Goal: Task Accomplishment & Management: Manage account settings

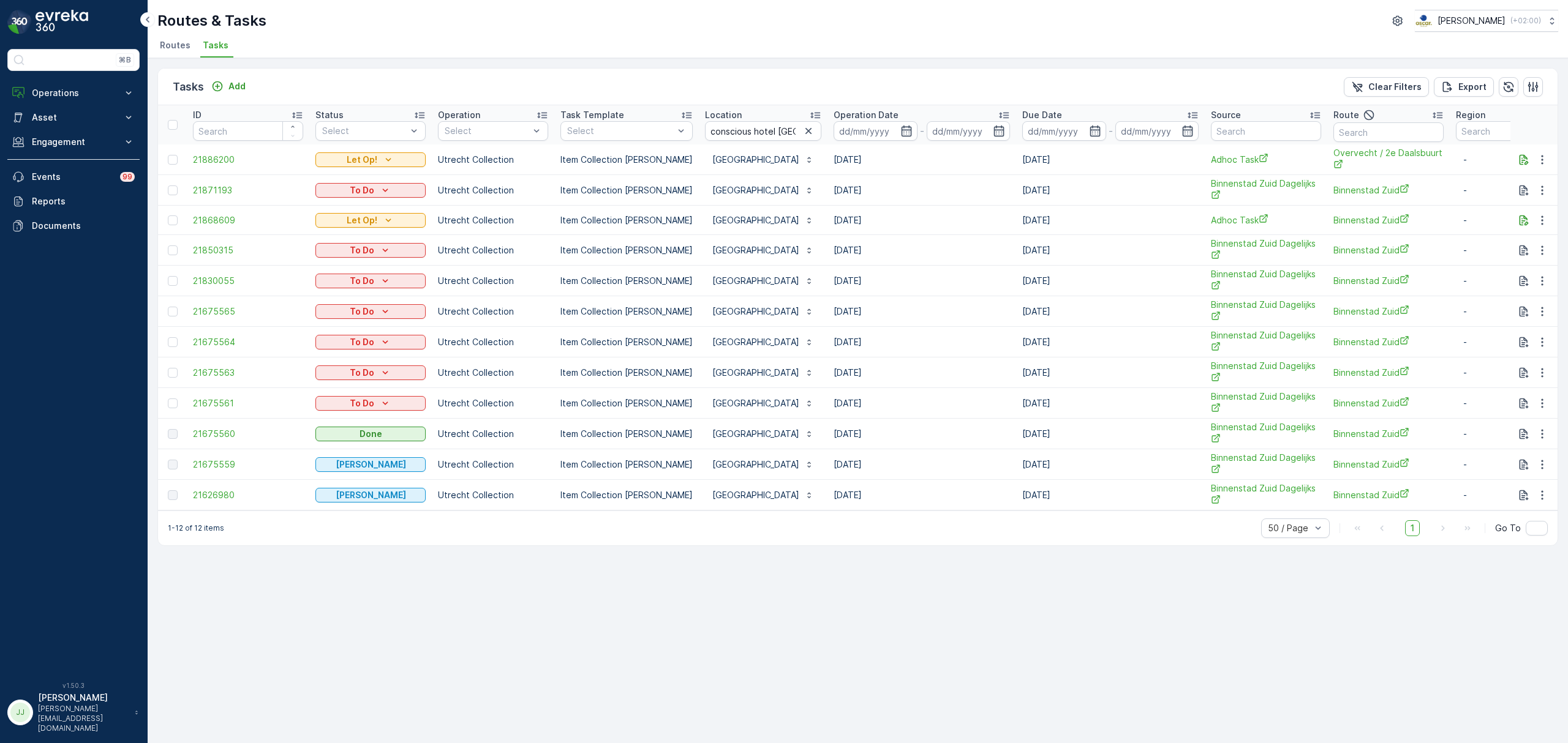
click at [174, 53] on li "Routes" at bounding box center [176, 47] width 38 height 20
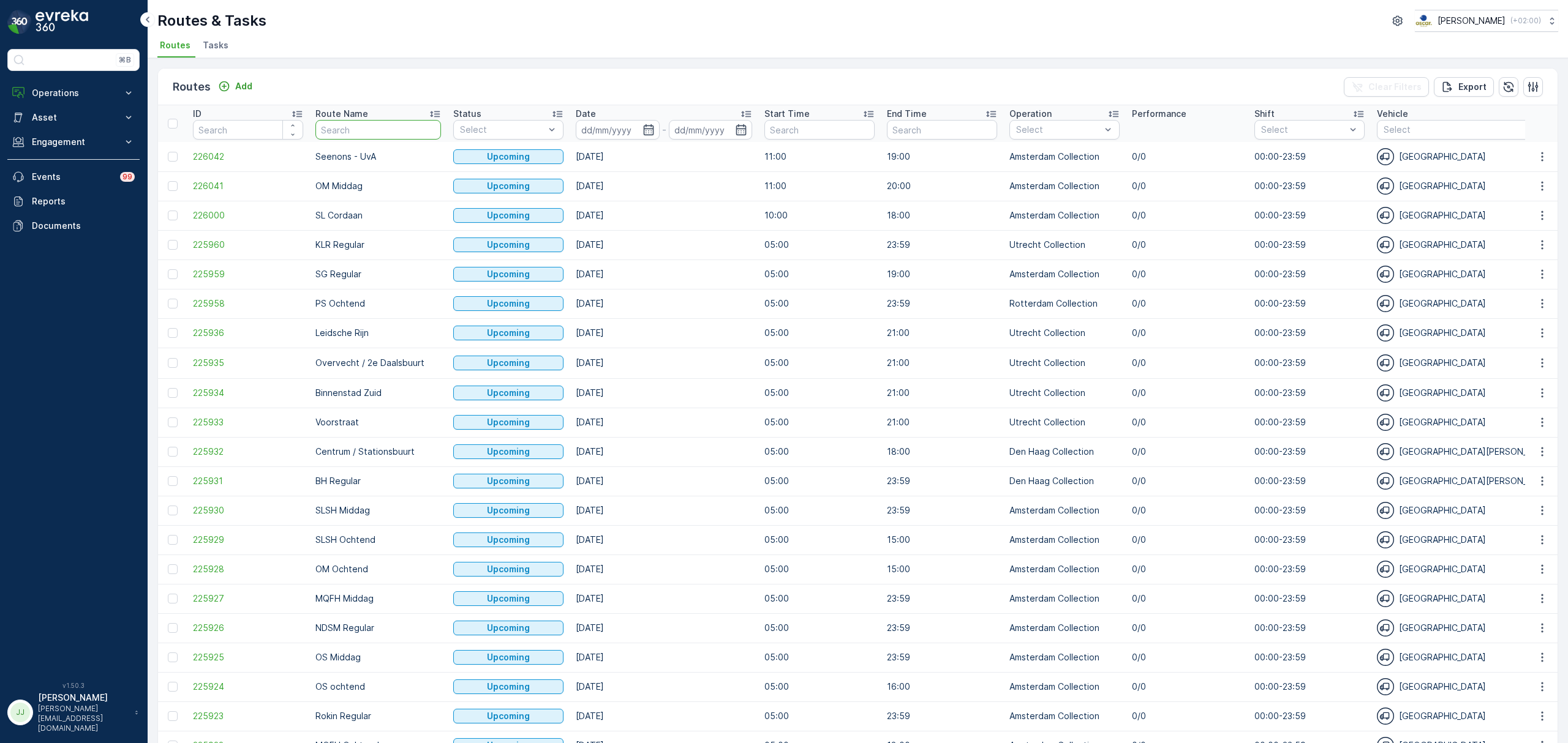
click at [357, 123] on input "text" at bounding box center [378, 129] width 125 height 20
type input "SG"
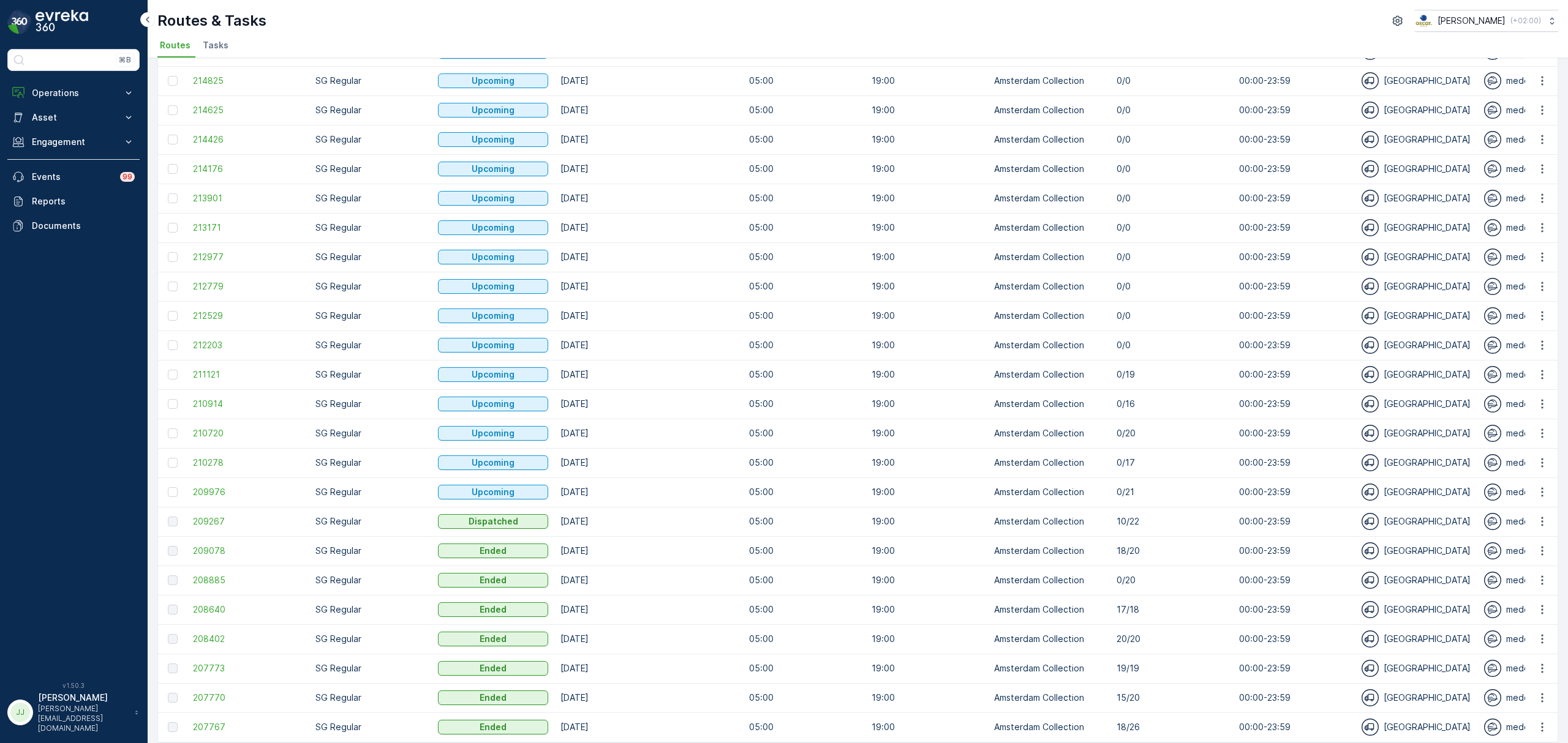
scroll to position [919, 0]
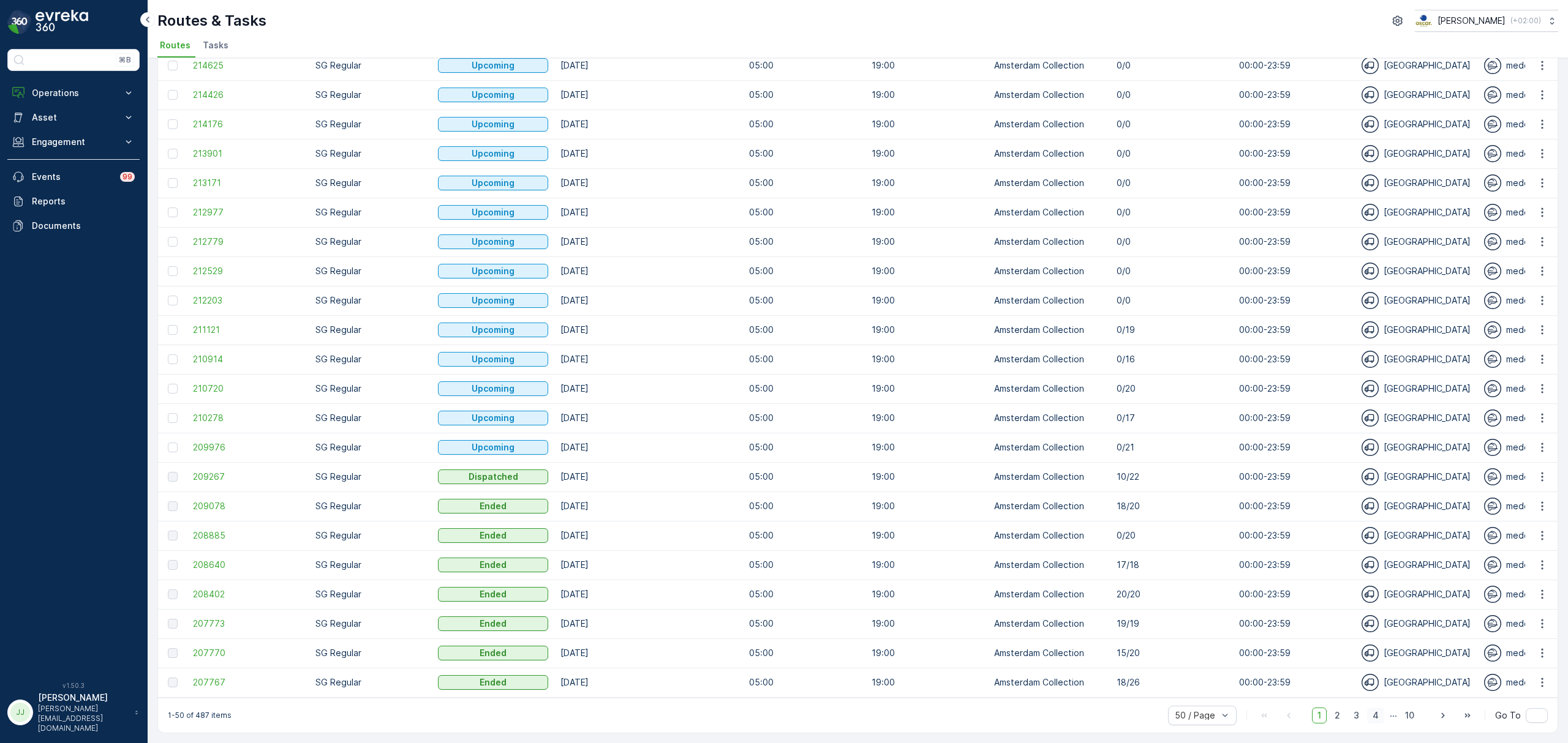
click at [1370, 715] on span "4" at bounding box center [1376, 715] width 17 height 16
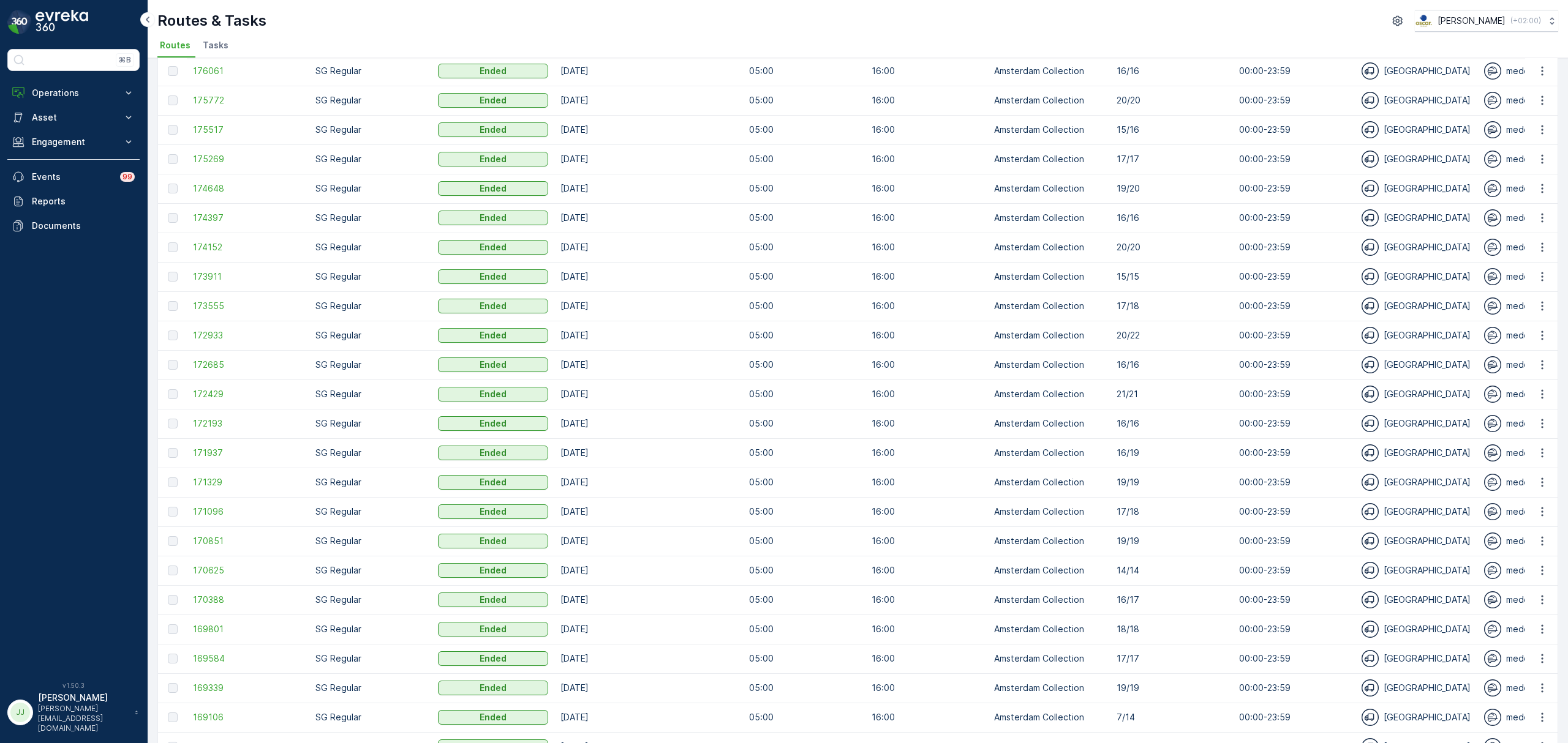
scroll to position [919, 0]
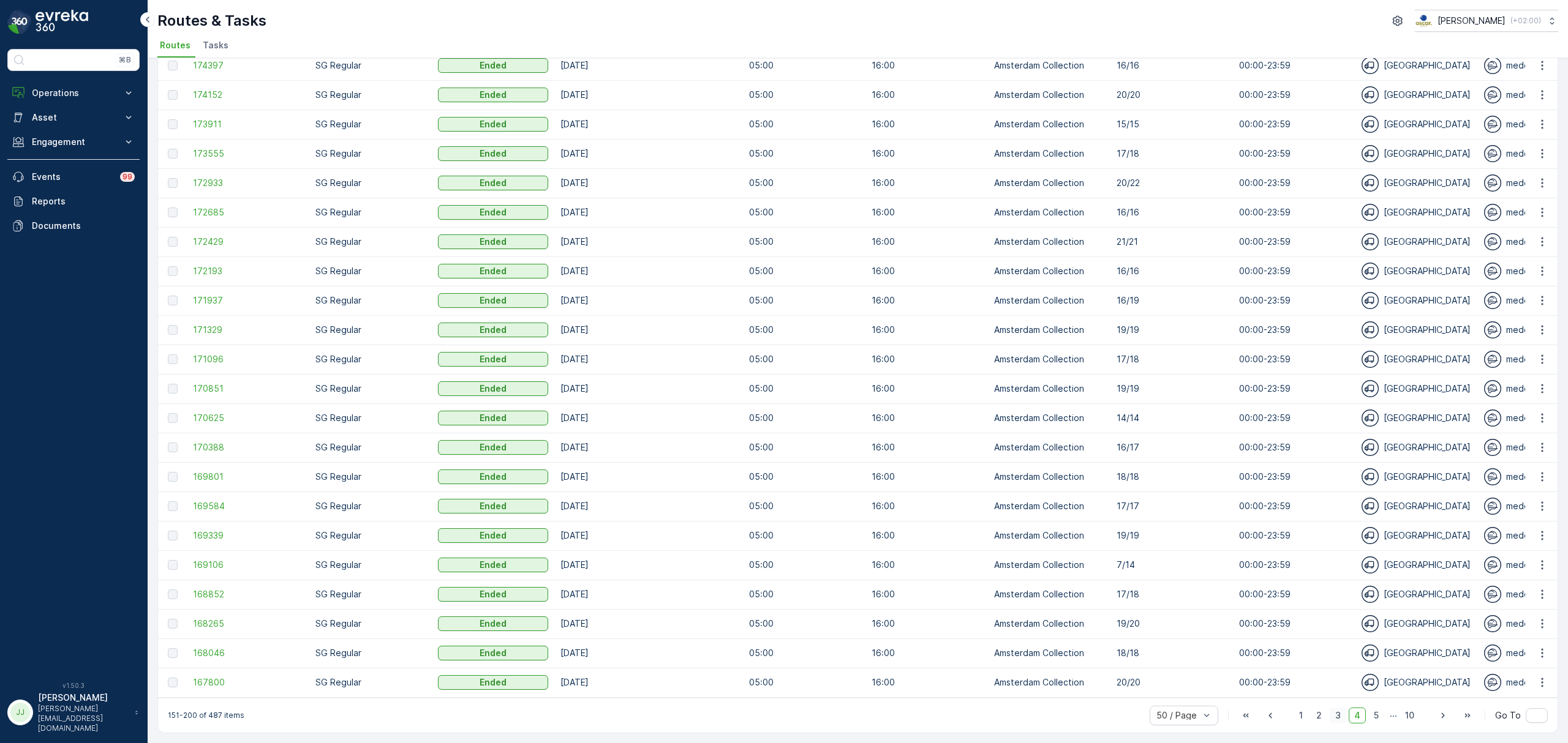
click at [1338, 721] on span "3" at bounding box center [1338, 715] width 17 height 16
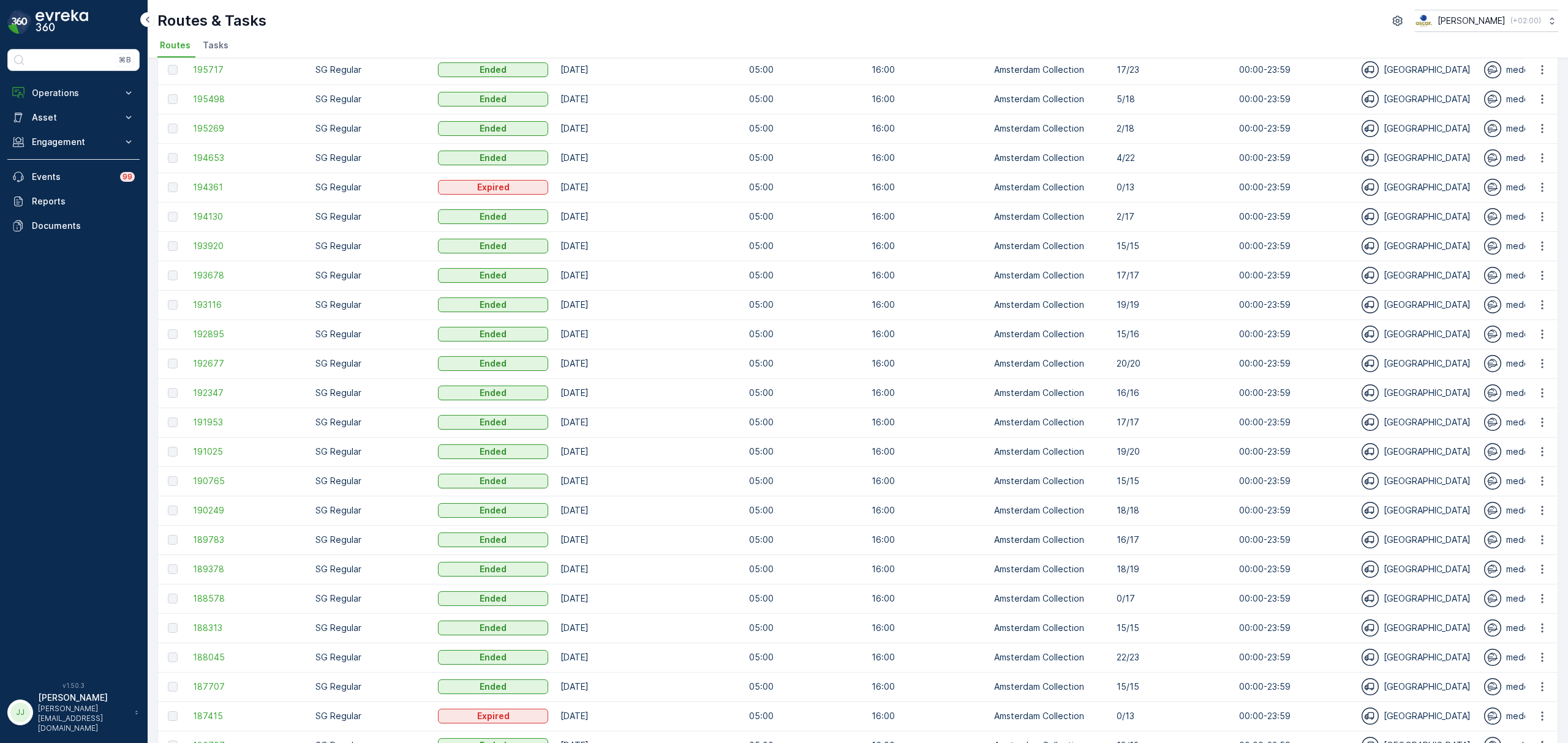
scroll to position [919, 0]
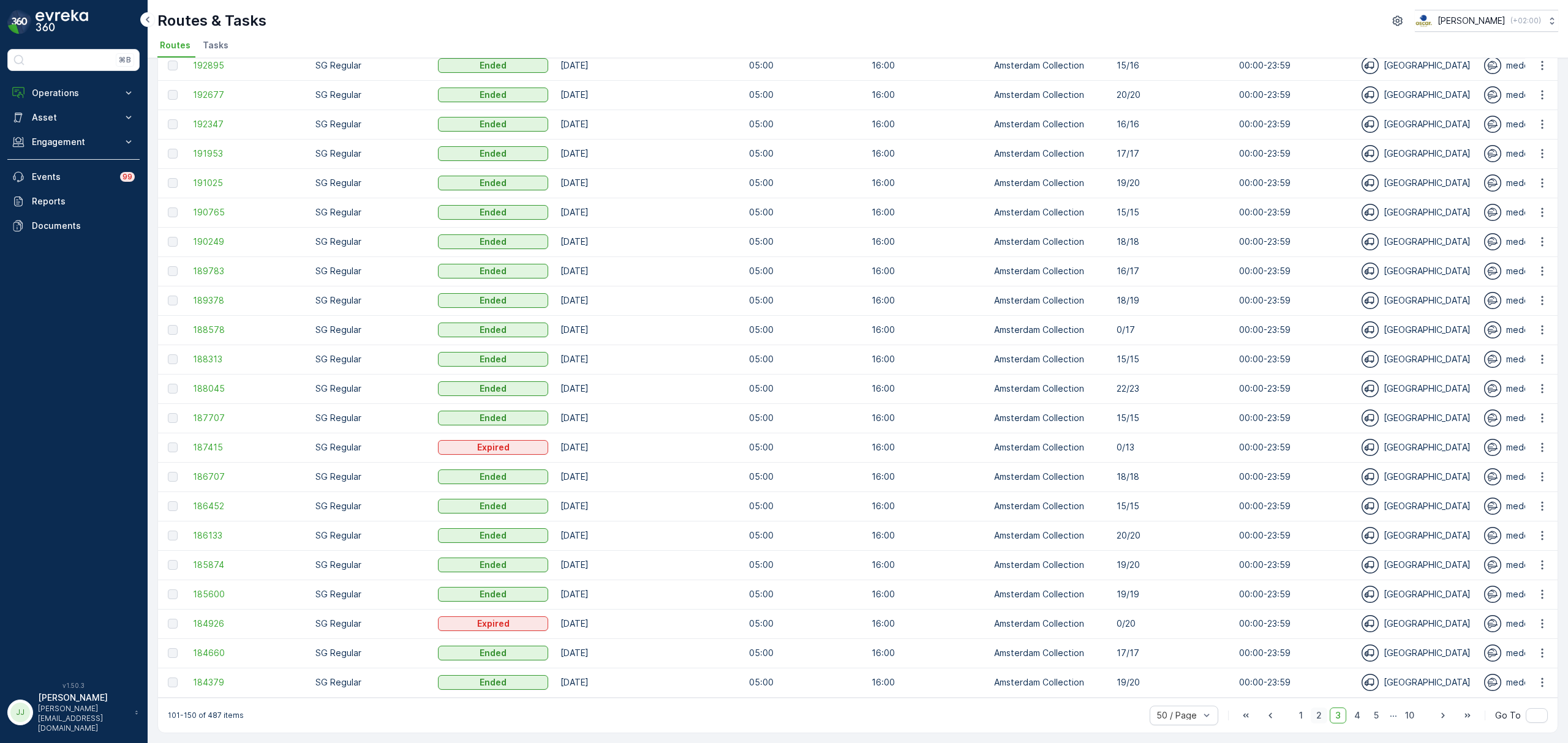
click at [1316, 718] on span "2" at bounding box center [1318, 715] width 17 height 16
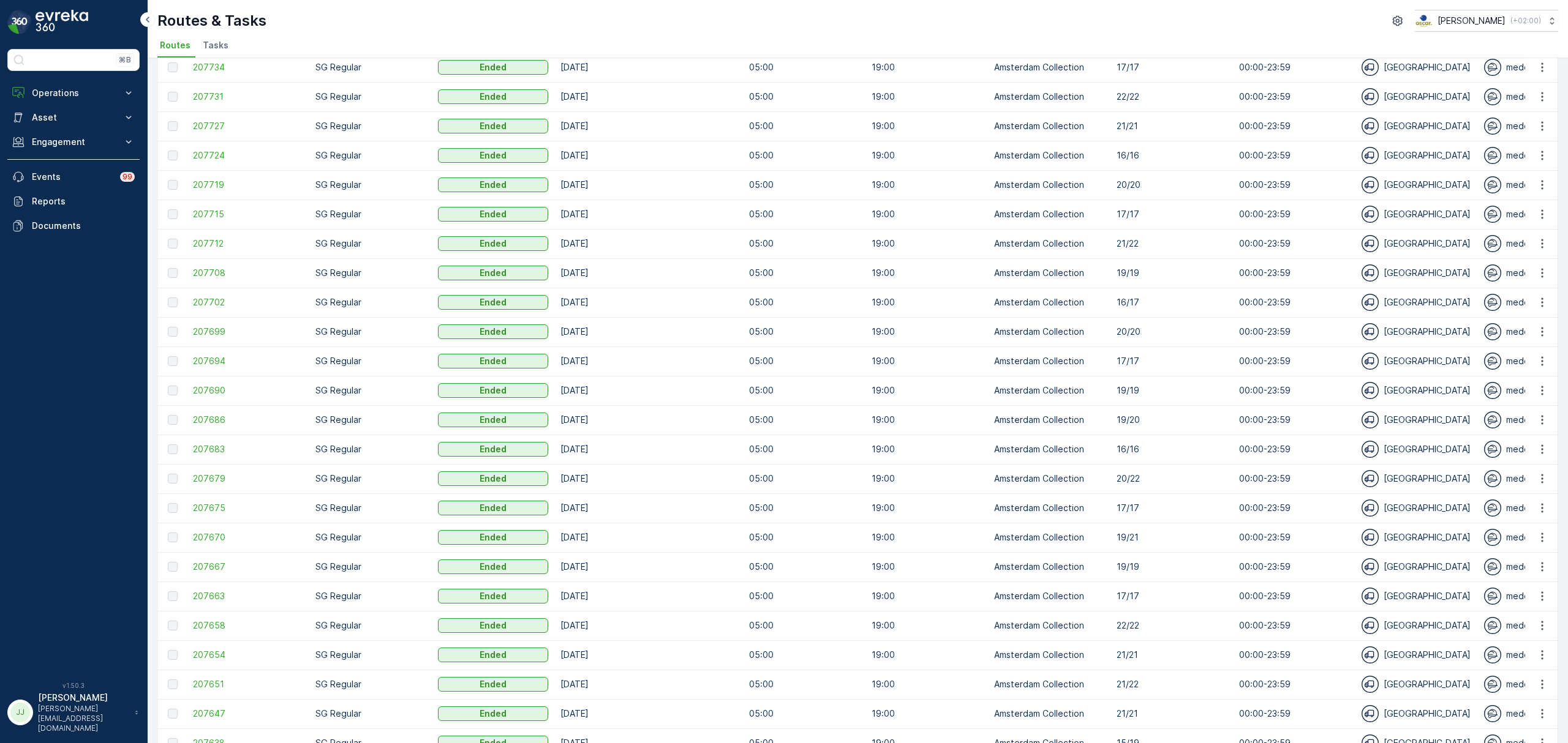
scroll to position [919, 0]
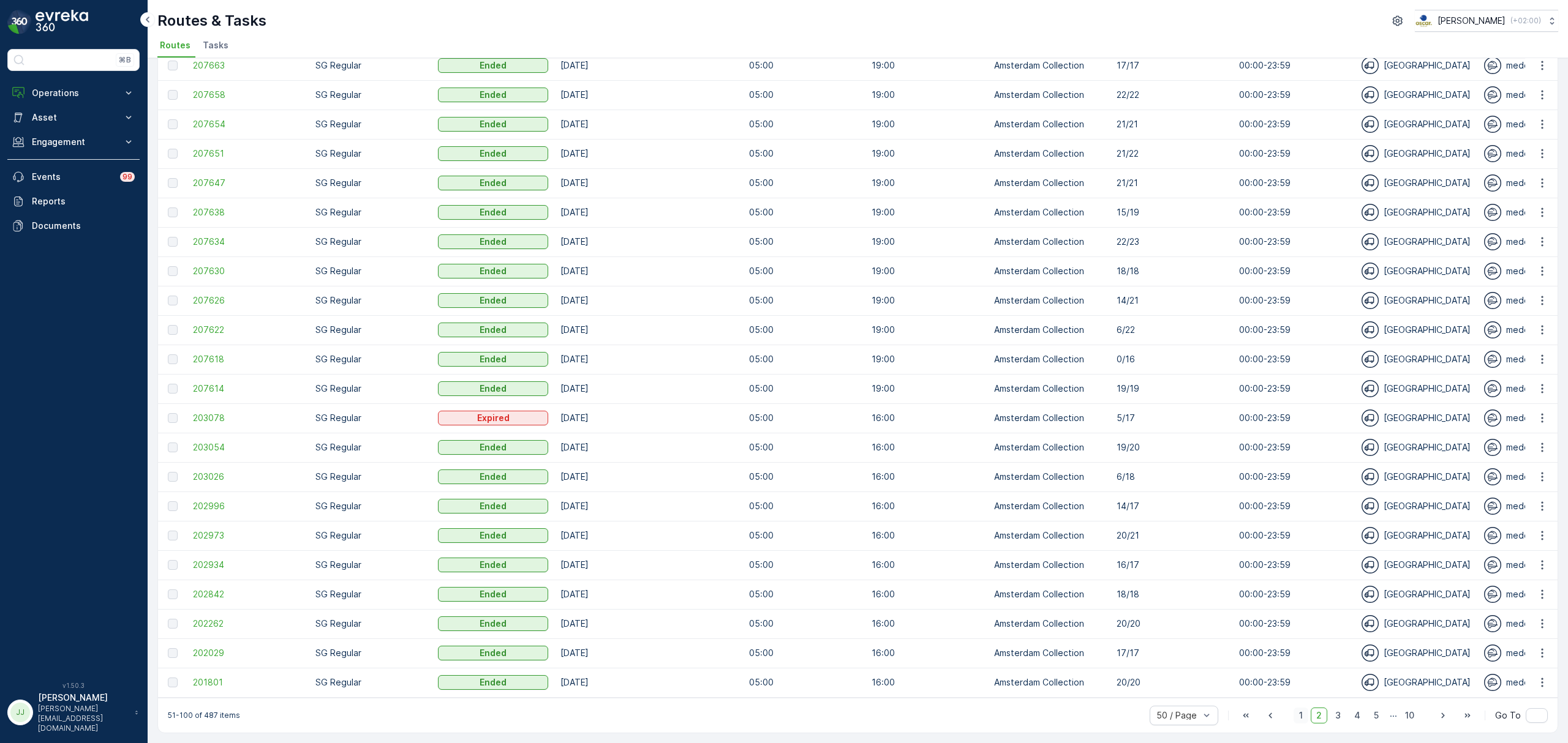
click at [1297, 715] on span "1" at bounding box center [1301, 715] width 15 height 16
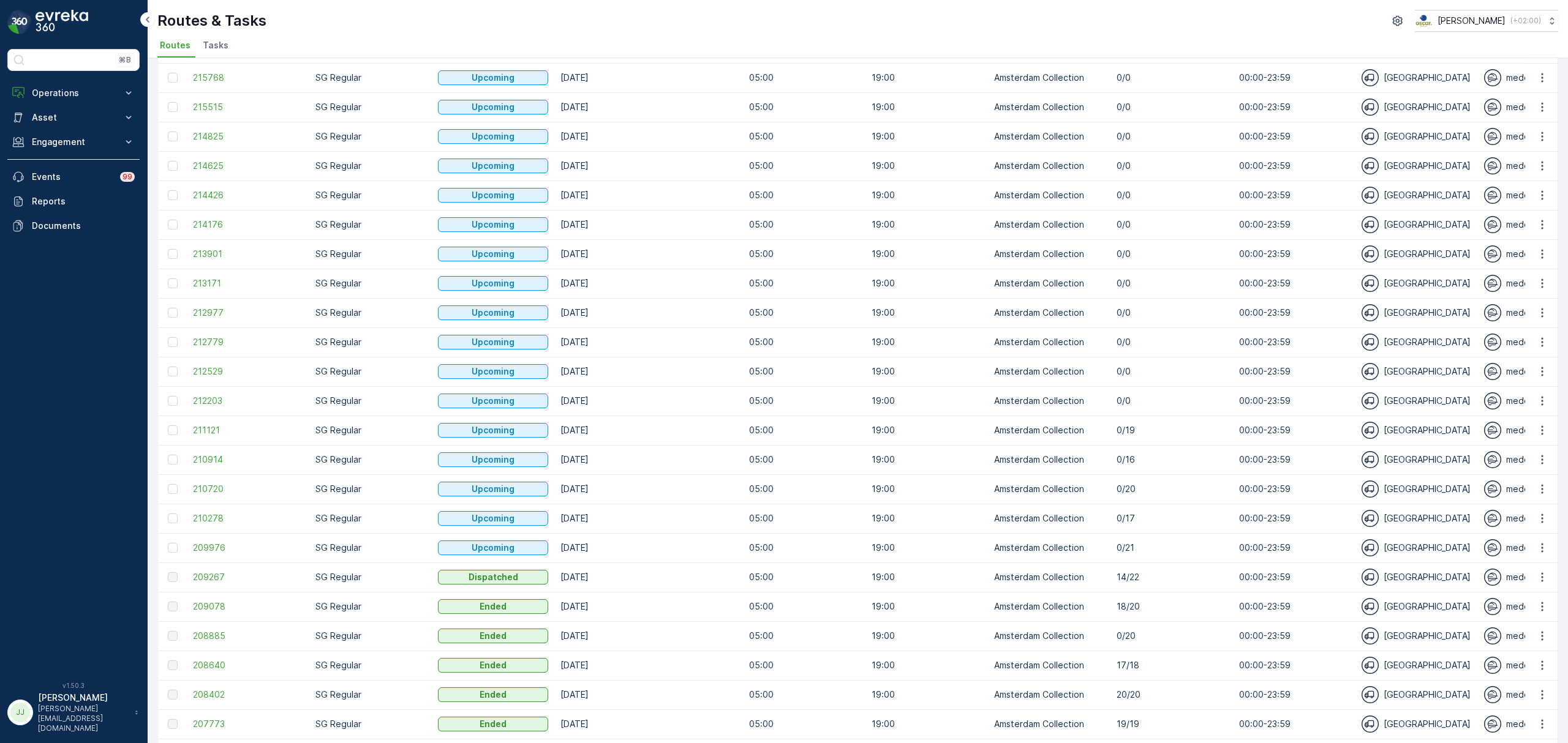
scroll to position [919, 0]
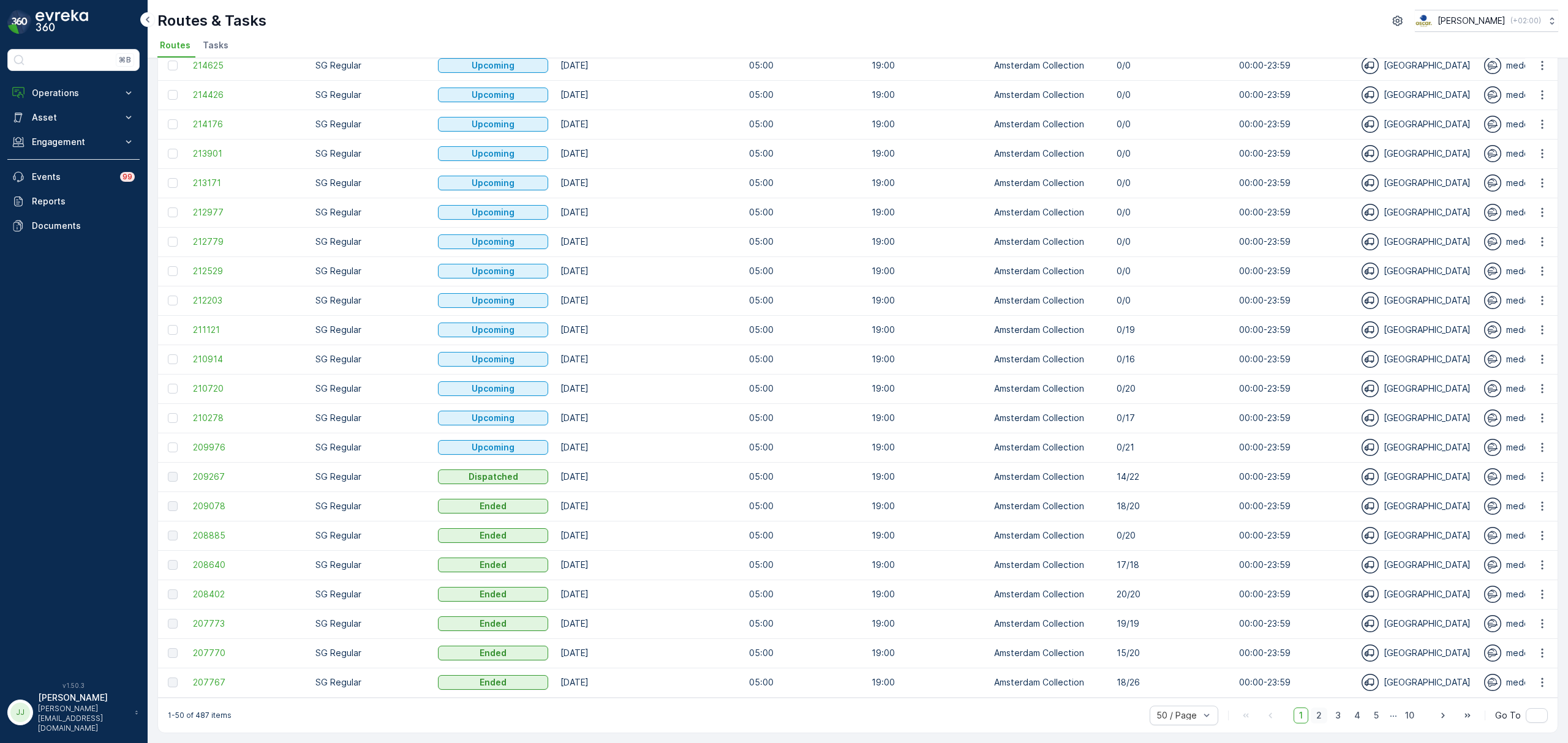
click at [1318, 715] on span "2" at bounding box center [1318, 715] width 17 height 16
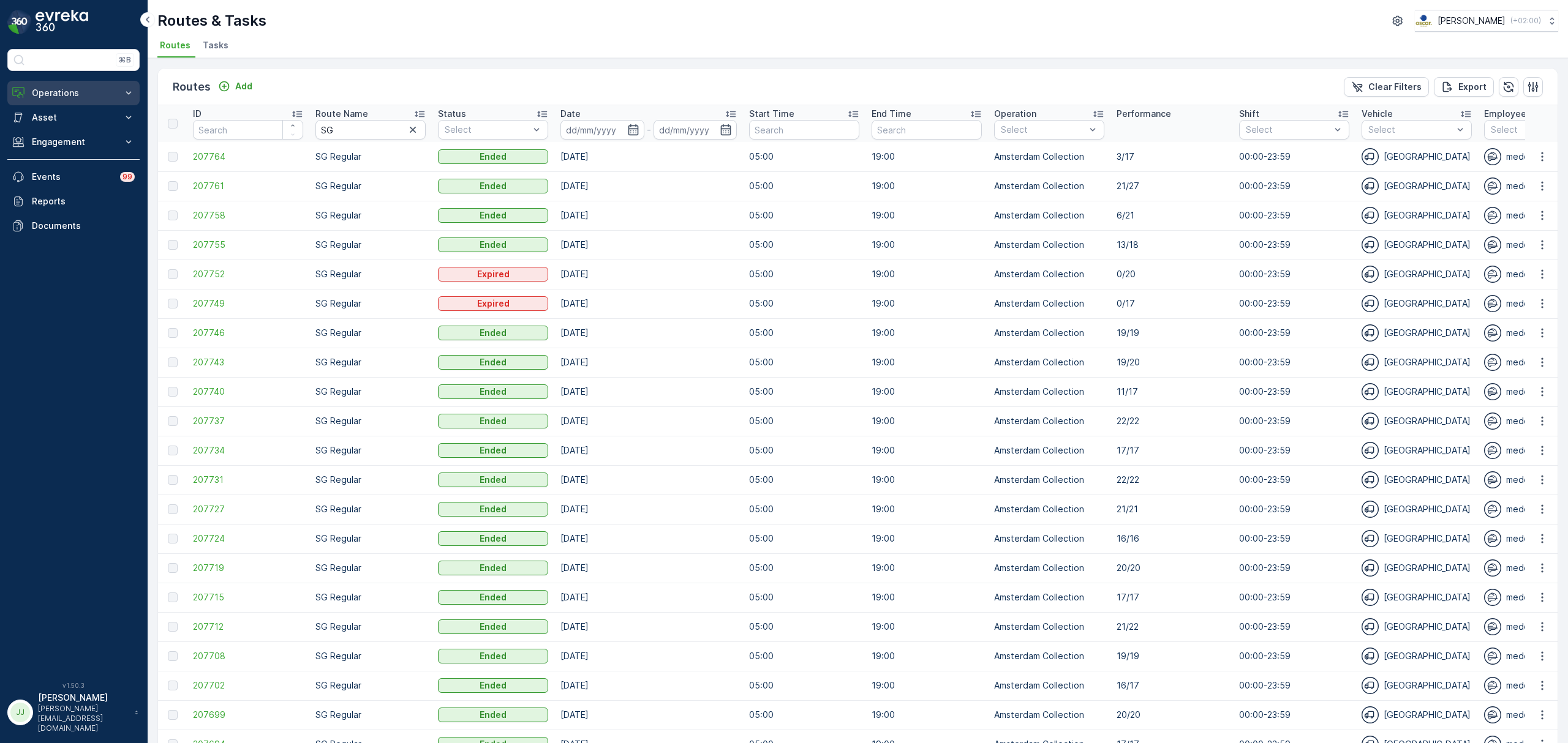
click at [69, 97] on p "Operations" at bounding box center [73, 93] width 83 height 13
click at [74, 134] on link "Planning" at bounding box center [83, 131] width 113 height 17
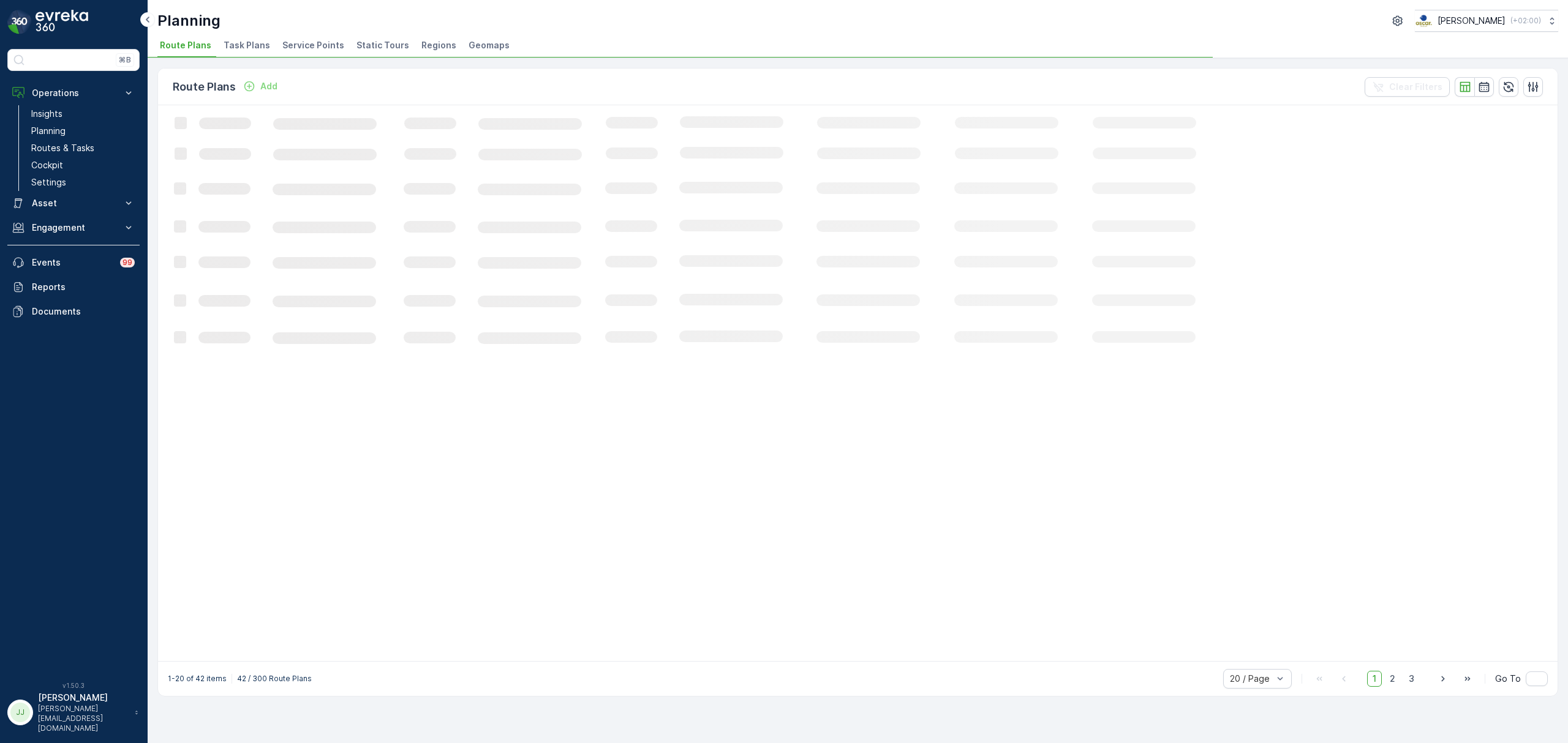
click at [313, 39] on span "Service Points" at bounding box center [313, 46] width 62 height 13
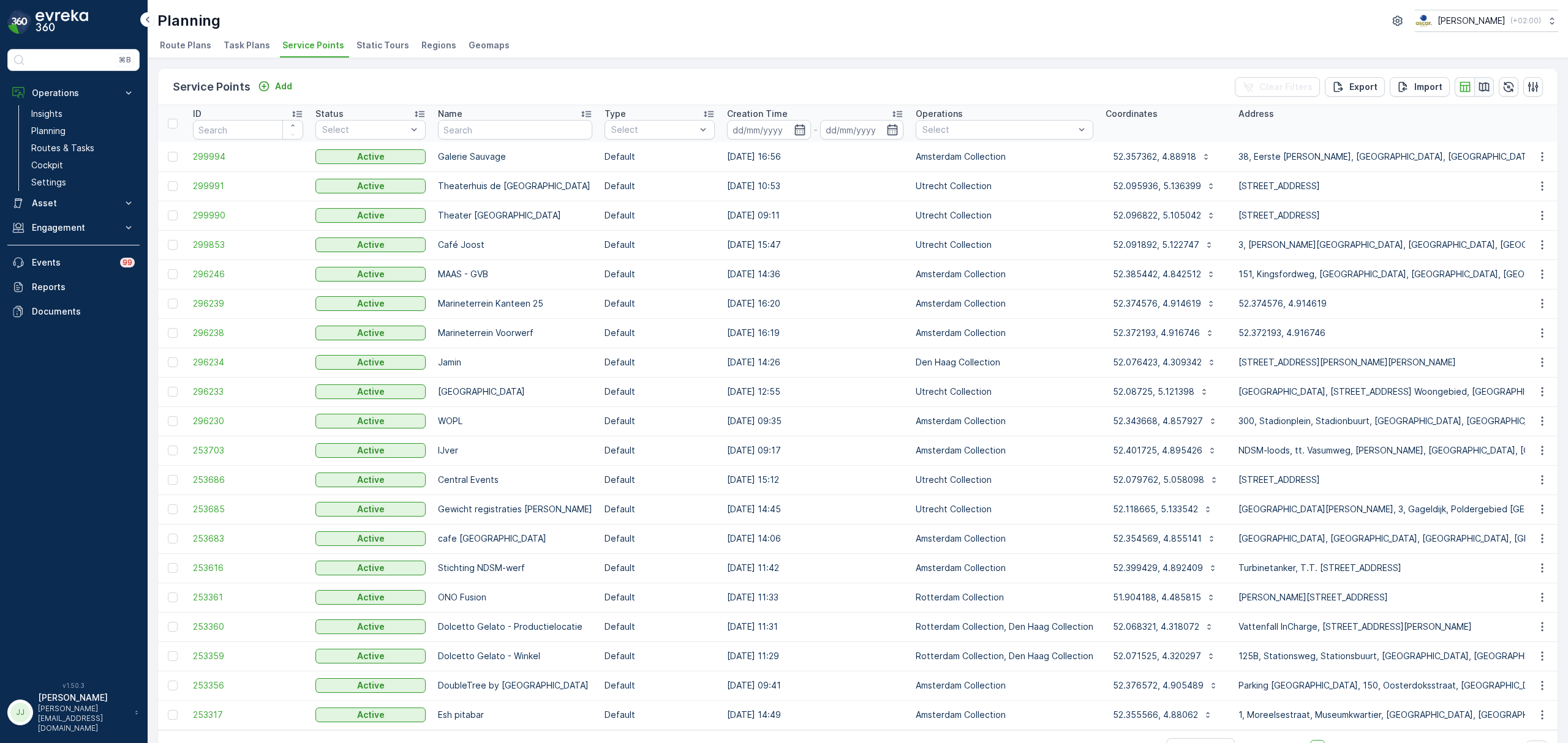
click at [1481, 84] on icon "button" at bounding box center [1484, 87] width 10 height 9
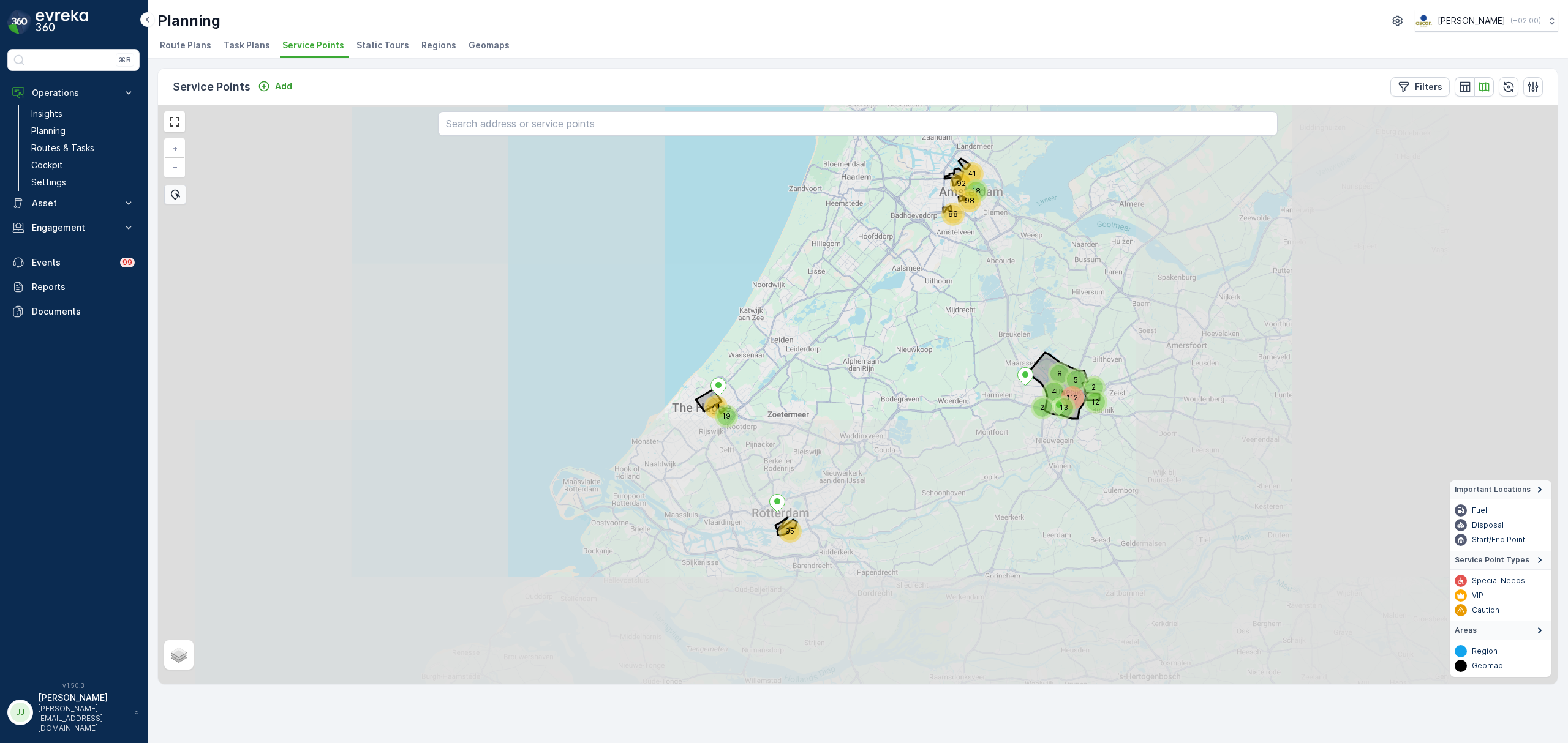
drag, startPoint x: 762, startPoint y: 431, endPoint x: 768, endPoint y: 423, distance: 10.0
click at [768, 423] on div "98 112 92 18 41 88 41 2 5 95 19 13 8 4 2 12 + − Satellite Roadmap Terrain Hybri…" at bounding box center [858, 395] width 1399 height 579
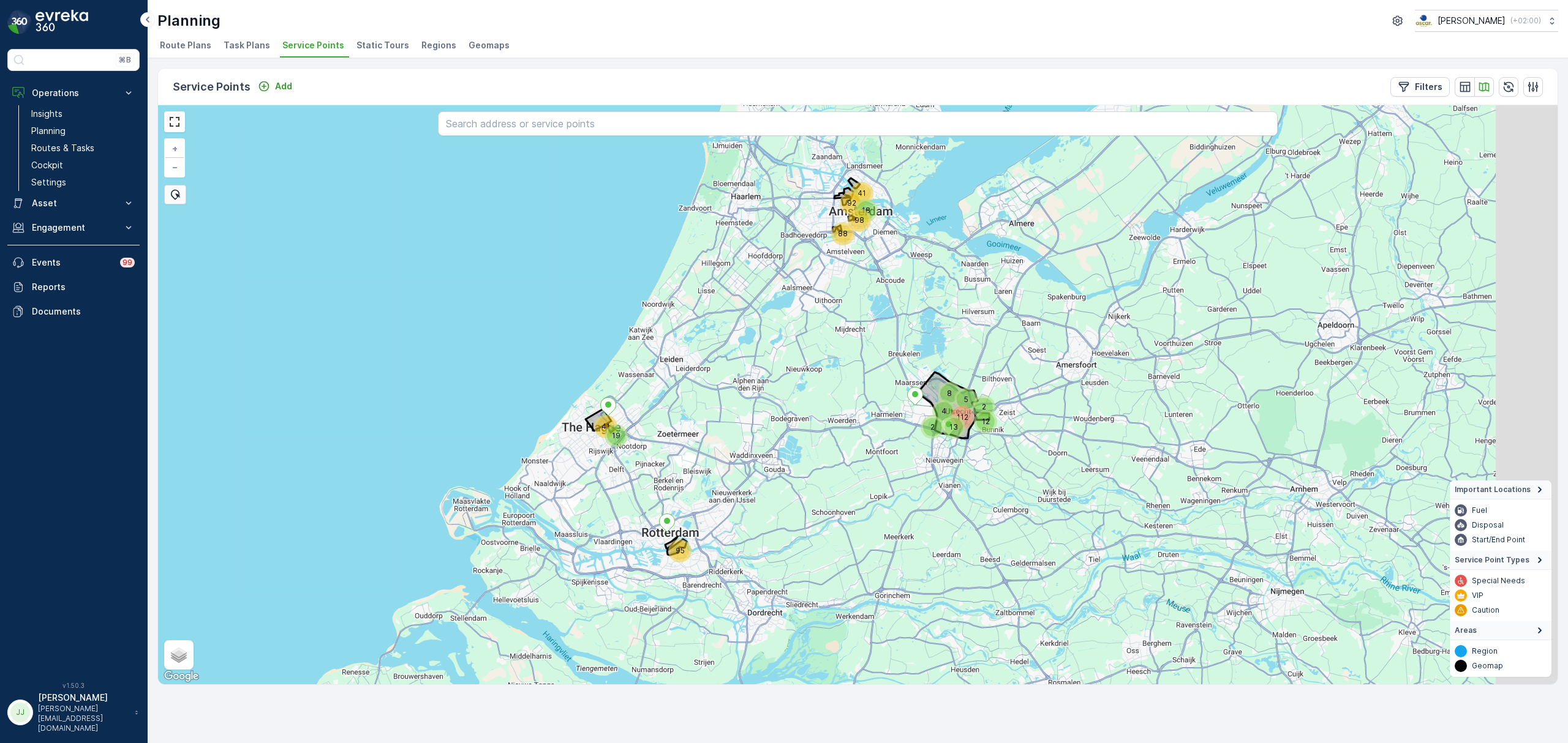
drag, startPoint x: 969, startPoint y: 423, endPoint x: 858, endPoint y: 442, distance: 112.6
click at [858, 442] on div "98 112 92 18 41 88 41 2 5 95 19 13 8 4 2 12 + − Satellite Roadmap Terrain Hybri…" at bounding box center [858, 395] width 1399 height 579
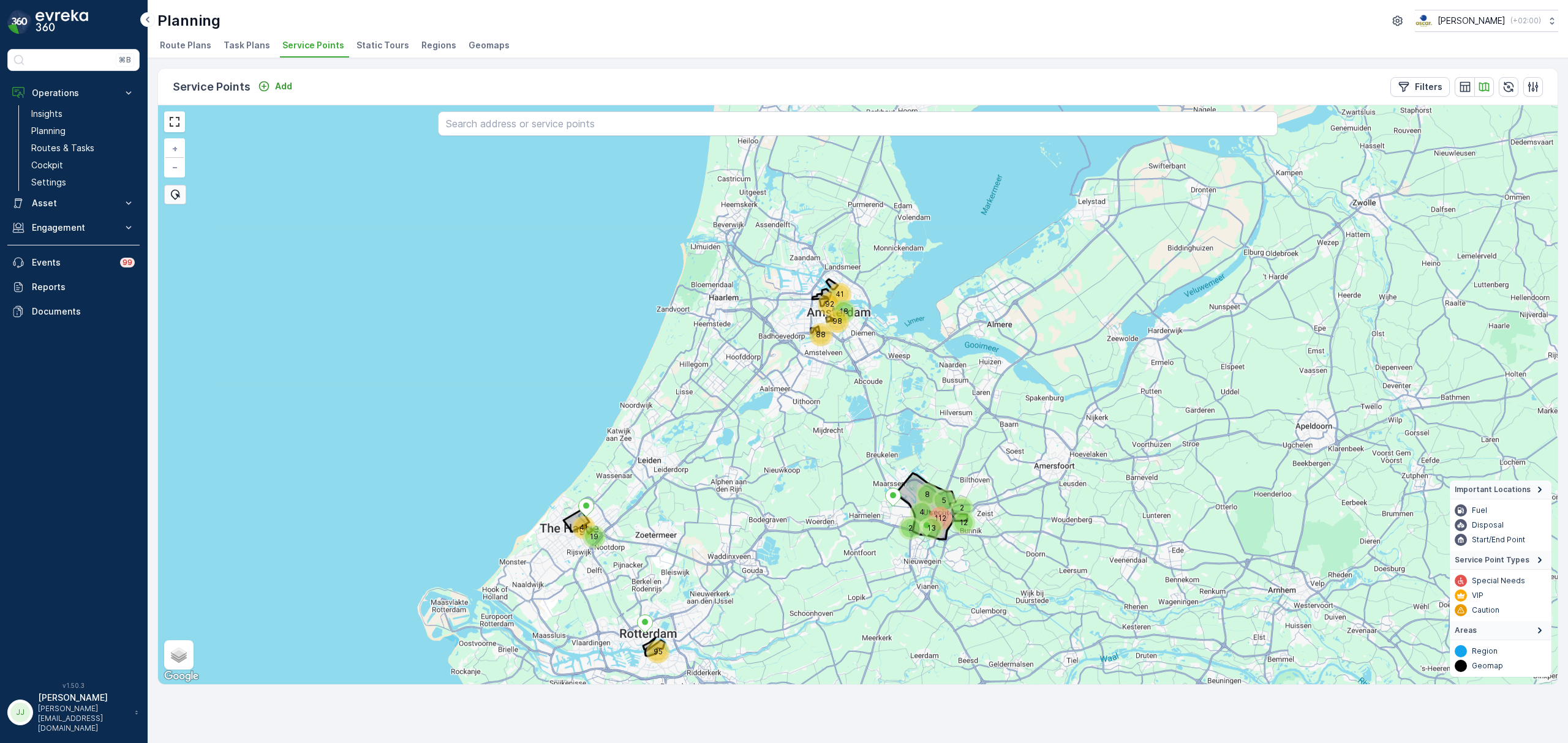
drag, startPoint x: 822, startPoint y: 282, endPoint x: 790, endPoint y: 422, distance: 143.6
click at [812, 333] on div "88" at bounding box center [815, 329] width 7 height 7
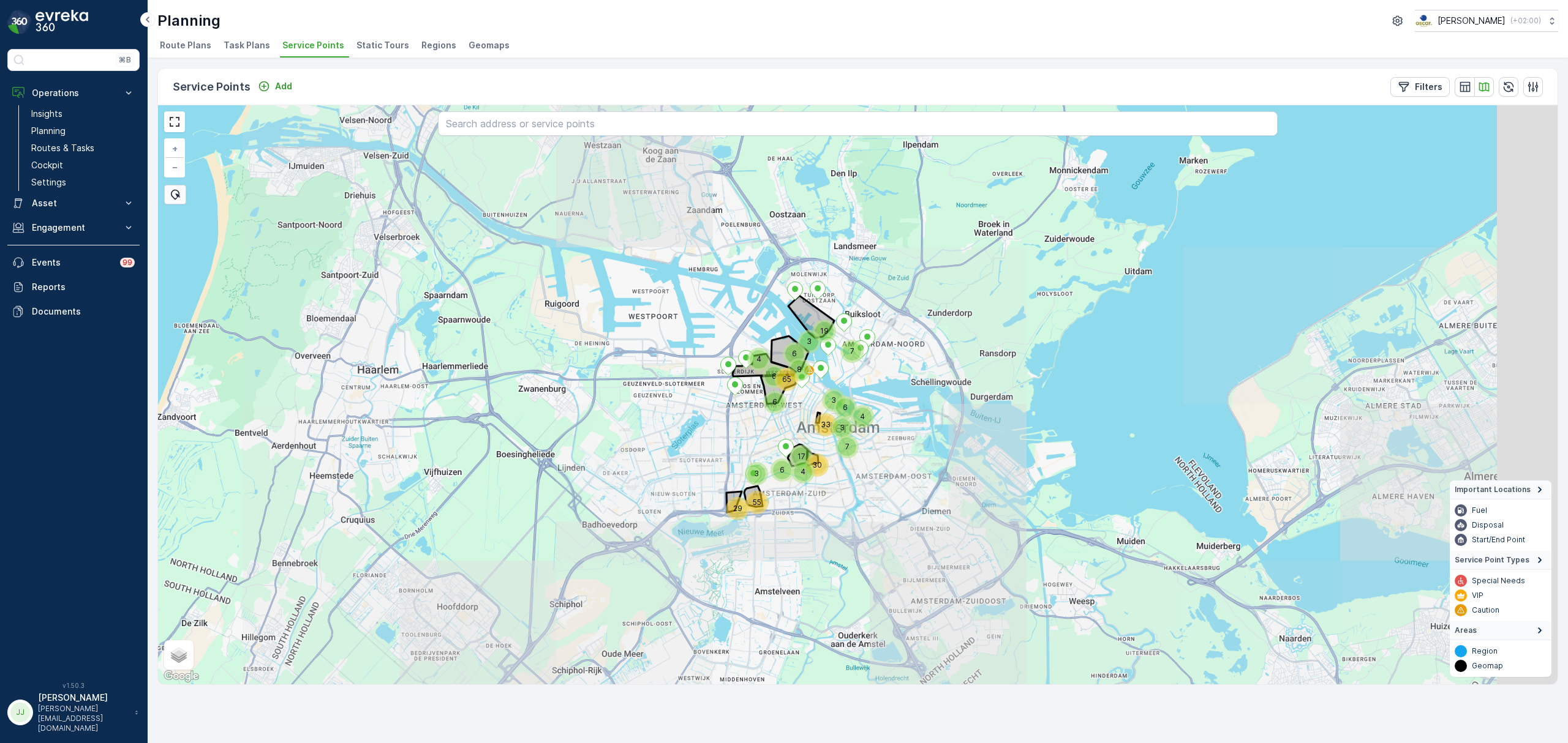
drag, startPoint x: 994, startPoint y: 446, endPoint x: 900, endPoint y: 475, distance: 98.4
click at [900, 475] on div "6 7 7 4 6 6 55 6 3 4 65 29 17 6 3 4 8 30 33 19 3 3 + − Satellite Roadmap Terrai…" at bounding box center [858, 395] width 1399 height 579
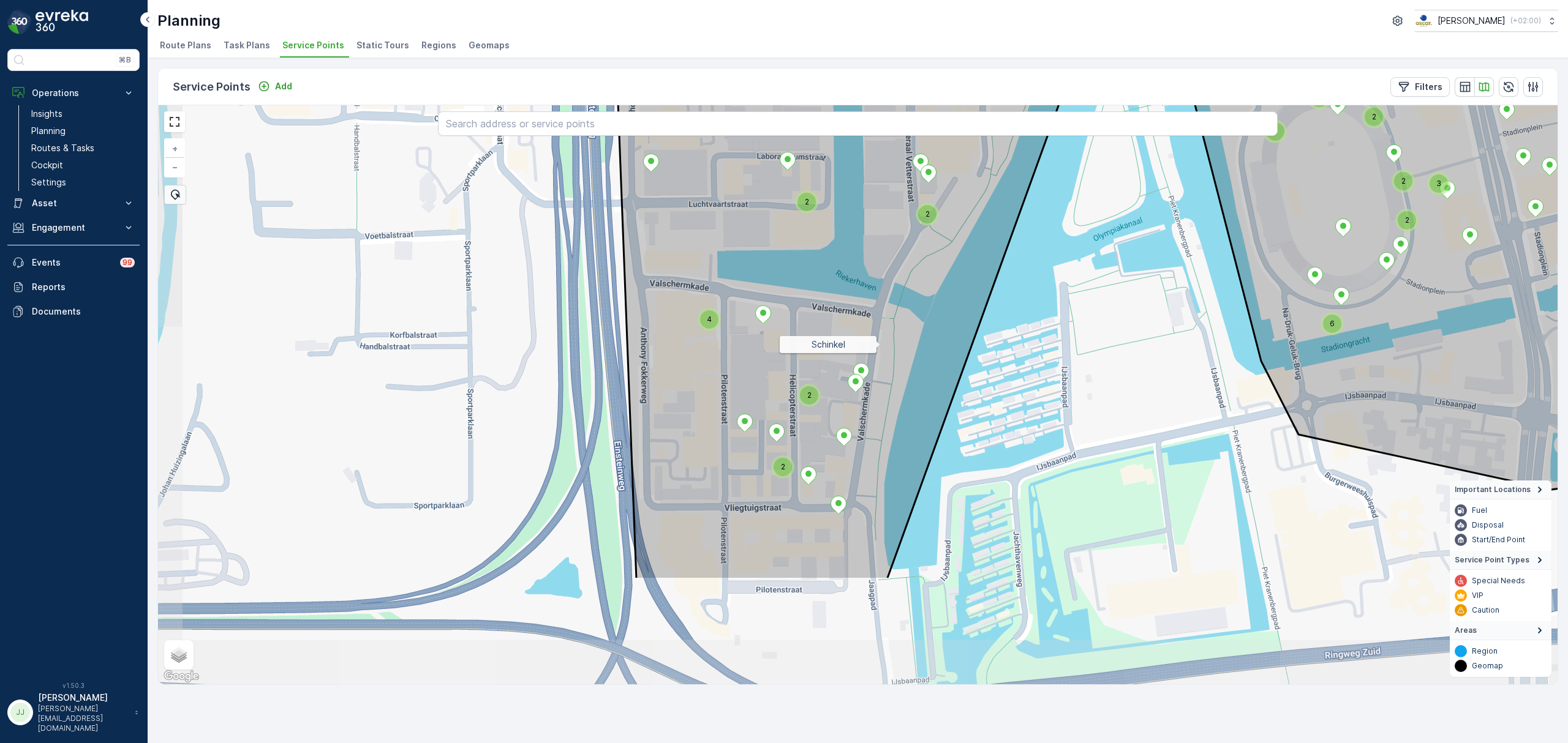
drag, startPoint x: 789, startPoint y: 508, endPoint x: 876, endPoint y: 344, distance: 185.6
click at [880, 344] on icon at bounding box center [858, 282] width 487 height 596
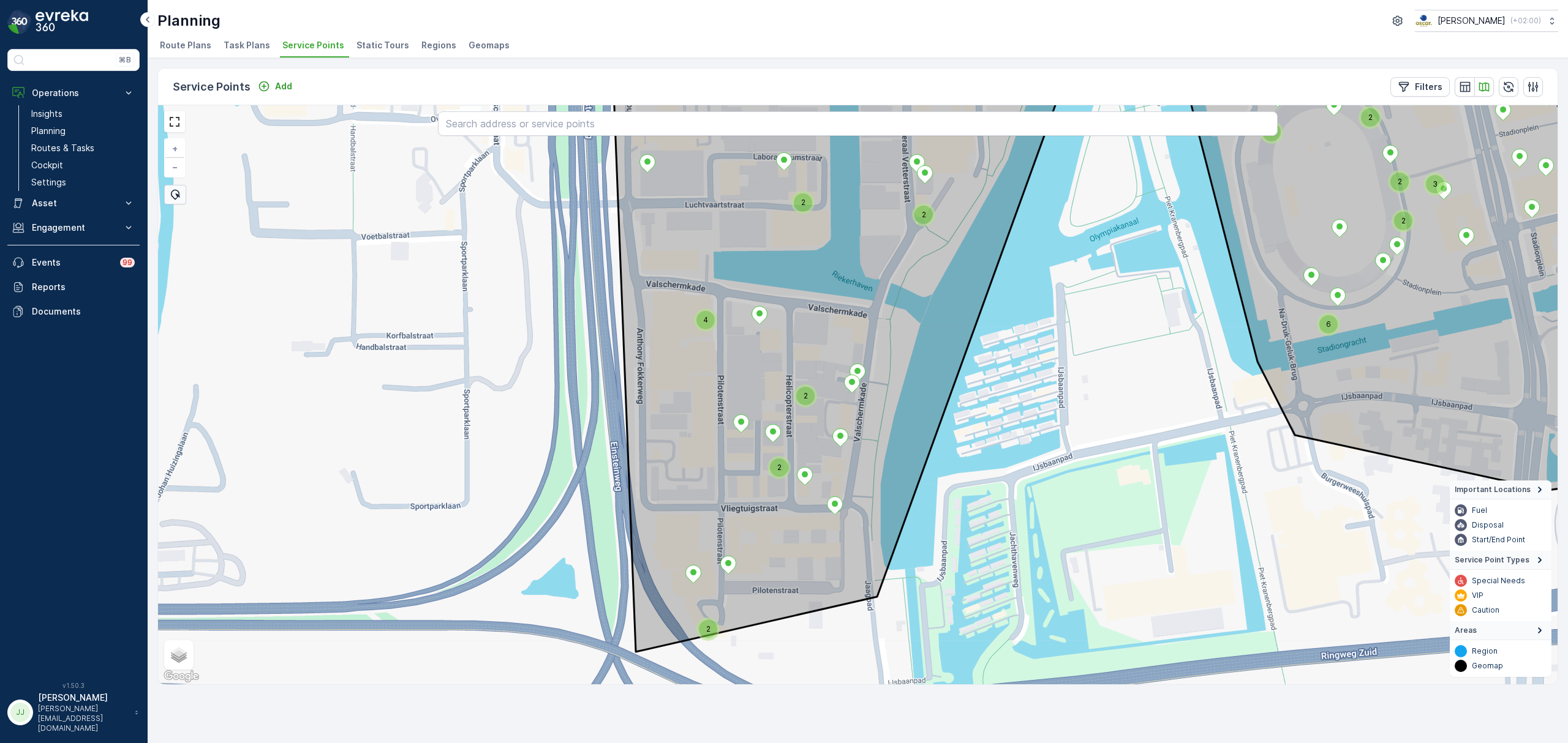
click at [709, 628] on div "2" at bounding box center [707, 629] width 18 height 18
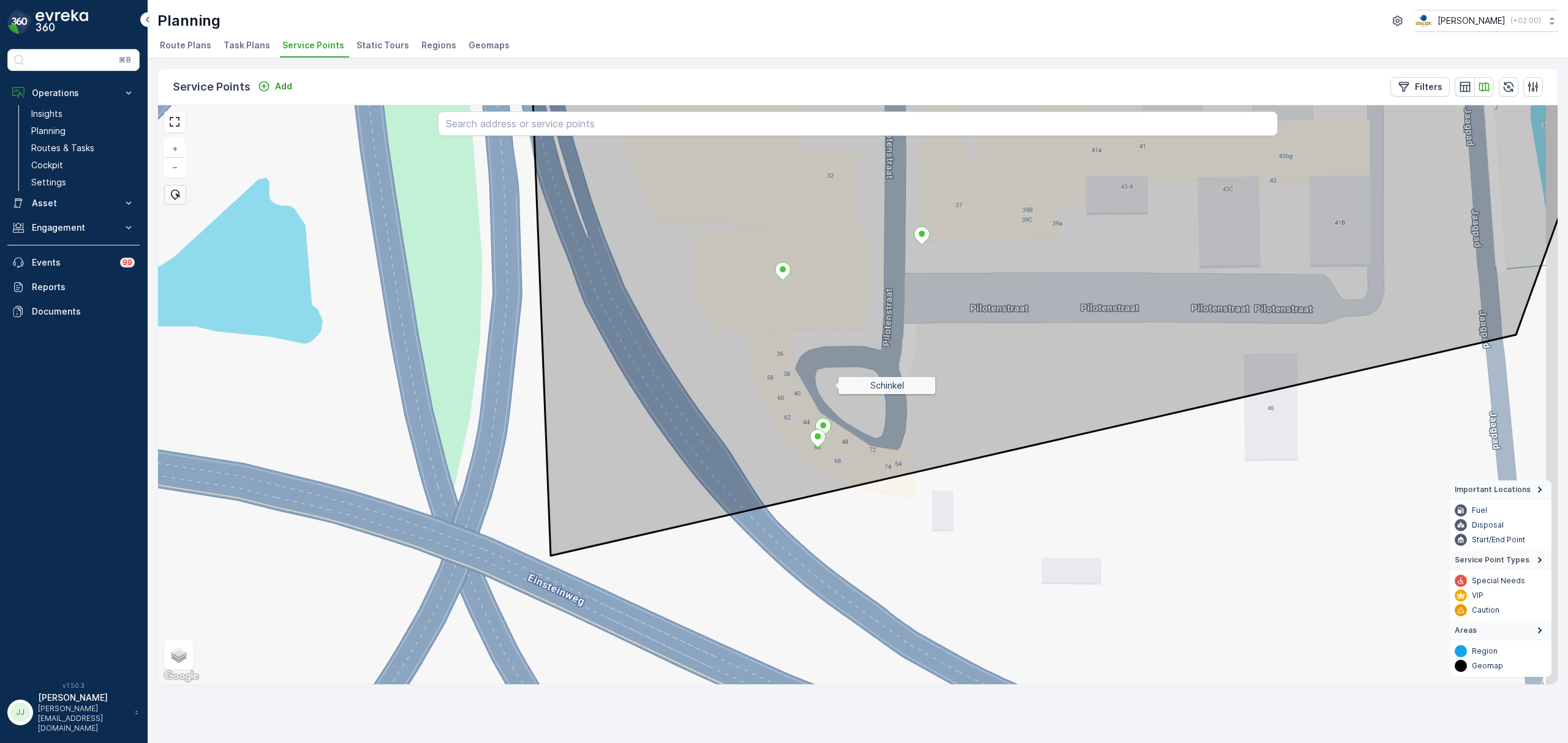
drag, startPoint x: 891, startPoint y: 316, endPoint x: 726, endPoint y: 387, distance: 179.6
click at [773, 447] on icon at bounding box center [1067, 328] width 1068 height 454
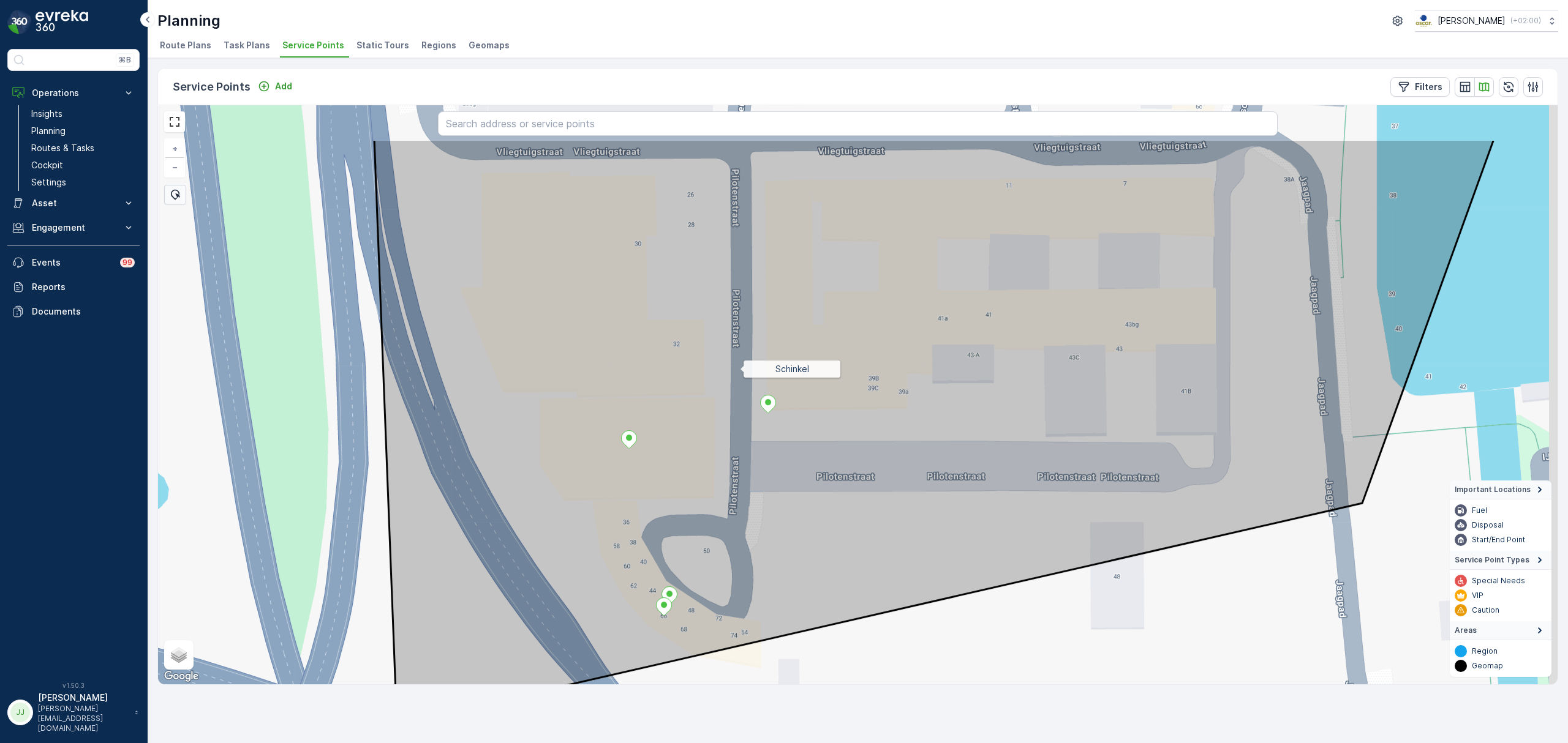
drag, startPoint x: 821, startPoint y: 274, endPoint x: 706, endPoint y: 226, distance: 124.6
click at [743, 368] on icon at bounding box center [934, 432] width 1120 height 586
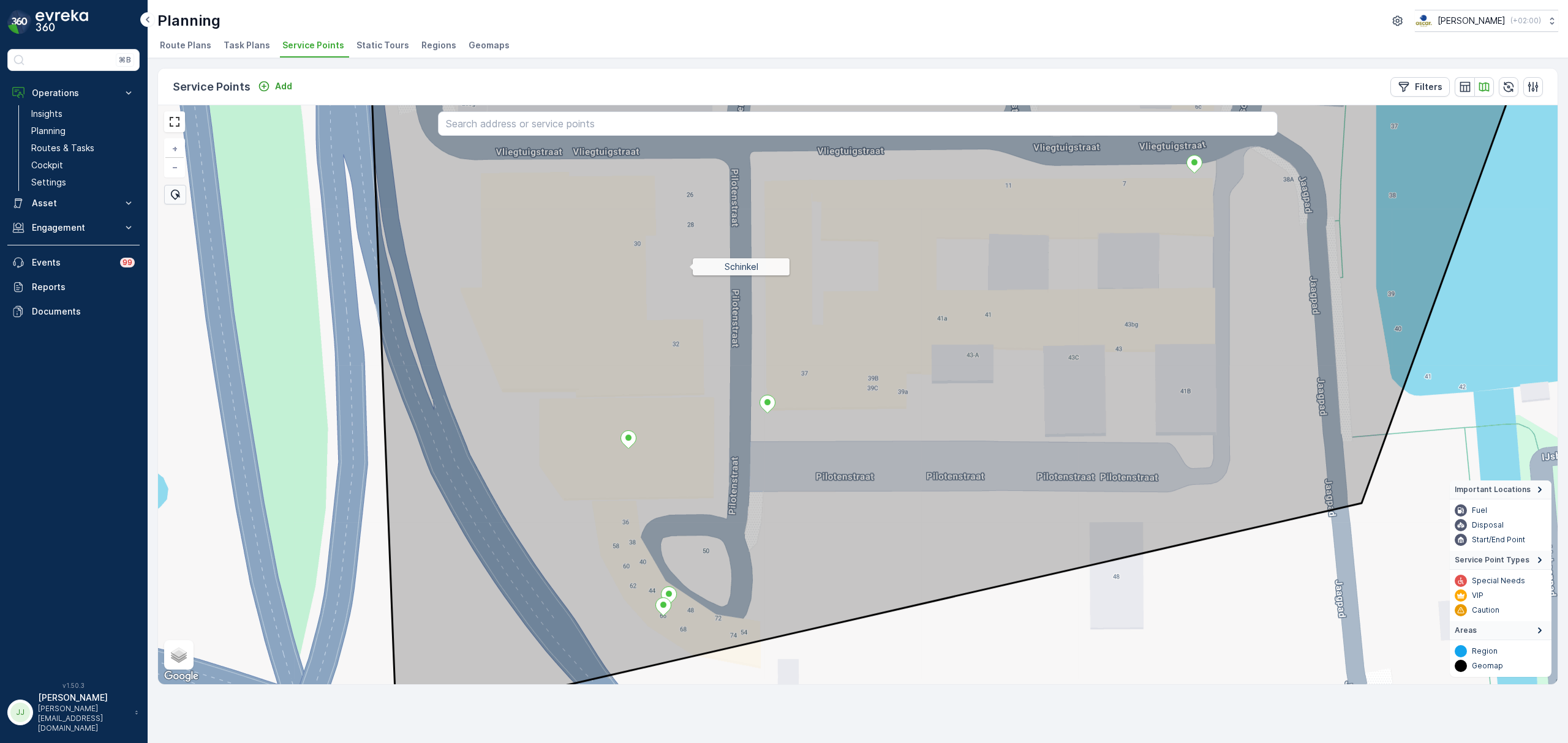
drag, startPoint x: 686, startPoint y: 363, endPoint x: 686, endPoint y: 372, distance: 9.0
click at [686, 372] on icon at bounding box center [949, 385] width 1158 height 679
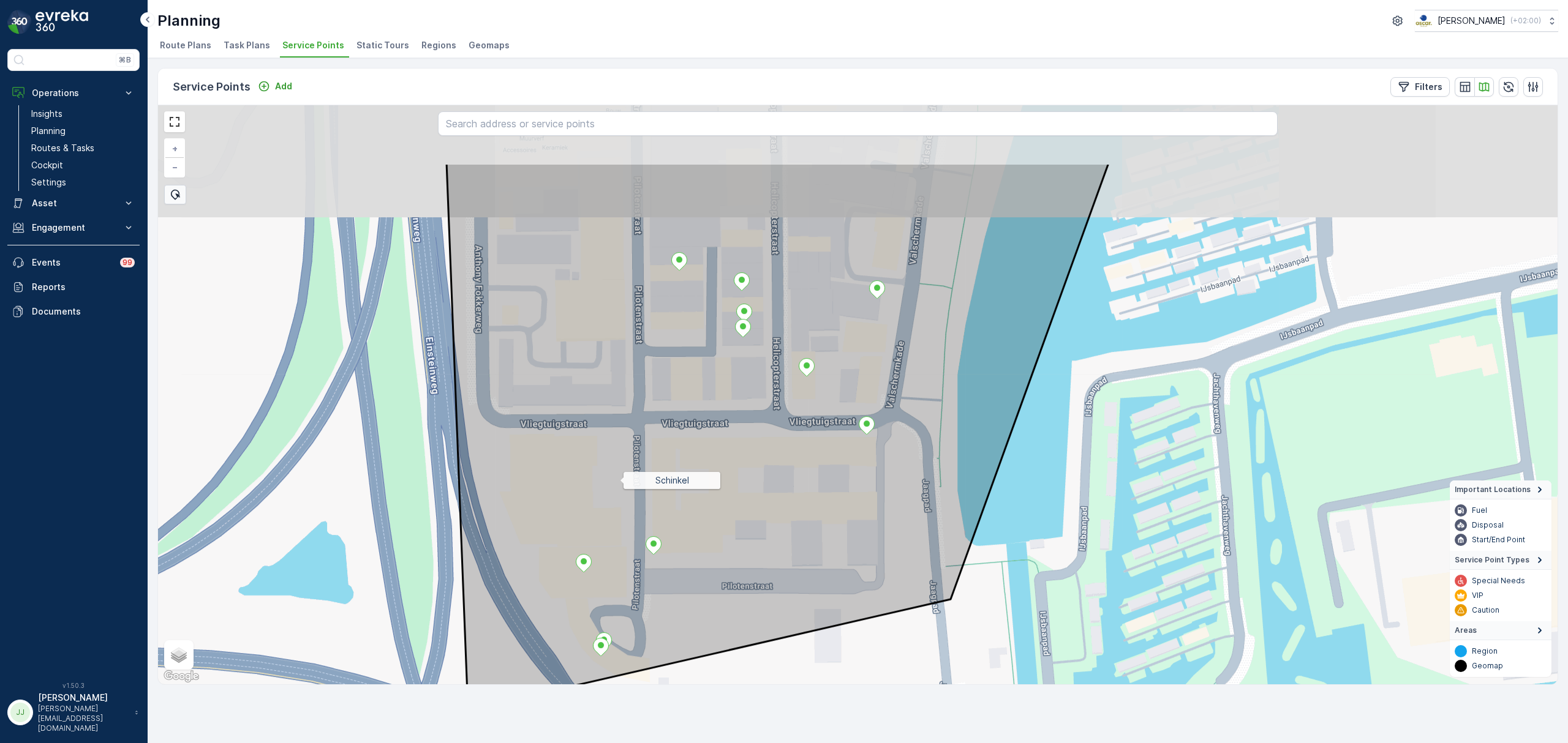
drag, startPoint x: 623, startPoint y: 474, endPoint x: 637, endPoint y: 398, distance: 77.3
click at [618, 483] on icon at bounding box center [777, 436] width 662 height 547
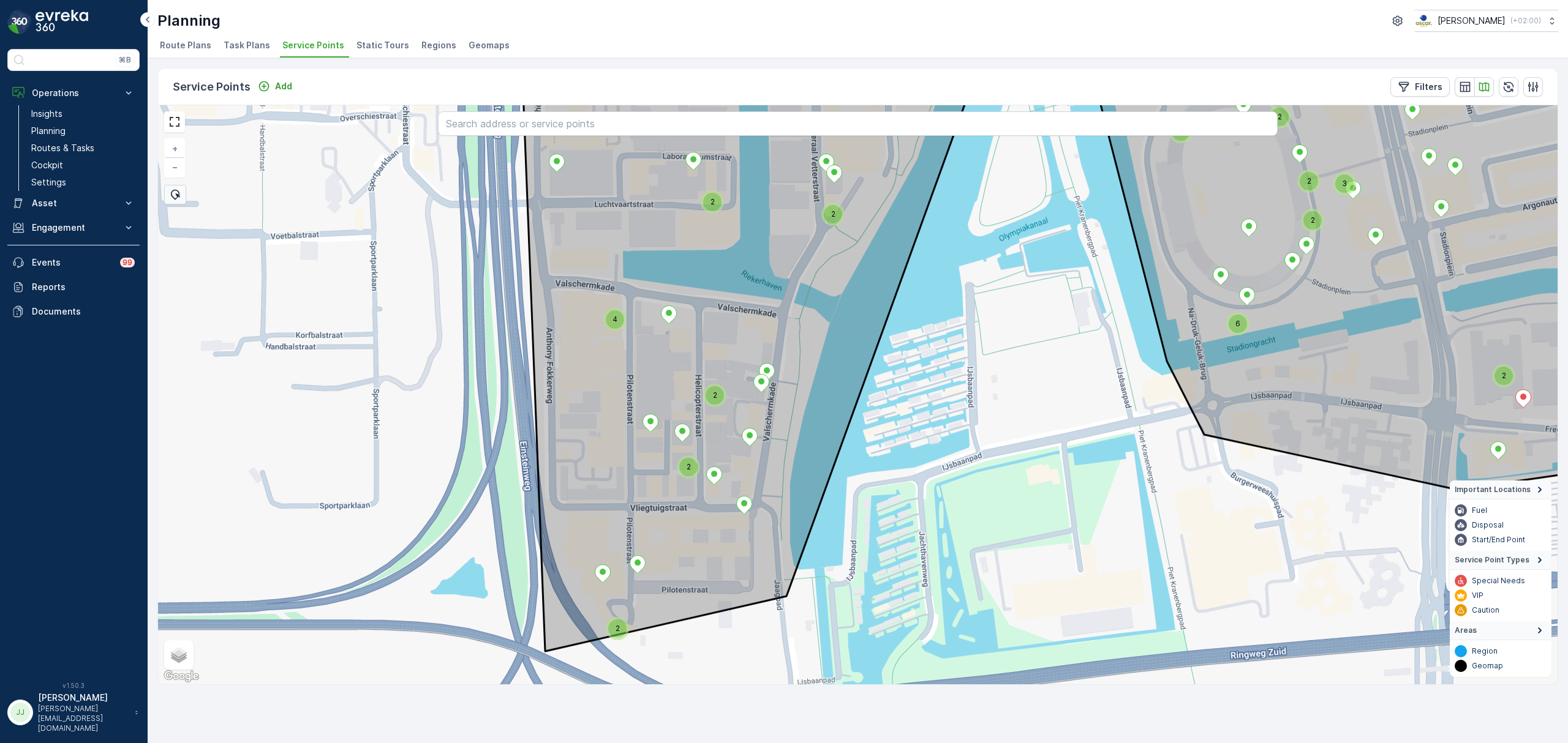
click at [610, 315] on div "4" at bounding box center [614, 319] width 18 height 18
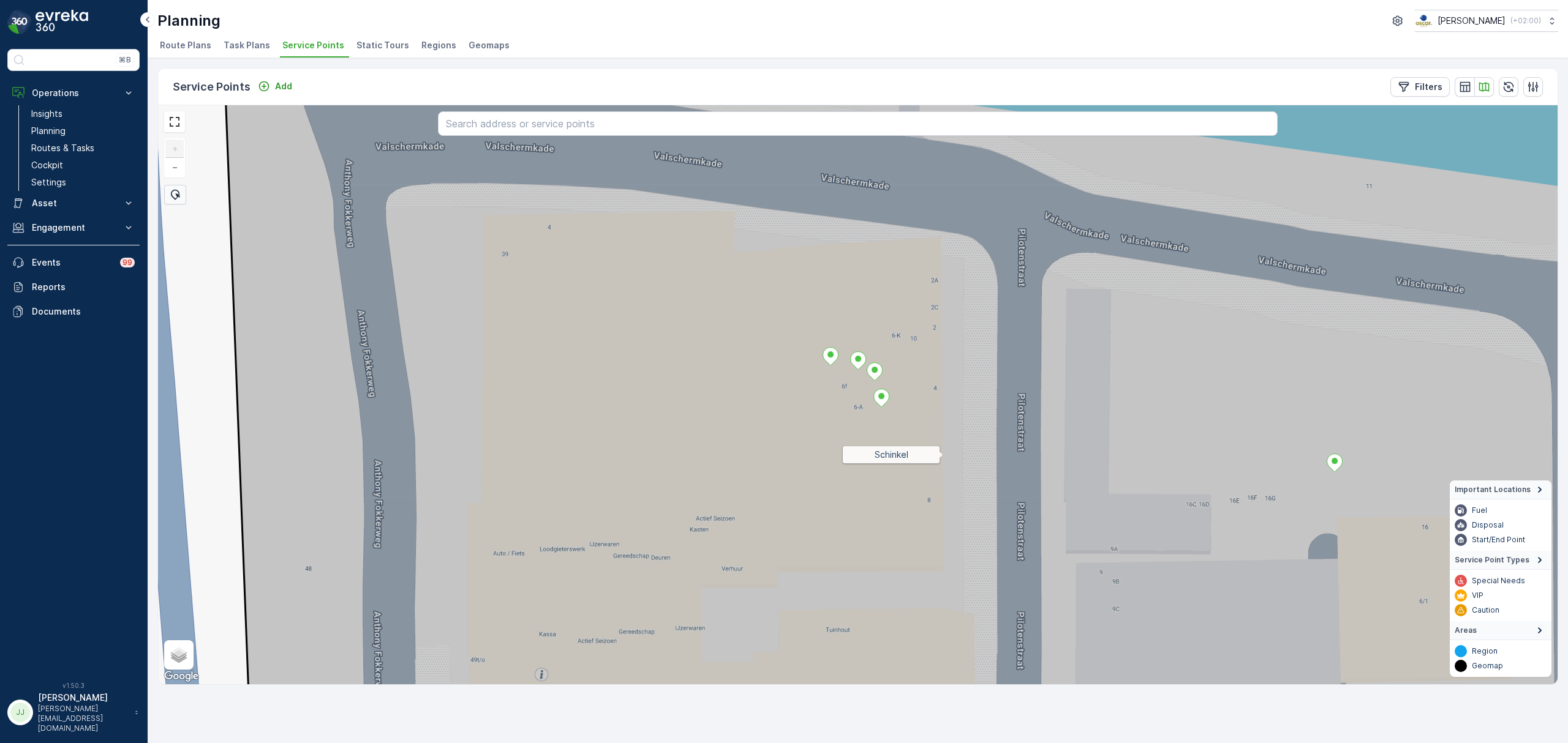
drag, startPoint x: 947, startPoint y: 456, endPoint x: 878, endPoint y: 423, distance: 76.5
click at [882, 398] on icon at bounding box center [960, 394] width 1473 height 698
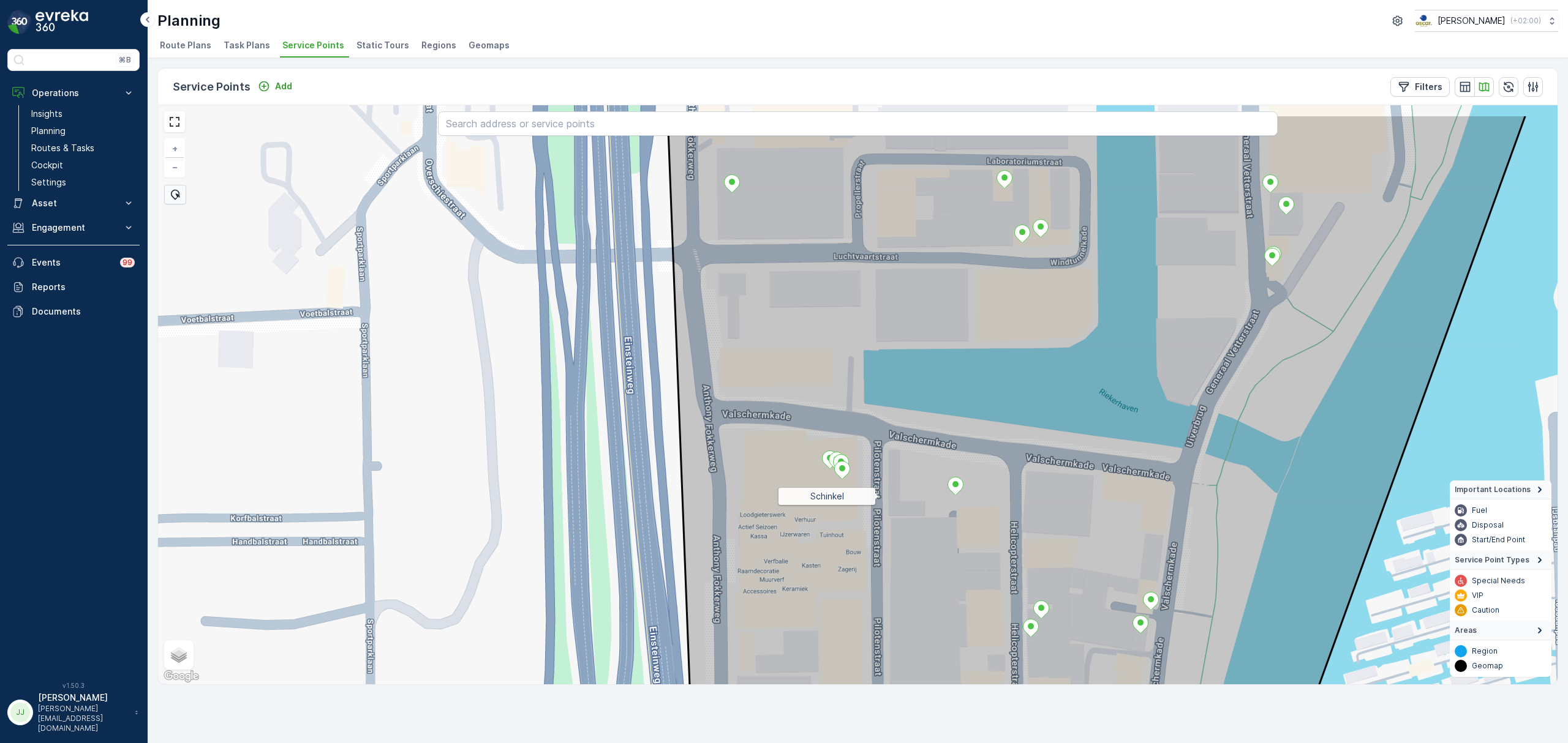
drag, startPoint x: 910, startPoint y: 407, endPoint x: 851, endPoint y: 542, distance: 147.3
click at [854, 542] on icon at bounding box center [1097, 463] width 858 height 698
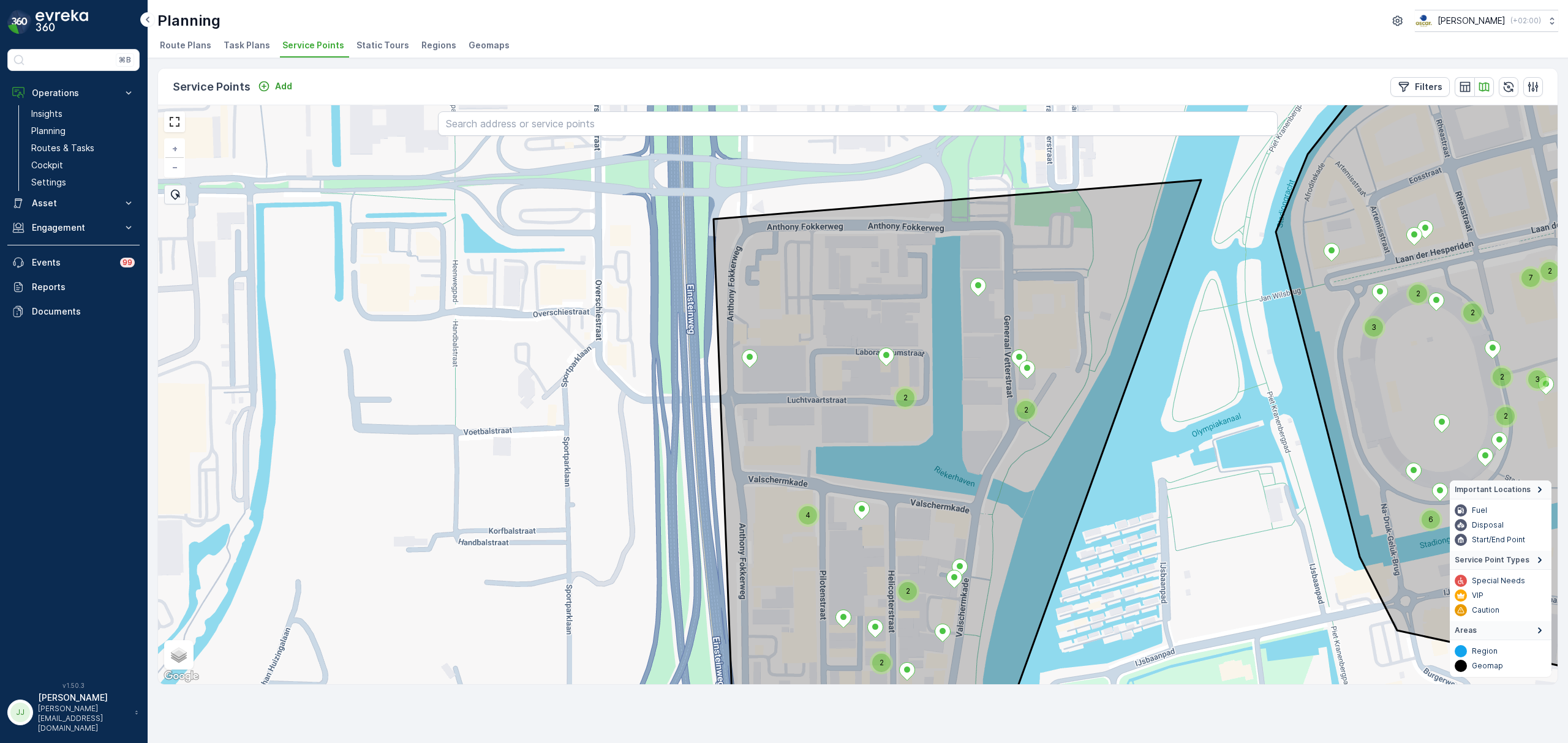
click at [910, 398] on div "2" at bounding box center [905, 397] width 18 height 18
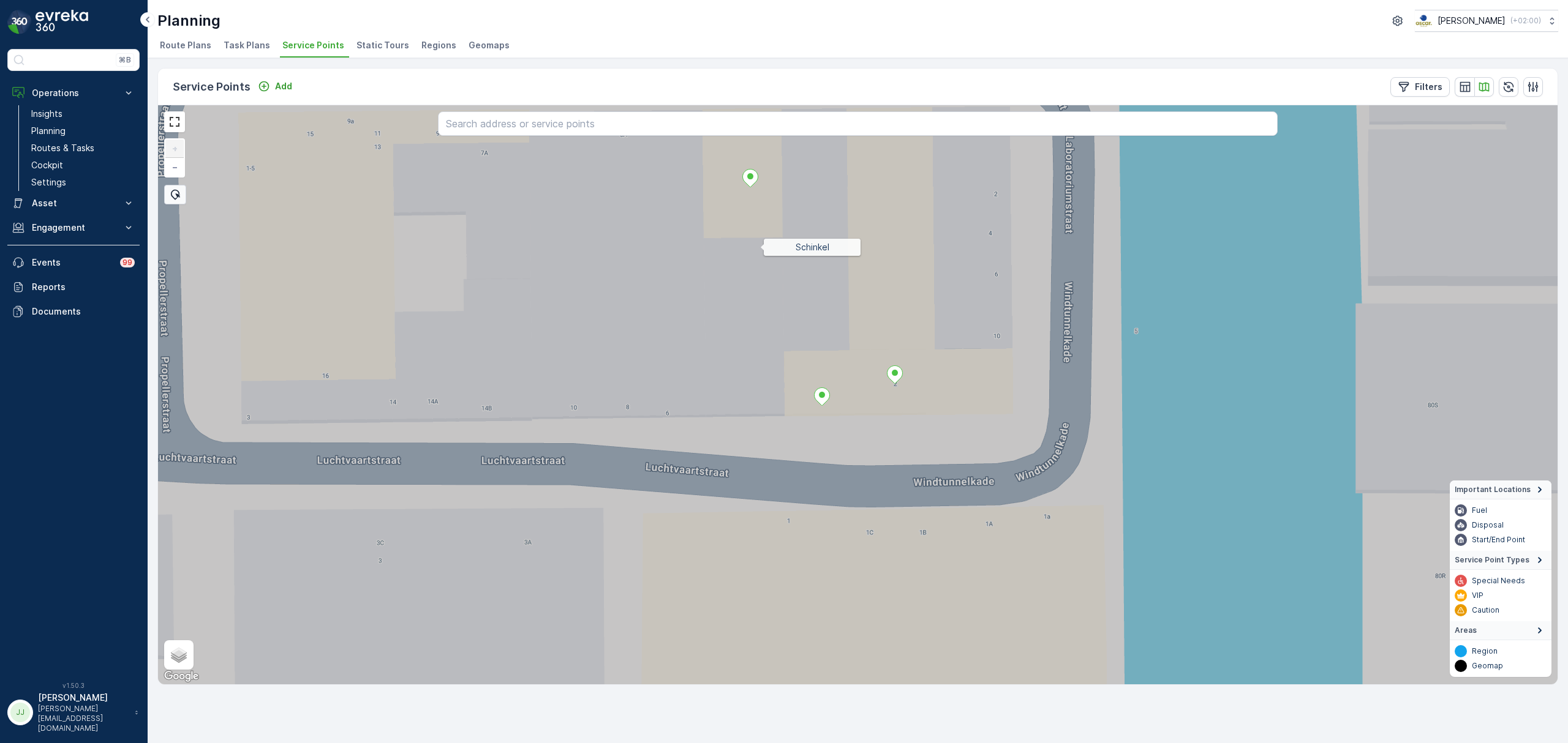
drag, startPoint x: 770, startPoint y: 364, endPoint x: 773, endPoint y: 382, distance: 18.2
click at [773, 380] on icon at bounding box center [858, 394] width 1683 height 698
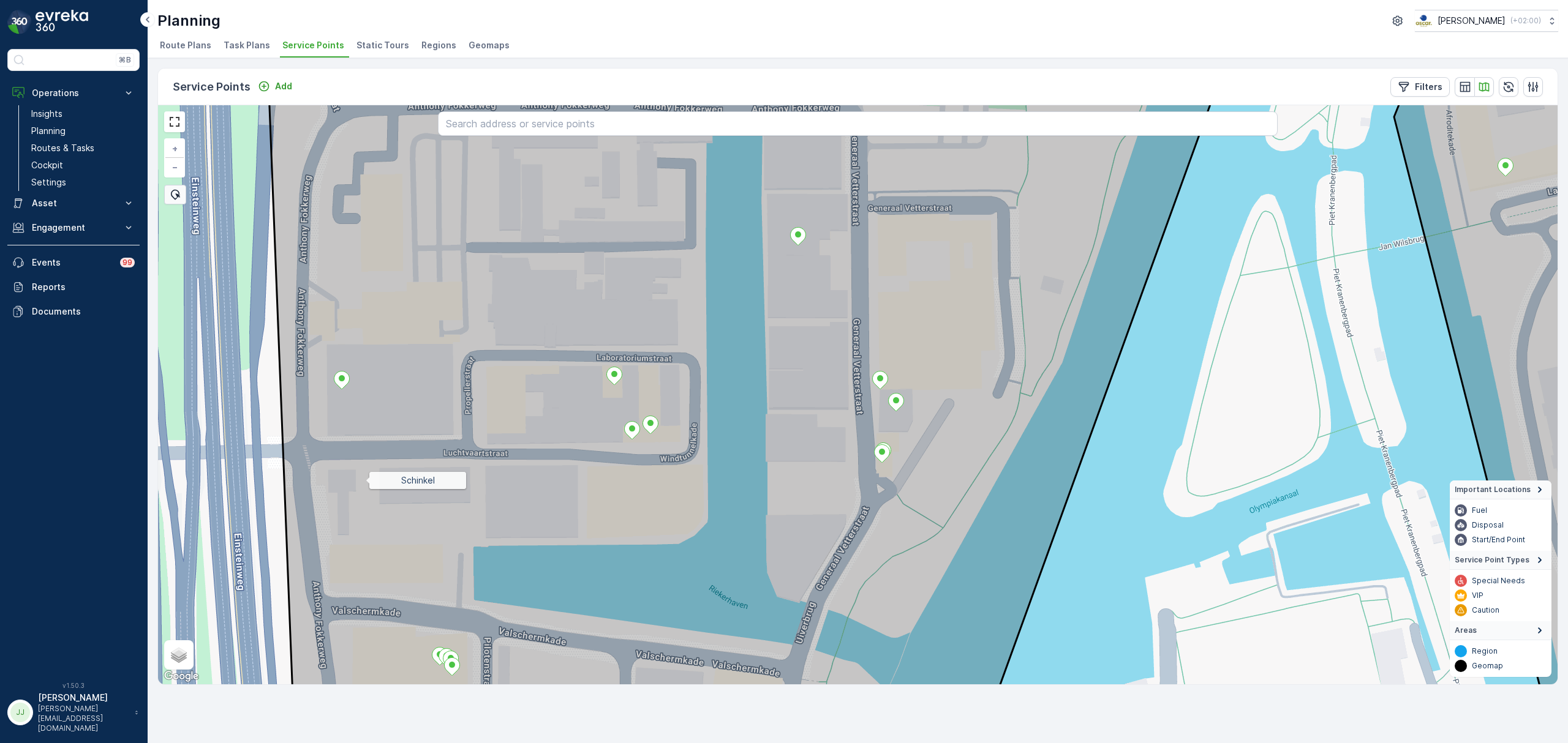
drag, startPoint x: 365, startPoint y: 481, endPoint x: 465, endPoint y: 318, distance: 191.2
click at [465, 318] on icon at bounding box center [750, 394] width 963 height 698
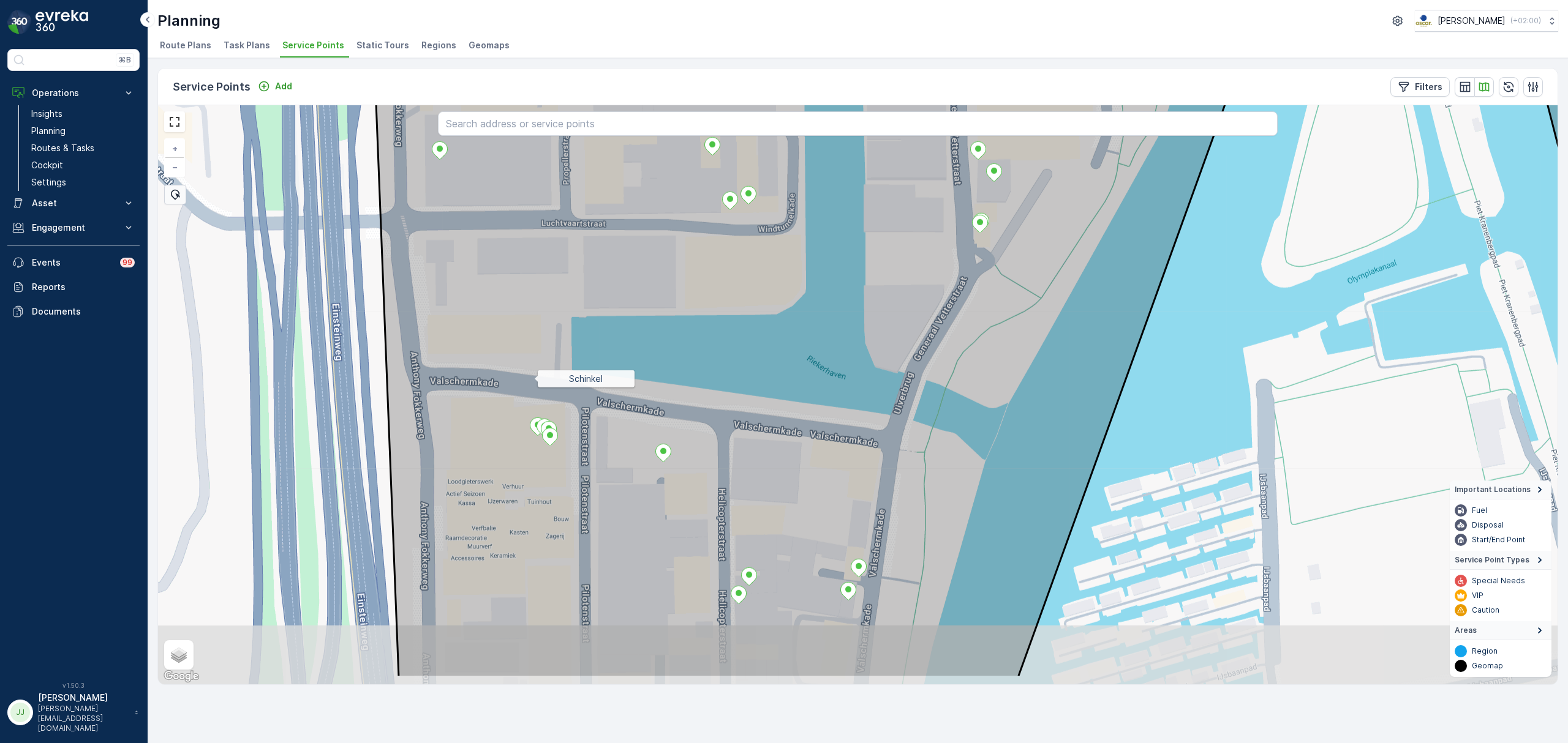
drag, startPoint x: 534, startPoint y: 393, endPoint x: 578, endPoint y: 362, distance: 53.8
click at [532, 333] on icon at bounding box center [821, 328] width 899 height 698
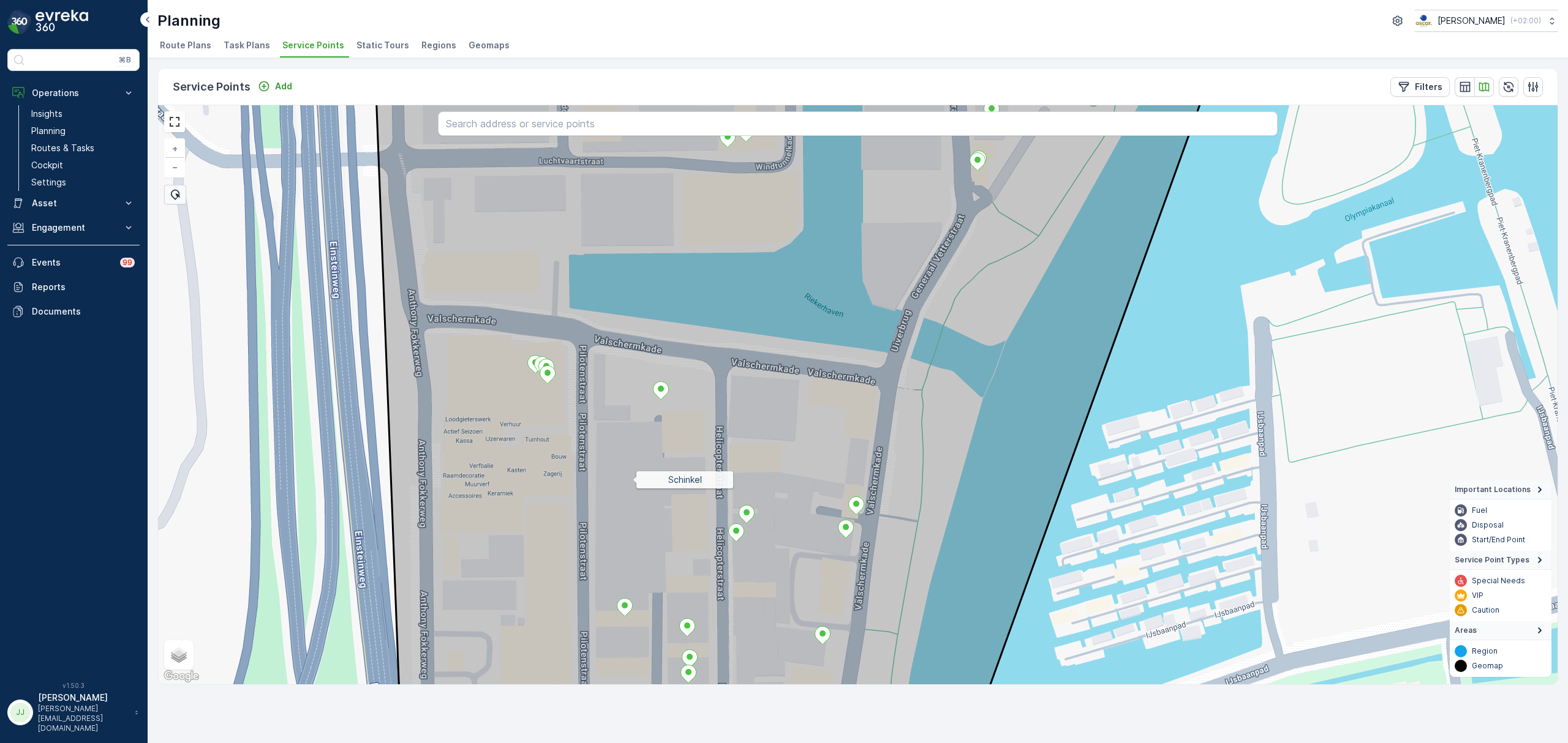
drag, startPoint x: 632, startPoint y: 481, endPoint x: 664, endPoint y: 324, distance: 160.2
click at [664, 324] on icon at bounding box center [798, 394] width 847 height 698
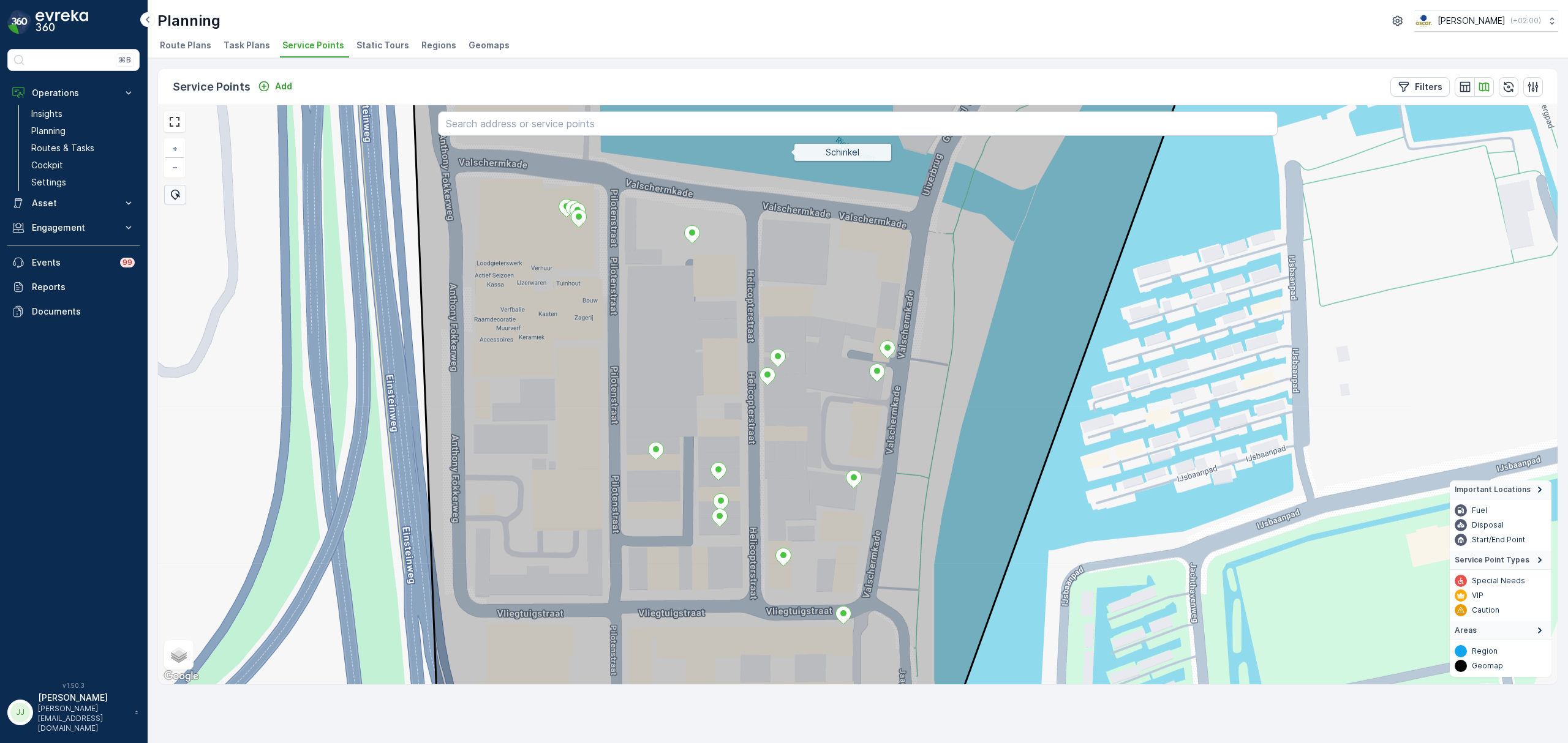
drag, startPoint x: 625, startPoint y: 534, endPoint x: 616, endPoint y: 416, distance: 118.3
click at [616, 416] on icon at bounding box center [804, 394] width 784 height 698
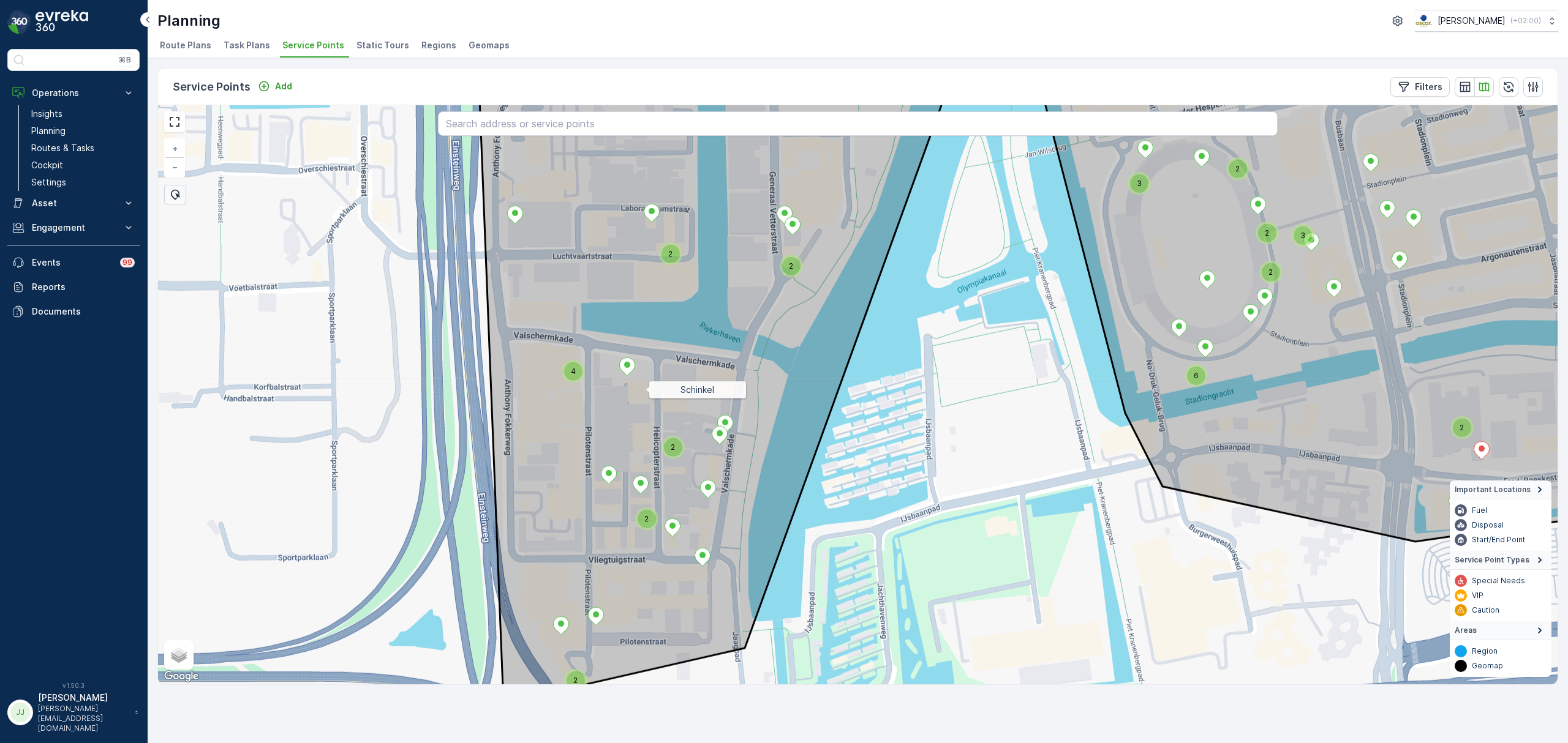
drag, startPoint x: 647, startPoint y: 371, endPoint x: 638, endPoint y: 409, distance: 39.1
click at [641, 415] on icon at bounding box center [712, 401] width 465 height 604
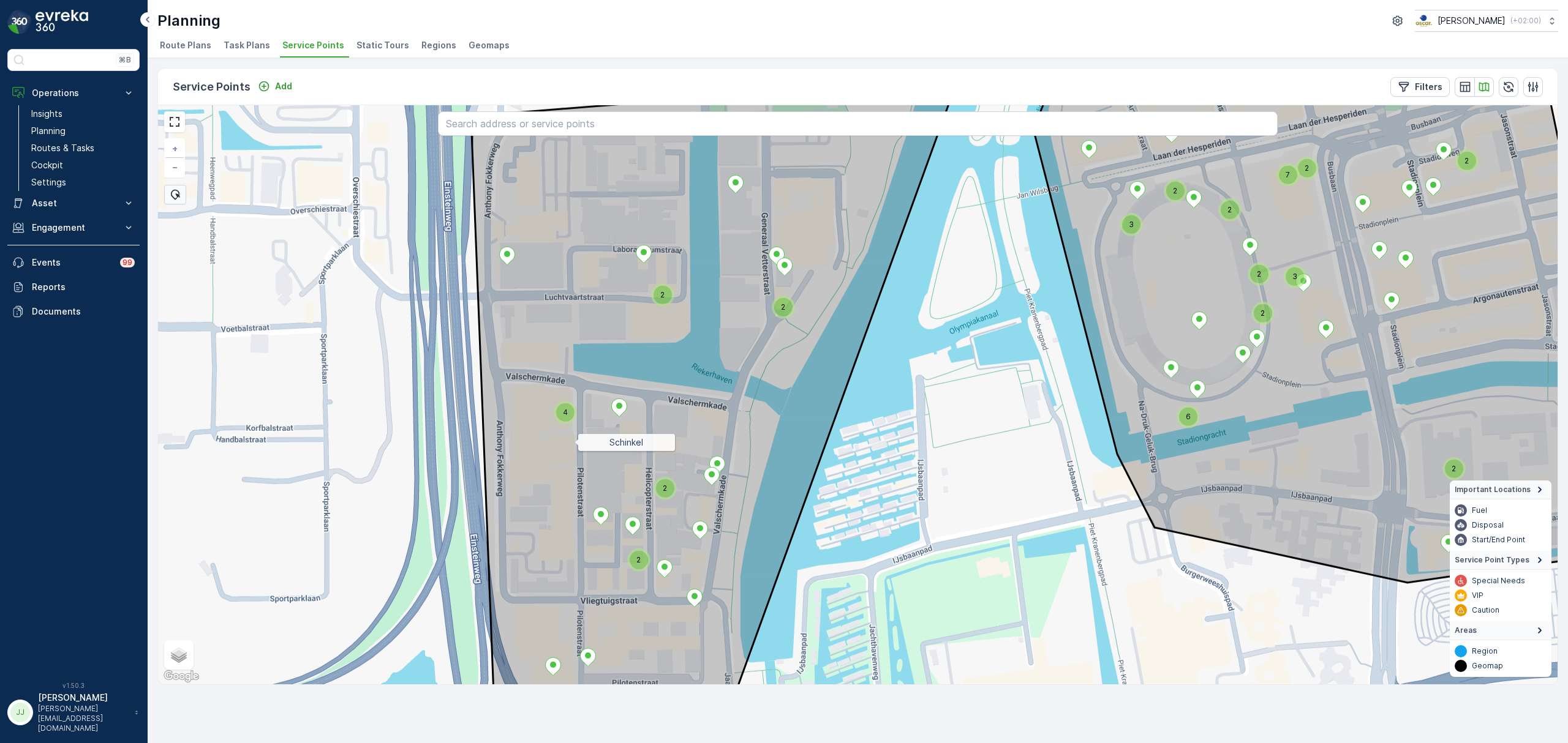
drag, startPoint x: 578, startPoint y: 449, endPoint x: 561, endPoint y: 412, distance: 40.7
click at [561, 416] on icon at bounding box center [714, 409] width 487 height 664
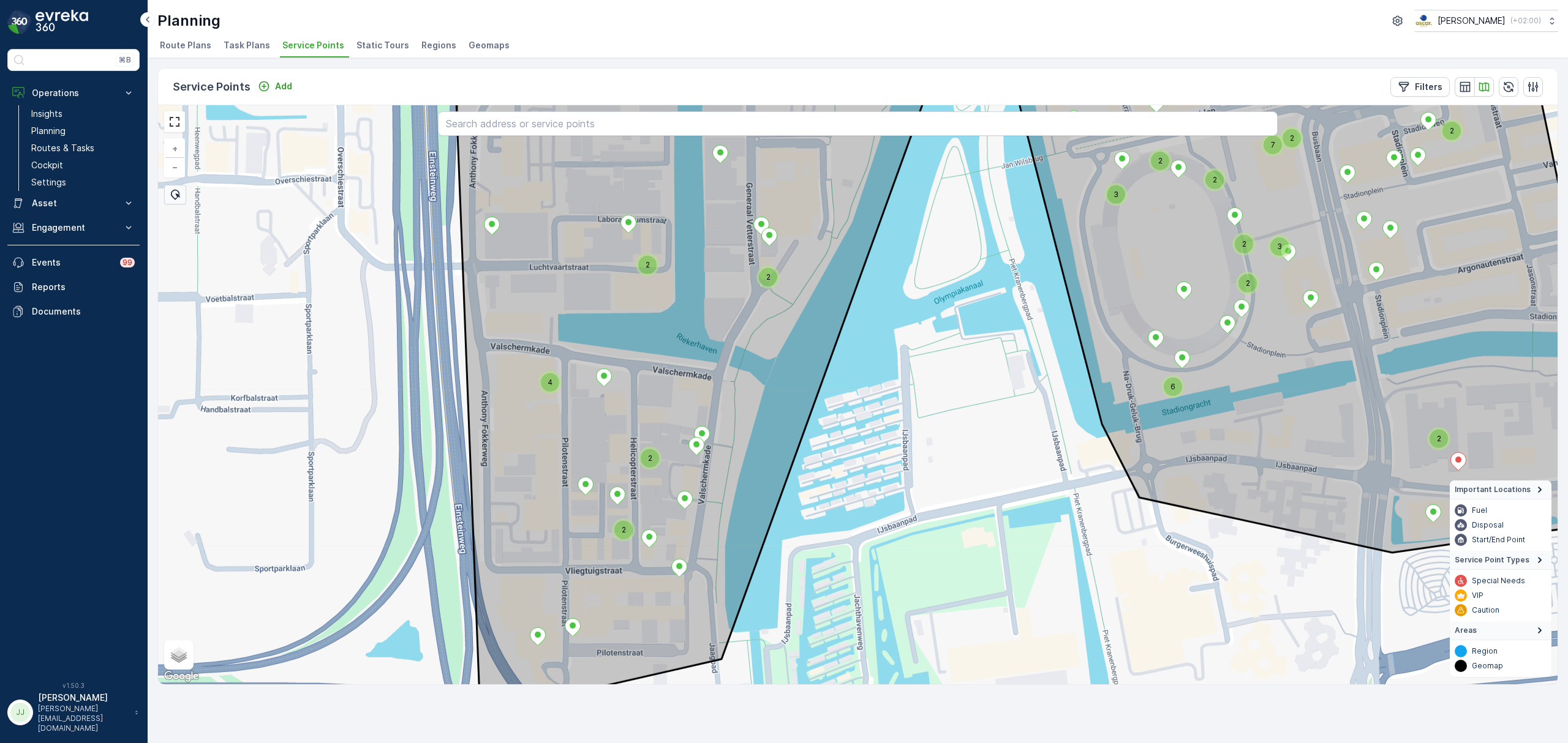
click at [621, 537] on div "2" at bounding box center [623, 530] width 18 height 18
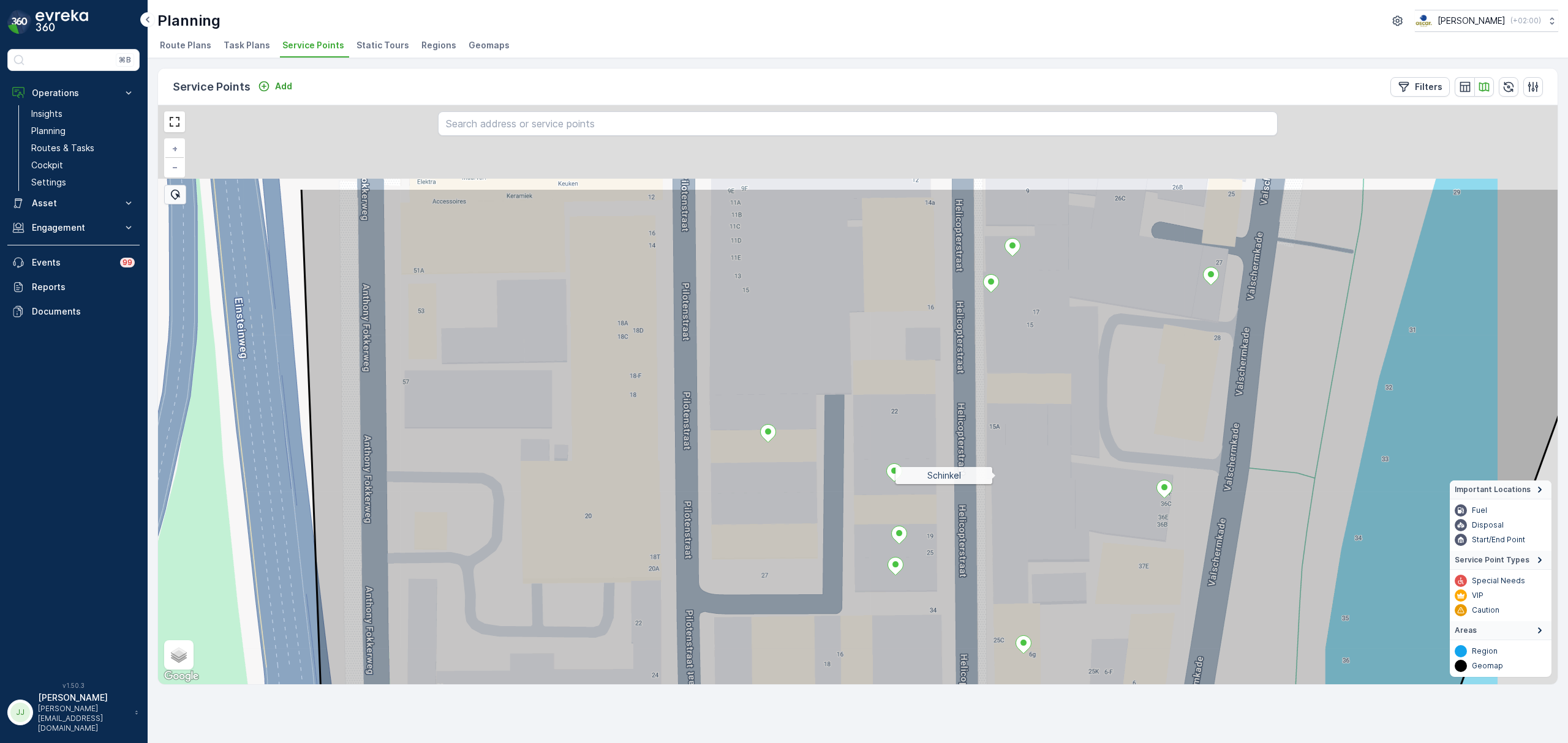
drag, startPoint x: 1065, startPoint y: 333, endPoint x: 984, endPoint y: 382, distance: 94.7
click at [997, 472] on icon at bounding box center [967, 537] width 1331 height 698
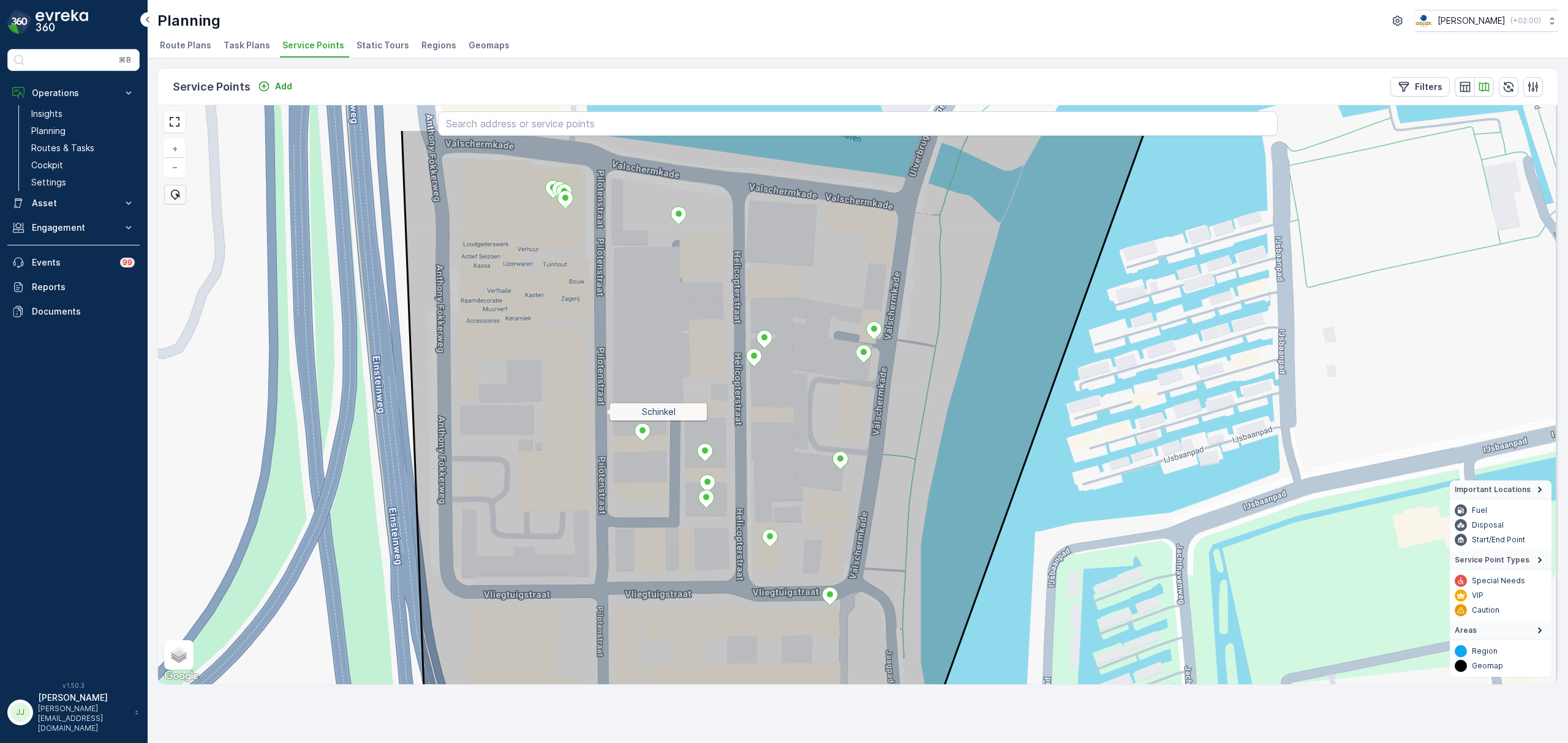
drag, startPoint x: 609, startPoint y: 379, endPoint x: 610, endPoint y: 483, distance: 104.0
click at [610, 486] on icon at bounding box center [773, 478] width 743 height 698
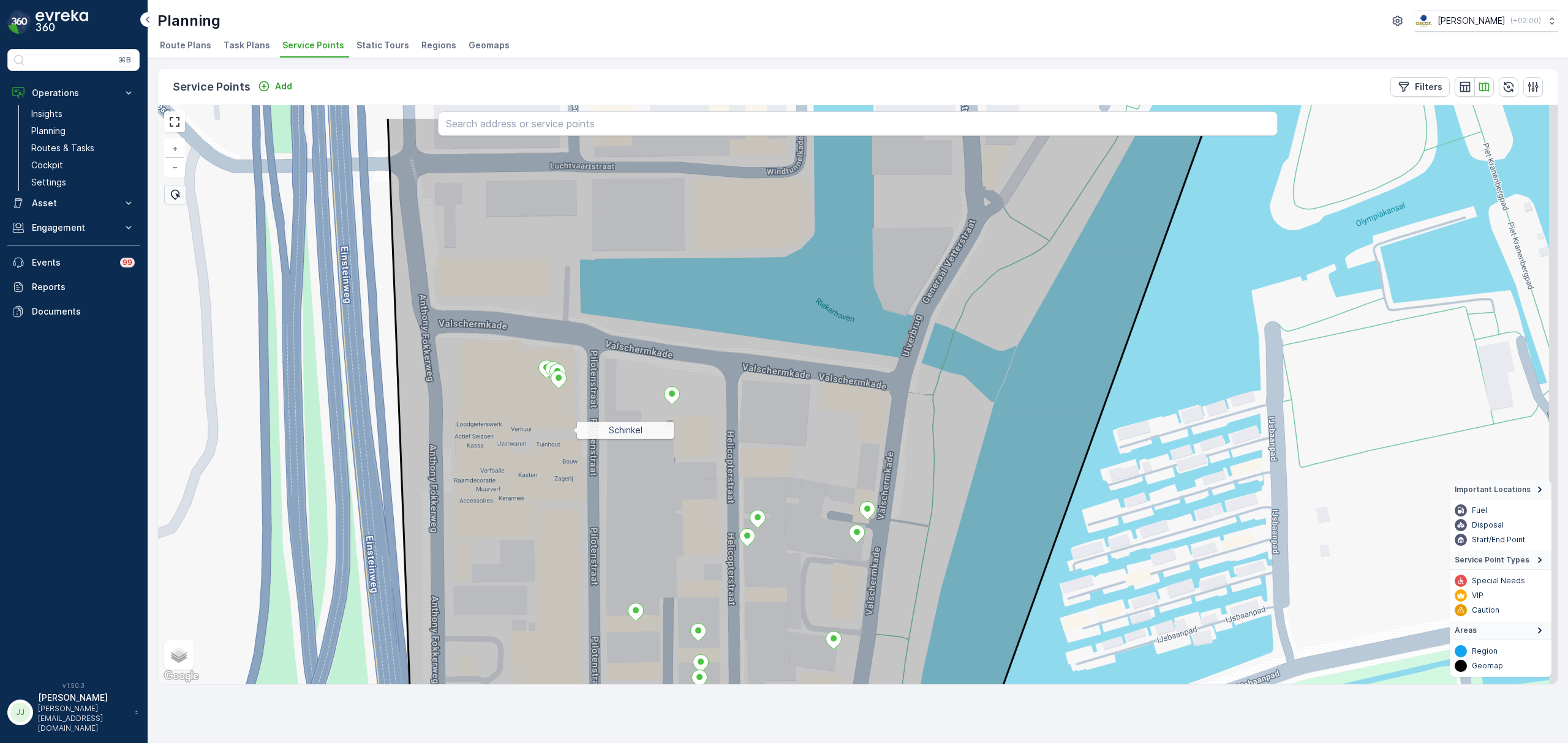
drag, startPoint x: 575, startPoint y: 379, endPoint x: 569, endPoint y: 471, distance: 92.2
click at [573, 482] on icon at bounding box center [798, 466] width 821 height 698
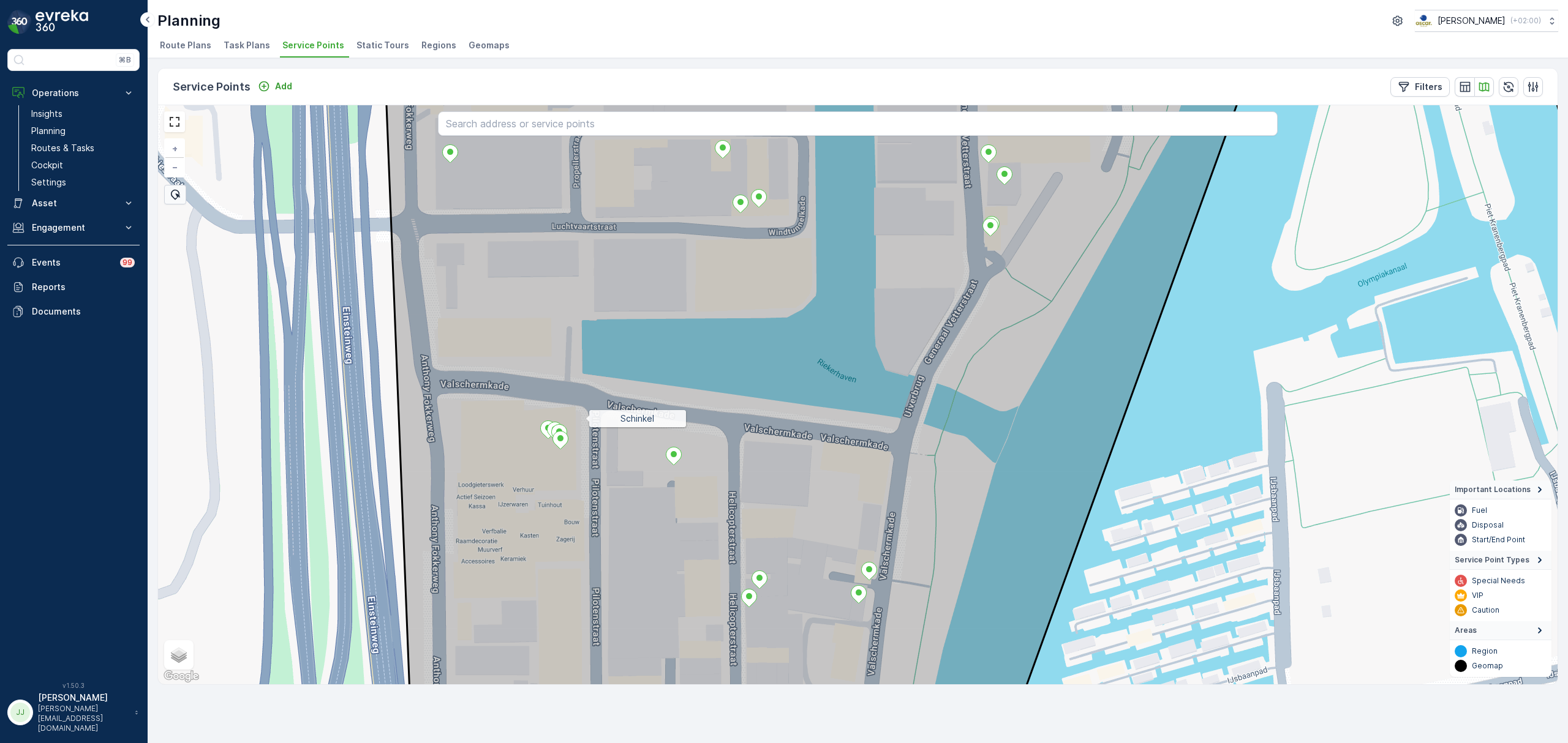
drag, startPoint x: 584, startPoint y: 431, endPoint x: 610, endPoint y: 386, distance: 52.0
click at [591, 372] on icon at bounding box center [824, 376] width 881 height 698
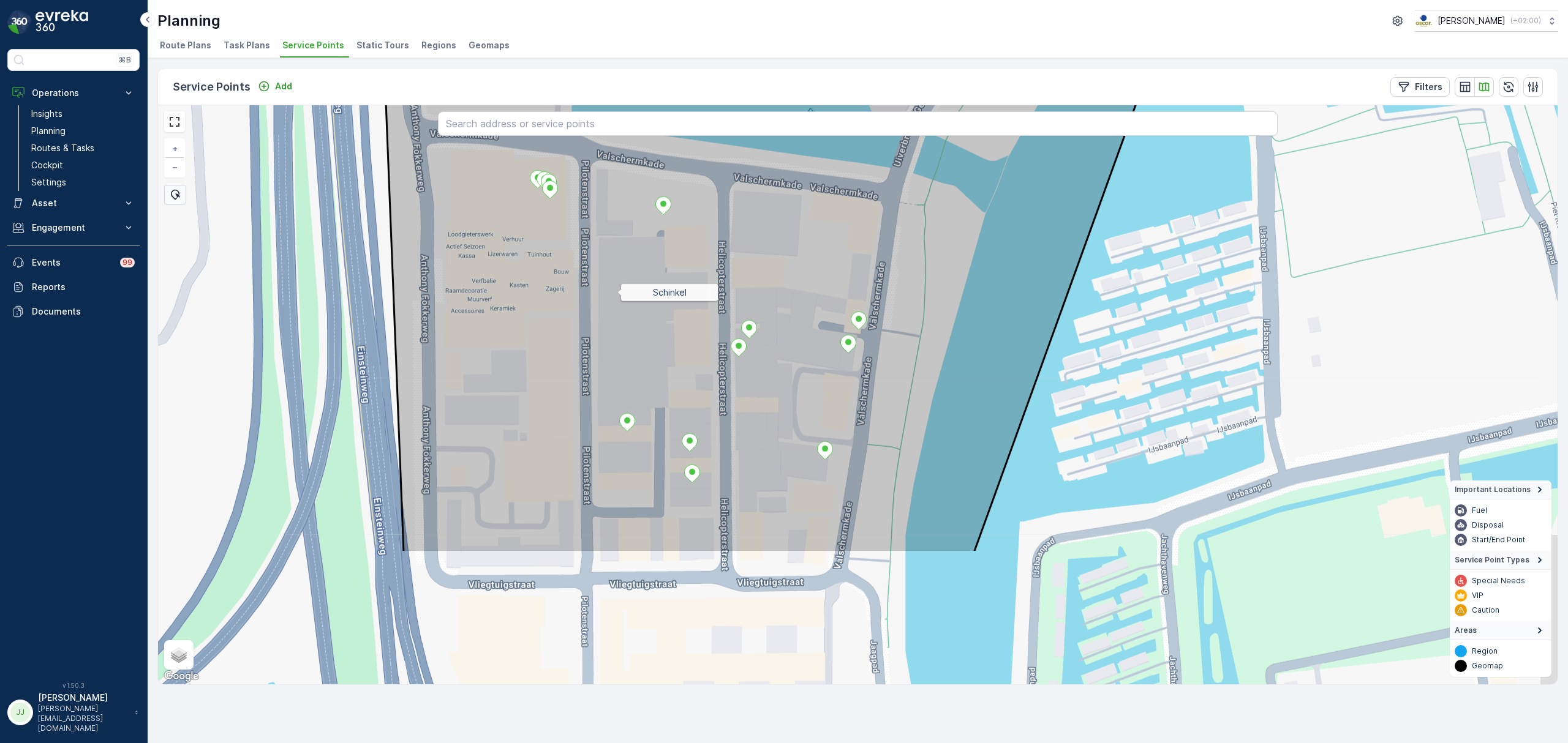
drag, startPoint x: 637, startPoint y: 456, endPoint x: 617, endPoint y: 294, distance: 163.2
click at [617, 294] on icon at bounding box center [802, 203] width 851 height 698
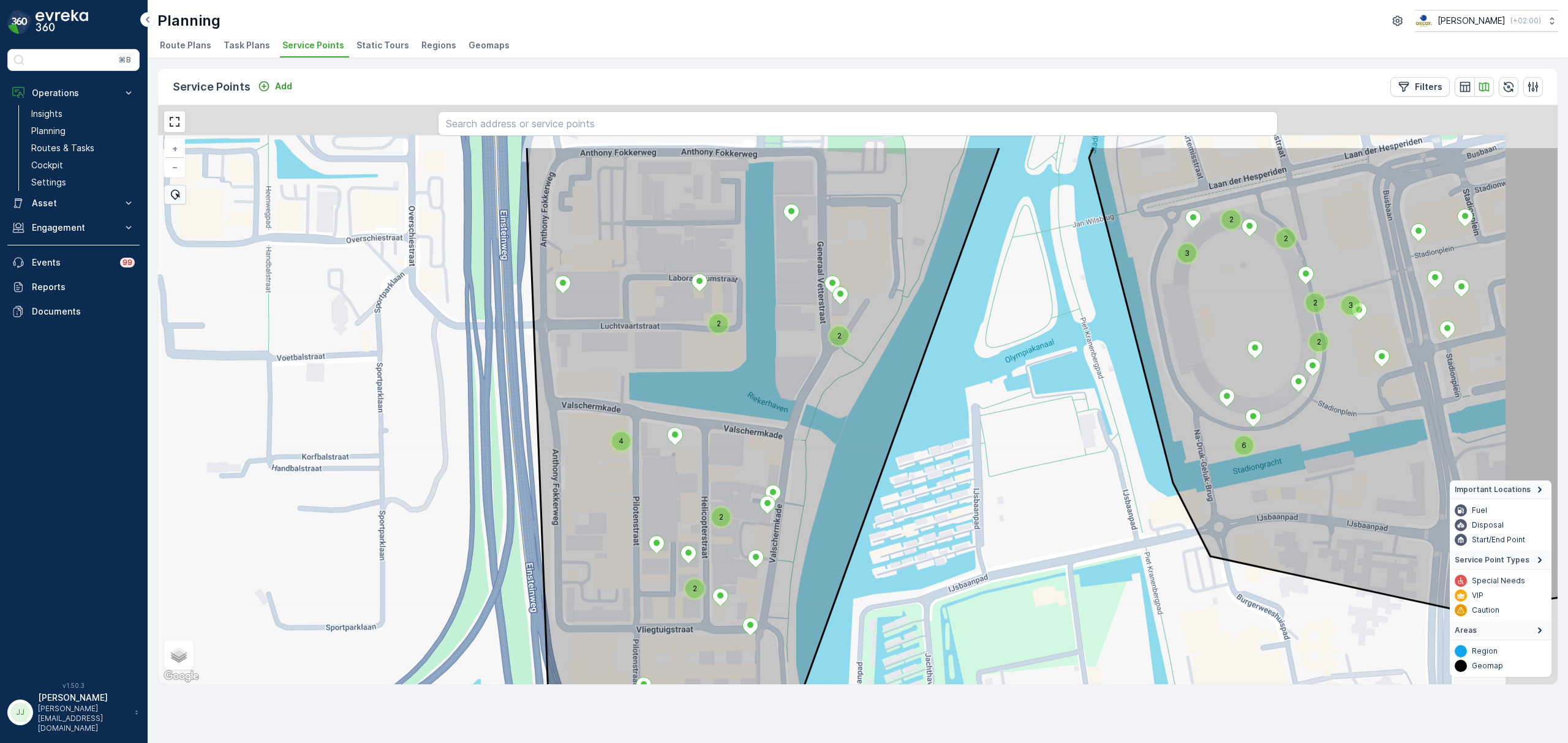
drag, startPoint x: 770, startPoint y: 420, endPoint x: 691, endPoint y: 554, distance: 155.6
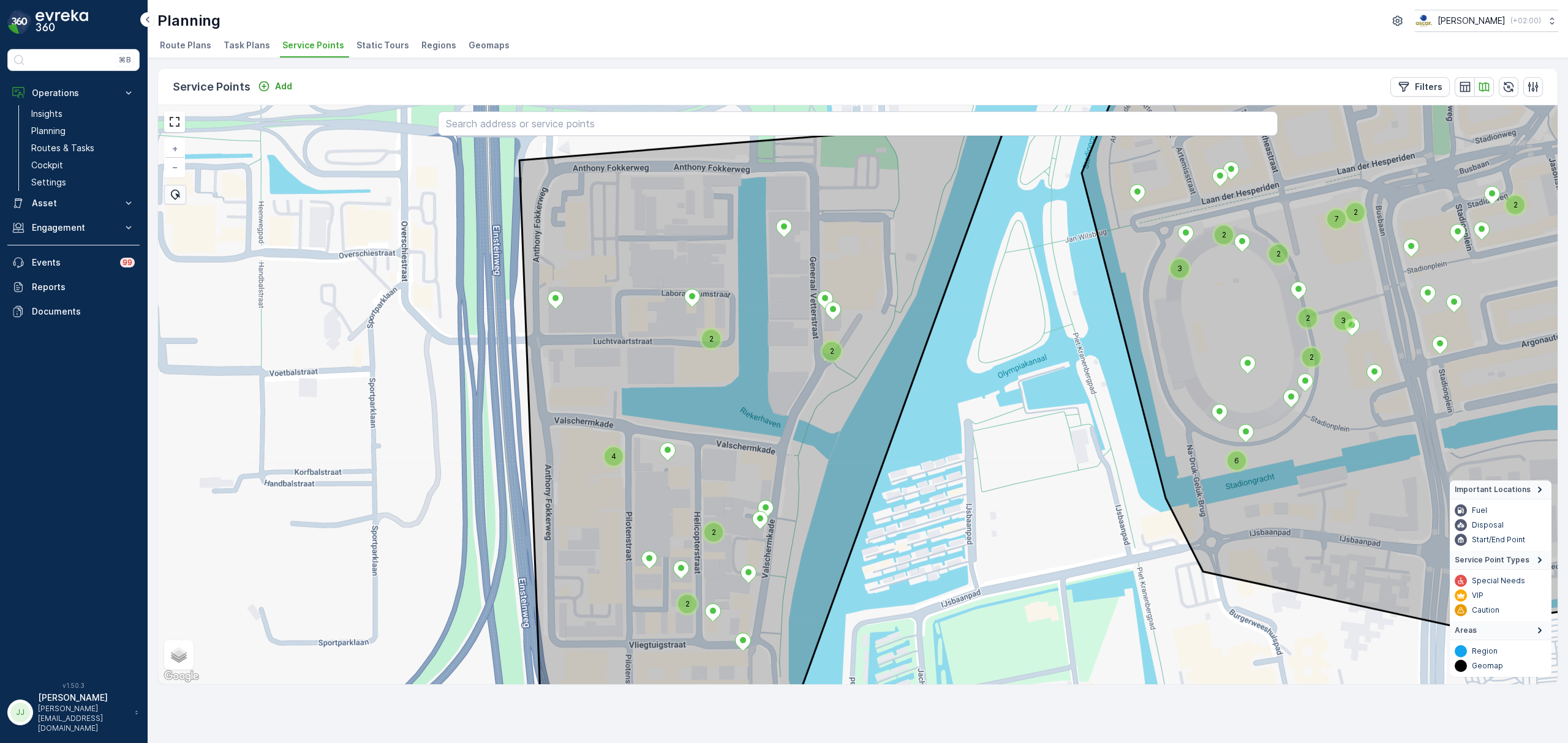
click at [832, 346] on div "2" at bounding box center [832, 351] width 18 height 18
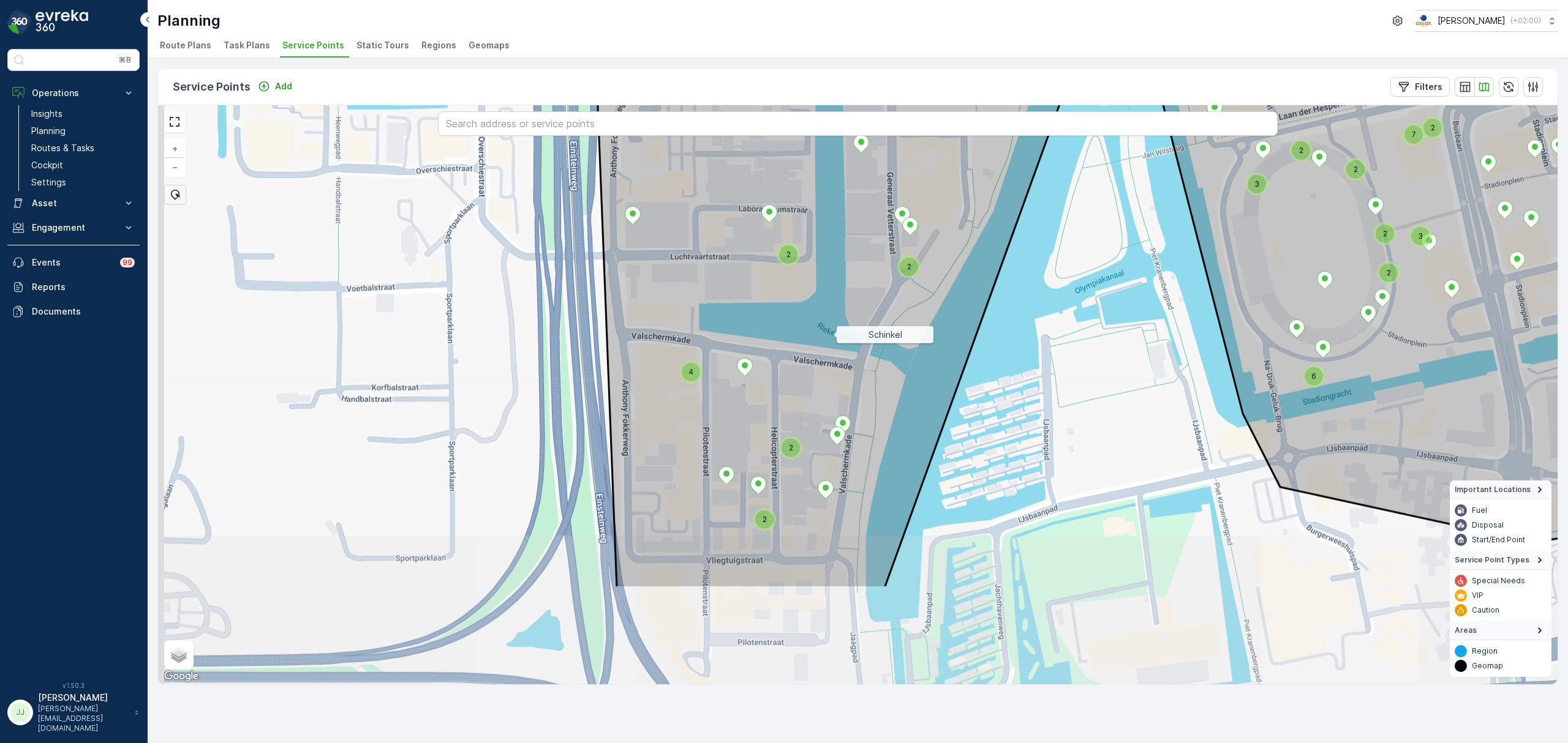
drag, startPoint x: 806, startPoint y: 442, endPoint x: 834, endPoint y: 337, distance: 108.7
click at [834, 337] on icon at bounding box center [840, 312] width 487 height 552
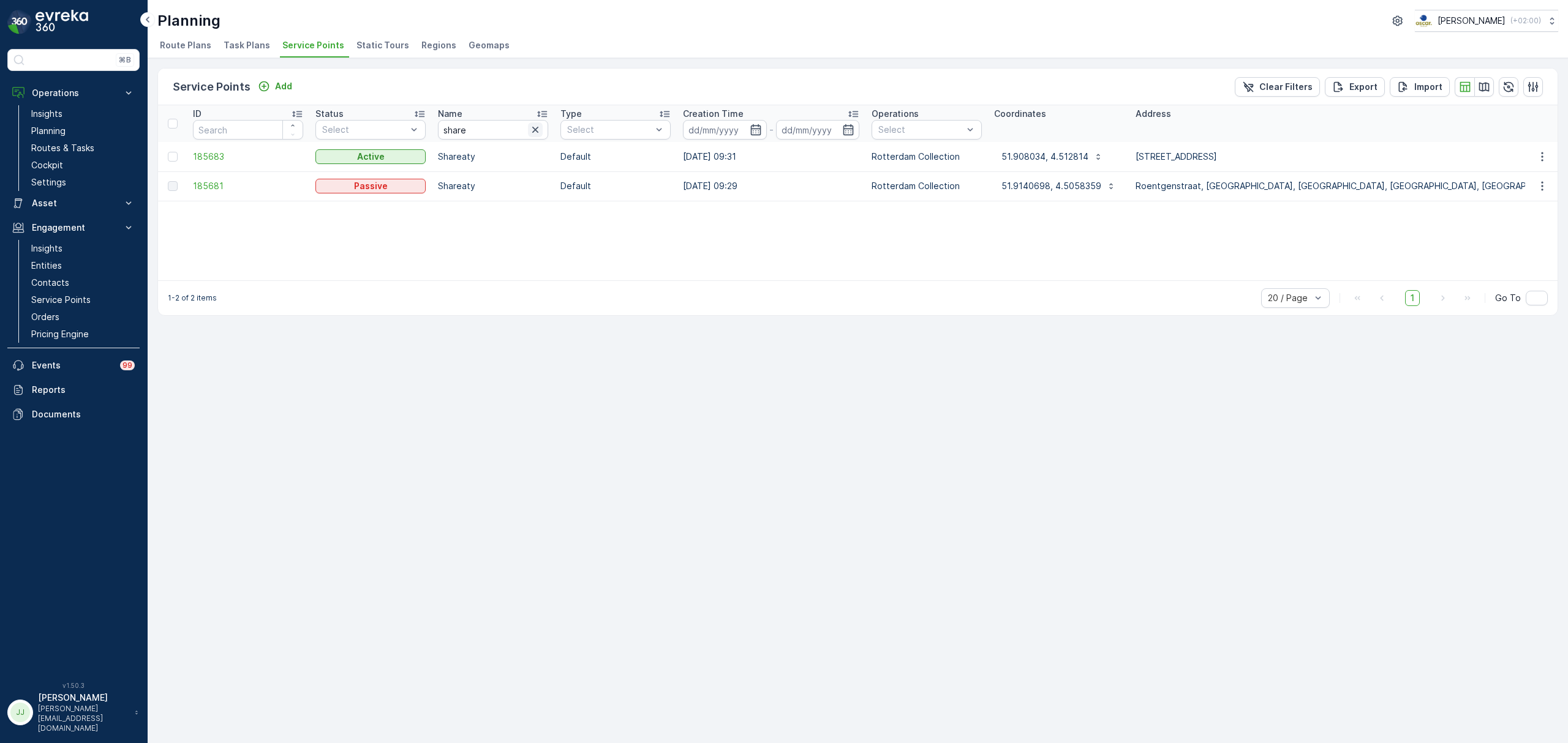
click at [536, 128] on icon "button" at bounding box center [536, 130] width 13 height 13
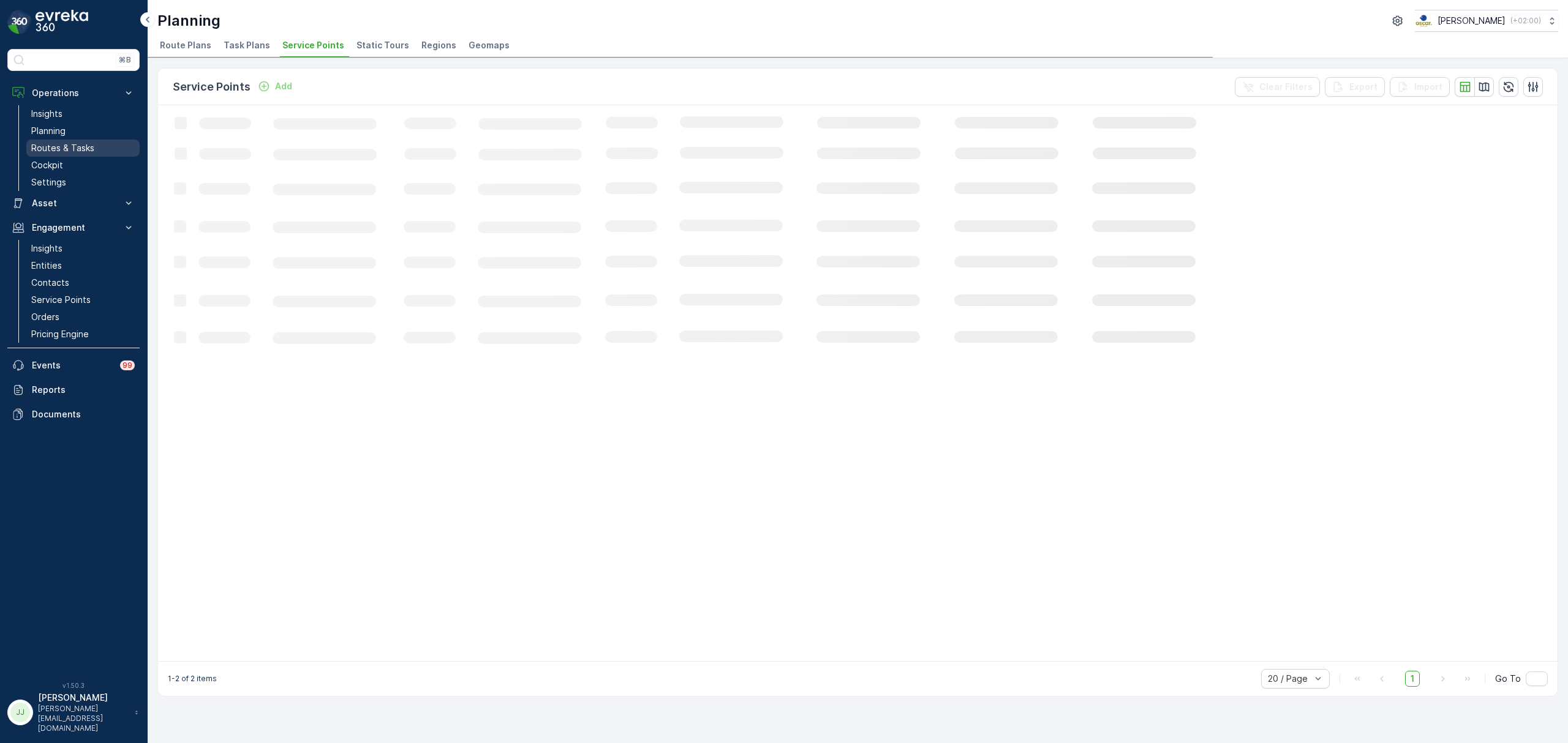
click at [62, 148] on p "Routes & Tasks" at bounding box center [63, 148] width 63 height 13
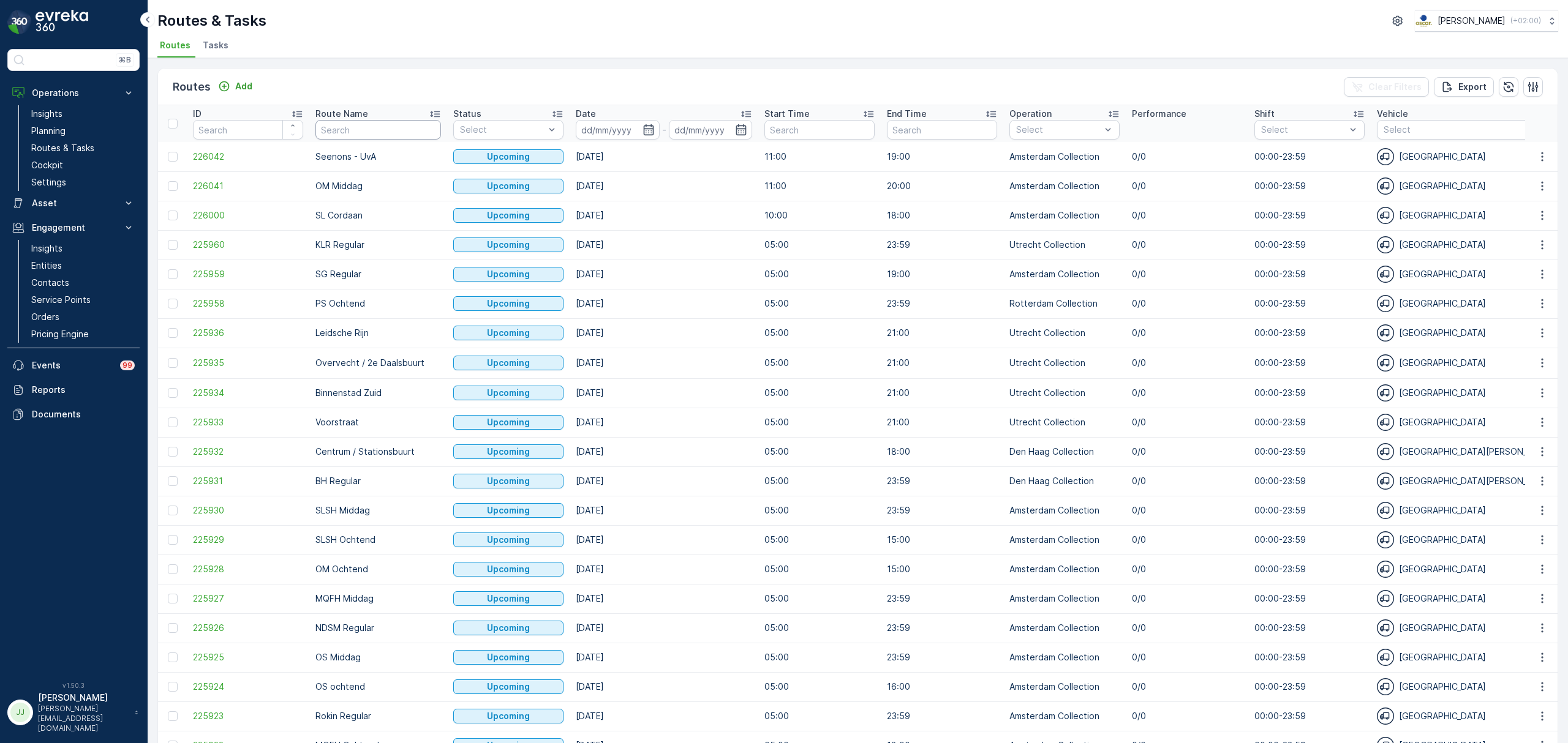
click at [377, 136] on input "text" at bounding box center [378, 129] width 125 height 20
type input "OS"
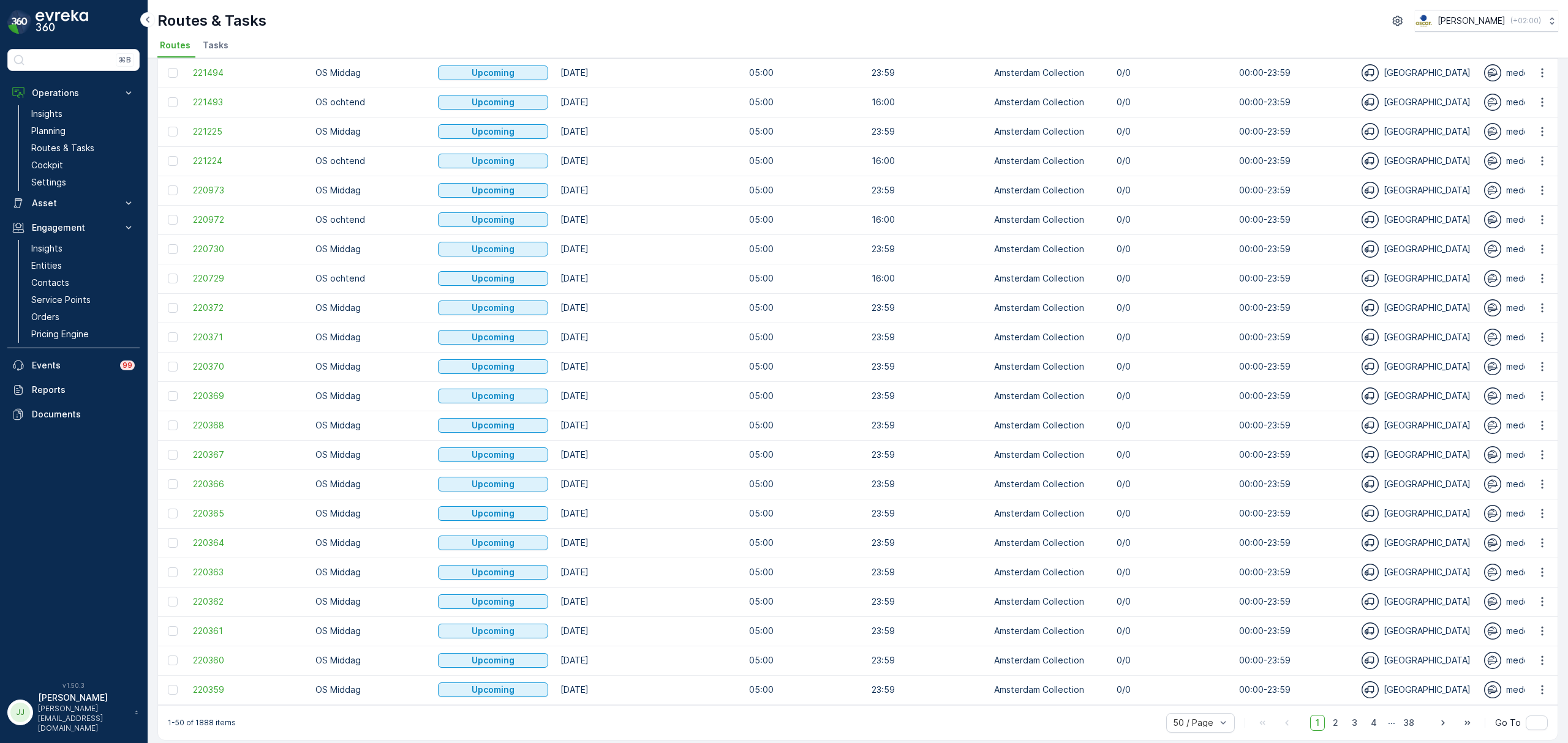
scroll to position [919, 0]
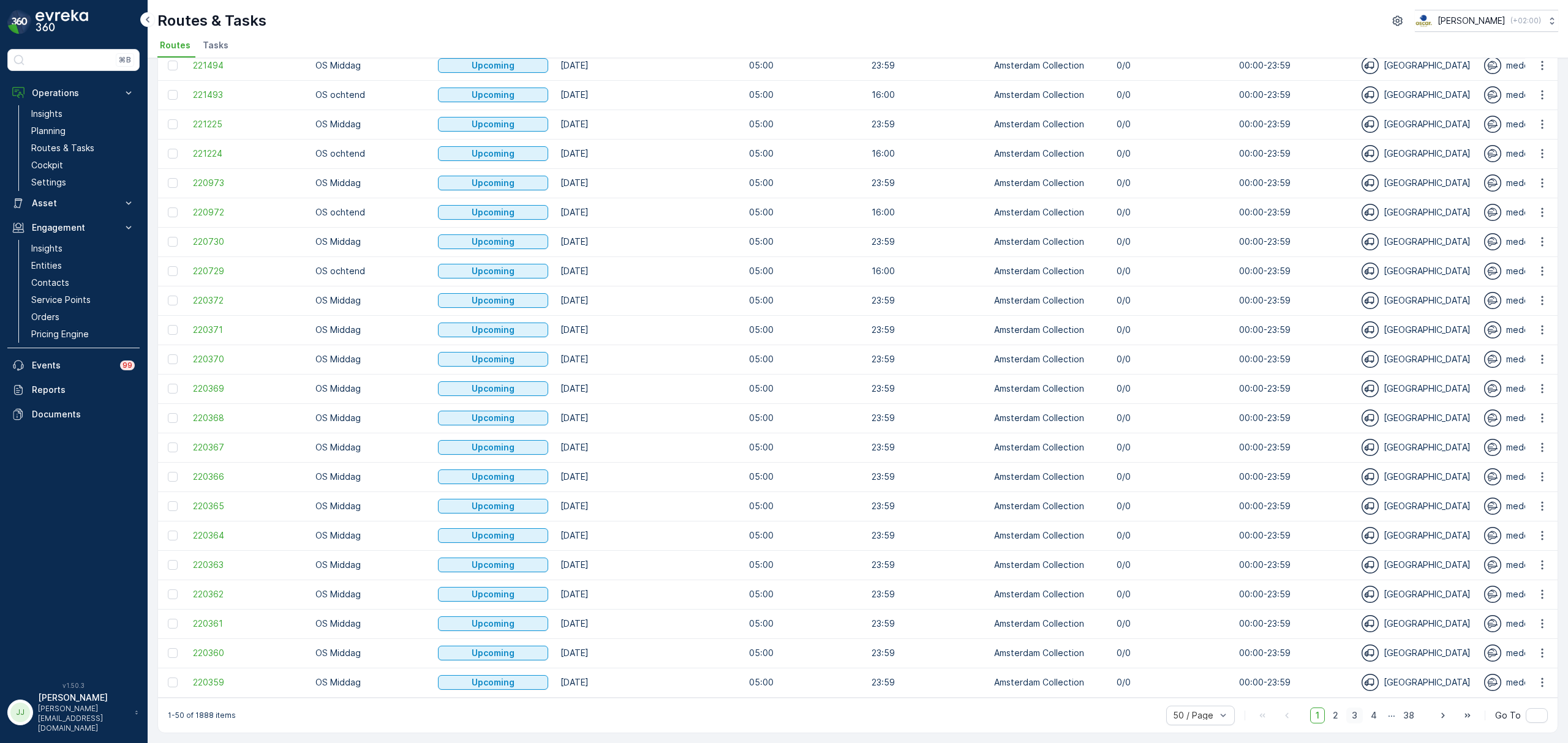
click at [1354, 715] on span "3" at bounding box center [1355, 715] width 17 height 16
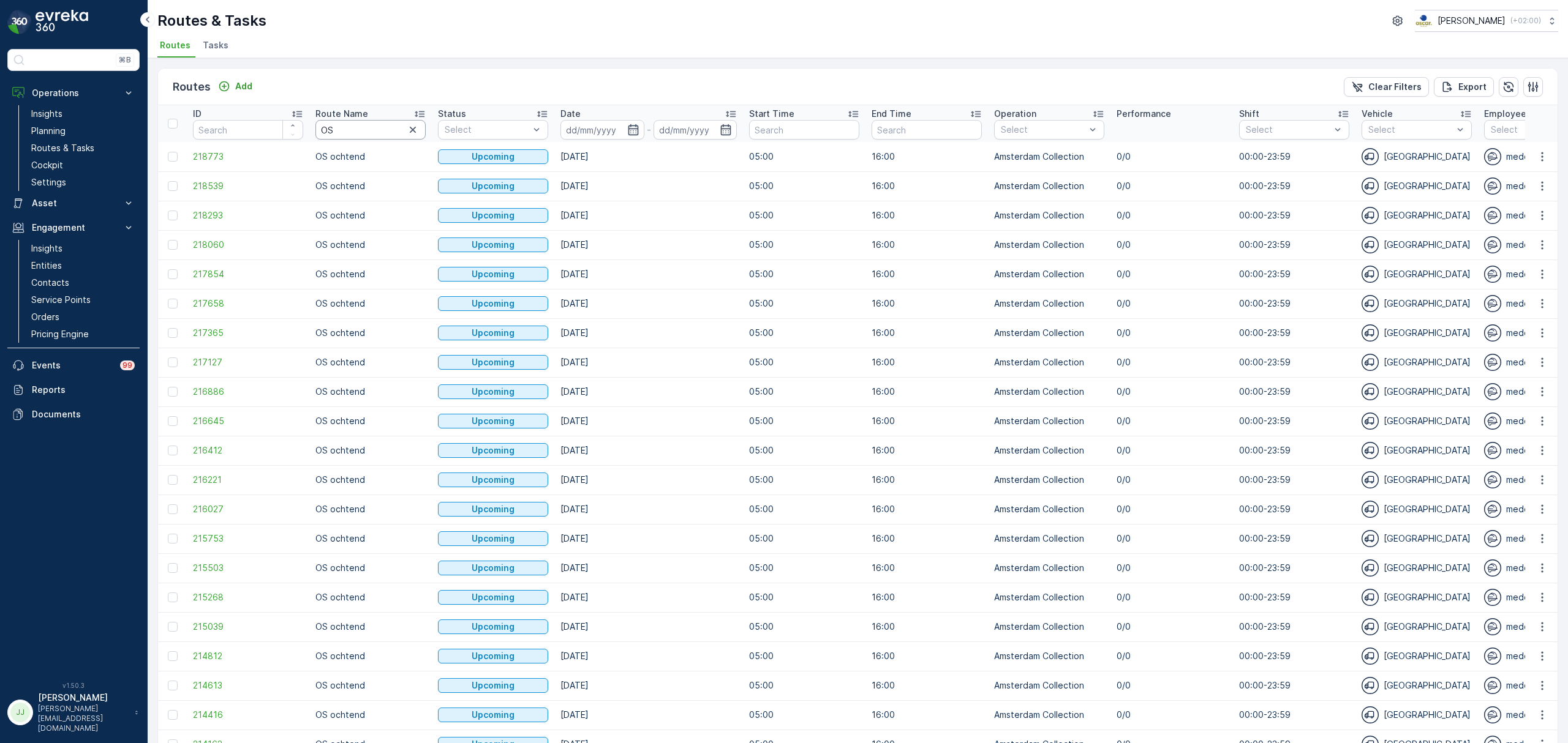
click at [344, 126] on input "OS" at bounding box center [371, 129] width 110 height 20
type input "OS ochten"
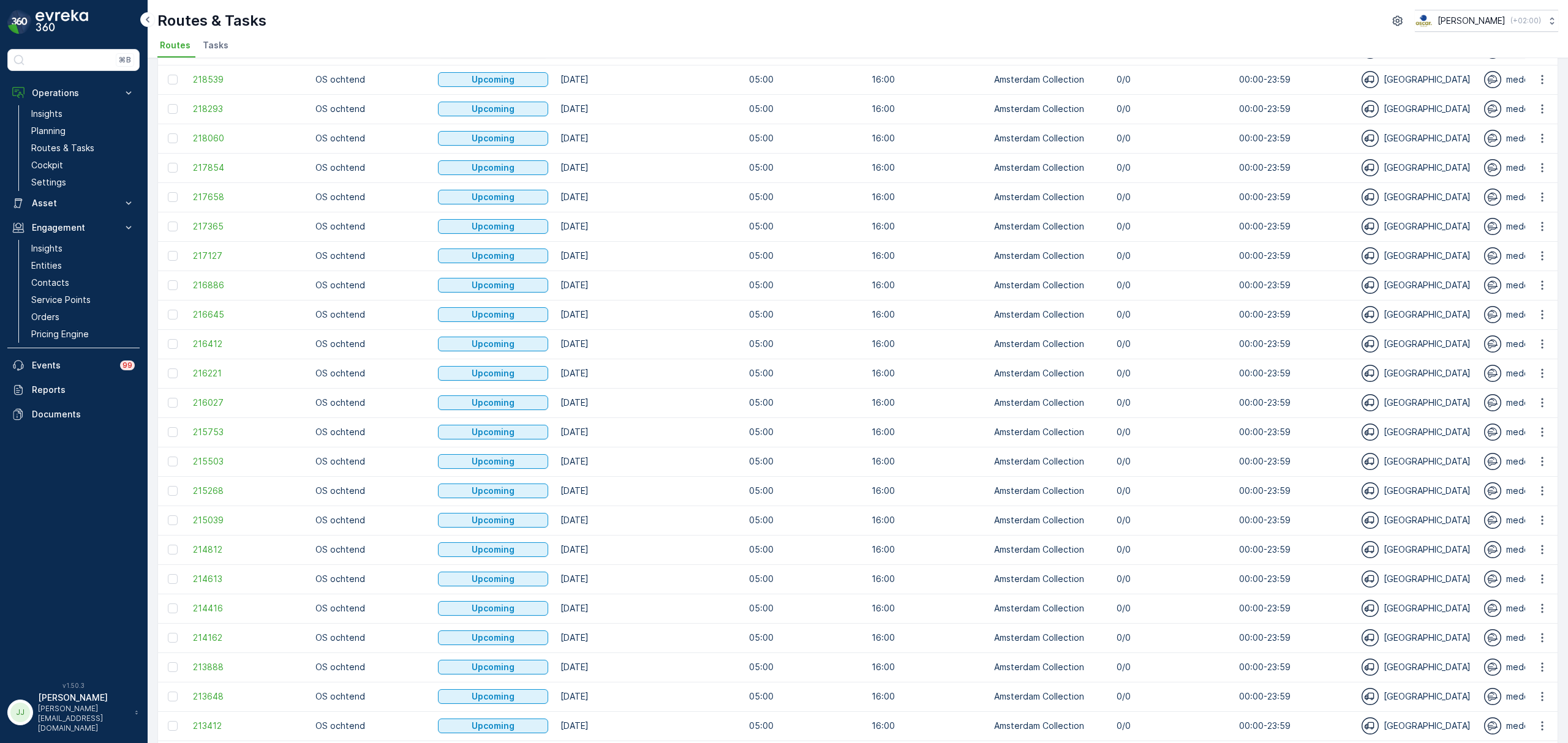
scroll to position [919, 0]
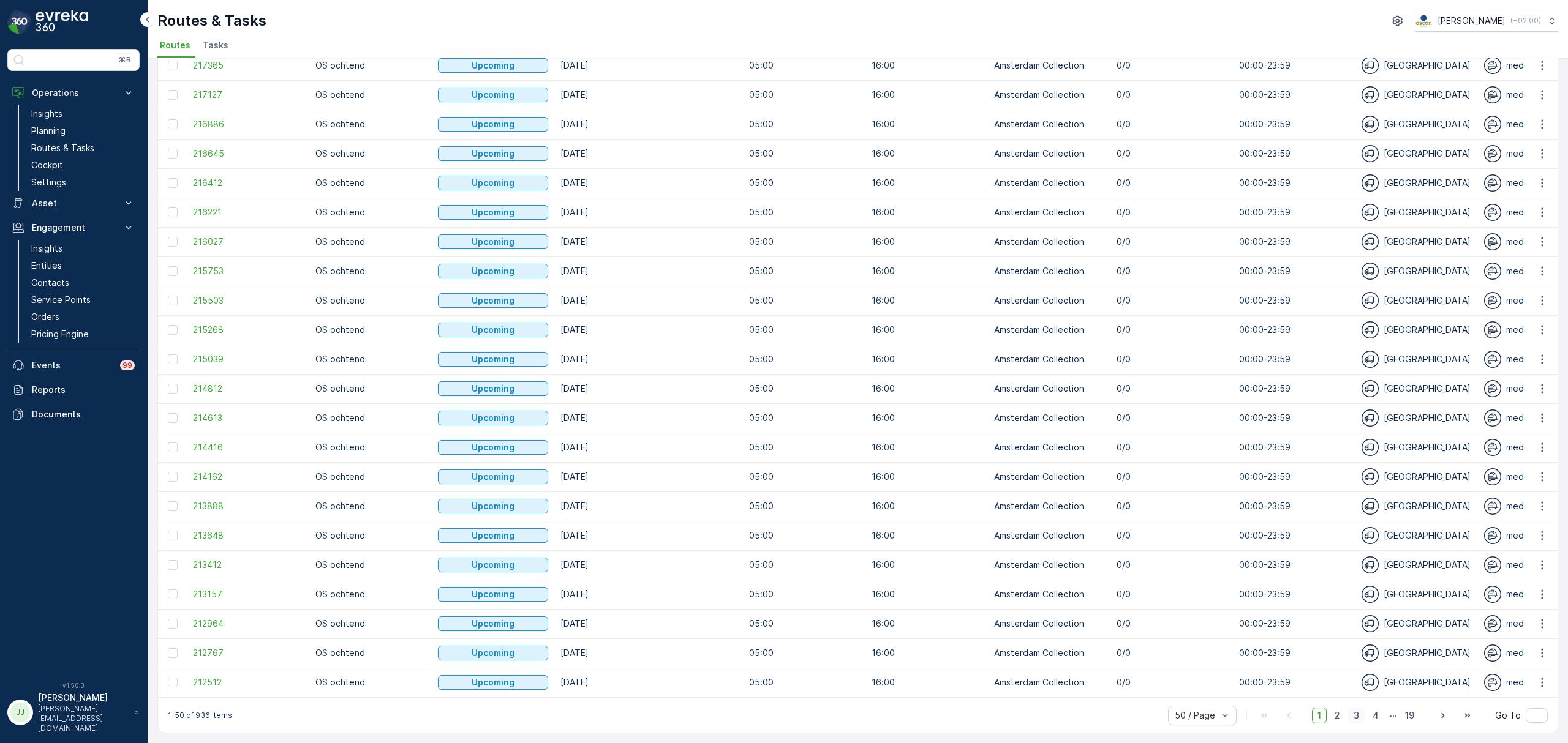
click at [1360, 715] on span "3" at bounding box center [1356, 715] width 17 height 16
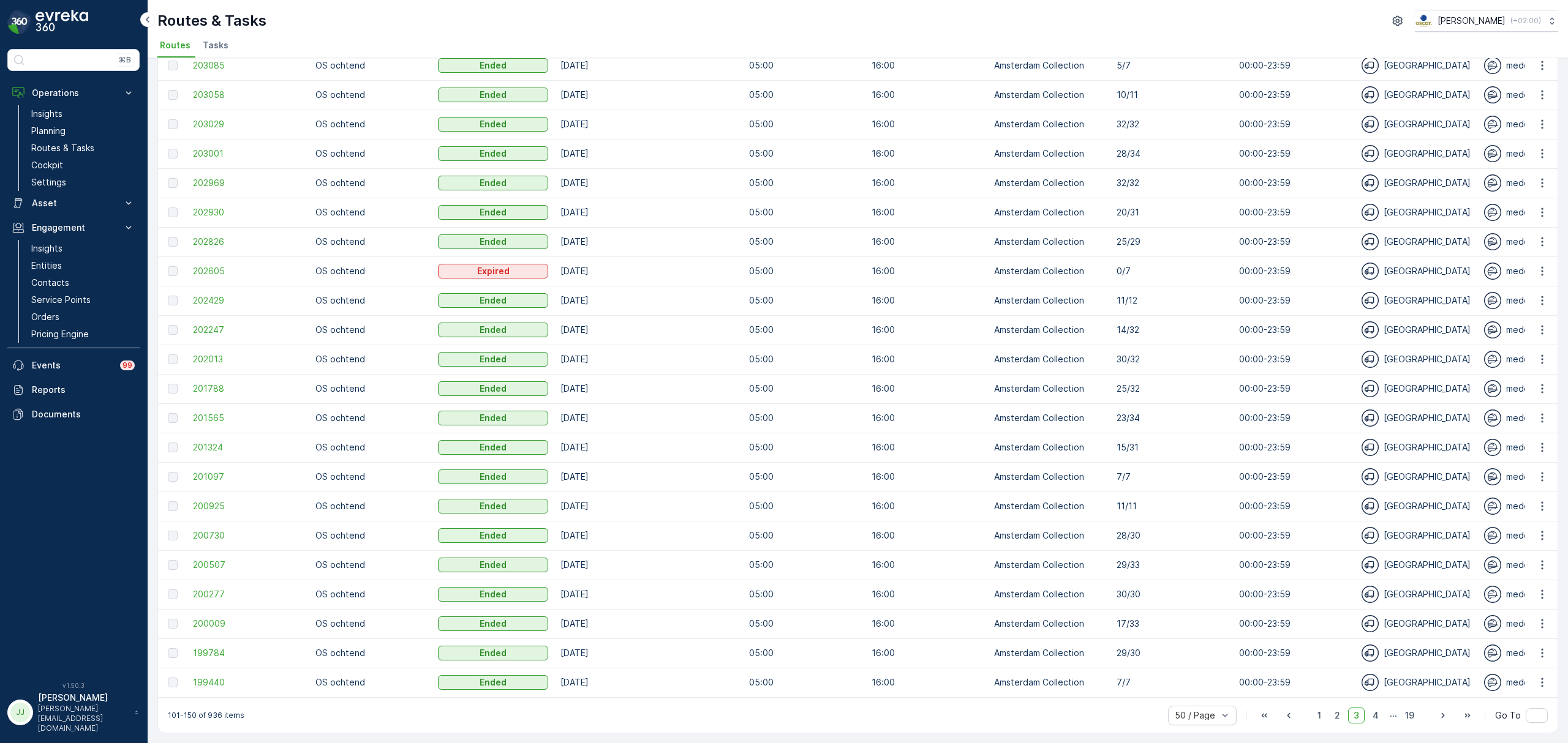
scroll to position [919, 0]
click at [1371, 714] on span "4" at bounding box center [1376, 715] width 17 height 16
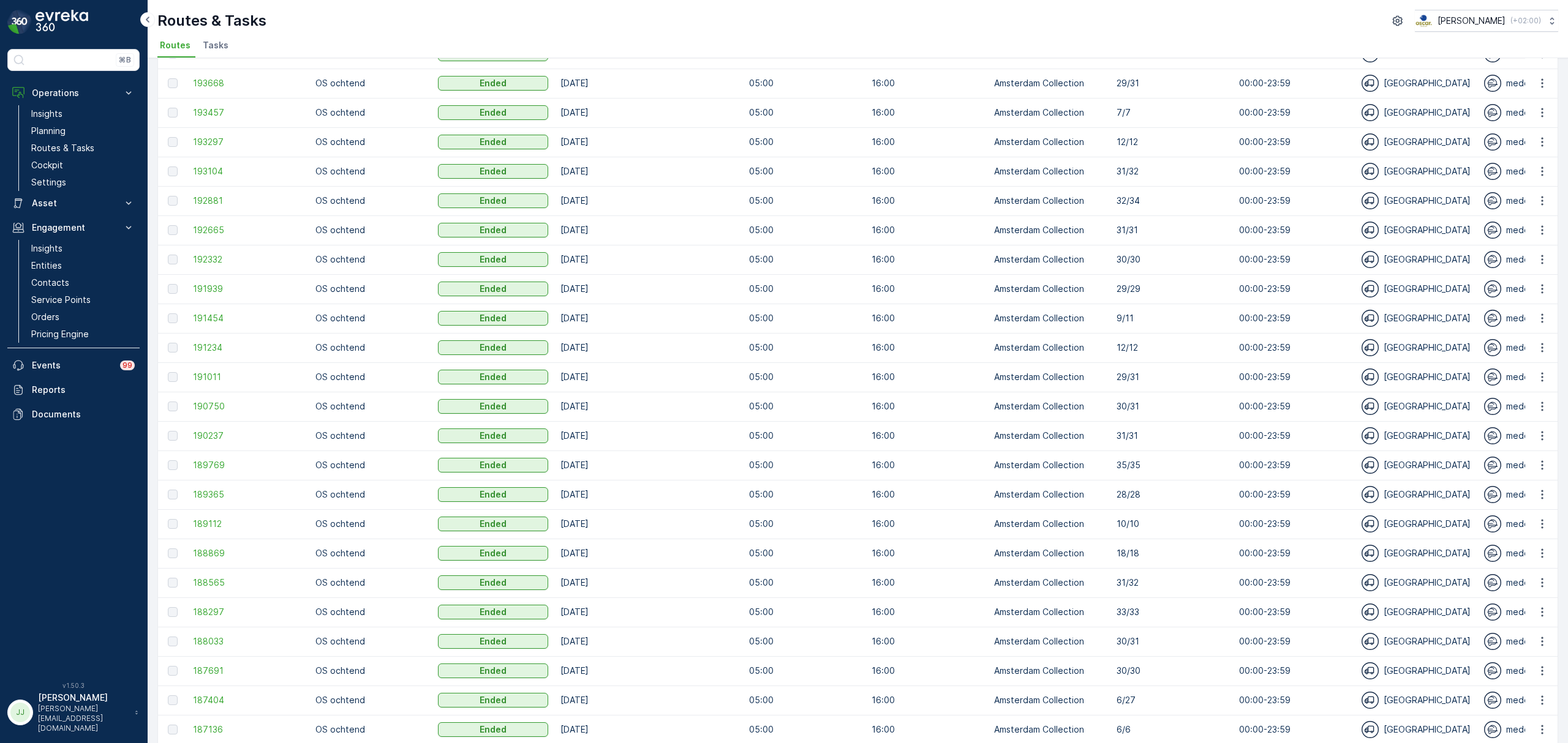
scroll to position [919, 0]
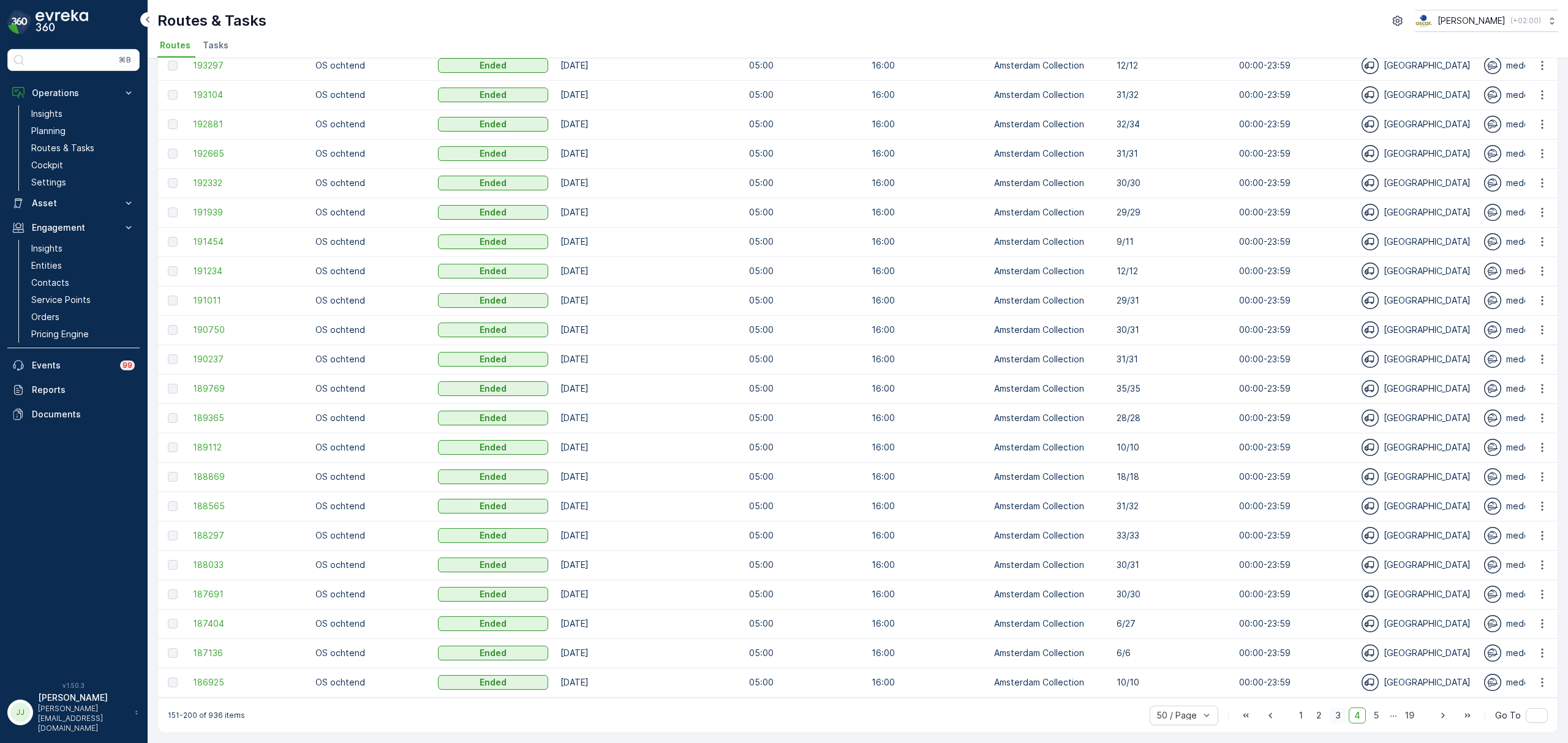
click at [1330, 713] on span "3" at bounding box center [1338, 715] width 17 height 16
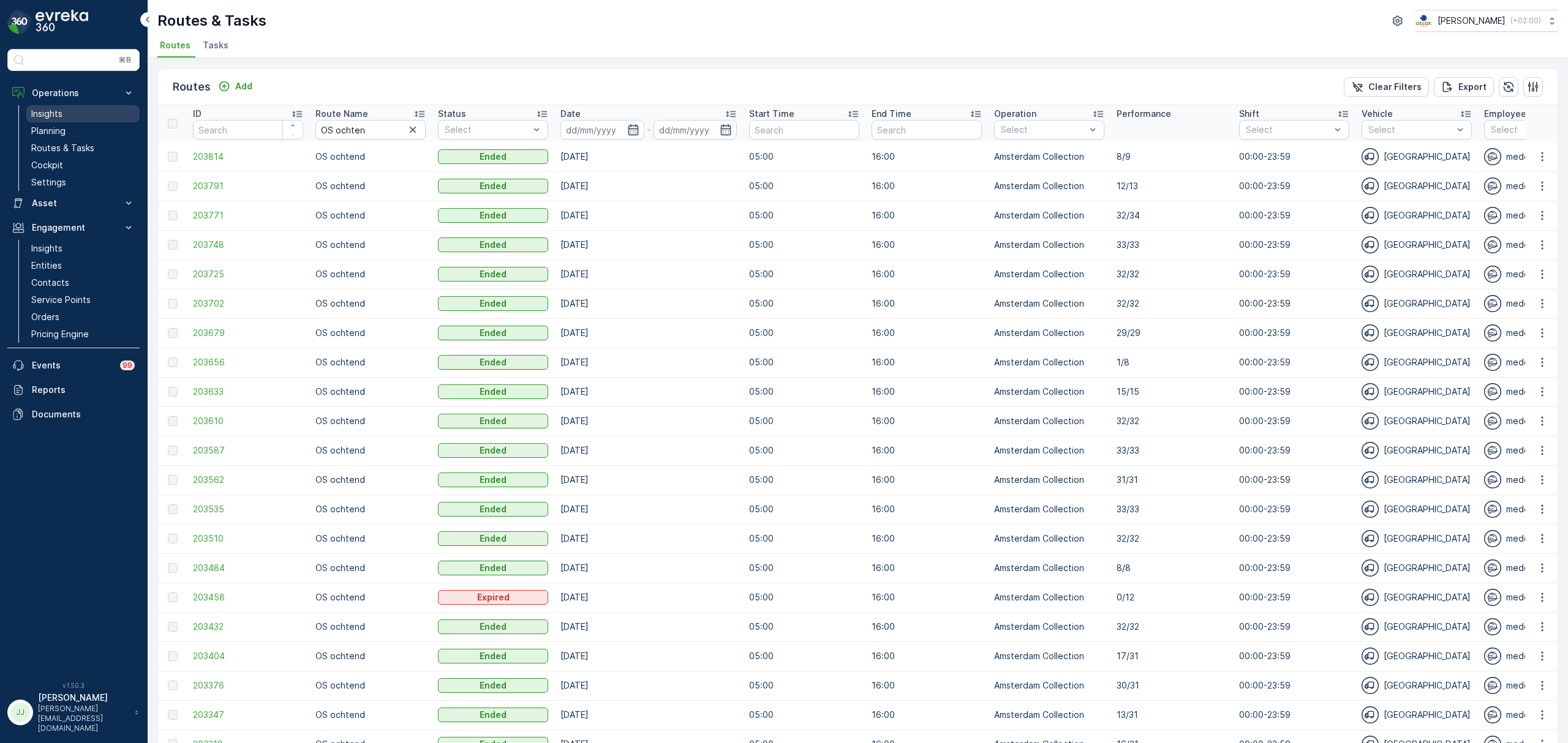
click at [59, 114] on p "Insights" at bounding box center [47, 114] width 32 height 13
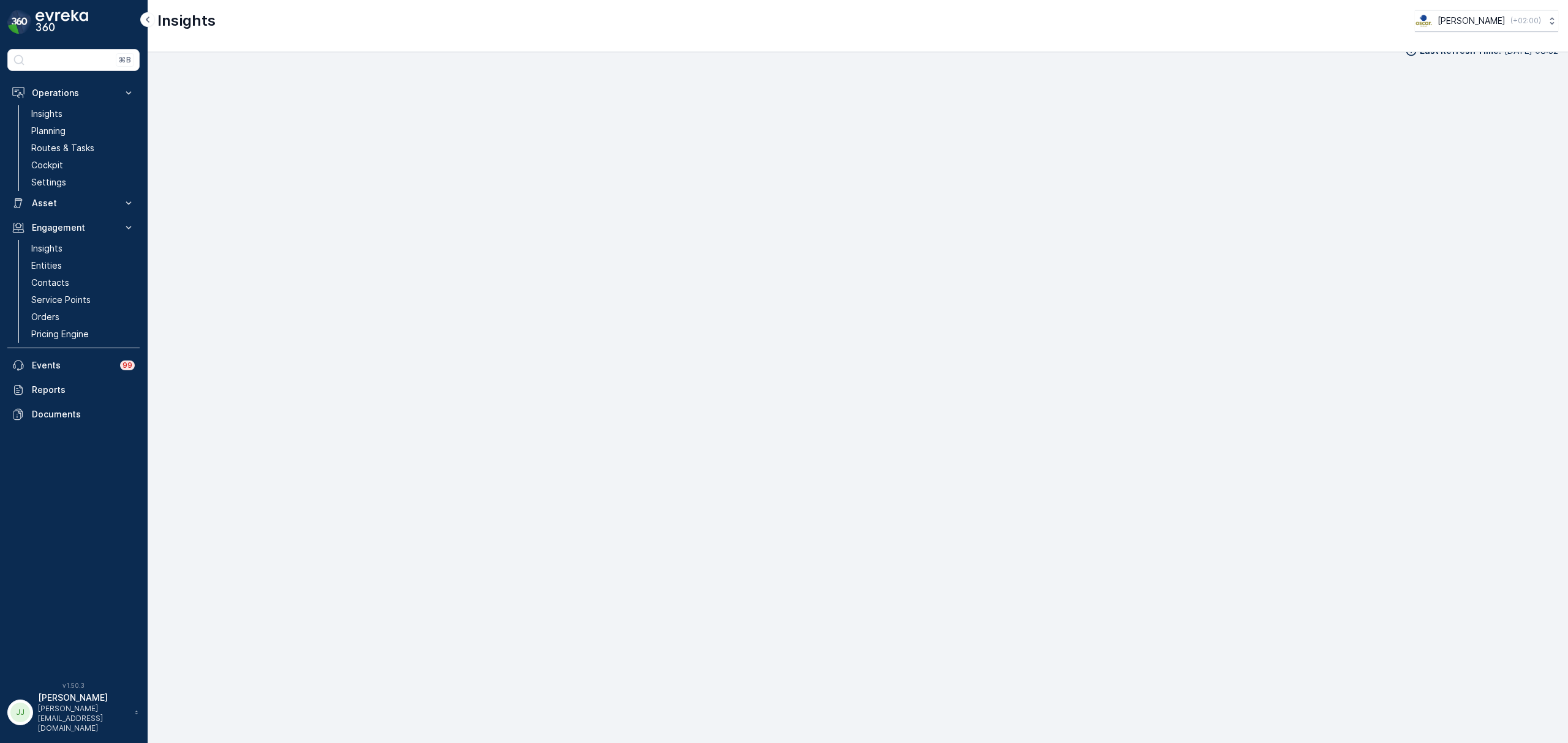
scroll to position [18, 0]
click at [87, 143] on p "Routes & Tasks" at bounding box center [63, 148] width 63 height 13
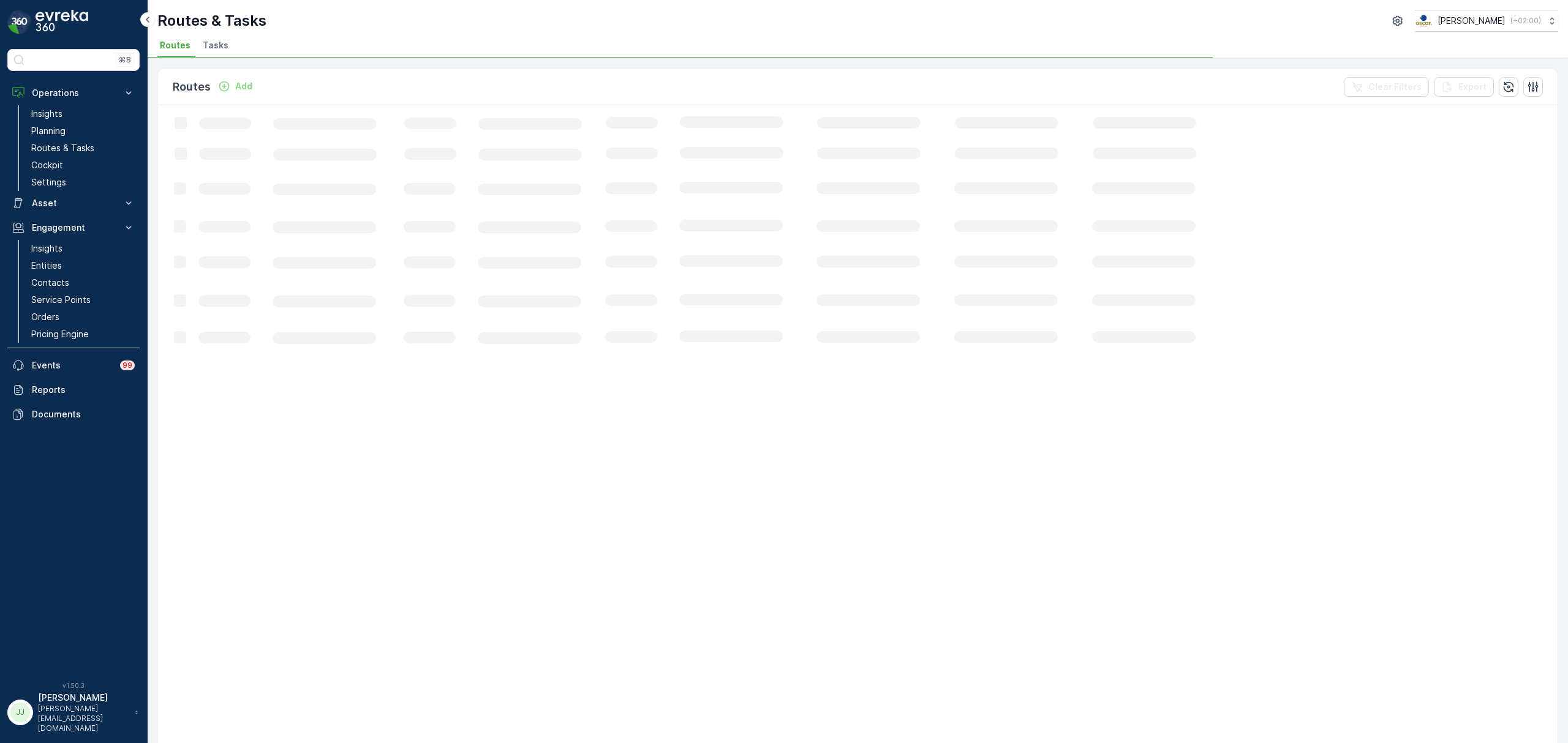
click at [218, 46] on span "Tasks" at bounding box center [215, 46] width 26 height 13
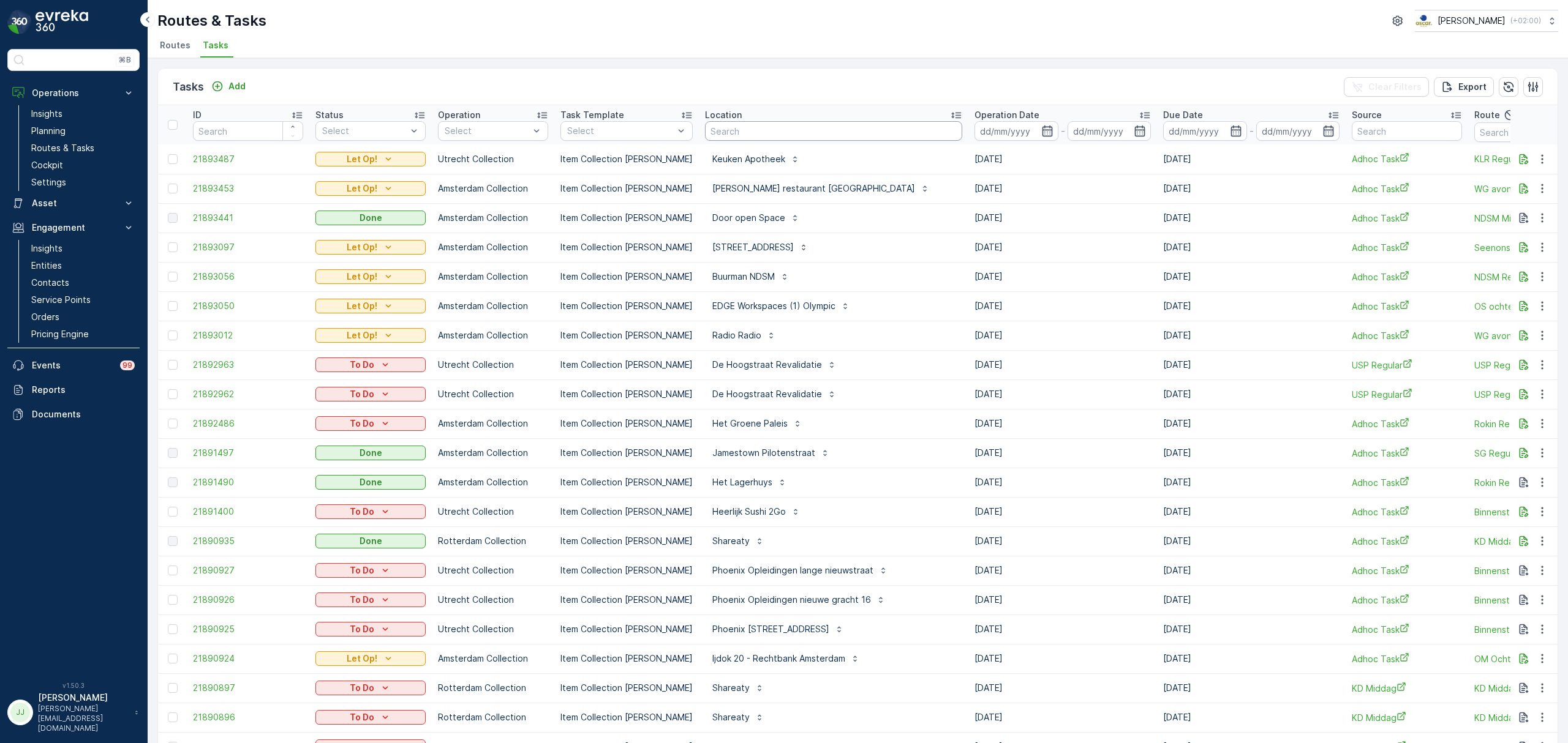
click at [802, 139] on input "text" at bounding box center [833, 131] width 258 height 20
type input "papi"
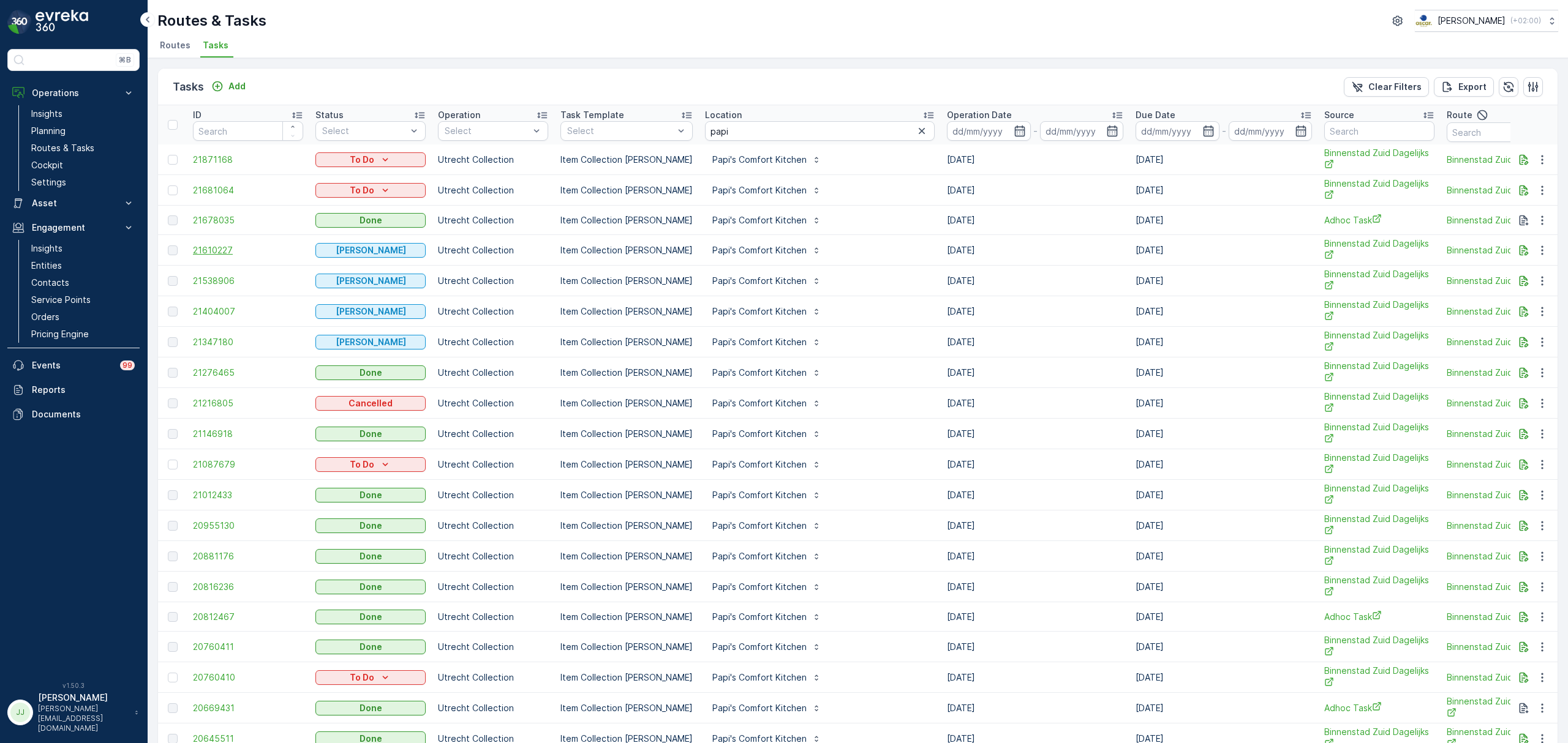
click at [233, 248] on span "21610227" at bounding box center [248, 250] width 110 height 13
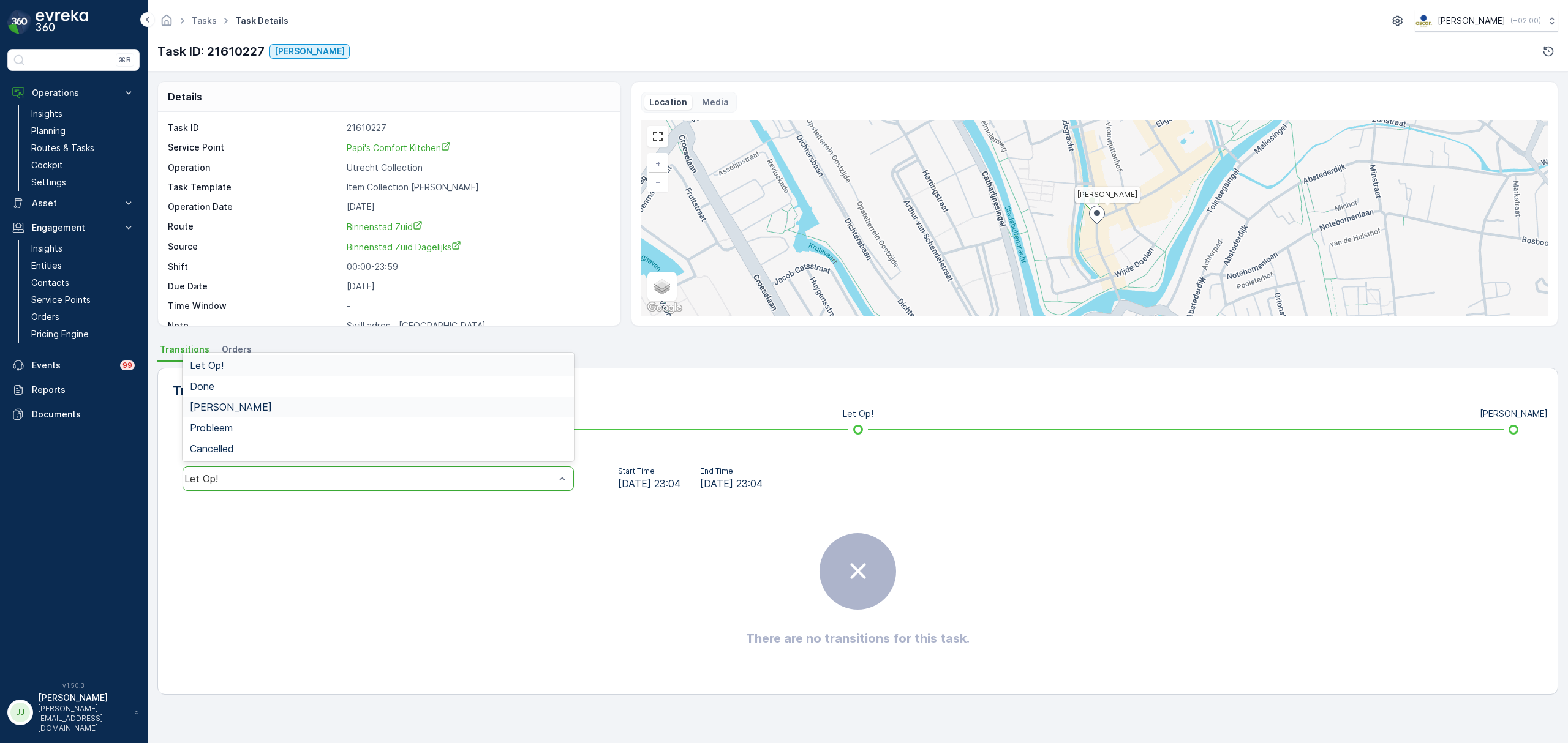
click at [227, 409] on span "Geen Afval" at bounding box center [231, 407] width 82 height 11
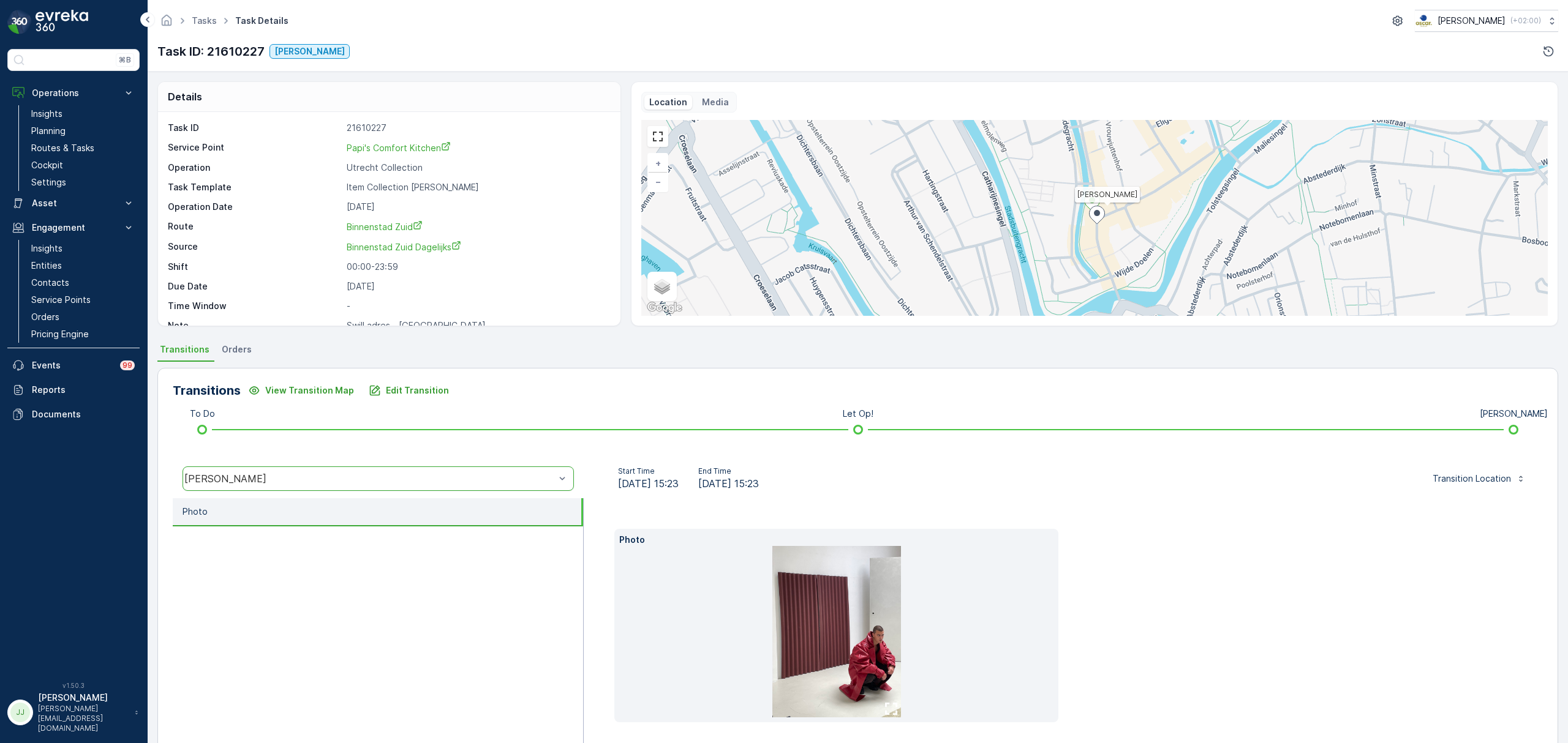
scroll to position [48, 0]
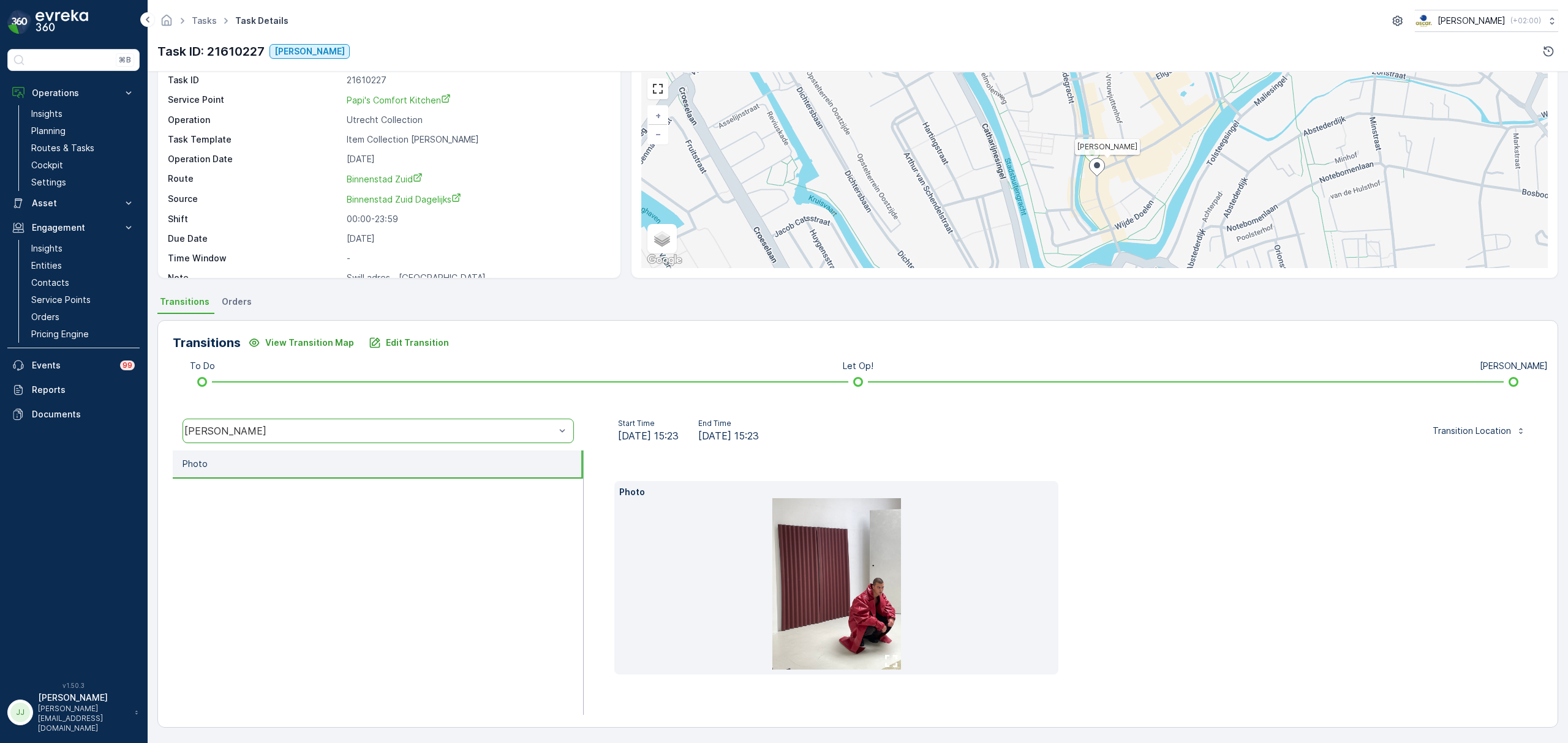
click at [844, 558] on img at bounding box center [836, 584] width 128 height 172
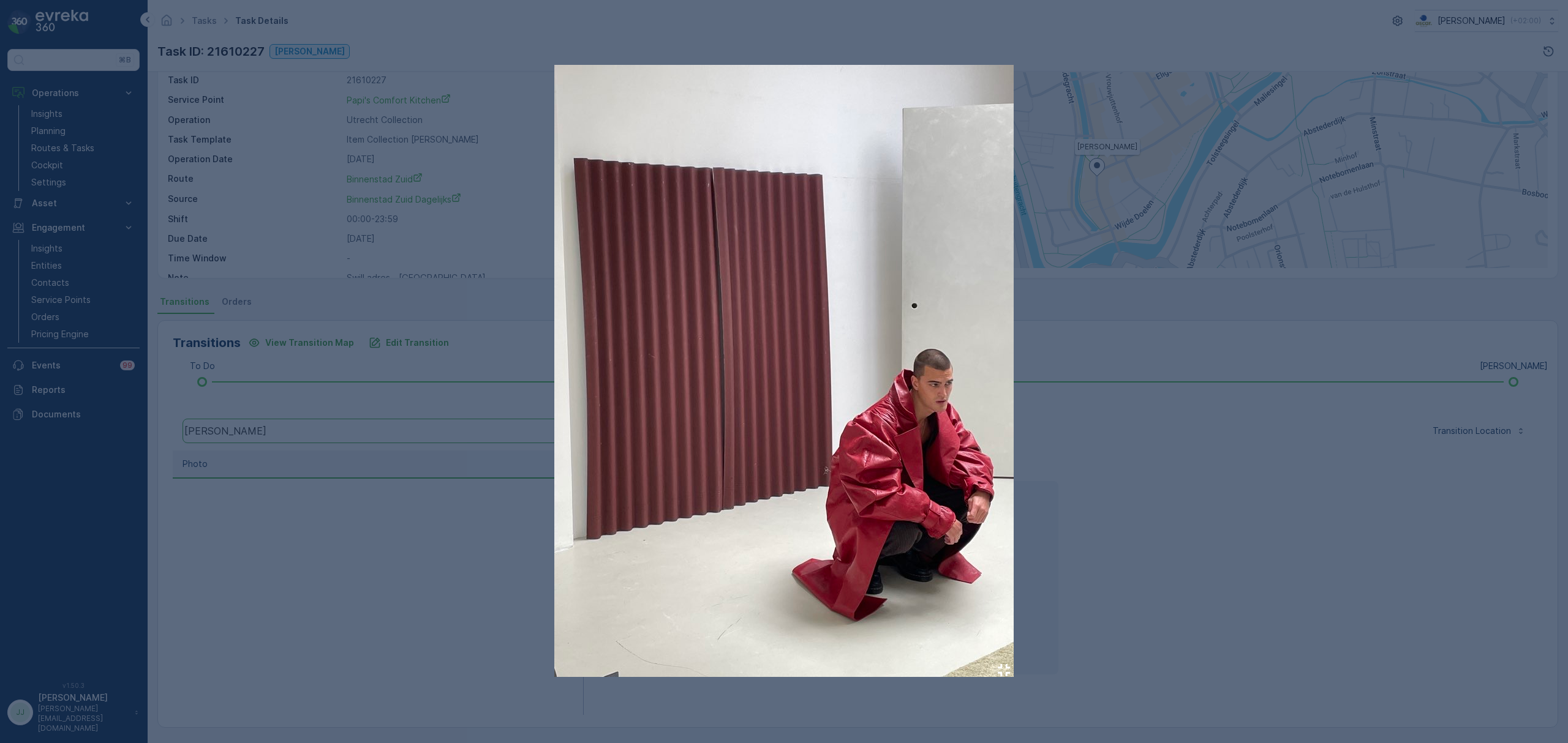
click at [462, 520] on div at bounding box center [784, 372] width 1568 height 743
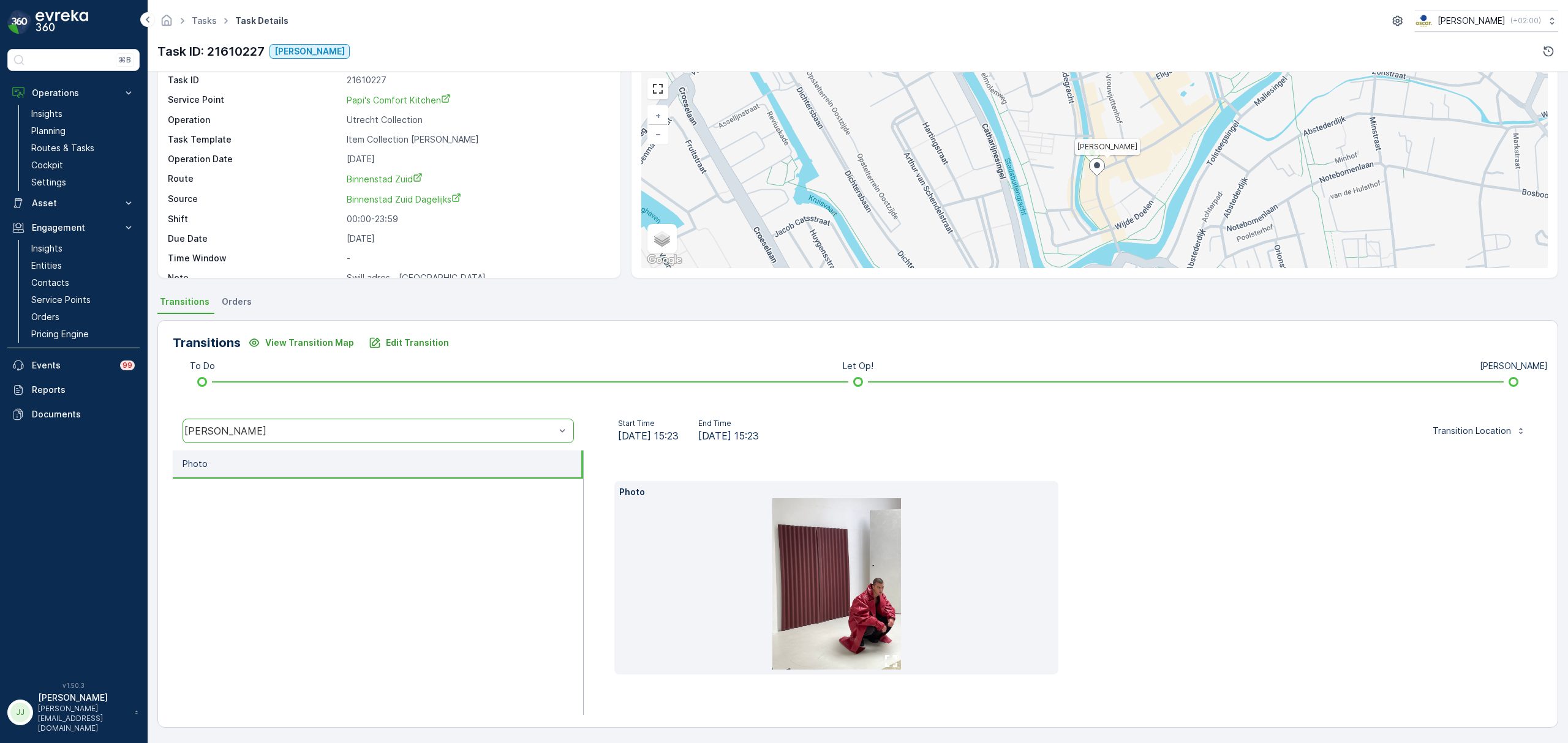
scroll to position [17, 0]
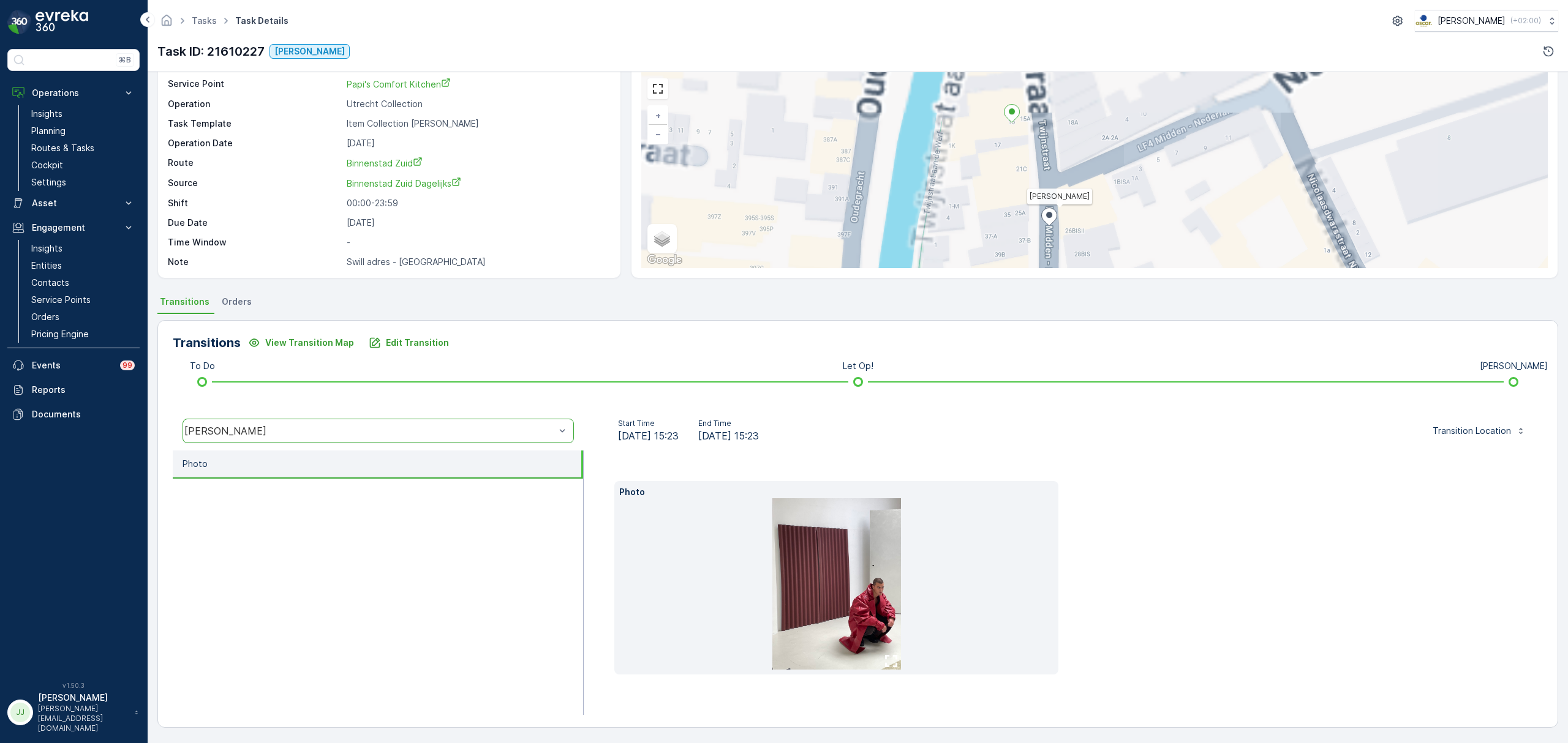
drag, startPoint x: 1092, startPoint y: 169, endPoint x: 1096, endPoint y: 229, distance: 60.1
click at [1108, 242] on div "Geen Afval + − Satellite Roadmap Terrain Hybrid Leaflet Keyboard shortcuts Map …" at bounding box center [1094, 170] width 906 height 196
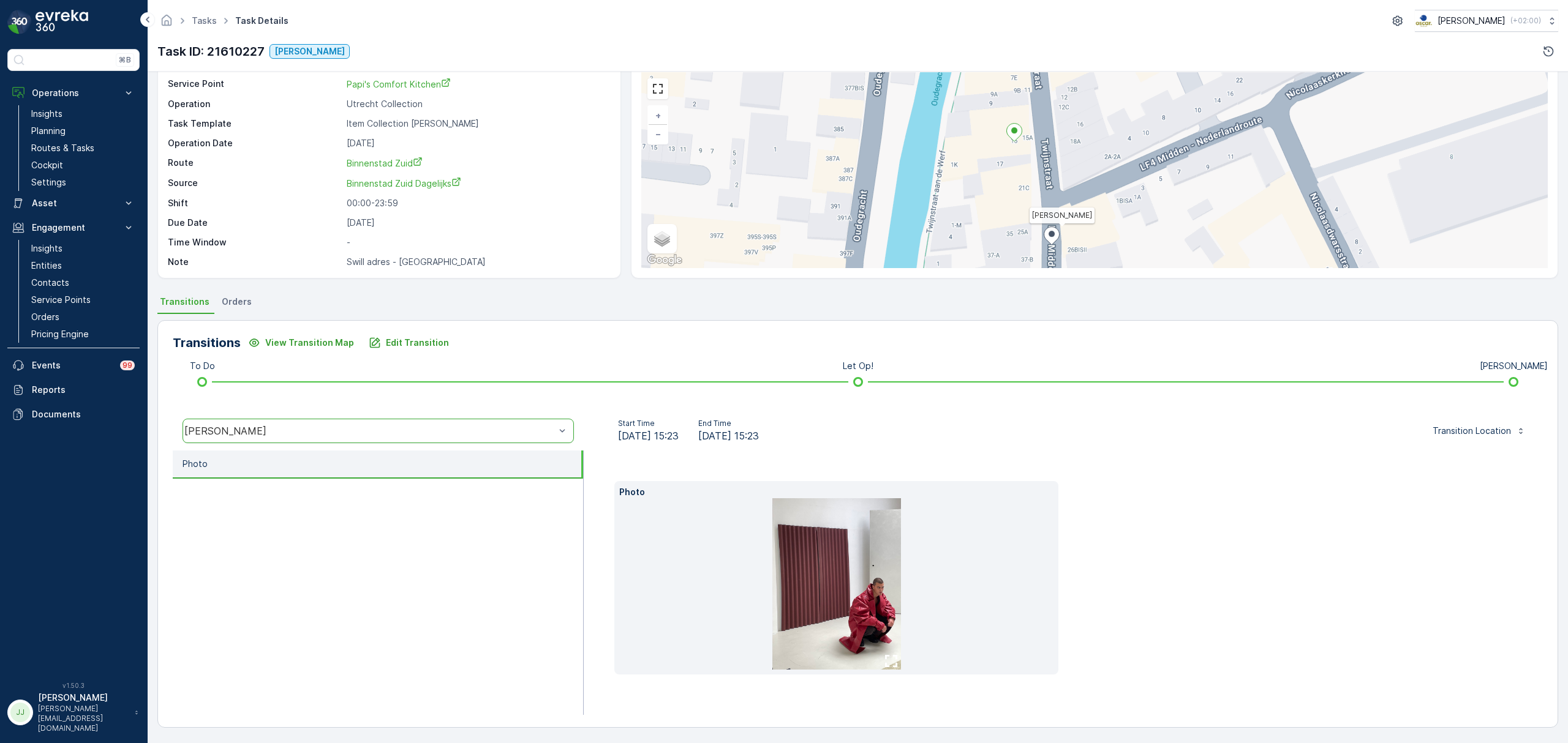
click at [1013, 136] on icon at bounding box center [1014, 132] width 15 height 18
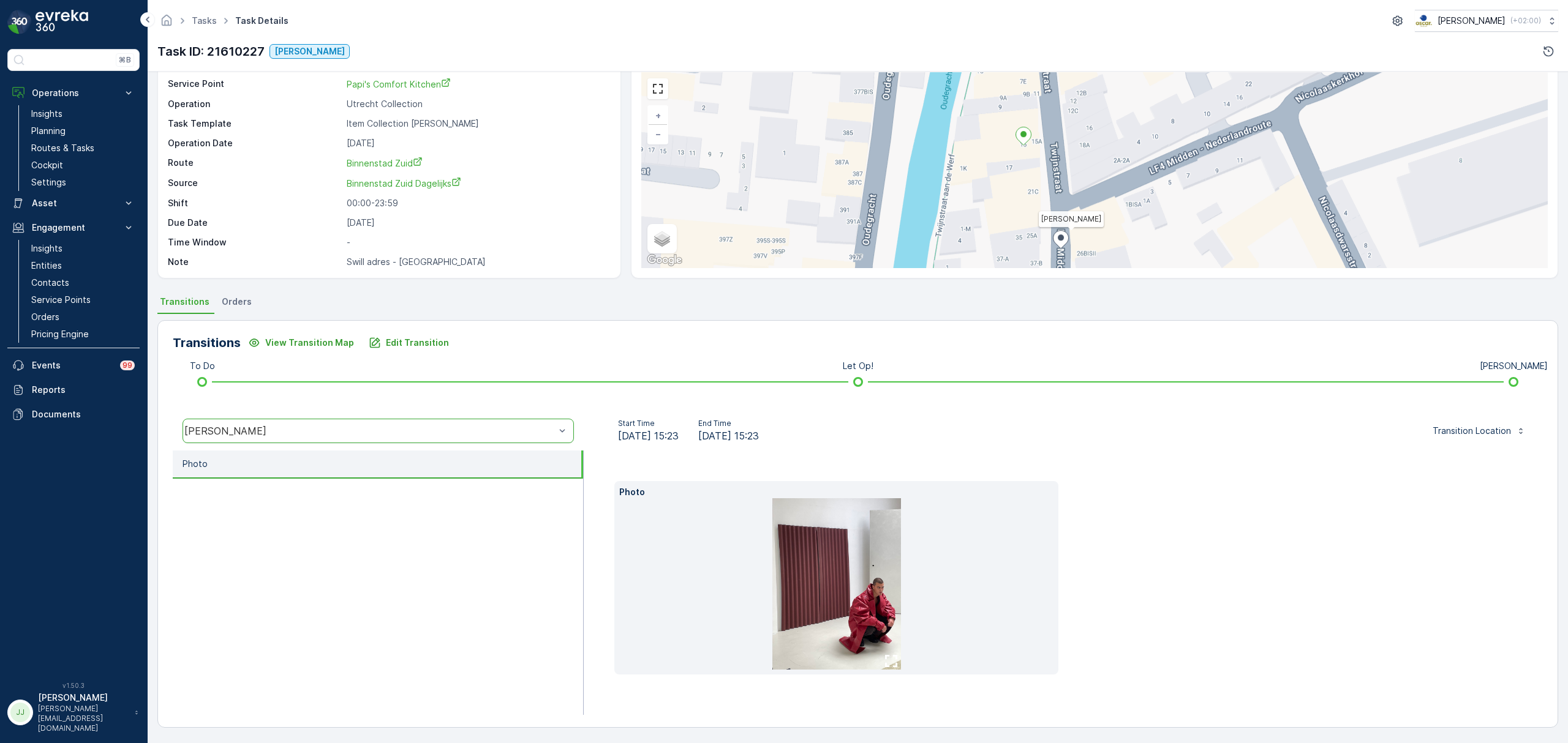
drag, startPoint x: 1003, startPoint y: 172, endPoint x: 1022, endPoint y: 137, distance: 39.8
click at [1021, 135] on div "Geen Afval + − Satellite Roadmap Terrain Hybrid Leaflet Keyboard shortcuts Map …" at bounding box center [1094, 170] width 906 height 196
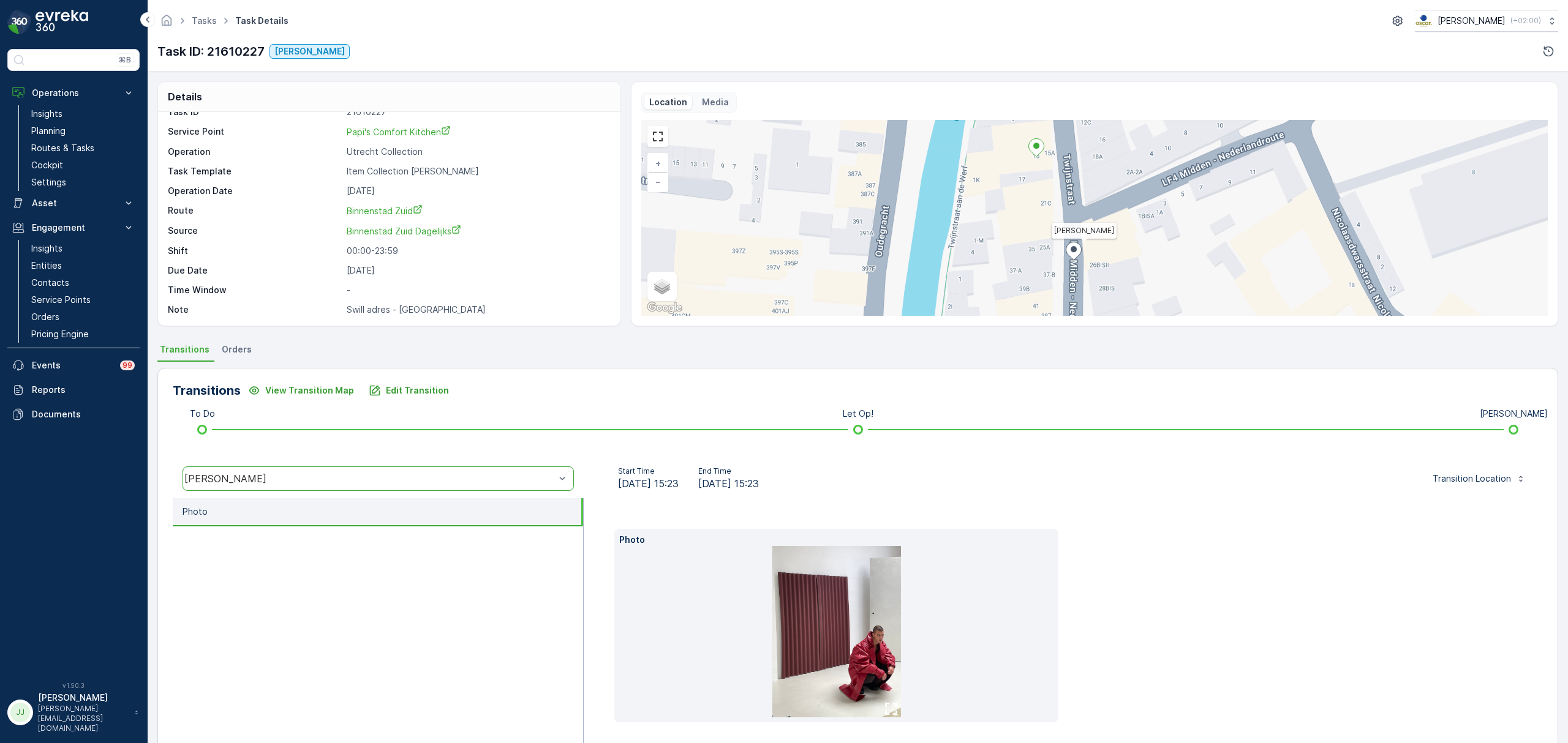
click at [1039, 150] on icon at bounding box center [1036, 148] width 15 height 18
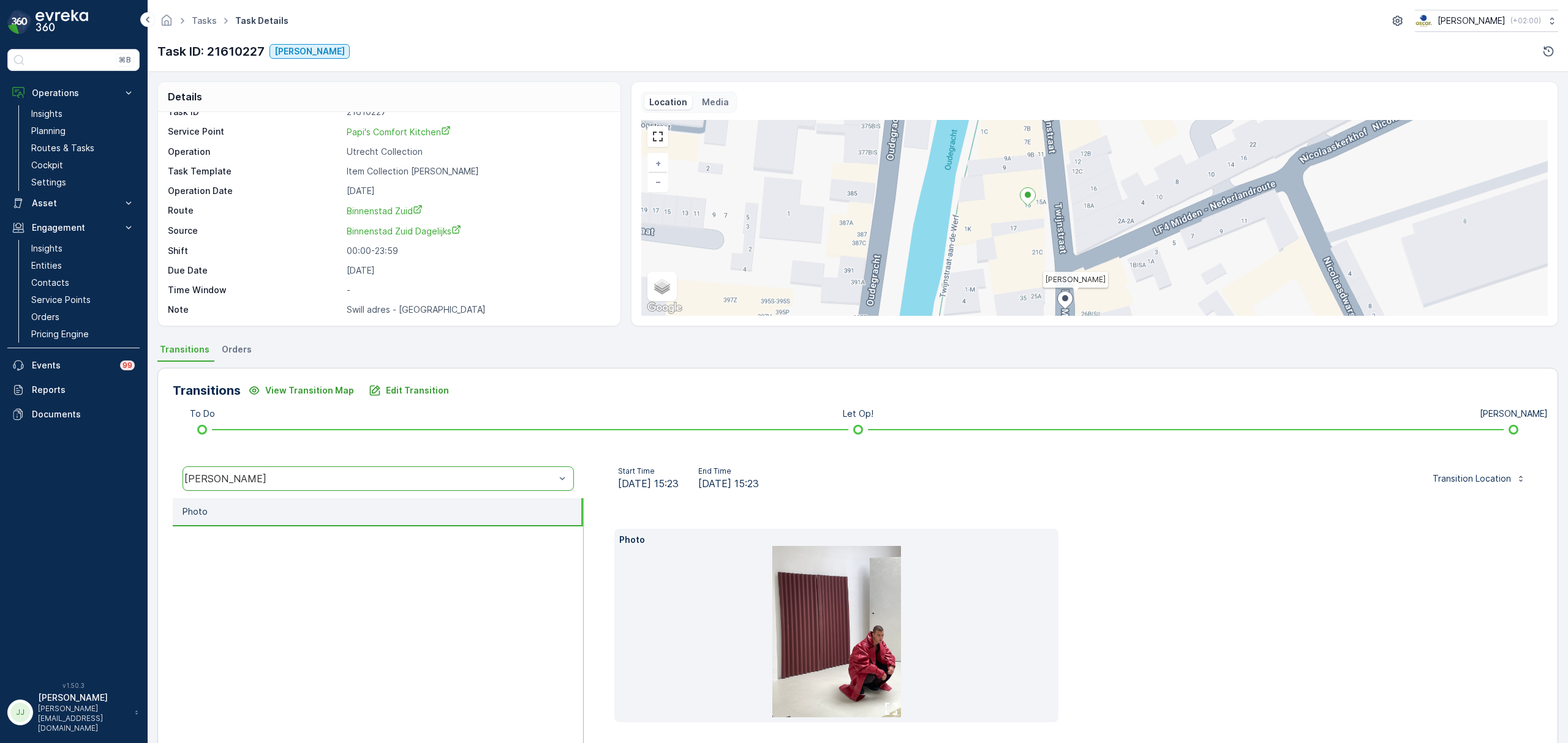
drag, startPoint x: 990, startPoint y: 227, endPoint x: 981, endPoint y: 277, distance: 50.8
click at [981, 277] on div "Geen Afval + − Satellite Roadmap Terrain Hybrid Leaflet Keyboard shortcuts Map …" at bounding box center [1094, 217] width 906 height 196
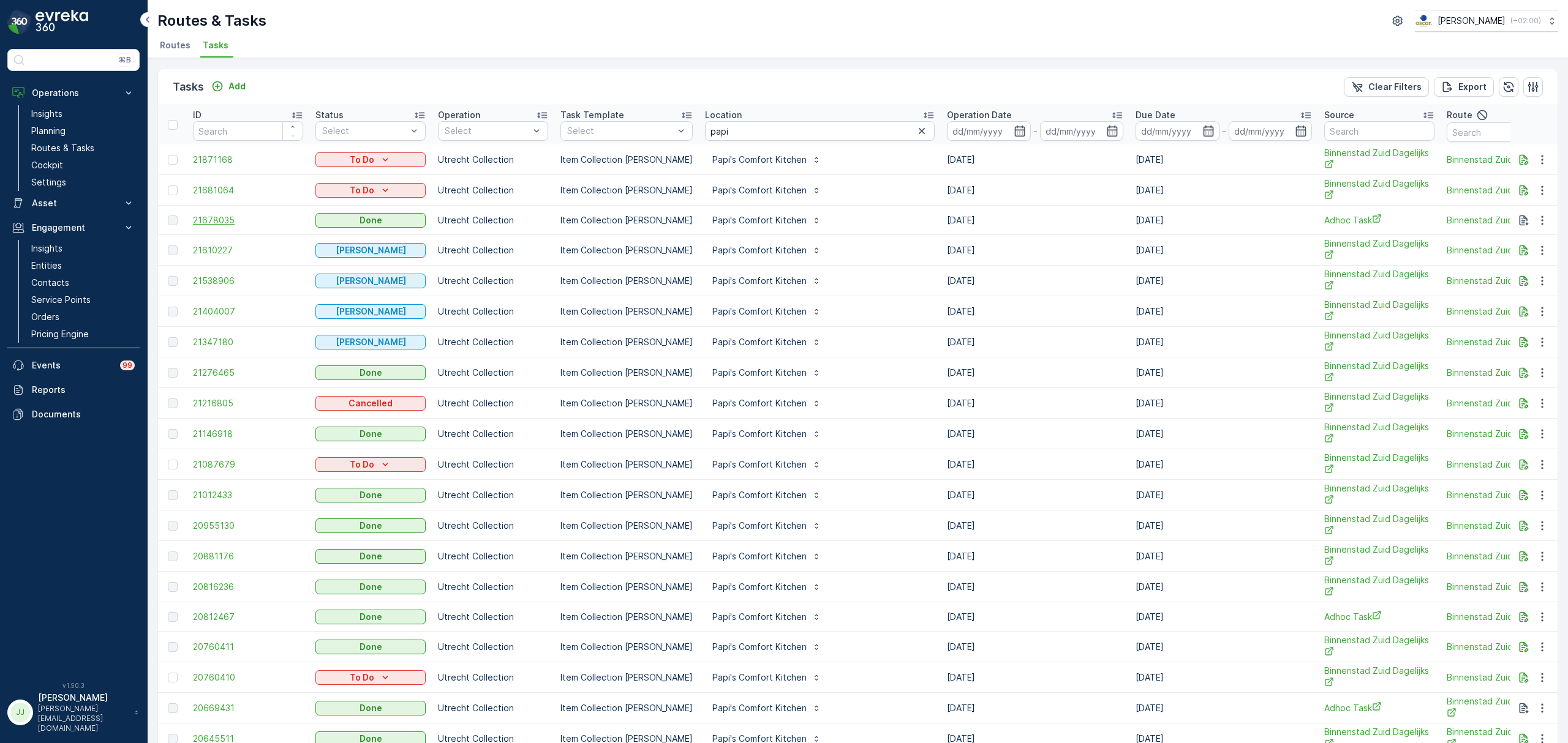
click at [241, 223] on span "21678035" at bounding box center [248, 220] width 110 height 13
drag, startPoint x: 974, startPoint y: 279, endPoint x: 855, endPoint y: 275, distance: 119.1
click at [855, 275] on tr "21538906 Geen Afval Utrecht Collection Item Collection Oscar Regulier Papi's Co…" at bounding box center [1162, 281] width 2009 height 31
drag, startPoint x: 932, startPoint y: 216, endPoint x: 983, endPoint y: 212, distance: 51.2
click at [983, 212] on tr "21678035 Done Utrecht Collection Item Collection Oscar Regulier Papi's Comfort …" at bounding box center [1162, 220] width 2009 height 29
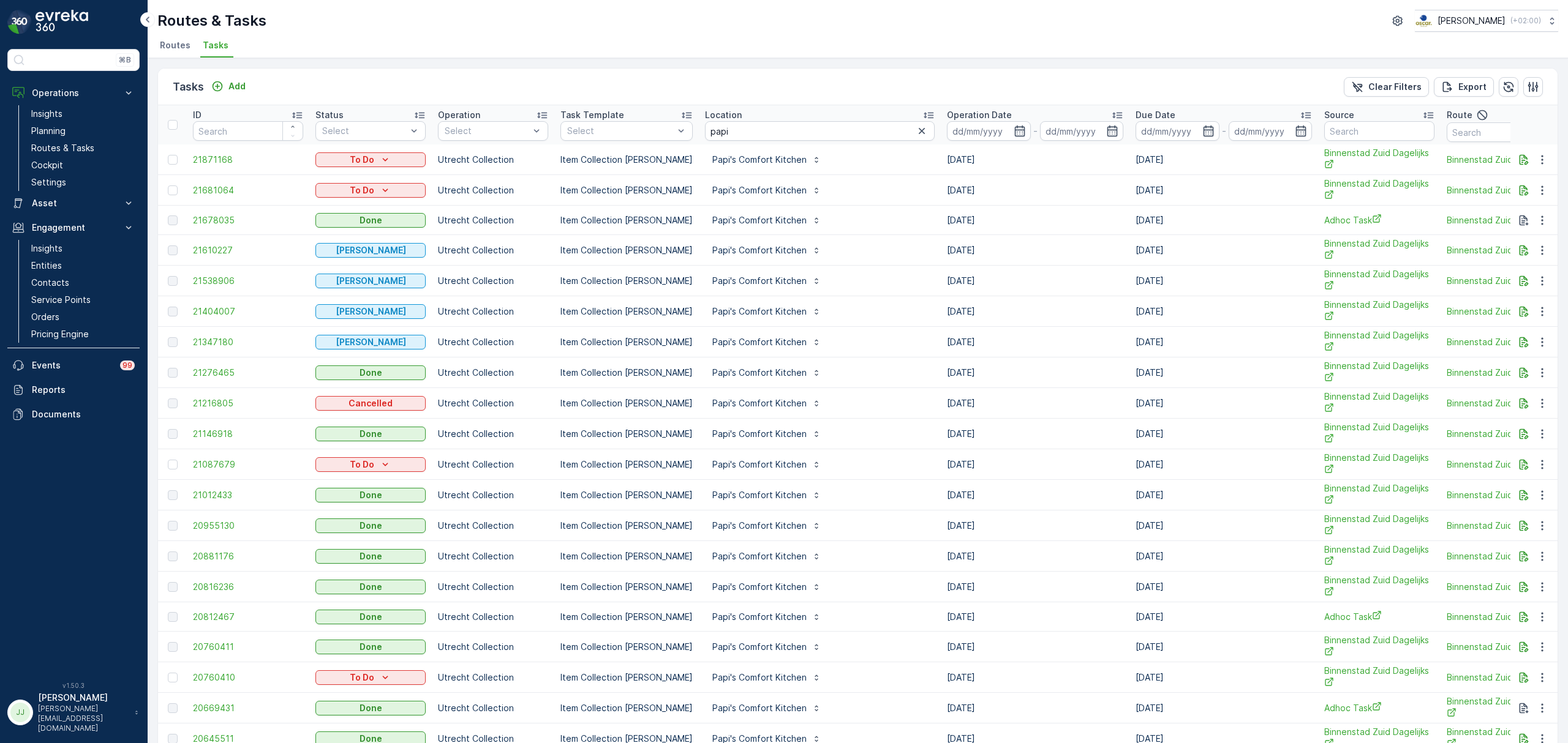
drag, startPoint x: 983, startPoint y: 314, endPoint x: 310, endPoint y: 314, distance: 673.0
click at [310, 314] on tr "21404007 Geen Afval Utrecht Collection Item Collection Oscar Regulier Papi's Co…" at bounding box center [1162, 311] width 2009 height 31
click at [87, 135] on link "Planning" at bounding box center [83, 131] width 113 height 17
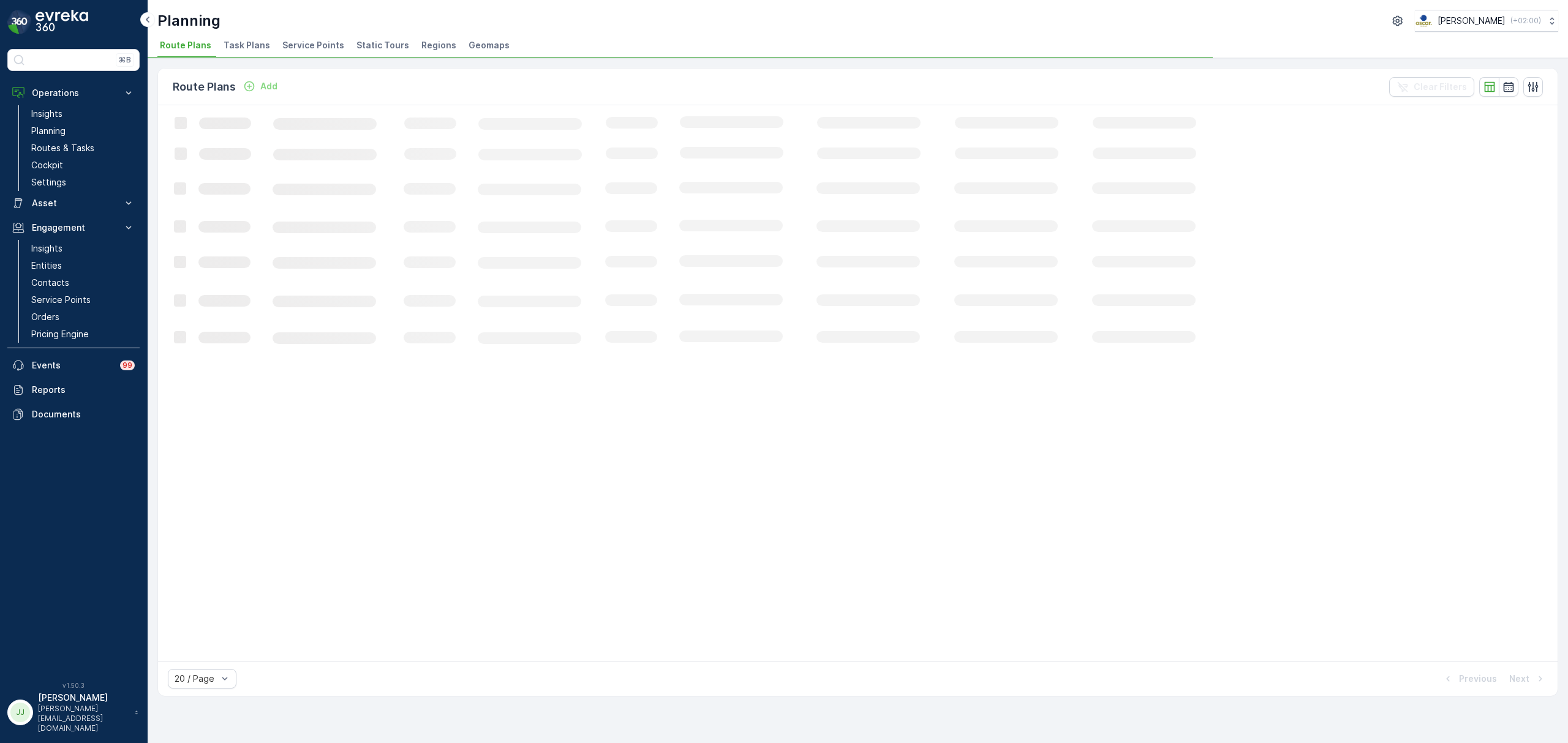
click at [244, 50] on span "Task Plans" at bounding box center [247, 46] width 46 height 13
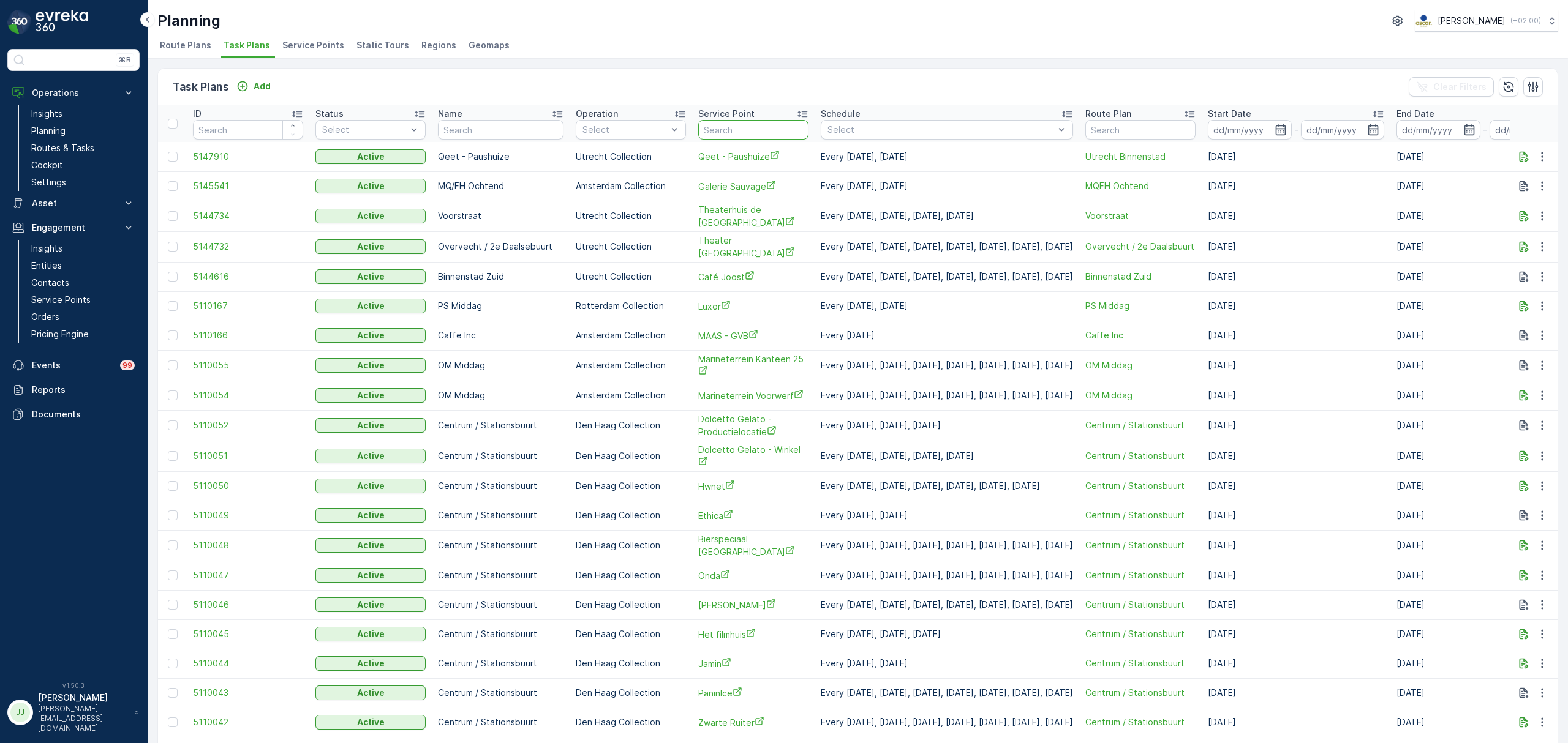
click at [699, 131] on input "text" at bounding box center [754, 129] width 110 height 20
type input "arnold"
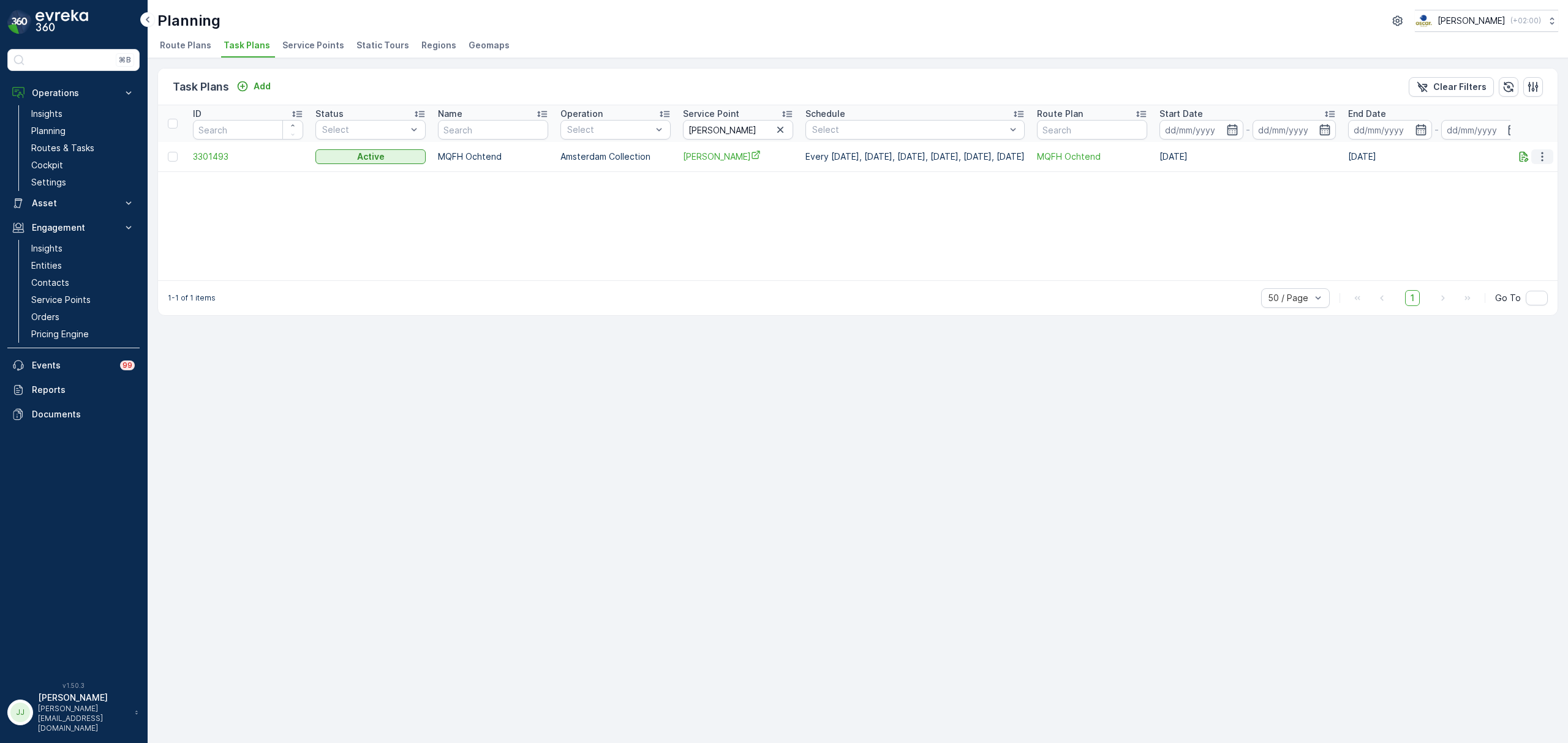
click at [1544, 158] on icon "button" at bounding box center [1543, 157] width 13 height 13
click at [1534, 189] on span "Edit Task Plan" at bounding box center [1521, 192] width 57 height 13
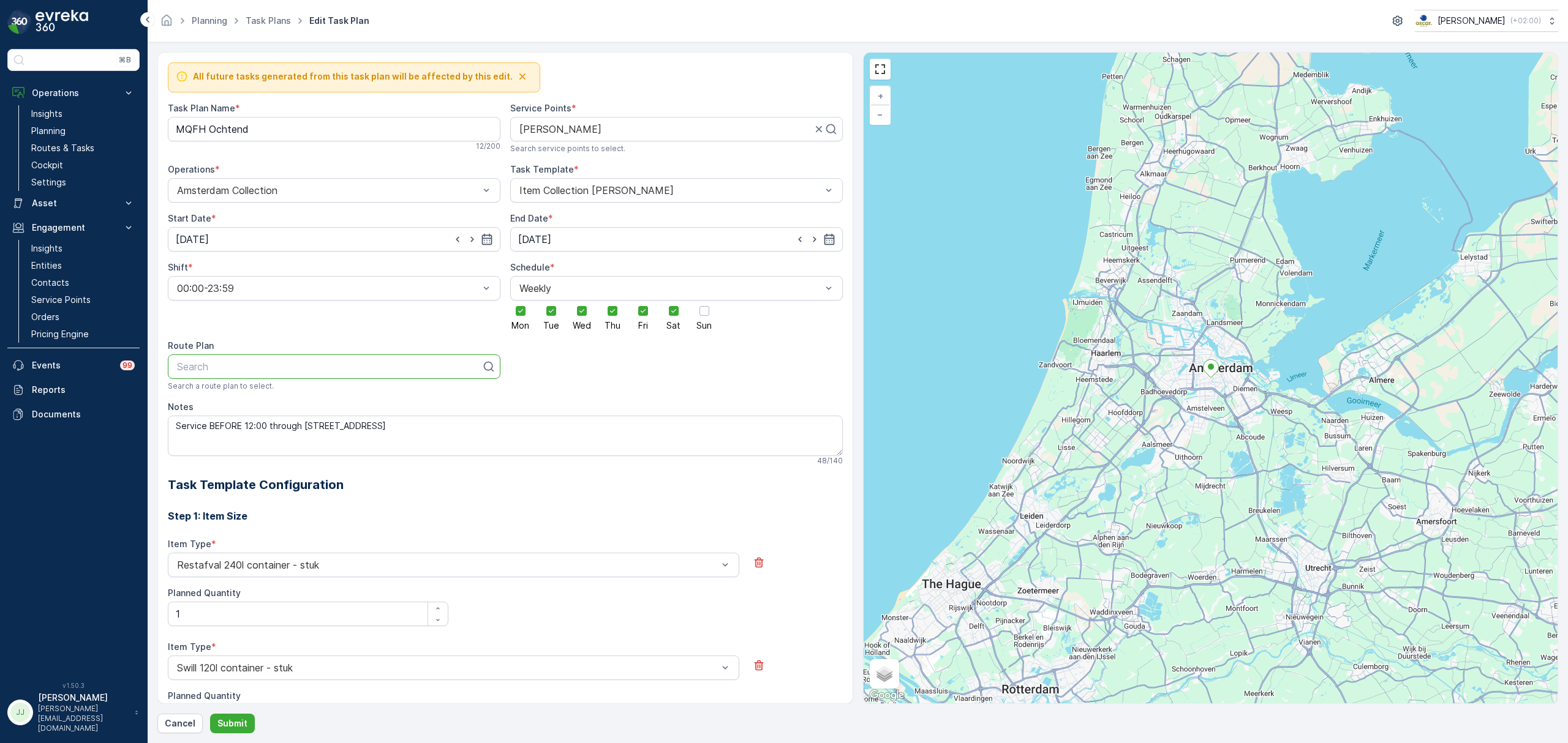
click at [410, 379] on div "Search" at bounding box center [334, 366] width 332 height 24
type input "cs"
click at [244, 400] on div "CS Regular" at bounding box center [334, 397] width 318 height 11
drag, startPoint x: 289, startPoint y: 123, endPoint x: 137, endPoint y: 131, distance: 152.2
click at [137, 131] on div "⌘B Operations Insights Planning Routes & Tasks Cockpit Settings Asset Assets En…" at bounding box center [784, 372] width 1568 height 743
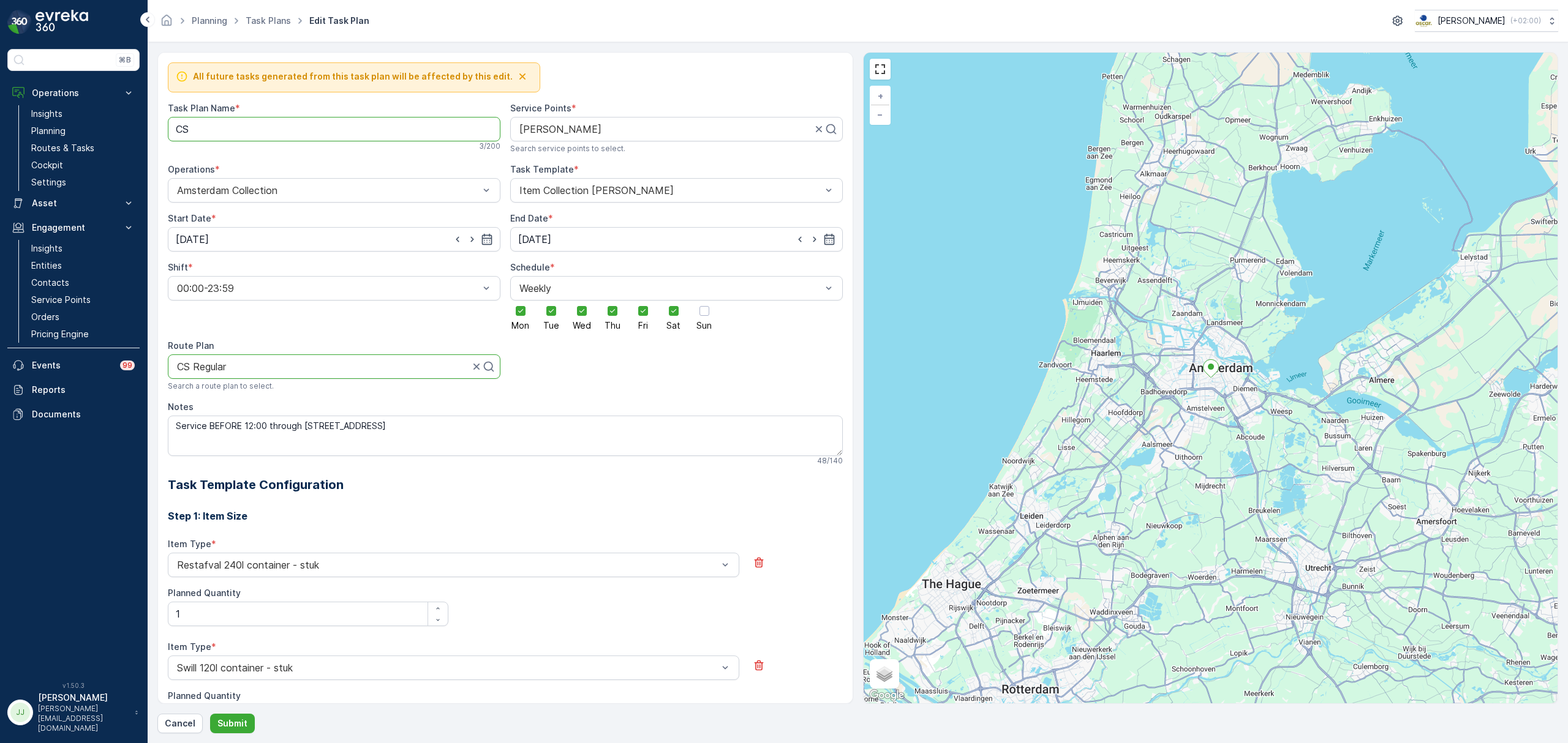
type Name "CS Regular"
click at [221, 725] on p "Submit" at bounding box center [232, 724] width 30 height 13
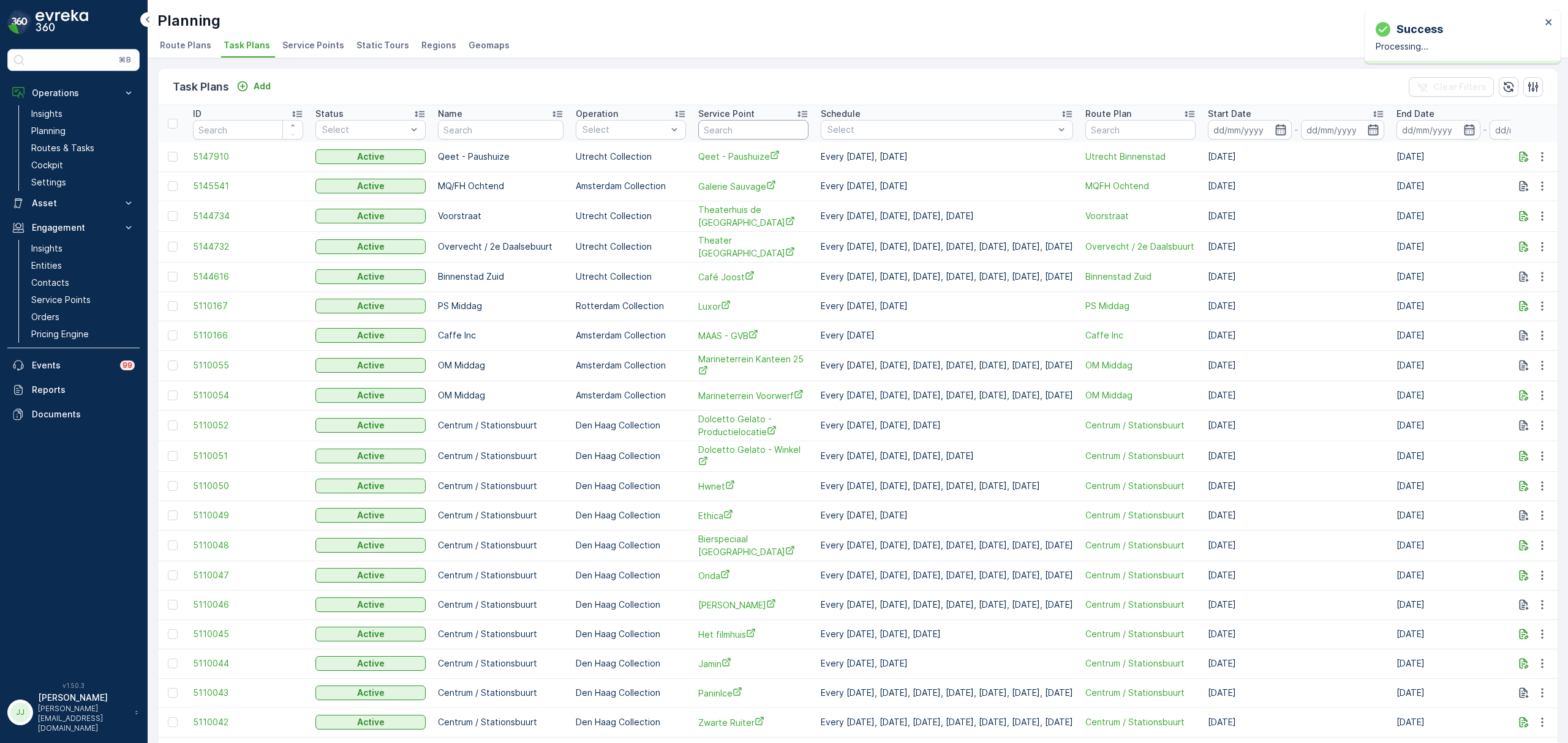
click at [699, 128] on input "text" at bounding box center [754, 129] width 110 height 20
type input "van baer"
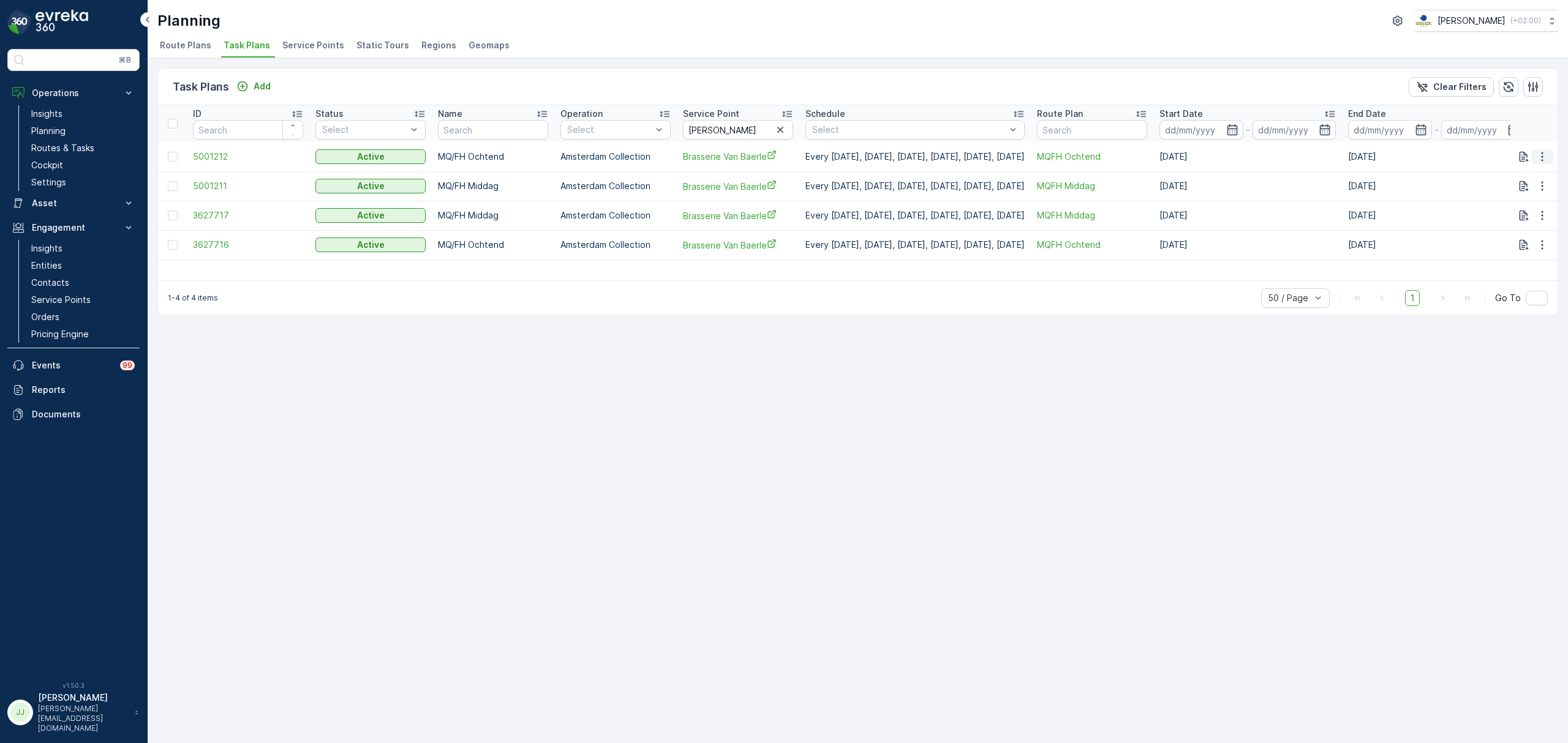
click at [1544, 158] on icon "button" at bounding box center [1543, 157] width 13 height 13
click at [1529, 189] on span "Edit Task Plan" at bounding box center [1521, 192] width 57 height 13
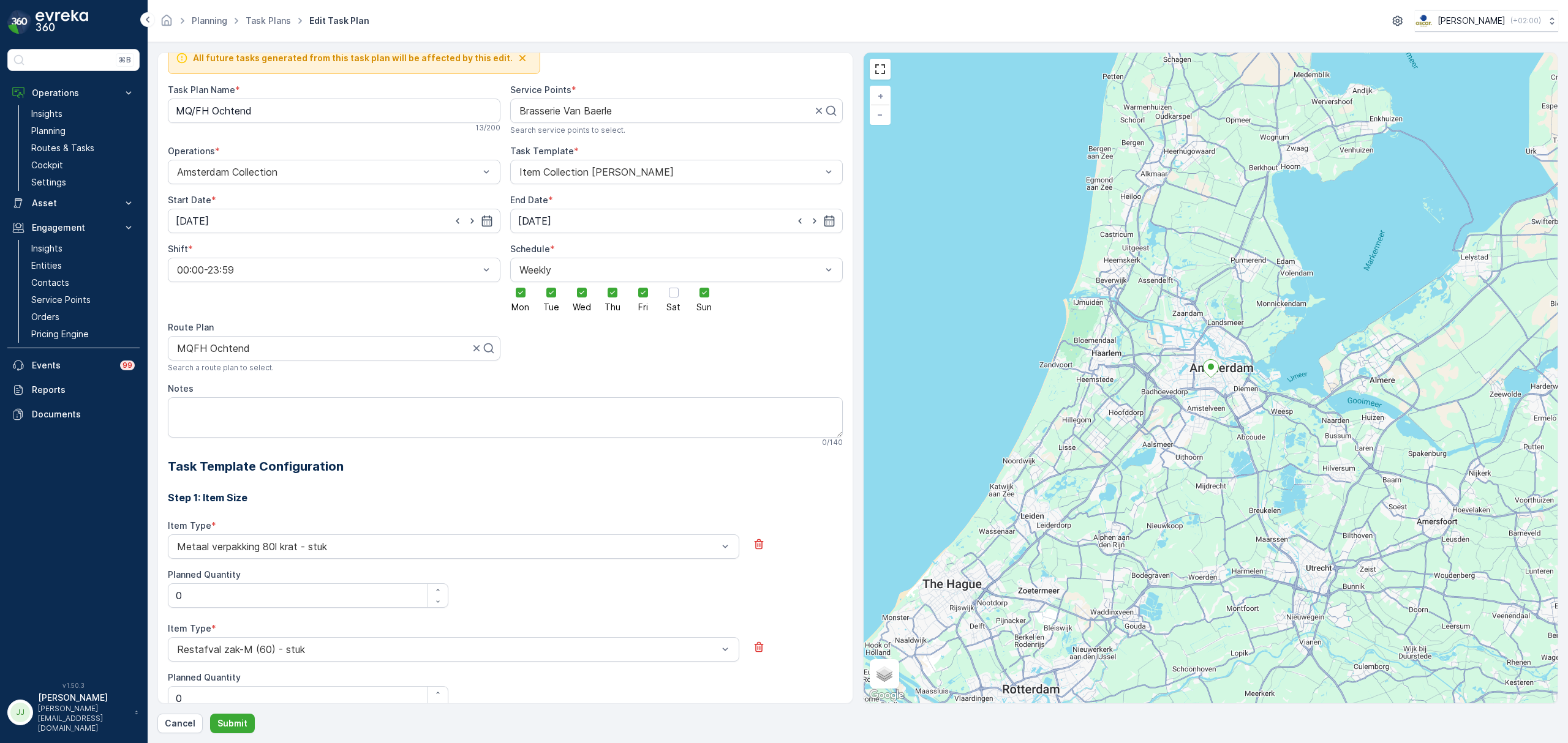
scroll to position [18, 0]
type input "cs"
click at [241, 383] on div "CS Regular" at bounding box center [334, 379] width 318 height 11
drag, startPoint x: 278, startPoint y: 113, endPoint x: 169, endPoint y: 112, distance: 109.0
click at [169, 112] on Name "MQ/FH Ochtend" at bounding box center [334, 111] width 332 height 24
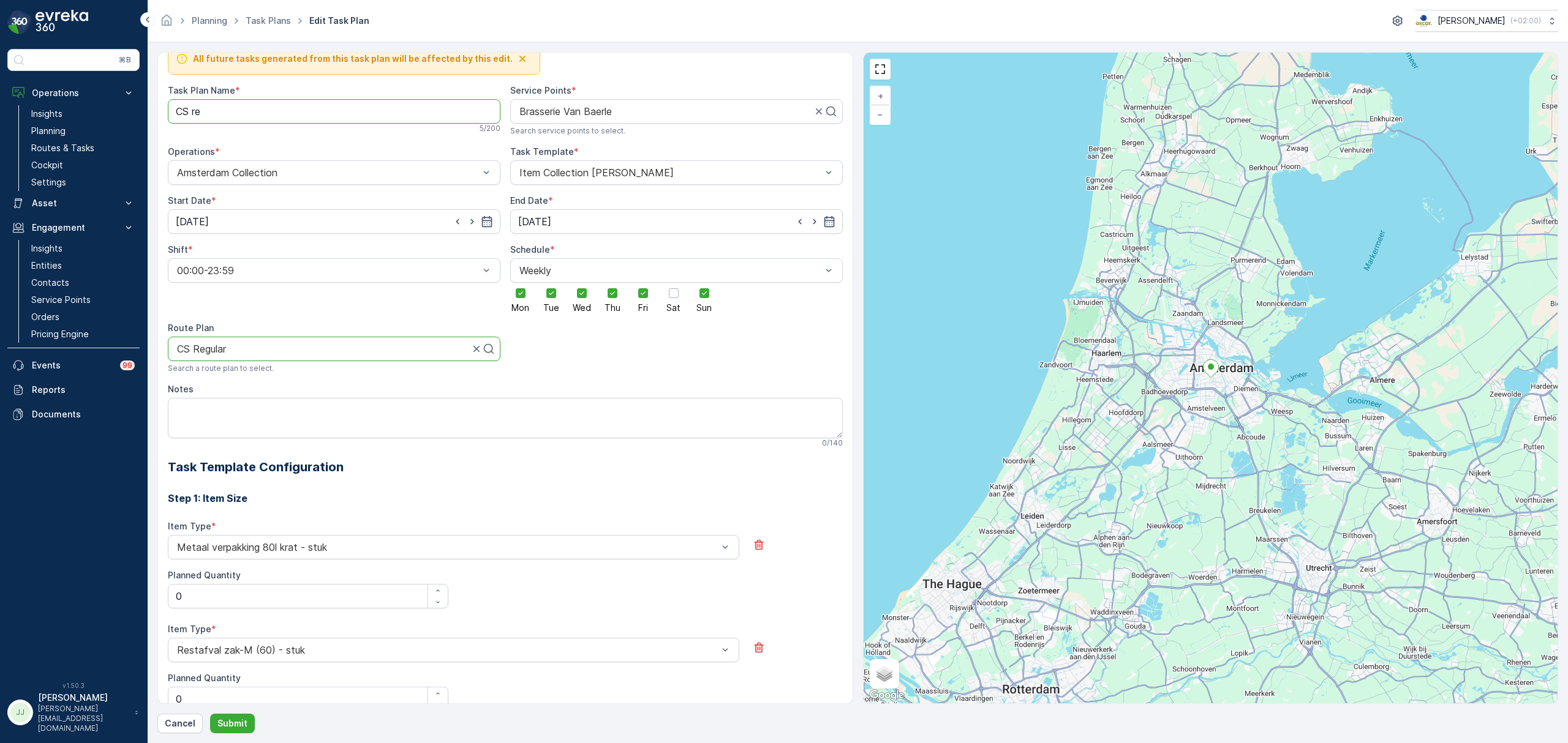
type Name "CS Regular"
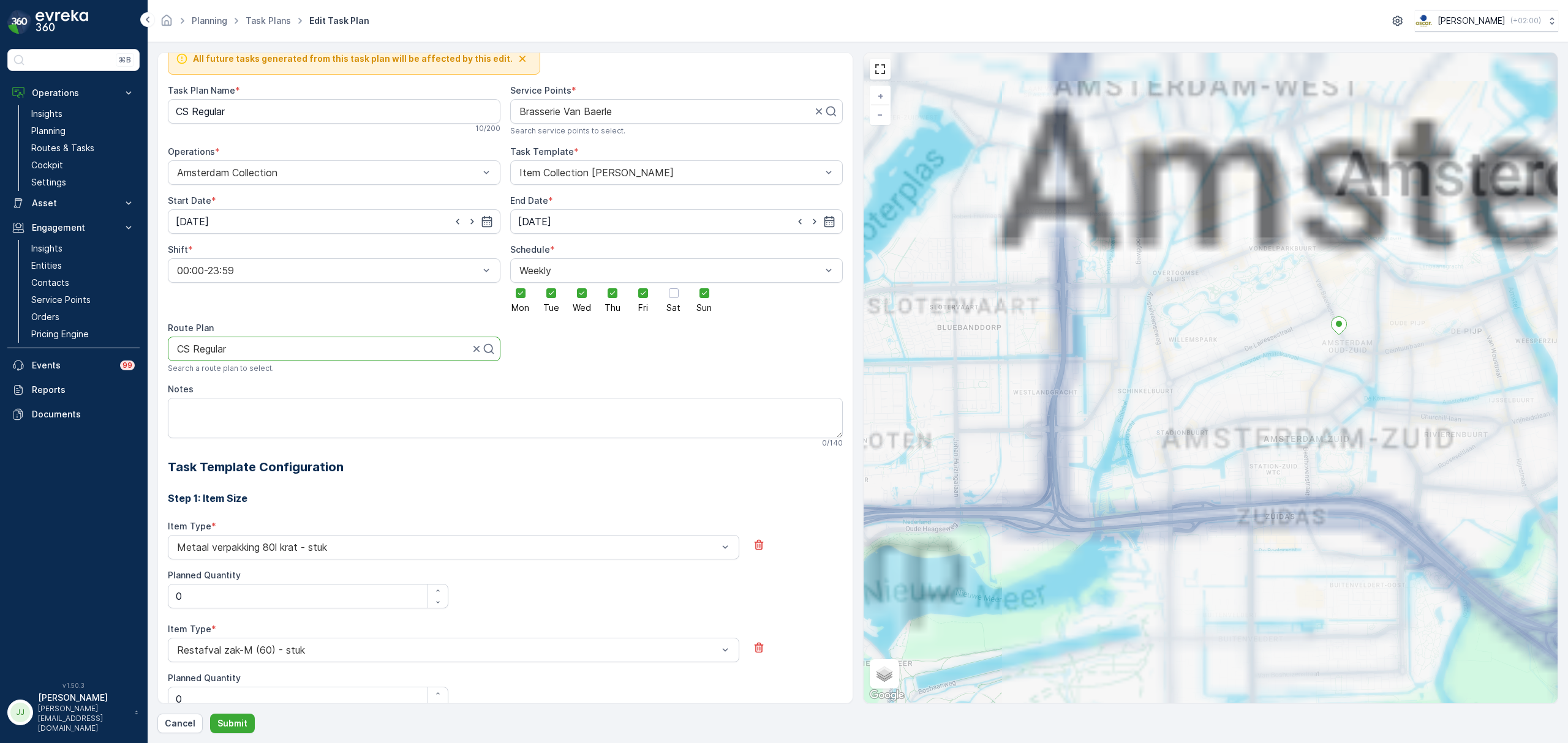
drag, startPoint x: 1261, startPoint y: 329, endPoint x: 1199, endPoint y: 415, distance: 106.0
click at [1138, 423] on div "+ − Satellite Roadmap Terrain Hybrid Leaflet Keyboard shortcuts Map Data Map da…" at bounding box center [1211, 378] width 695 height 651
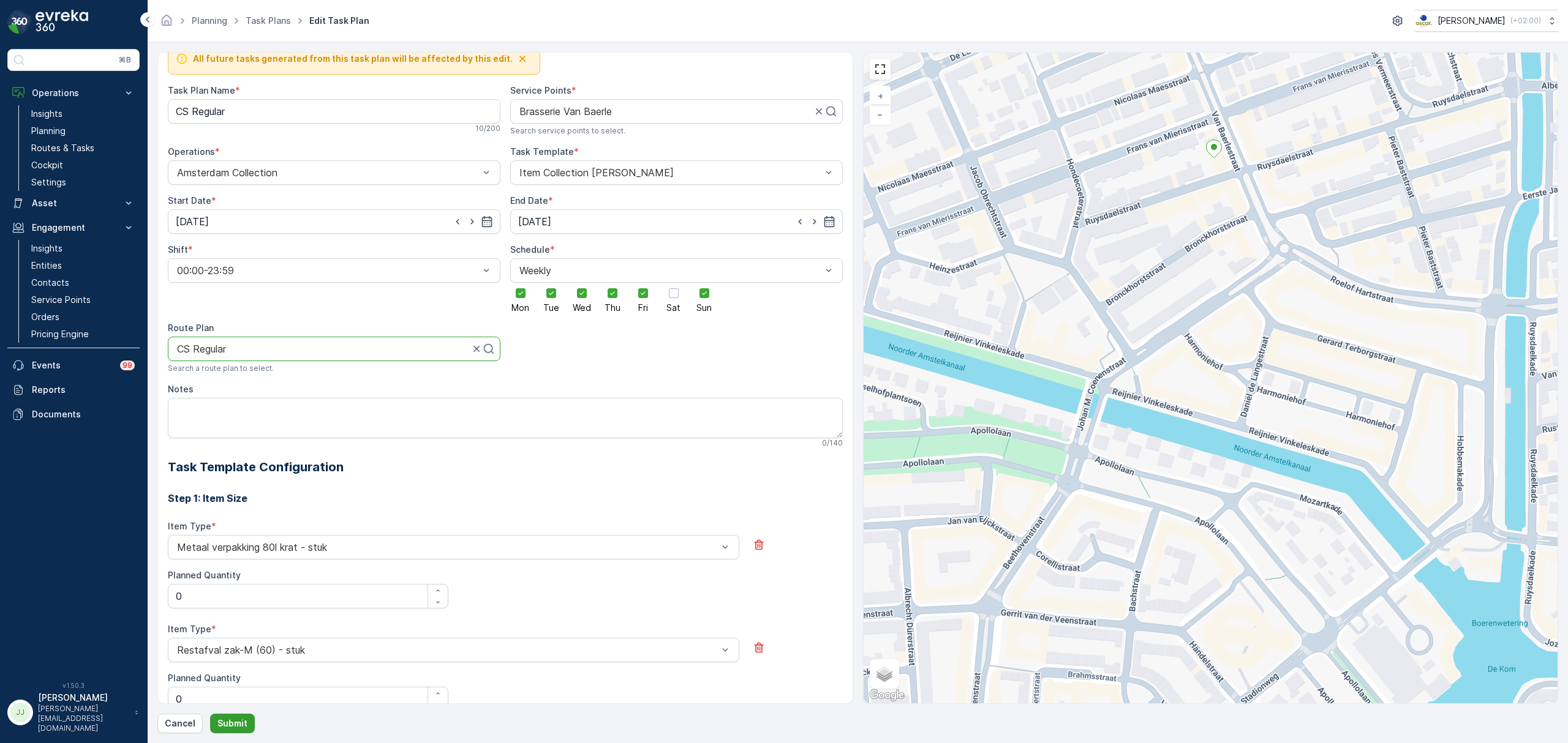
click at [246, 728] on button "Submit" at bounding box center [232, 723] width 45 height 20
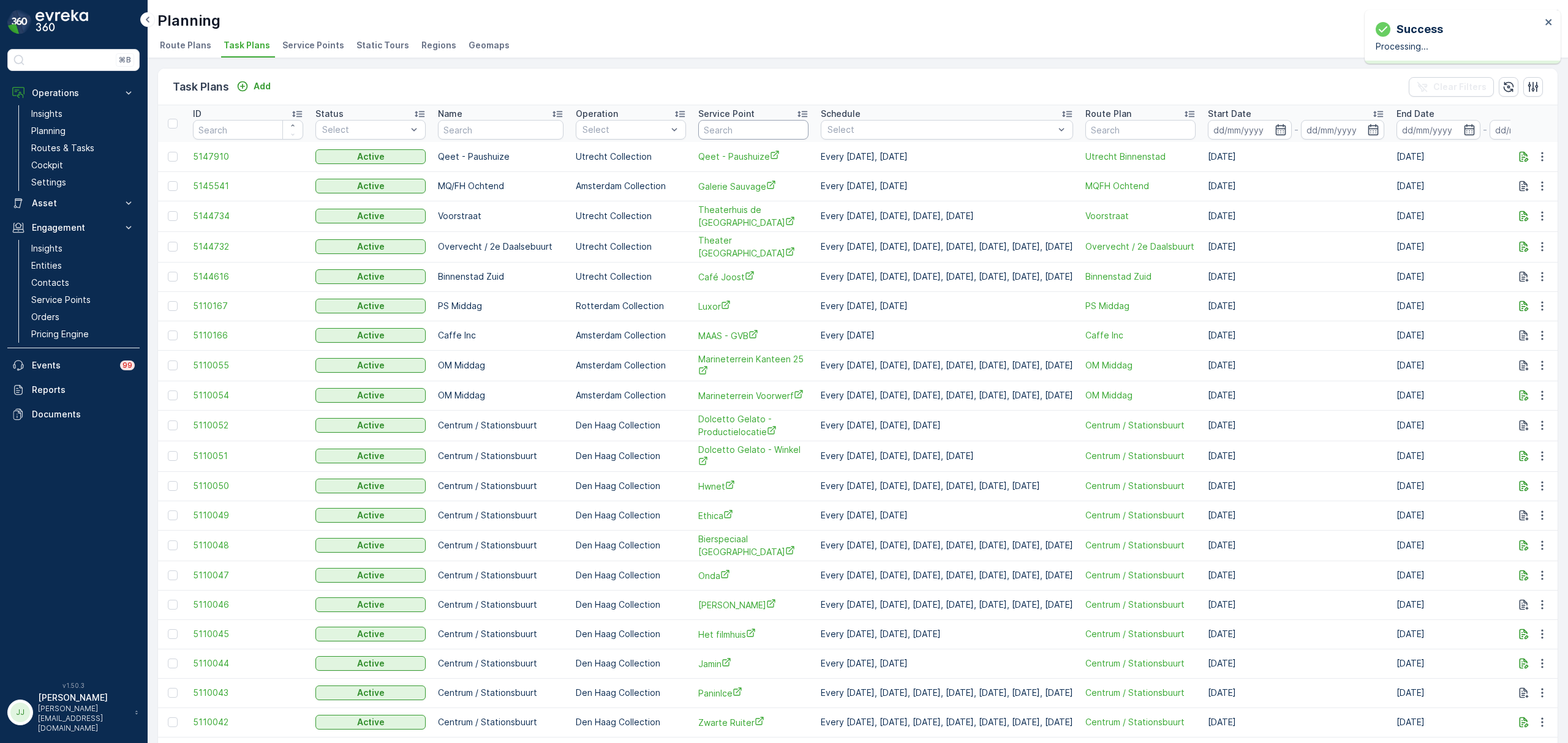
click at [733, 125] on input "text" at bounding box center [754, 129] width 110 height 20
type input "van baer"
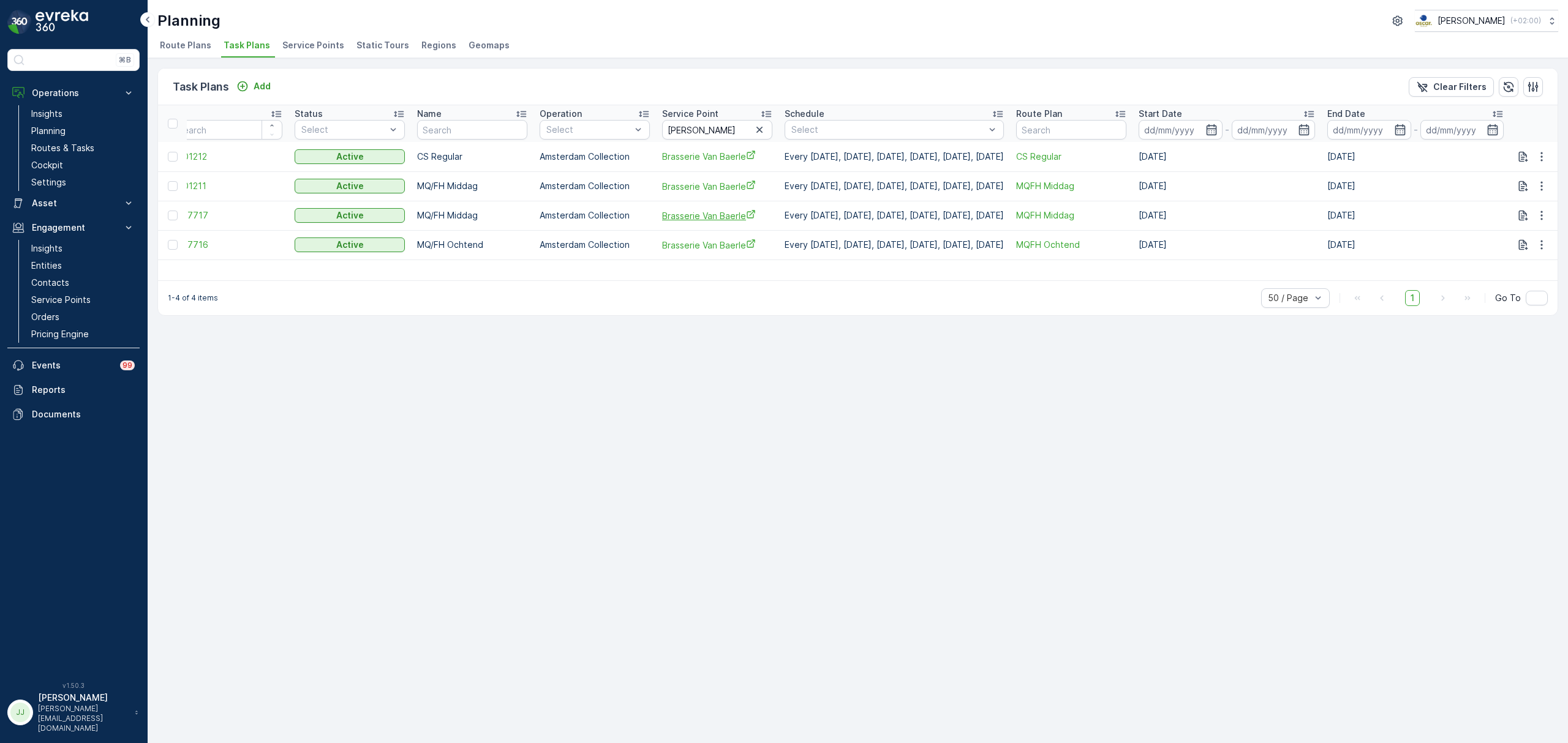
scroll to position [0, 57]
click at [302, 45] on span "Service Points" at bounding box center [313, 46] width 62 height 13
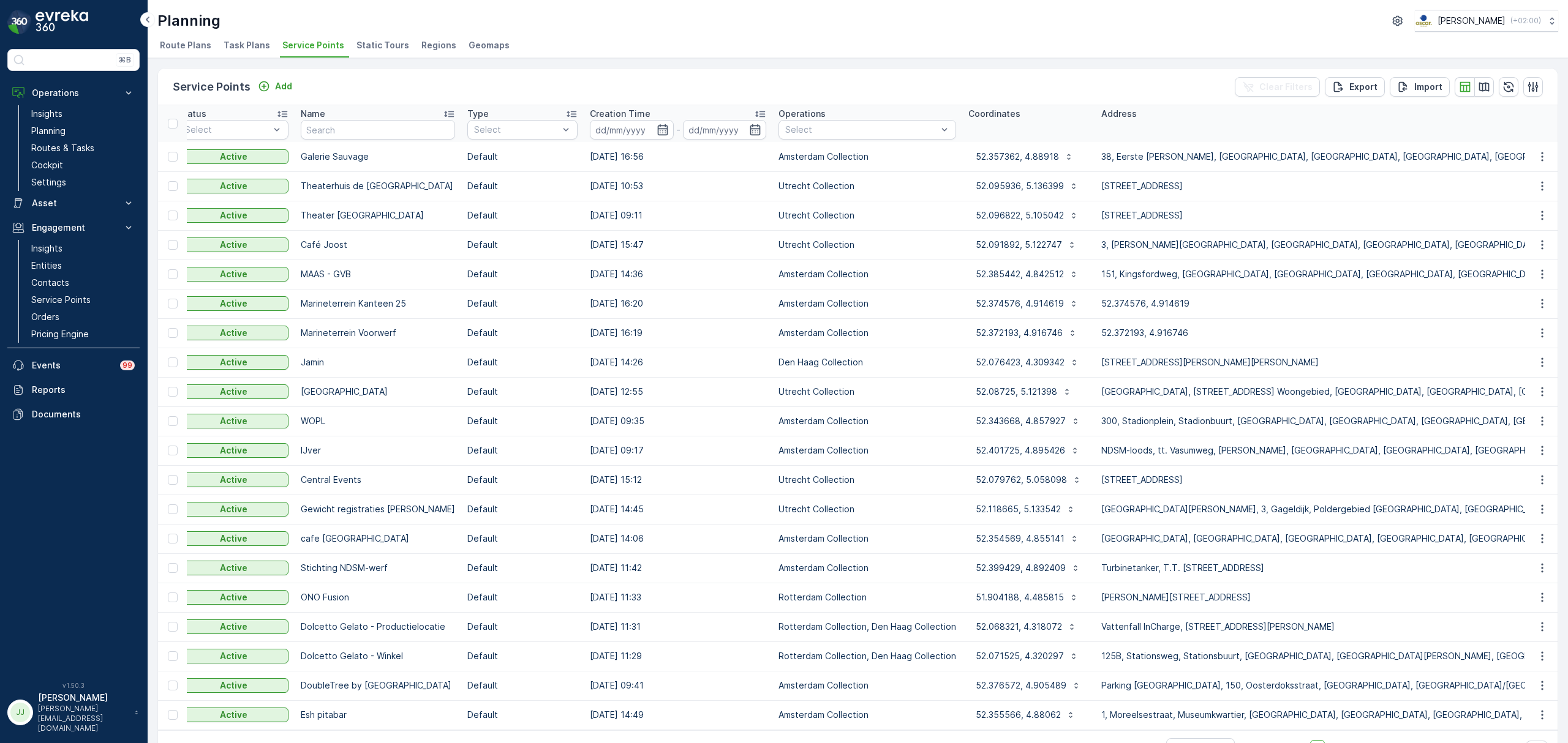
scroll to position [0, 163]
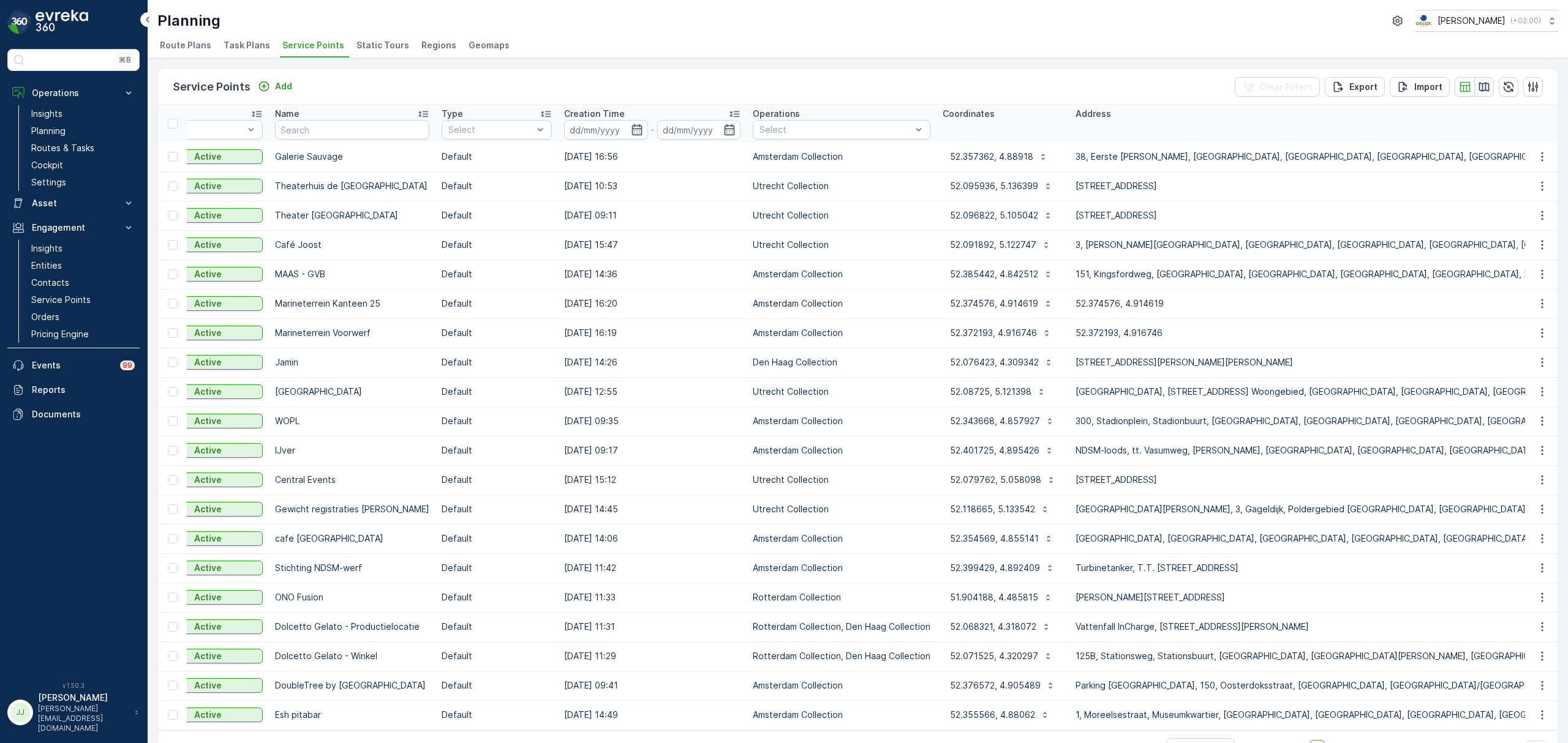
click at [1482, 88] on icon "button" at bounding box center [1484, 87] width 10 height 9
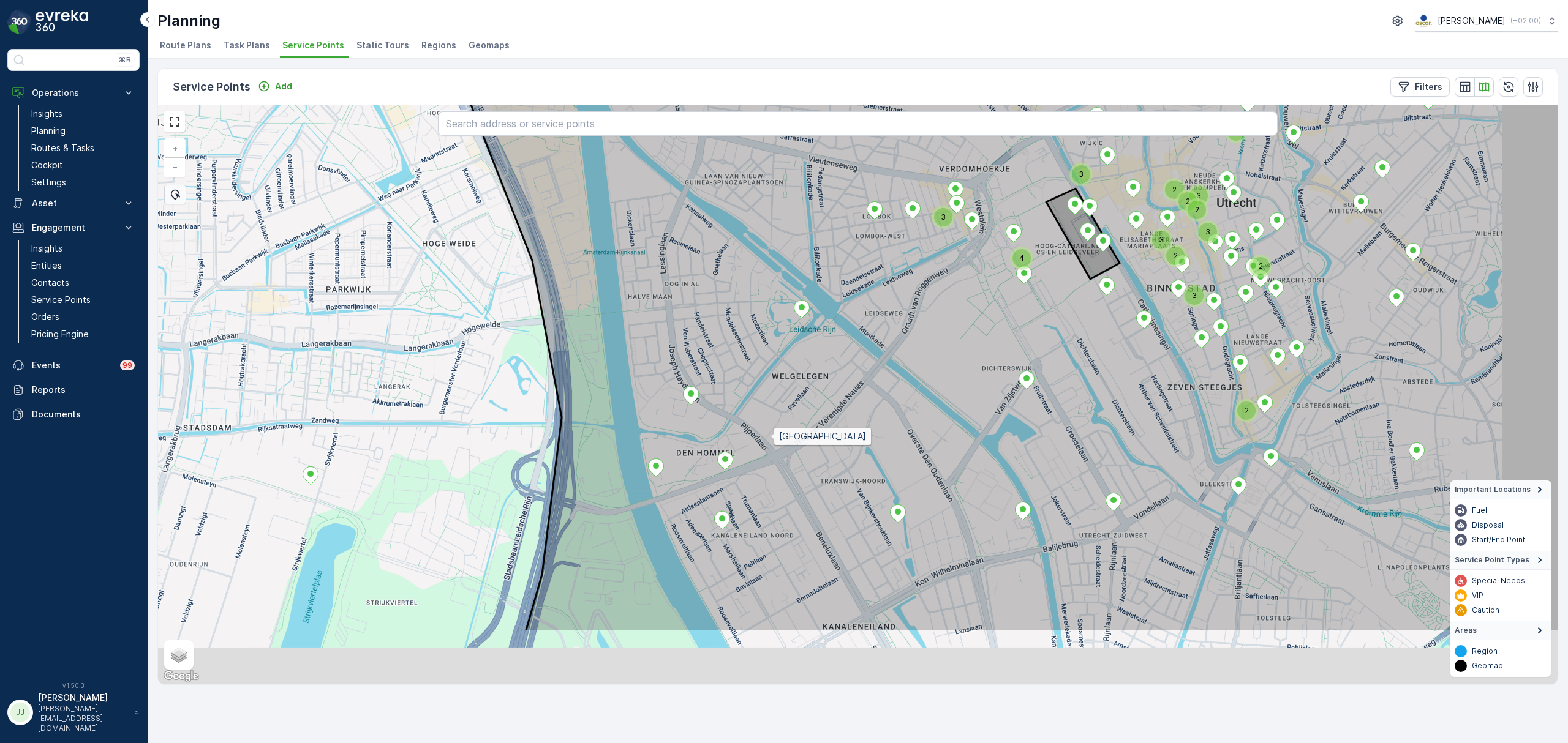
drag, startPoint x: 908, startPoint y: 546, endPoint x: 684, endPoint y: 461, distance: 239.6
click at [691, 463] on icon at bounding box center [969, 283] width 1207 height 698
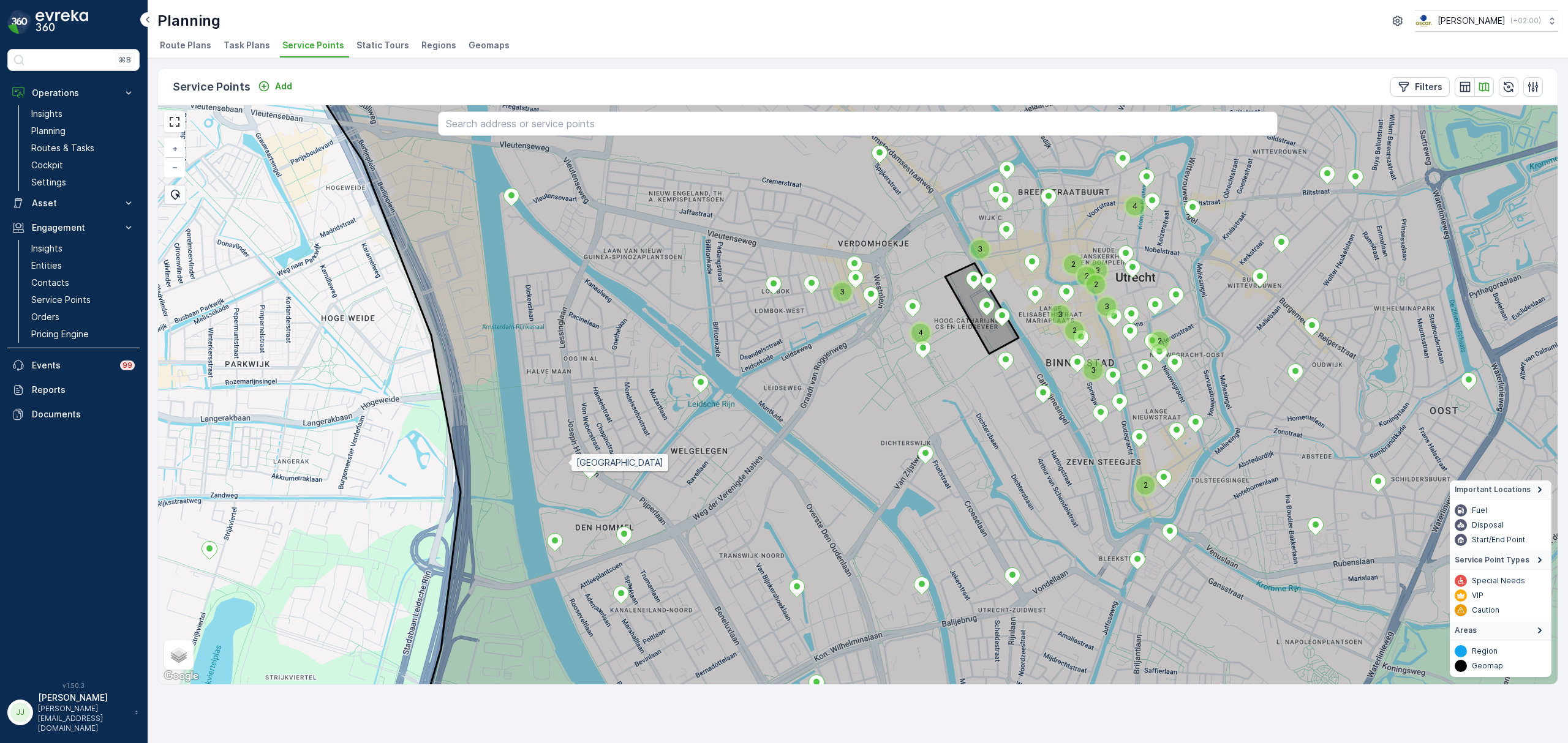
drag, startPoint x: 582, startPoint y: 417, endPoint x: 566, endPoint y: 464, distance: 49.6
click at [567, 464] on icon at bounding box center [1003, 441] width 1369 height 698
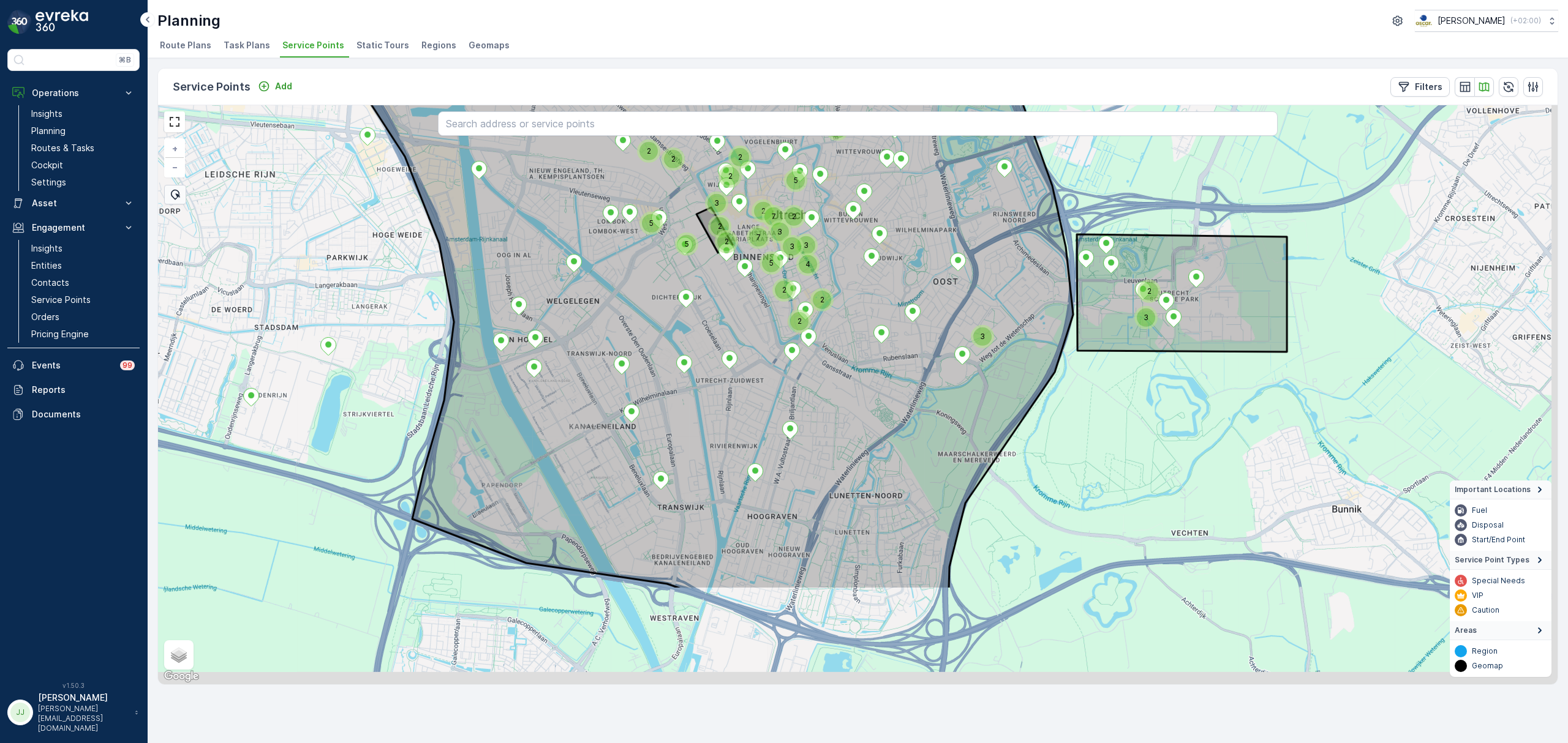
drag, startPoint x: 601, startPoint y: 351, endPoint x: 594, endPoint y: 337, distance: 15.7
click at [594, 337] on icon at bounding box center [623, 240] width 958 height 698
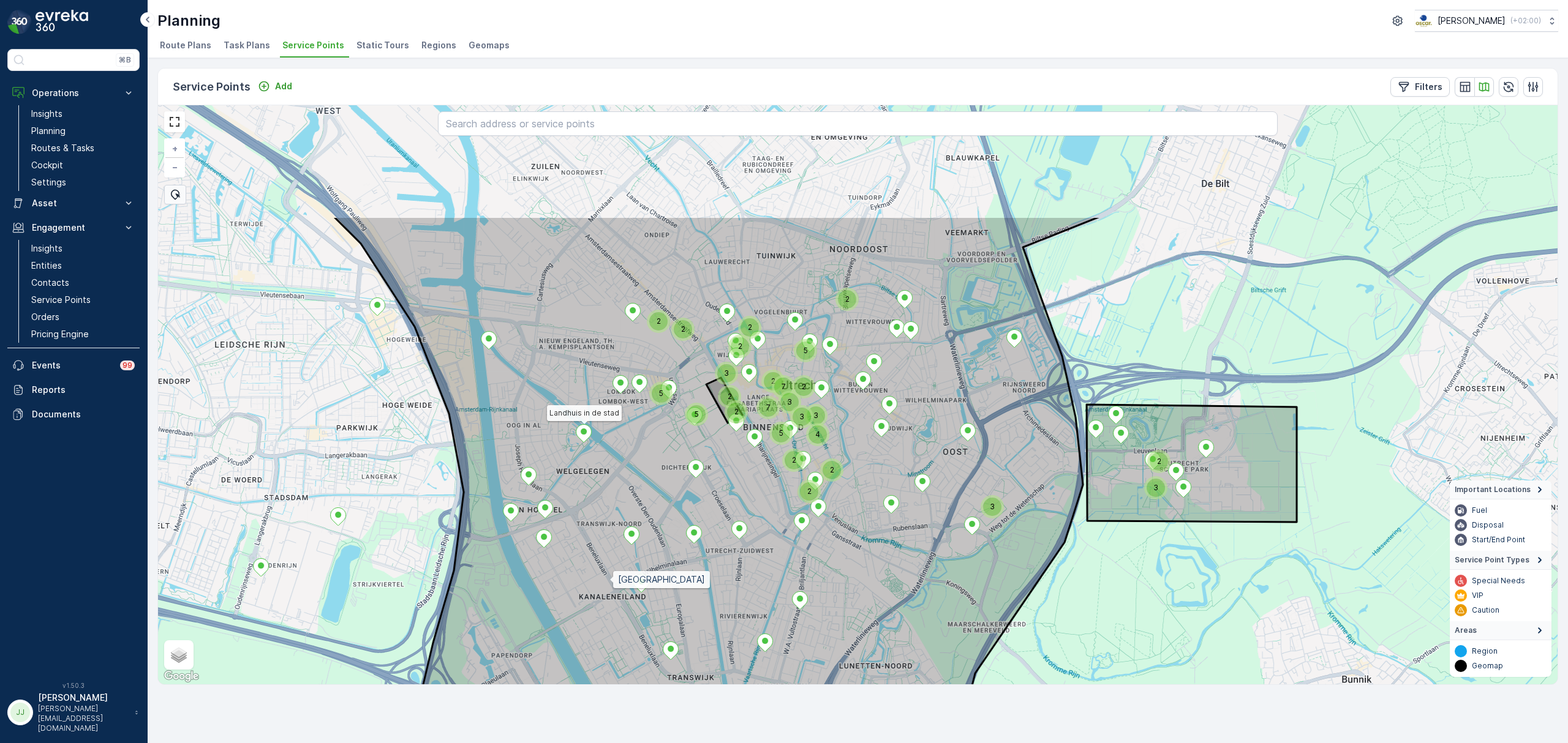
drag, startPoint x: 605, startPoint y: 540, endPoint x: 595, endPoint y: 555, distance: 18.0
click at [610, 590] on icon at bounding box center [717, 514] width 768 height 596
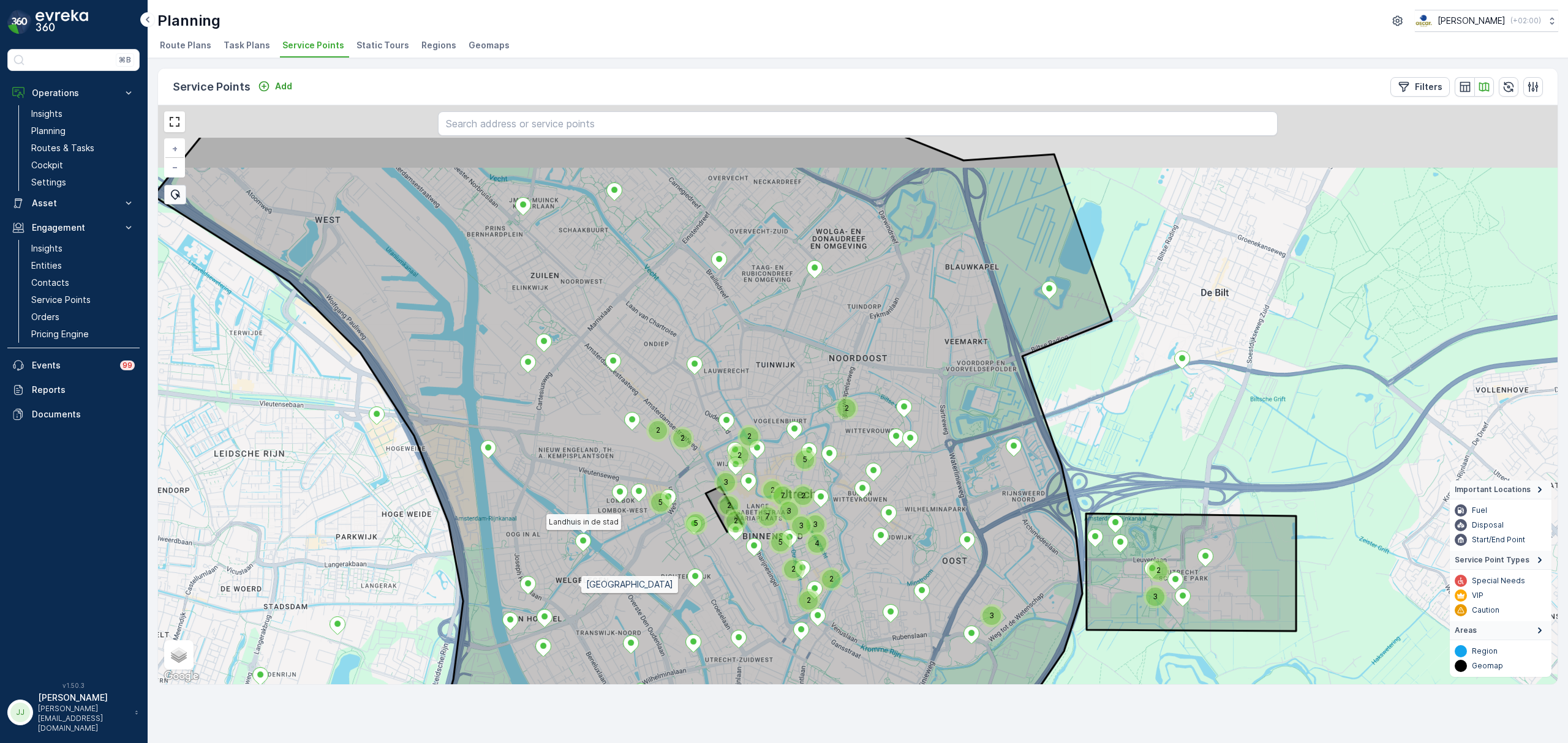
drag, startPoint x: 581, startPoint y: 494, endPoint x: 577, endPoint y: 564, distance: 70.1
click at [578, 579] on icon at bounding box center [632, 485] width 958 height 698
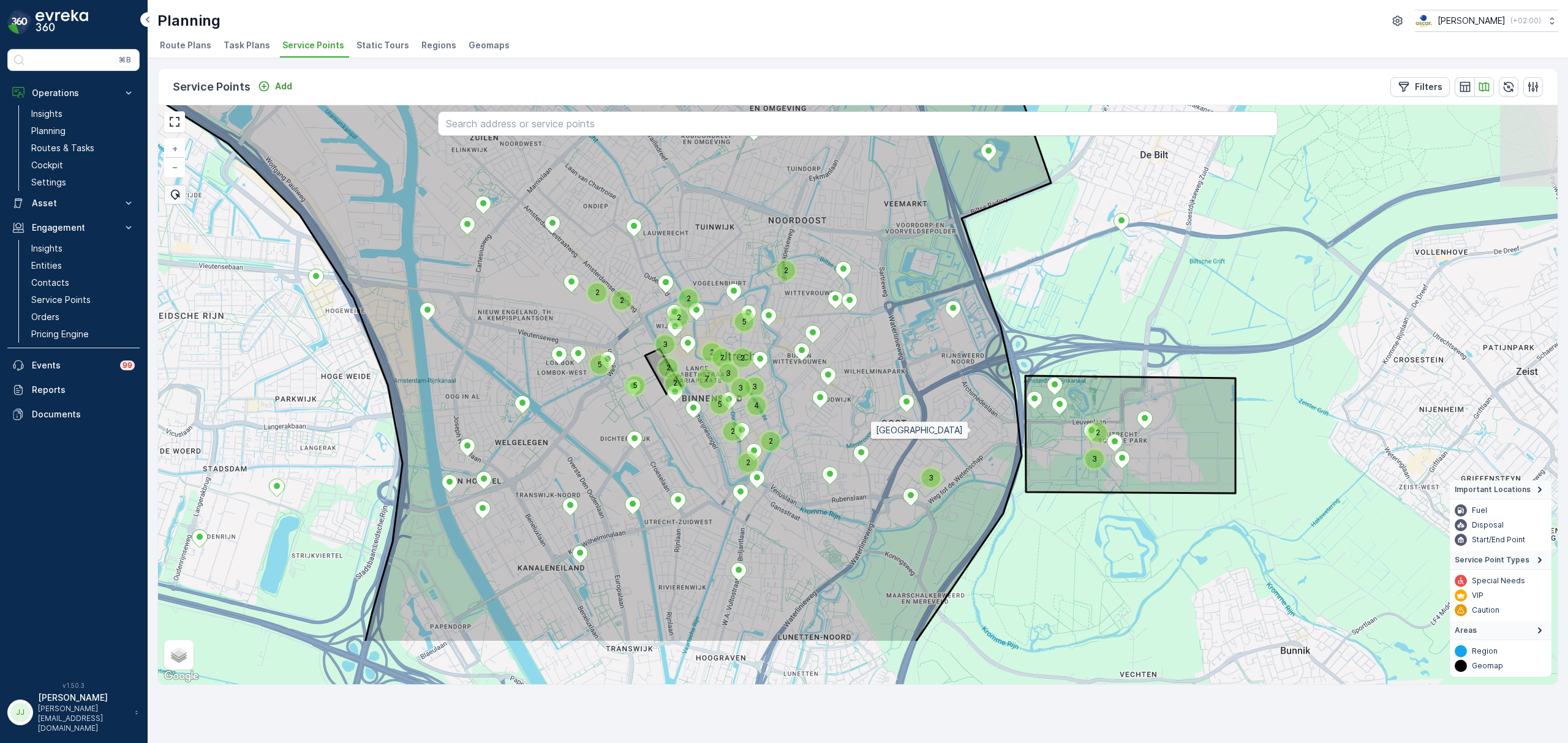
drag, startPoint x: 1030, startPoint y: 518, endPoint x: 973, endPoint y: 431, distance: 104.0
click at [973, 431] on icon at bounding box center [571, 293] width 958 height 698
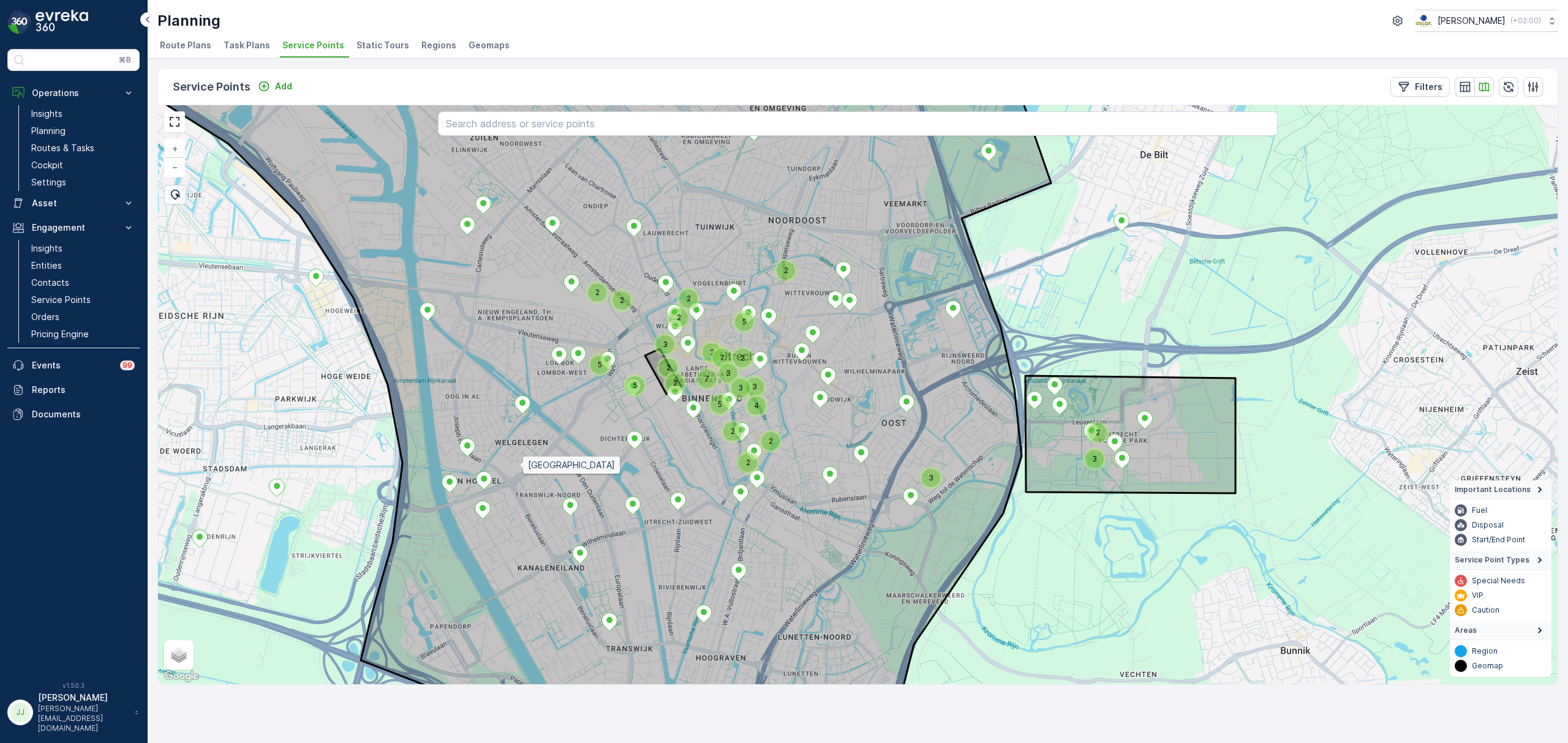
drag, startPoint x: 520, startPoint y: 466, endPoint x: 561, endPoint y: 483, distance: 44.4
click at [561, 483] on icon at bounding box center [571, 394] width 958 height 698
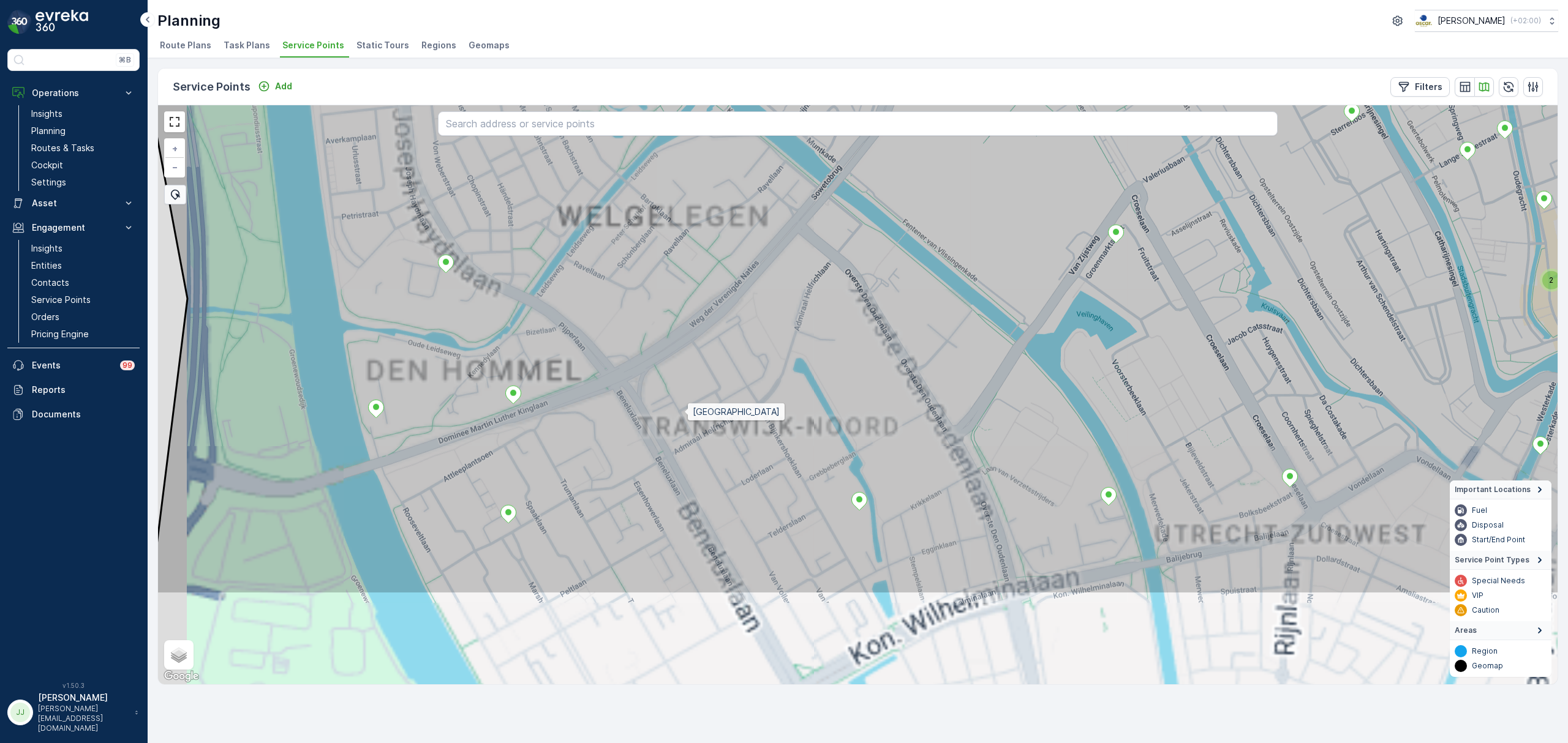
drag, startPoint x: 680, startPoint y: 423, endPoint x: 684, endPoint y: 412, distance: 11.7
click at [684, 412] on icon at bounding box center [938, 245] width 1683 height 698
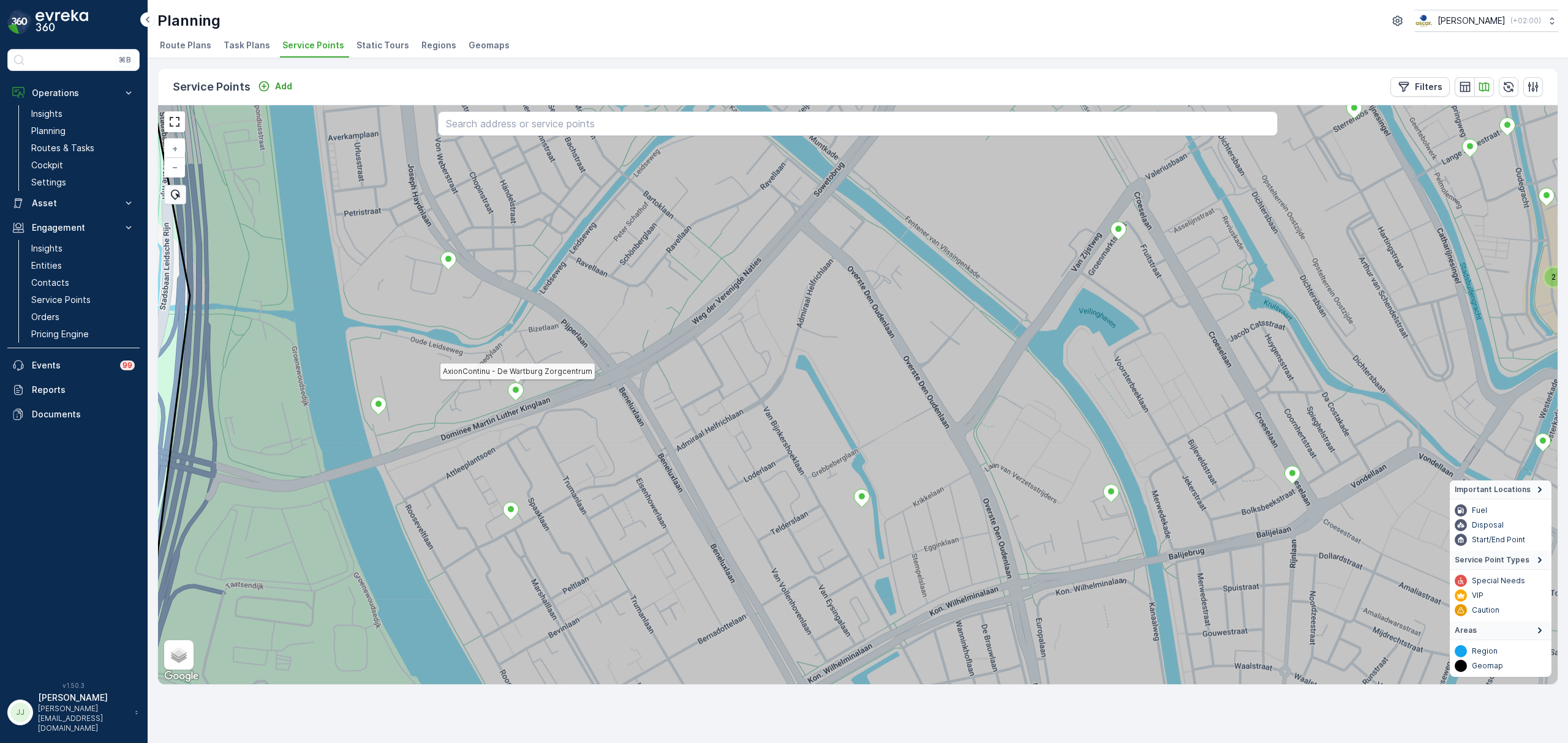
drag, startPoint x: 521, startPoint y: 400, endPoint x: 467, endPoint y: 538, distance: 148.2
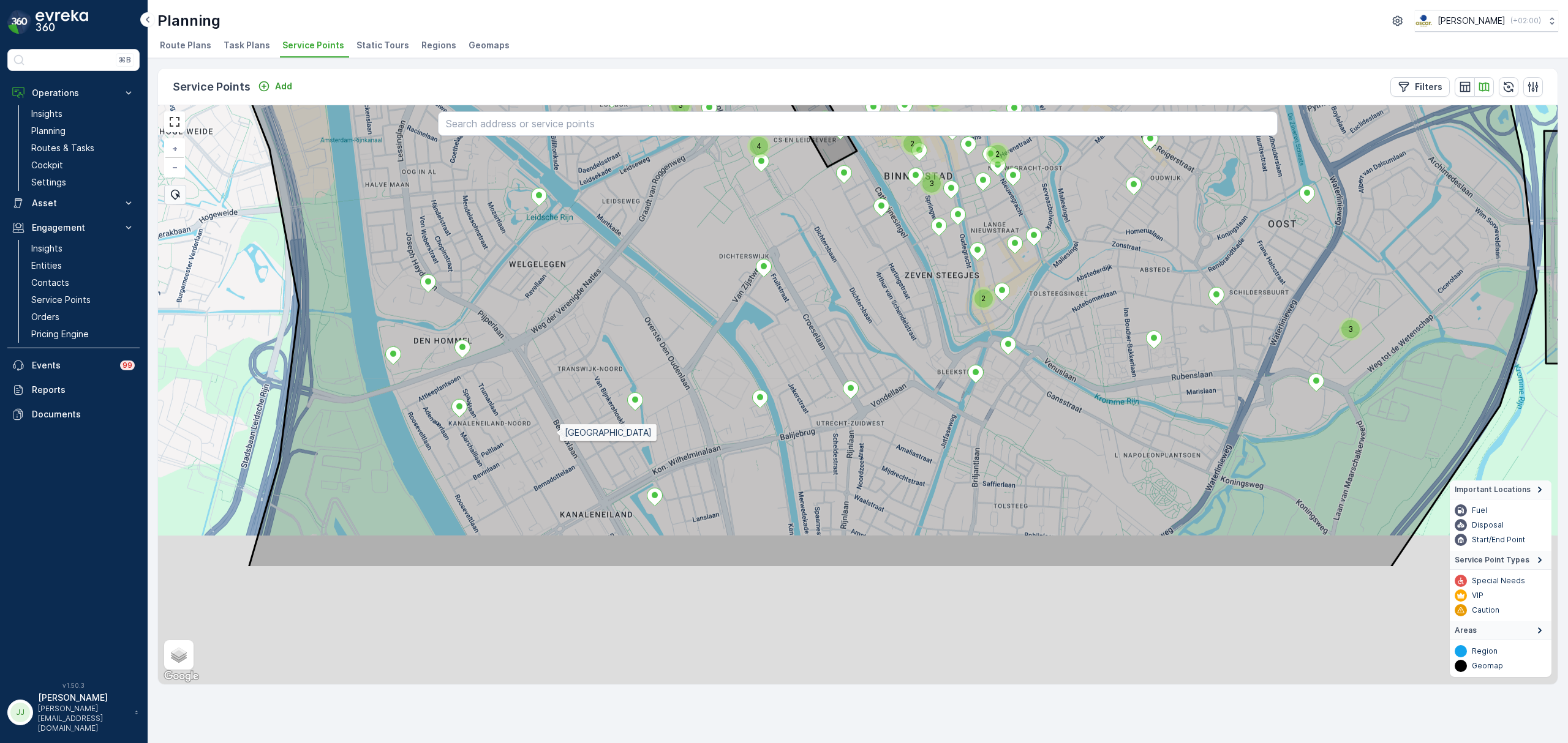
drag, startPoint x: 559, startPoint y: 613, endPoint x: 557, endPoint y: 436, distance: 177.0
click at [556, 436] on icon at bounding box center [835, 218] width 1404 height 698
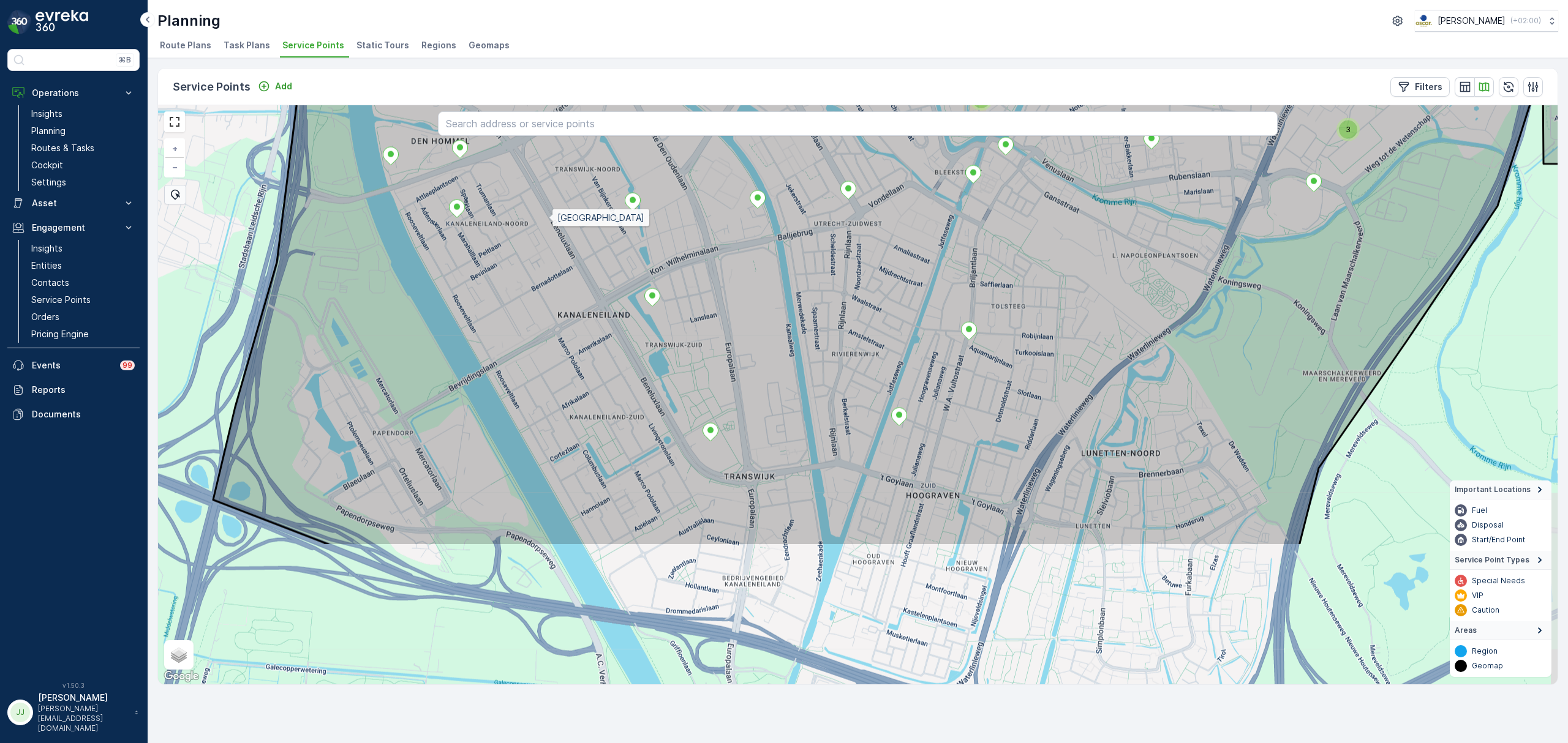
drag, startPoint x: 551, startPoint y: 420, endPoint x: 549, endPoint y: 221, distance: 199.0
click at [549, 221] on icon at bounding box center [874, 196] width 1321 height 698
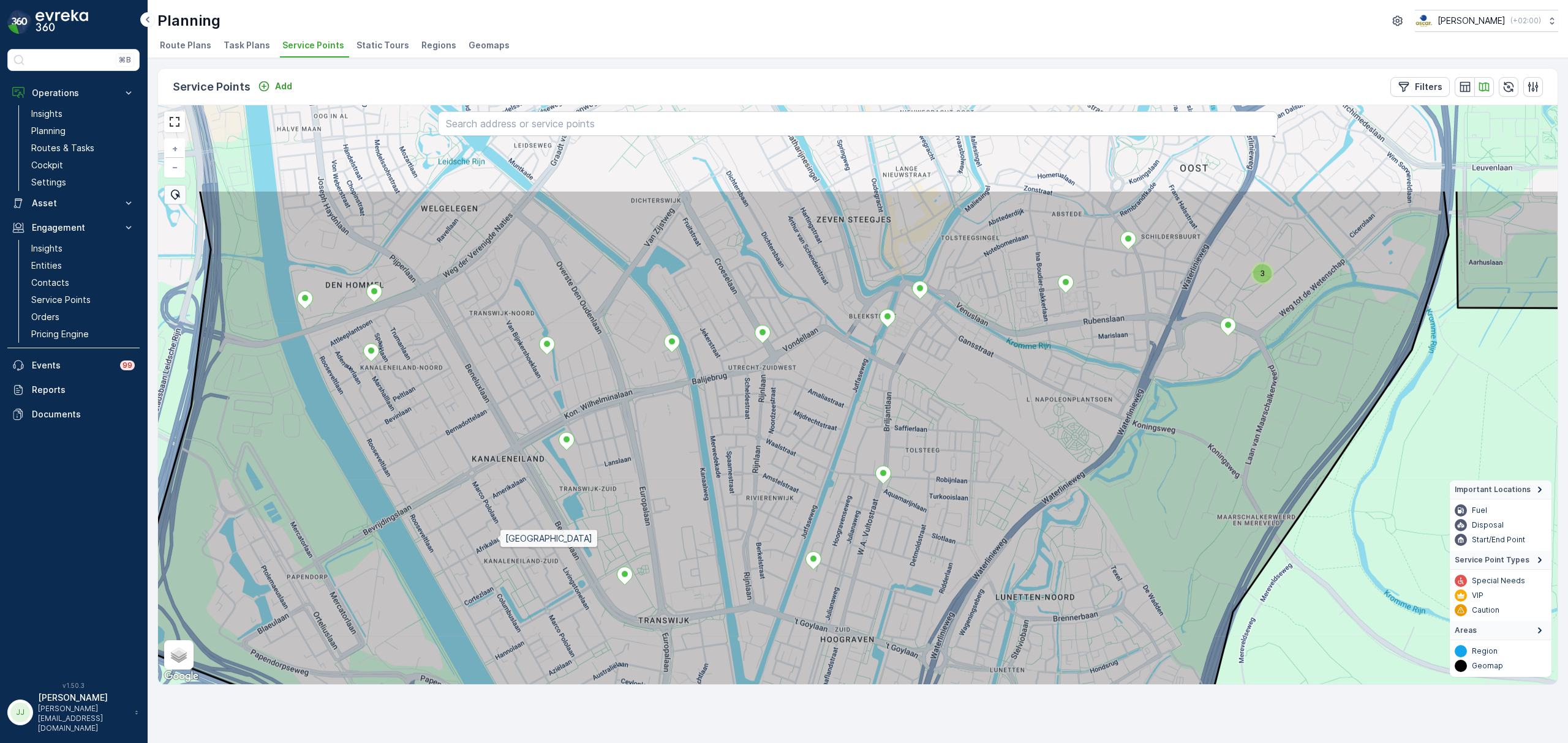
drag, startPoint x: 583, startPoint y: 395, endPoint x: 483, endPoint y: 479, distance: 130.6
click at [496, 540] on icon at bounding box center [788, 538] width 1321 height 698
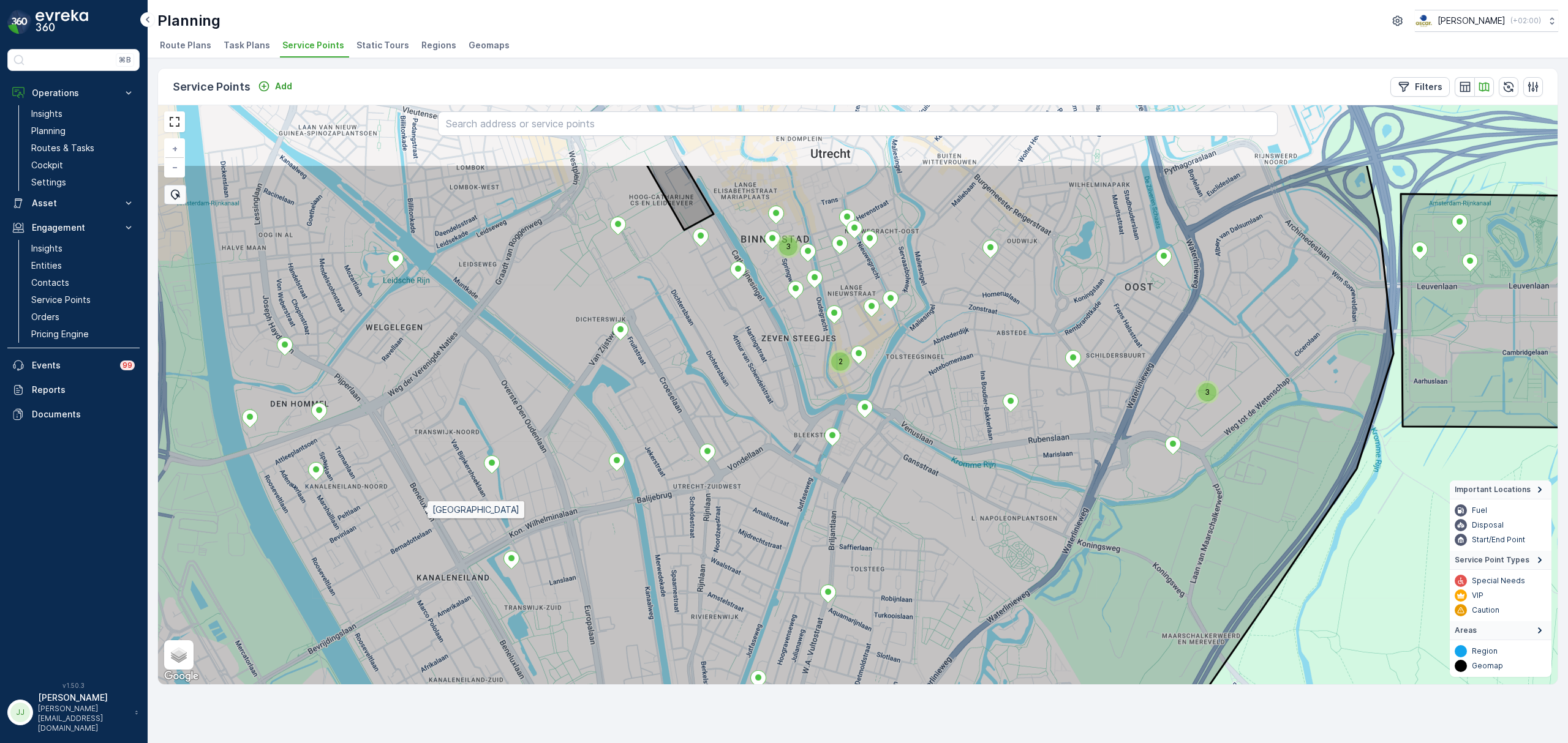
drag, startPoint x: 478, startPoint y: 392, endPoint x: 425, endPoint y: 510, distance: 129.4
click at [425, 510] on icon at bounding box center [733, 512] width 1321 height 698
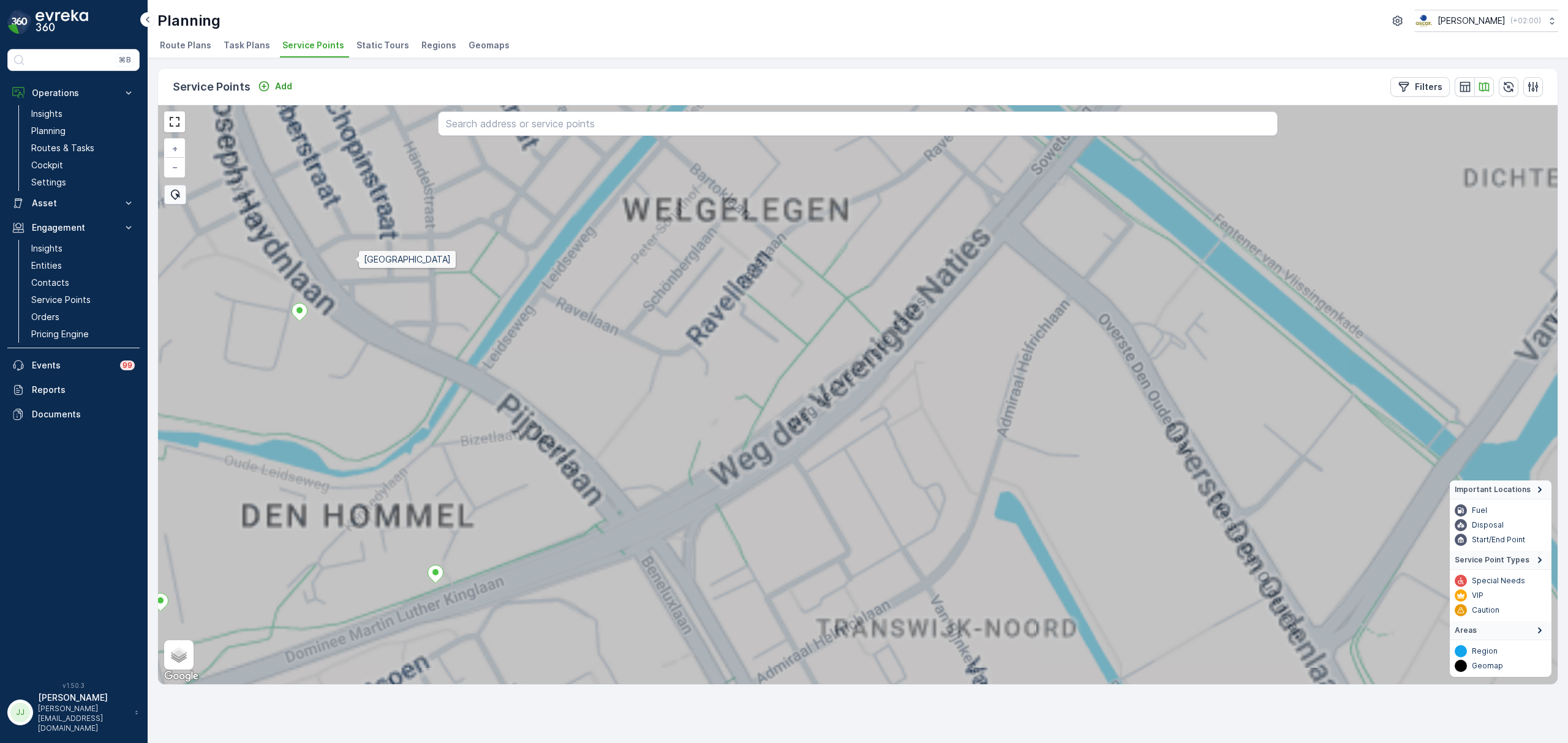
drag, startPoint x: 354, startPoint y: 262, endPoint x: 353, endPoint y: 268, distance: 6.1
click at [357, 265] on icon at bounding box center [858, 394] width 1683 height 698
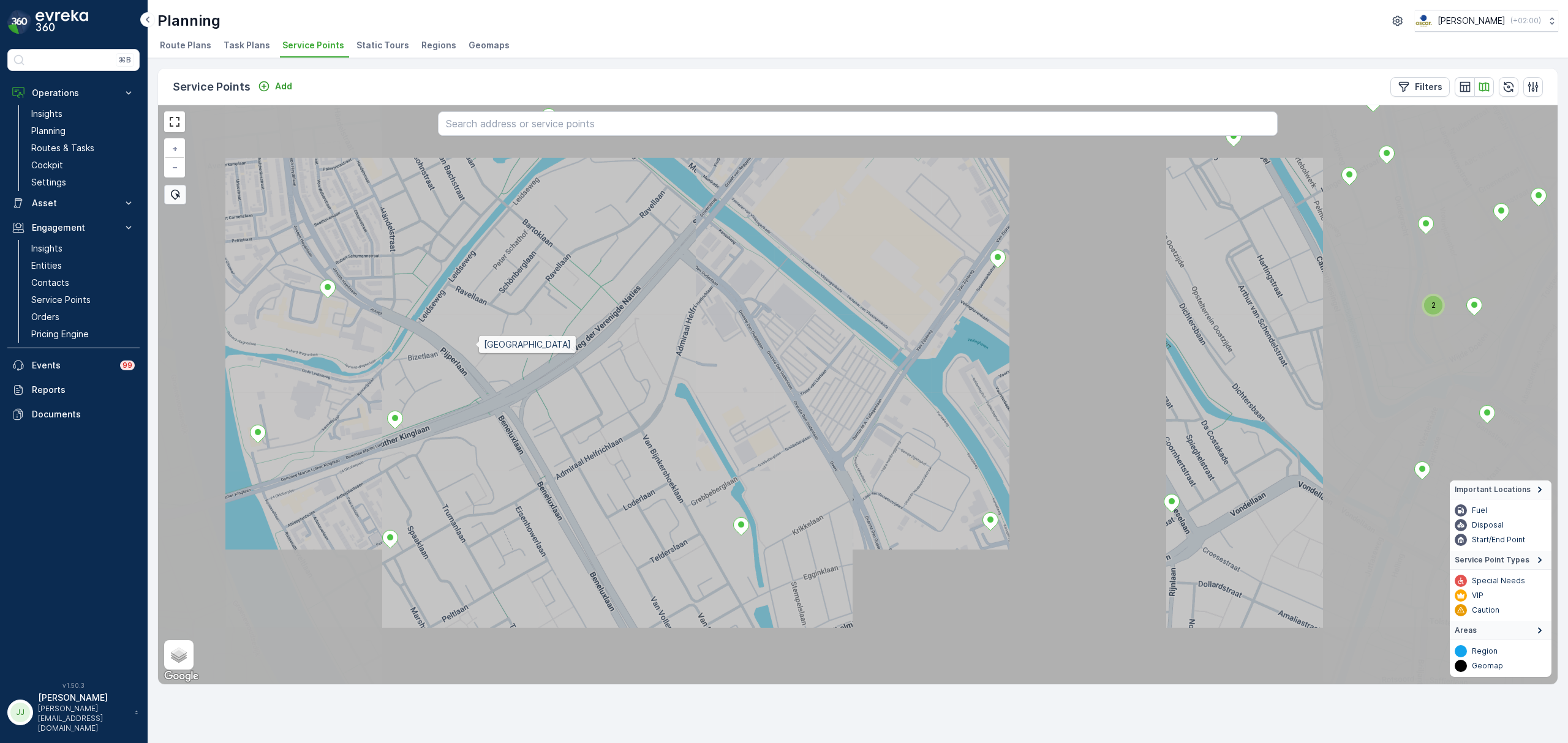
drag, startPoint x: 387, startPoint y: 483, endPoint x: 484, endPoint y: 338, distance: 174.5
click at [484, 338] on icon at bounding box center [858, 394] width 1683 height 698
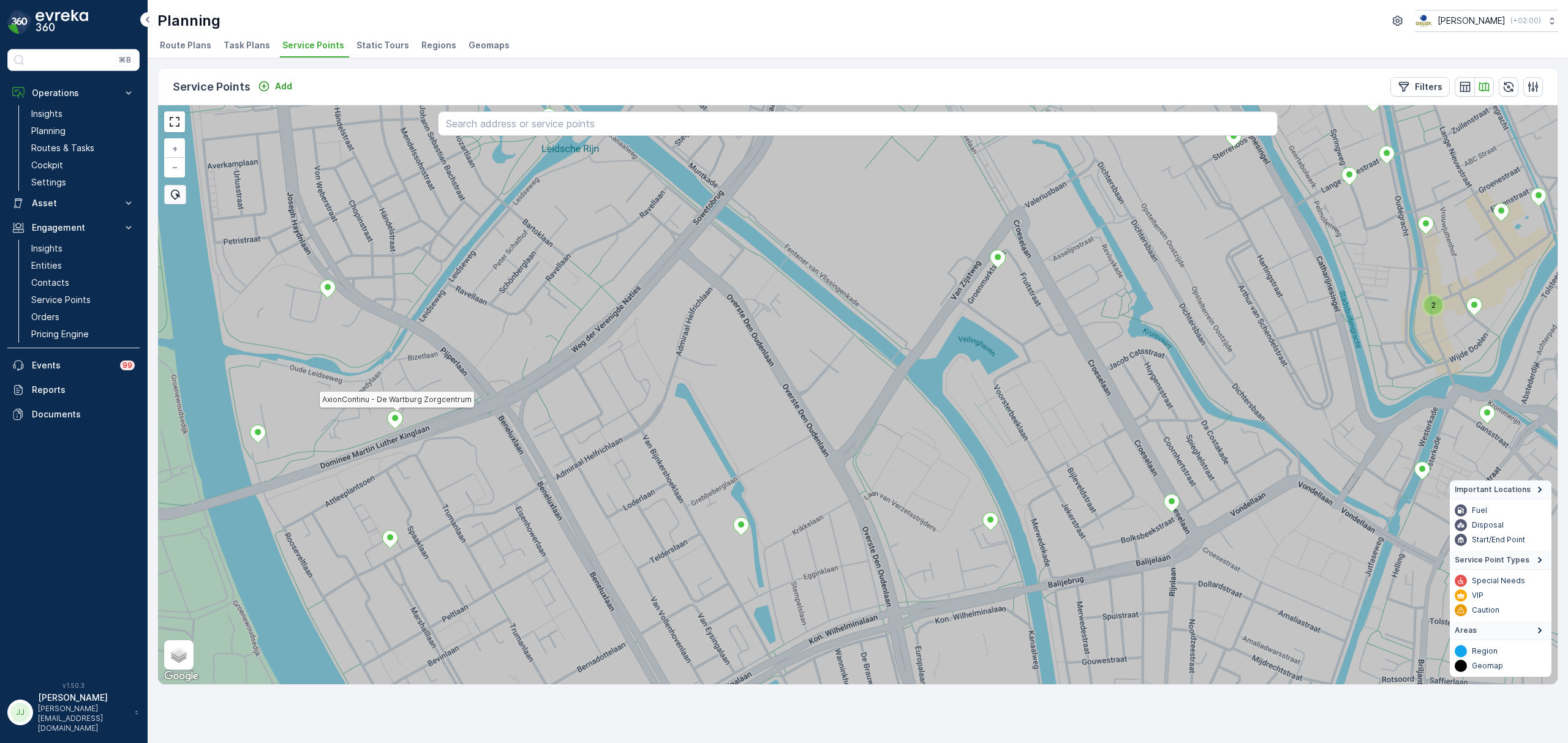
click at [395, 415] on icon at bounding box center [395, 420] width 15 height 18
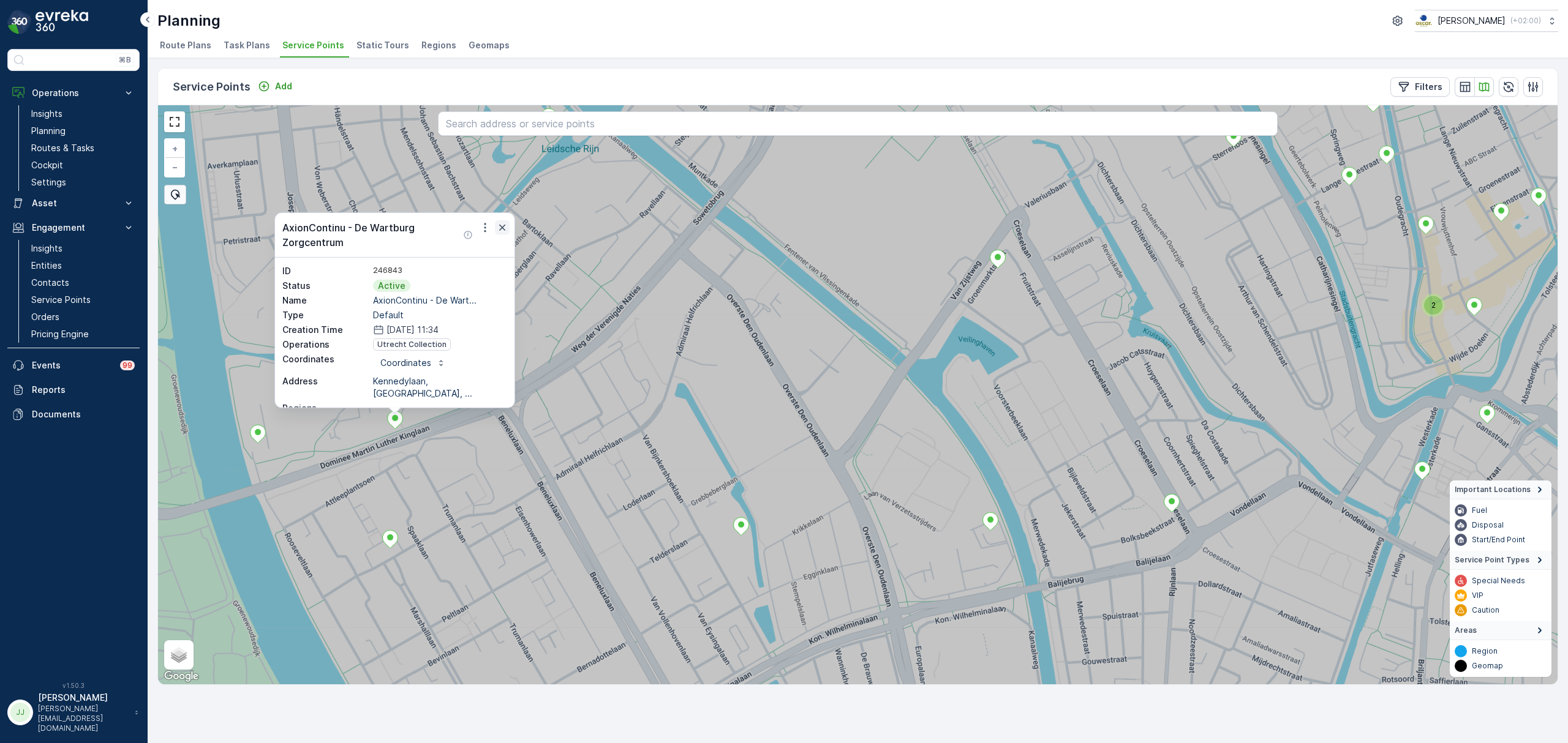
click at [500, 228] on icon "button" at bounding box center [502, 228] width 13 height 13
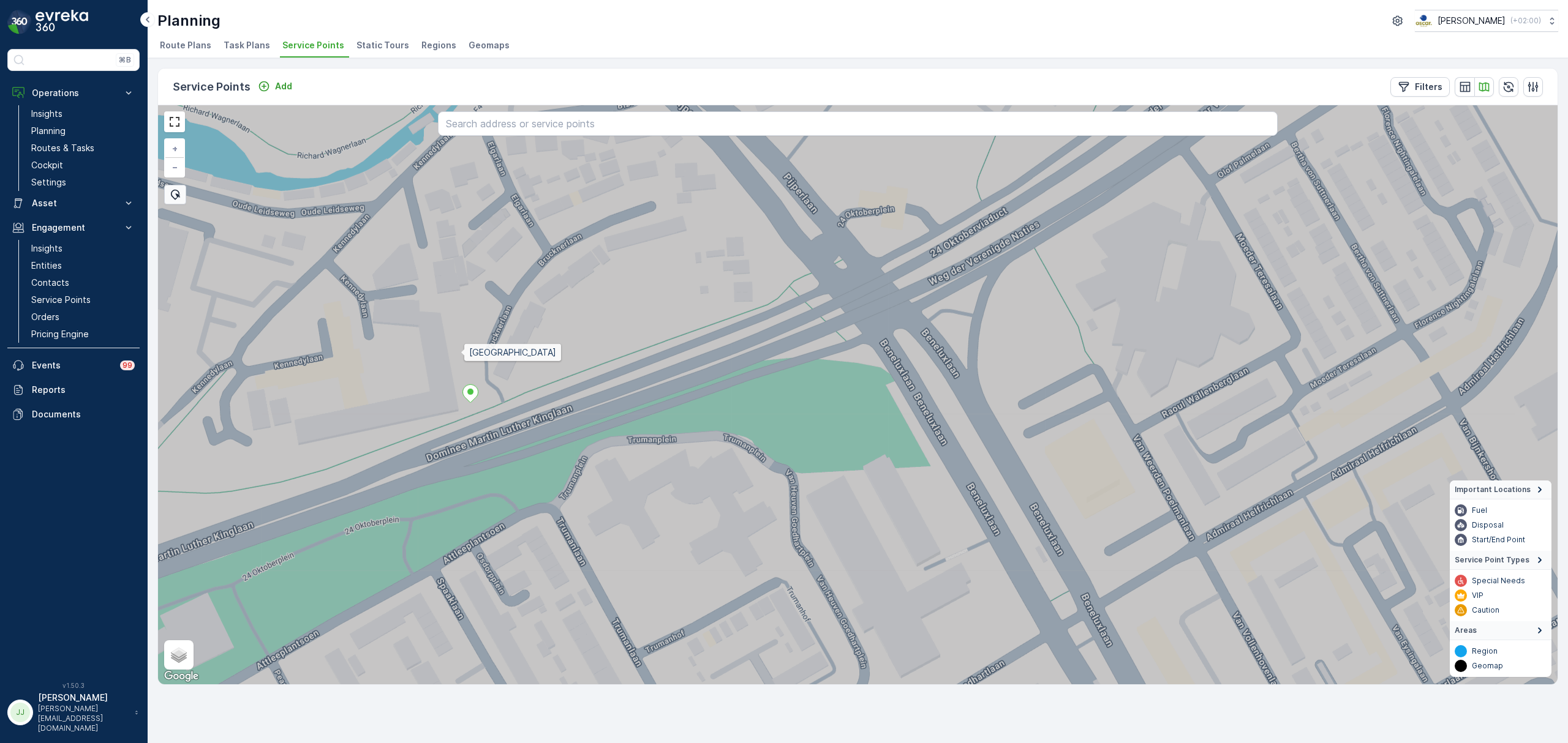
drag, startPoint x: 449, startPoint y: 353, endPoint x: 579, endPoint y: 312, distance: 136.3
click at [579, 312] on icon at bounding box center [881, 394] width 1683 height 698
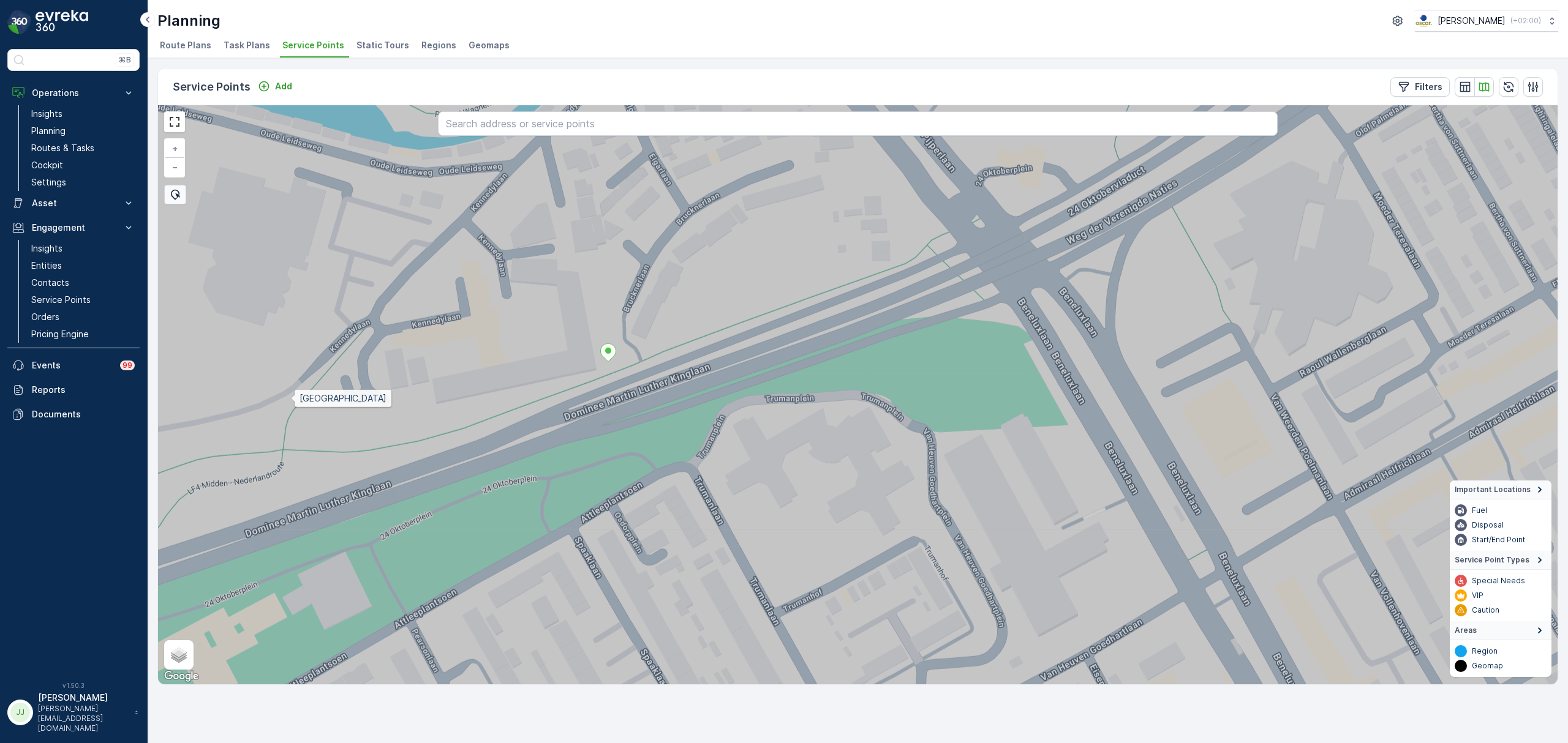
drag, startPoint x: 283, startPoint y: 399, endPoint x: 603, endPoint y: 360, distance: 322.4
click at [603, 360] on icon at bounding box center [866, 394] width 1683 height 698
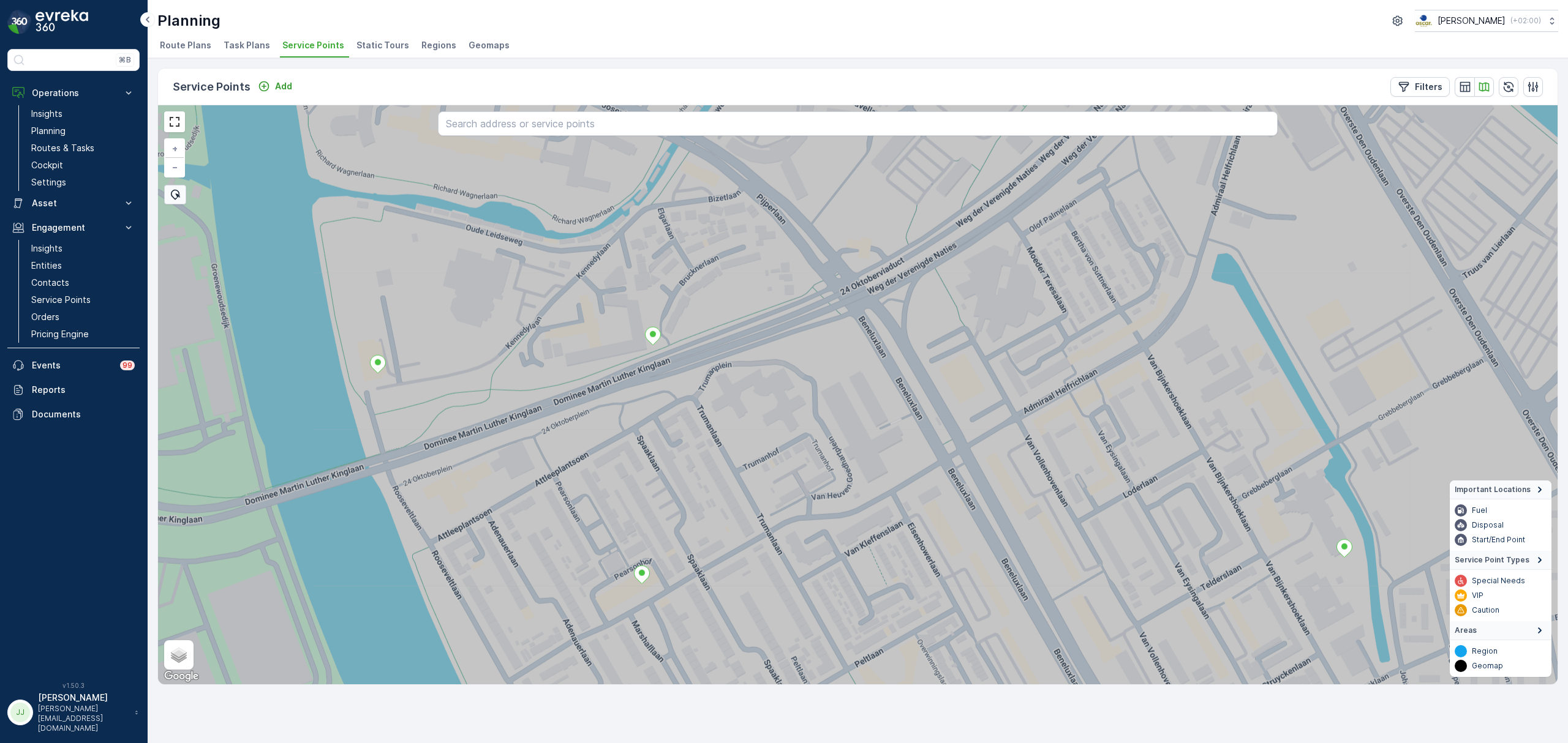
drag, startPoint x: 604, startPoint y: 323, endPoint x: 424, endPoint y: 445, distance: 217.4
click at [424, 445] on icon at bounding box center [858, 394] width 1683 height 698
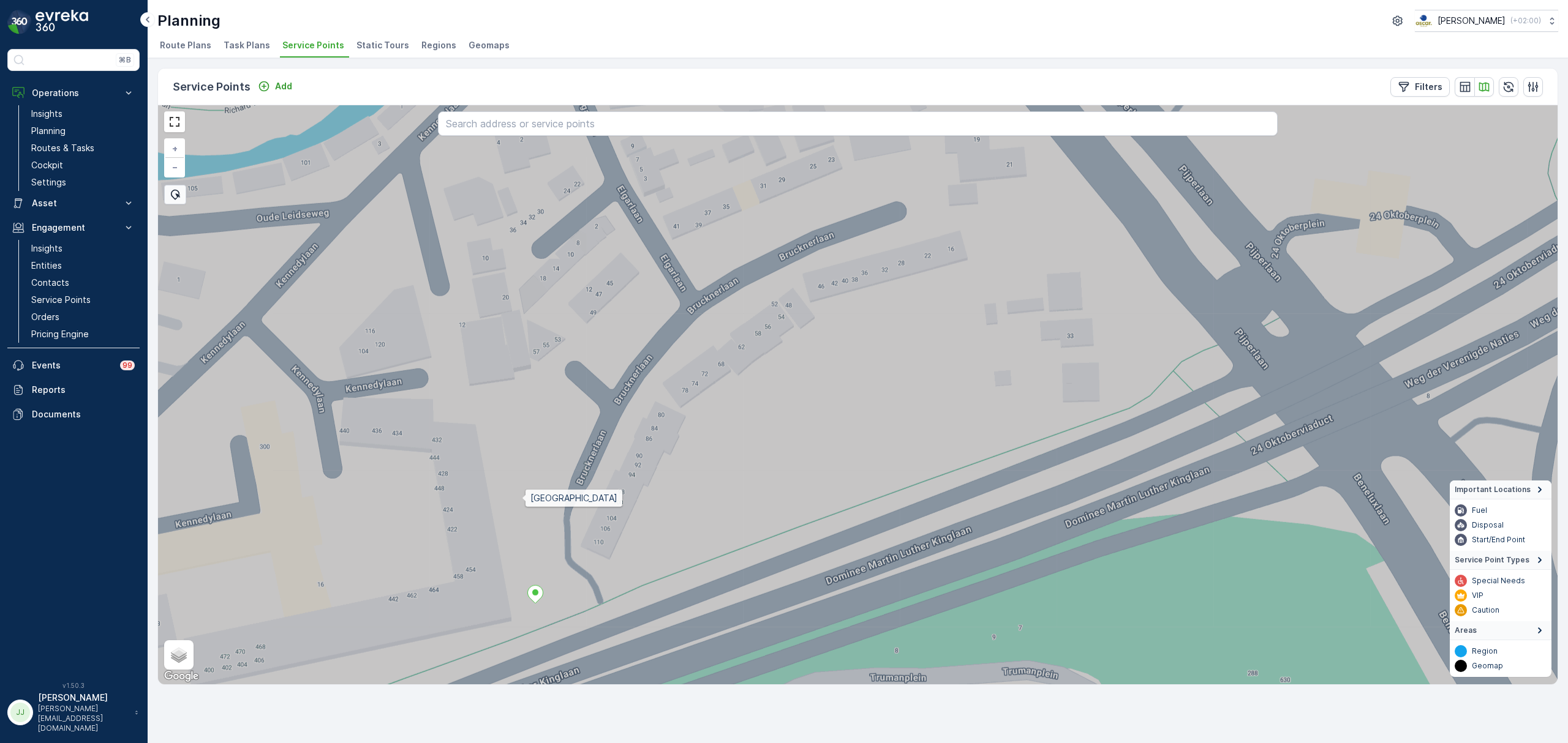
drag, startPoint x: 506, startPoint y: 508, endPoint x: 535, endPoint y: 501, distance: 29.8
click at [535, 501] on icon at bounding box center [926, 339] width 1683 height 698
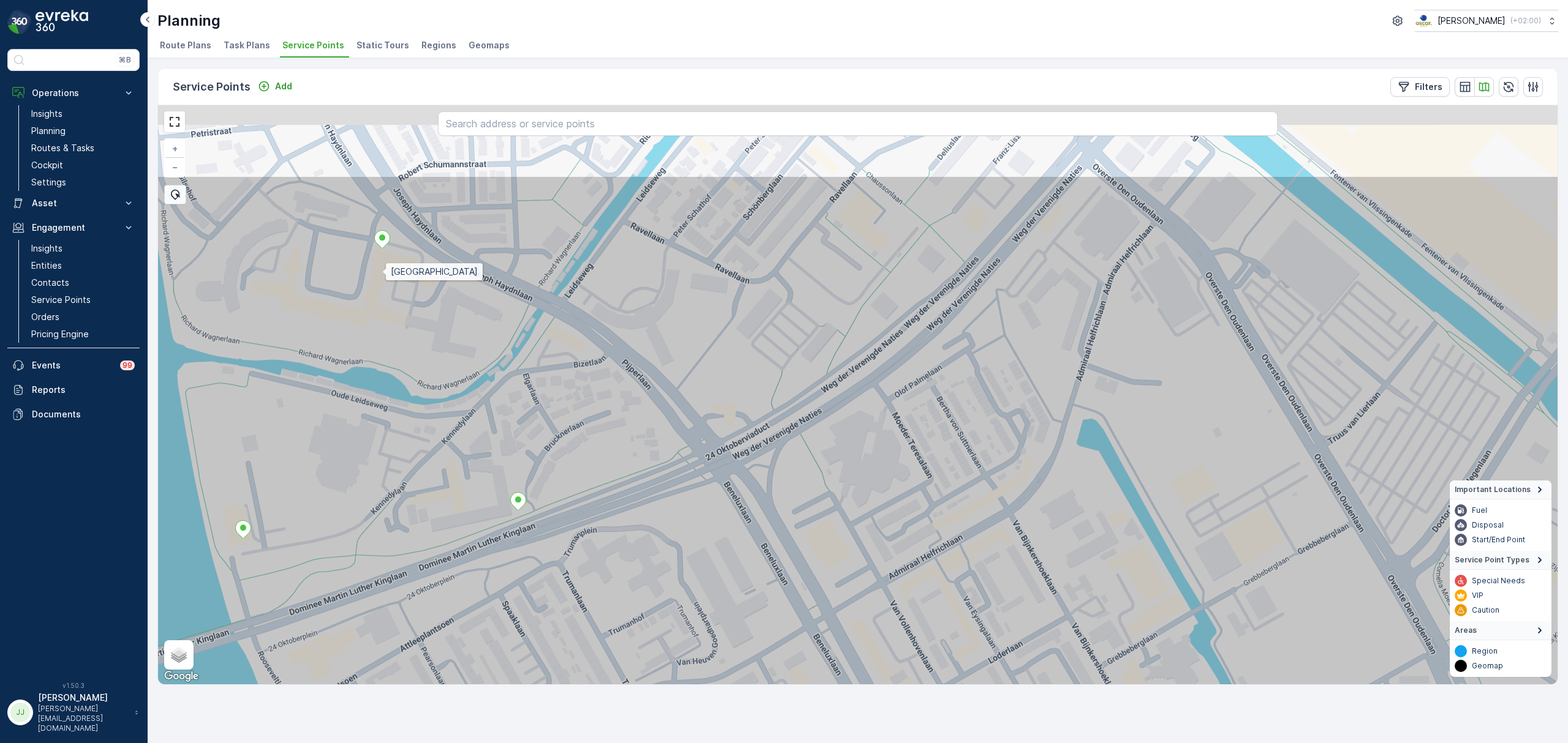
drag, startPoint x: 381, startPoint y: 250, endPoint x: 384, endPoint y: 286, distance: 36.1
click at [384, 286] on icon at bounding box center [871, 523] width 1683 height 698
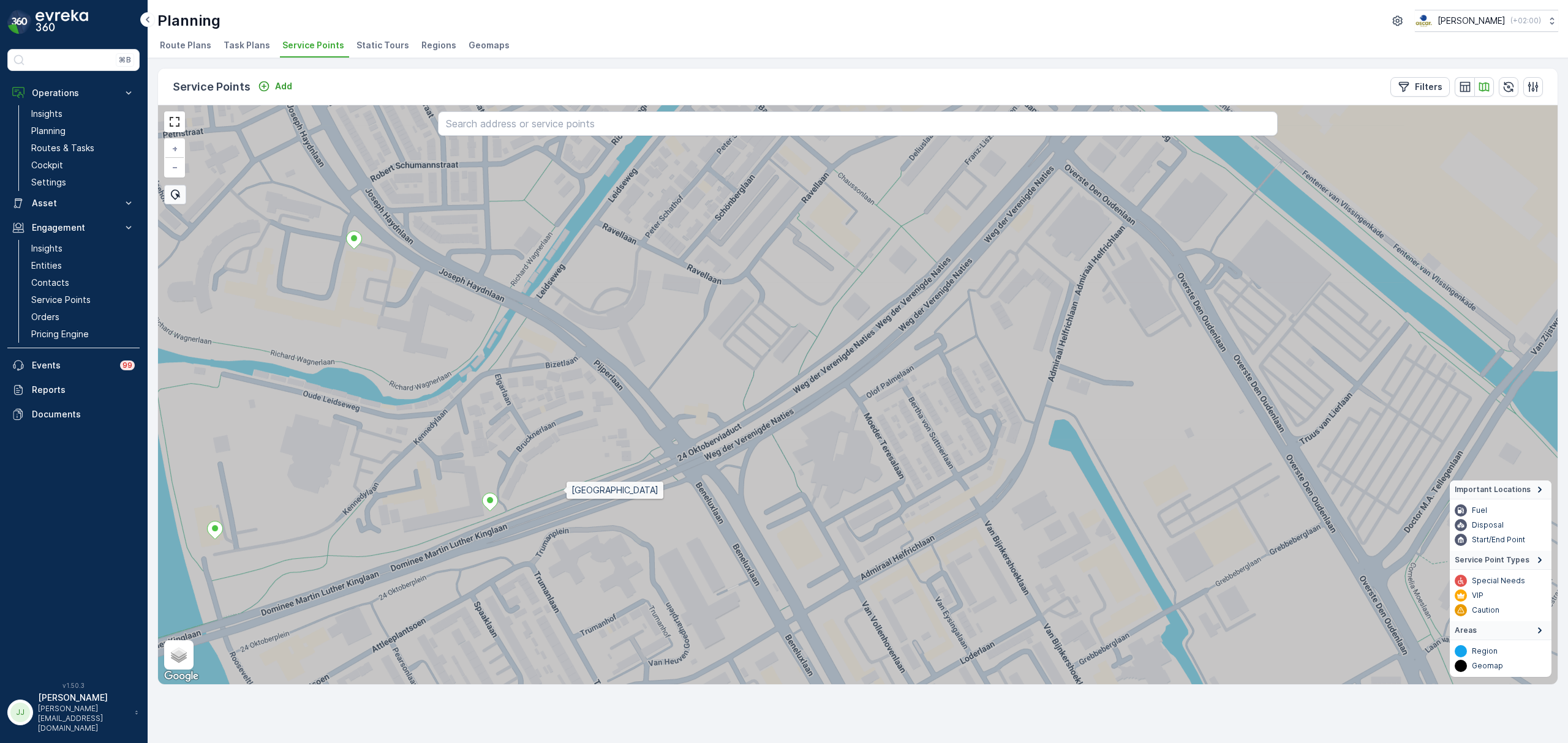
drag, startPoint x: 593, startPoint y: 512, endPoint x: 553, endPoint y: 491, distance: 45.2
click at [559, 491] on icon at bounding box center [828, 372] width 1683 height 698
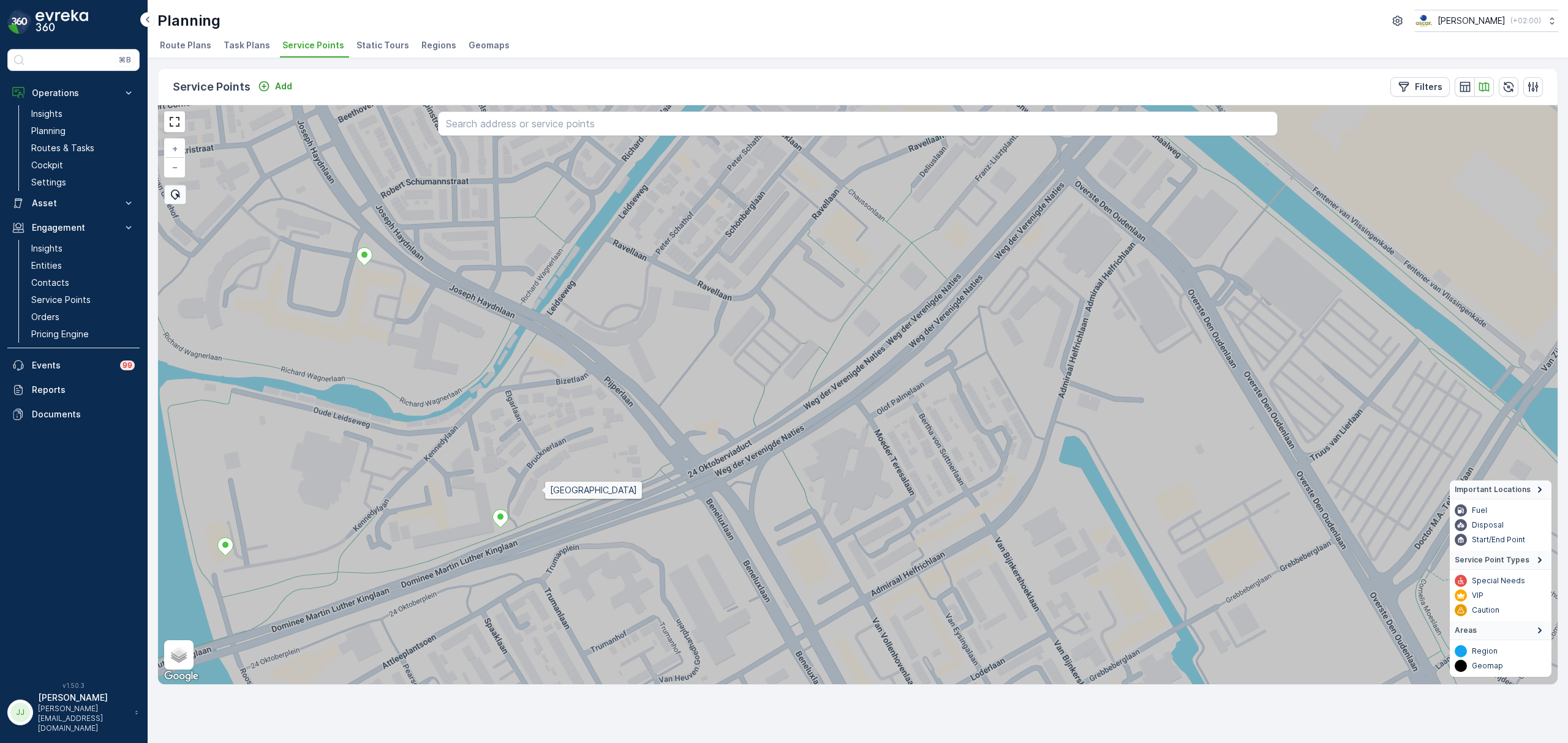
drag, startPoint x: 539, startPoint y: 487, endPoint x: 543, endPoint y: 507, distance: 20.4
click at [544, 492] on icon at bounding box center [873, 411] width 1683 height 698
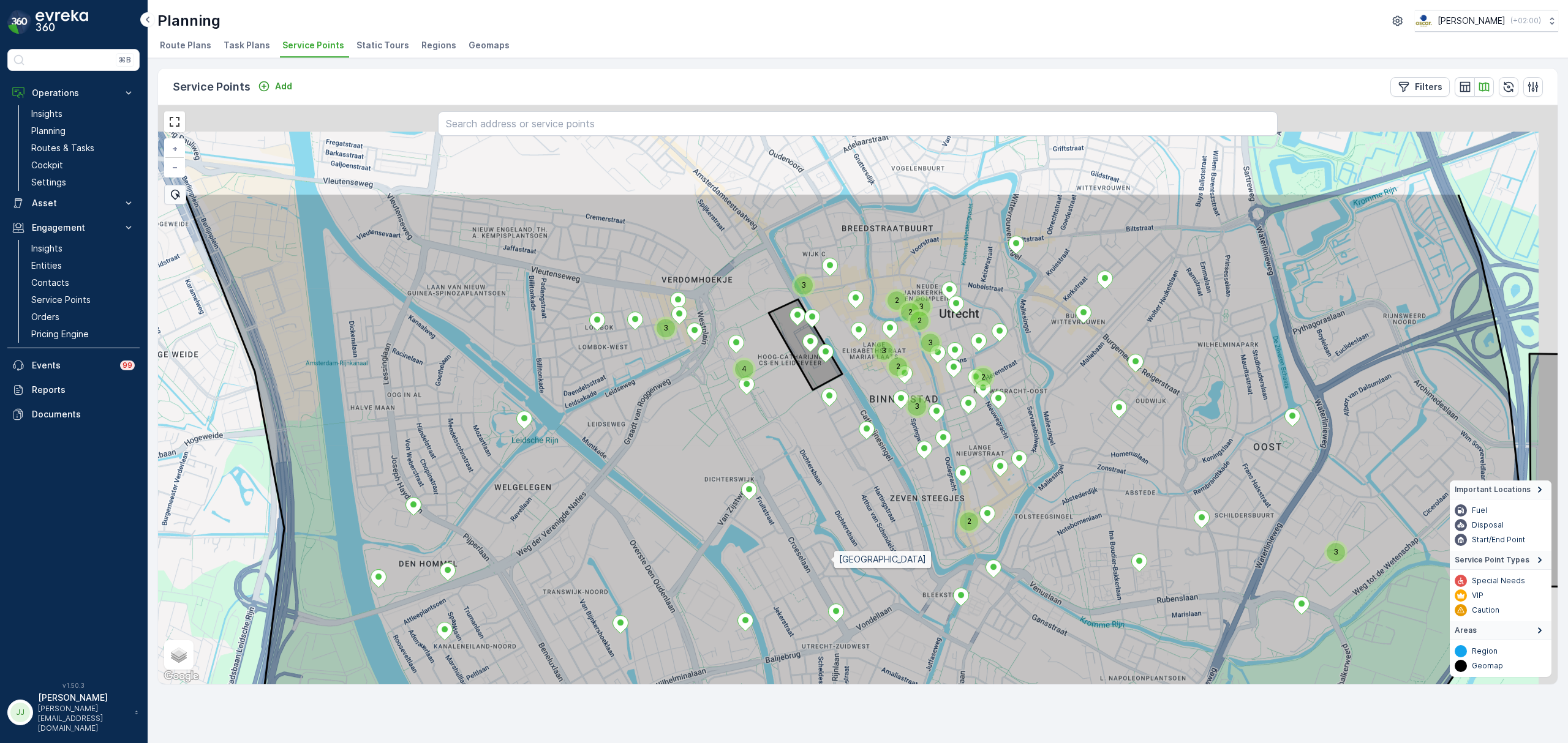
drag, startPoint x: 877, startPoint y: 383, endPoint x: 826, endPoint y: 564, distance: 188.0
click at [826, 564] on icon at bounding box center [853, 542] width 1339 height 698
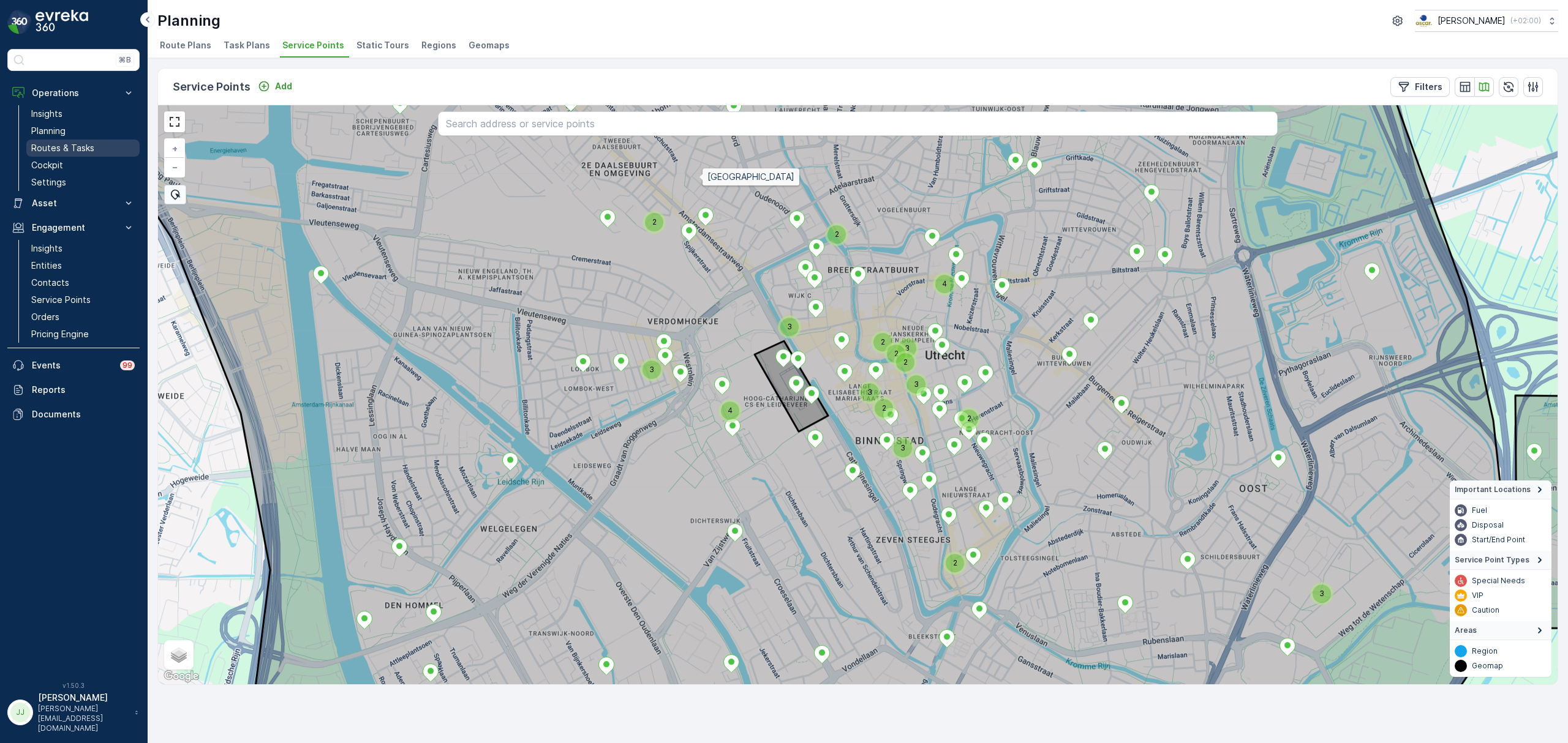
click at [84, 150] on p "Routes & Tasks" at bounding box center [63, 148] width 63 height 13
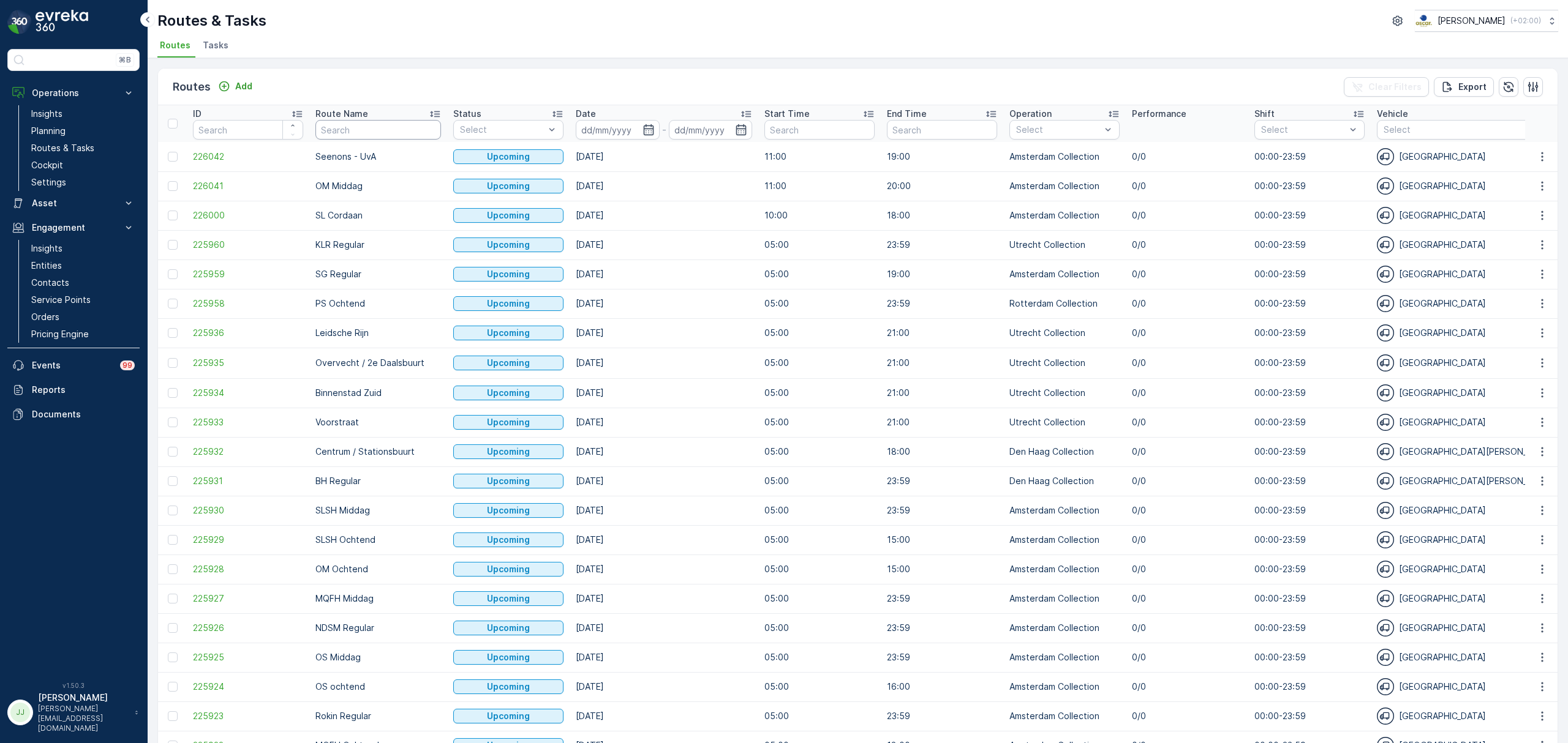
click at [393, 131] on input "text" at bounding box center [378, 129] width 125 height 20
click at [643, 128] on icon "button" at bounding box center [649, 130] width 13 height 13
click at [675, 279] on div "21" at bounding box center [669, 279] width 20 height 20
type input "21.09.2025"
click at [675, 279] on div "21" at bounding box center [669, 279] width 20 height 20
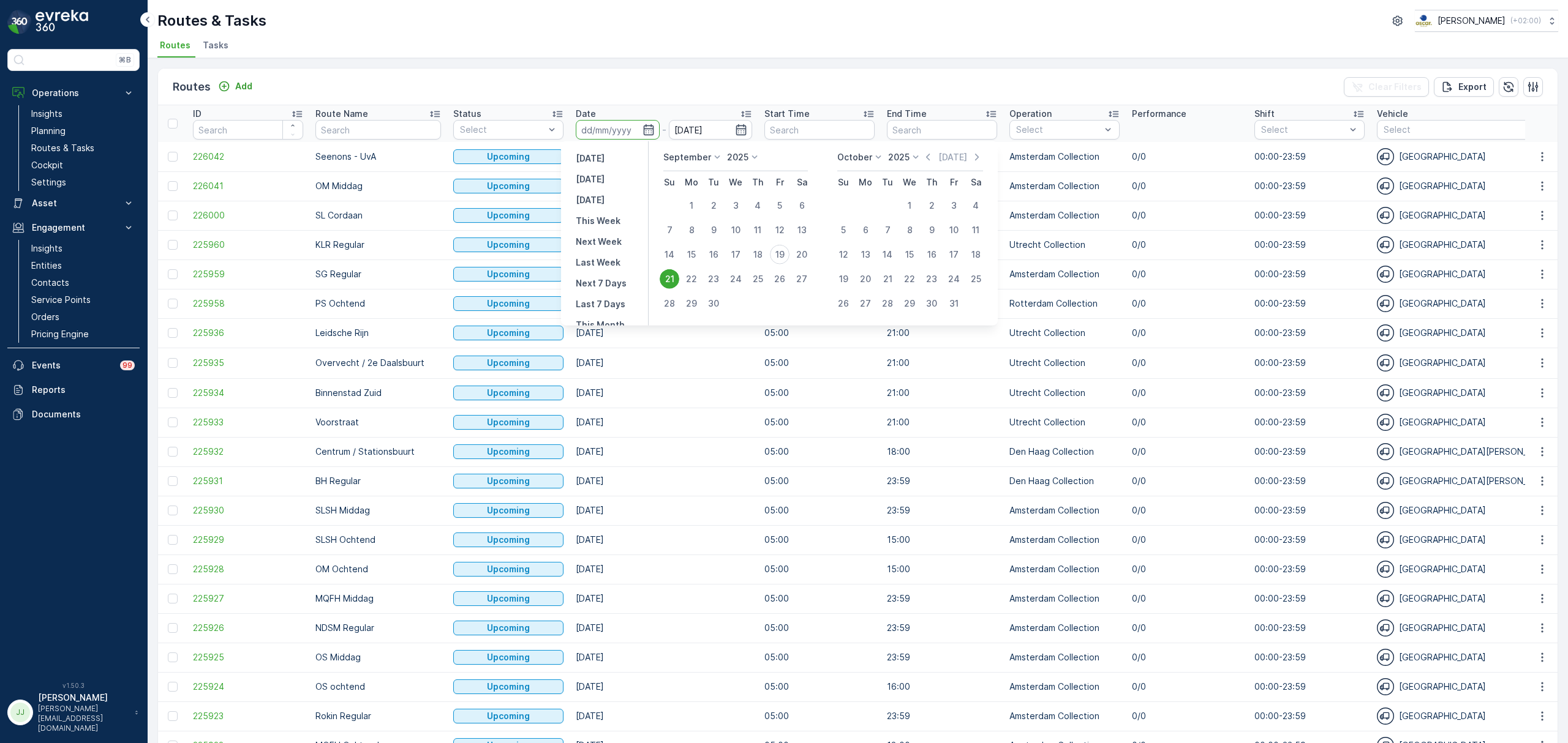
type input "21.09.2025"
click at [675, 279] on div "21" at bounding box center [669, 279] width 20 height 20
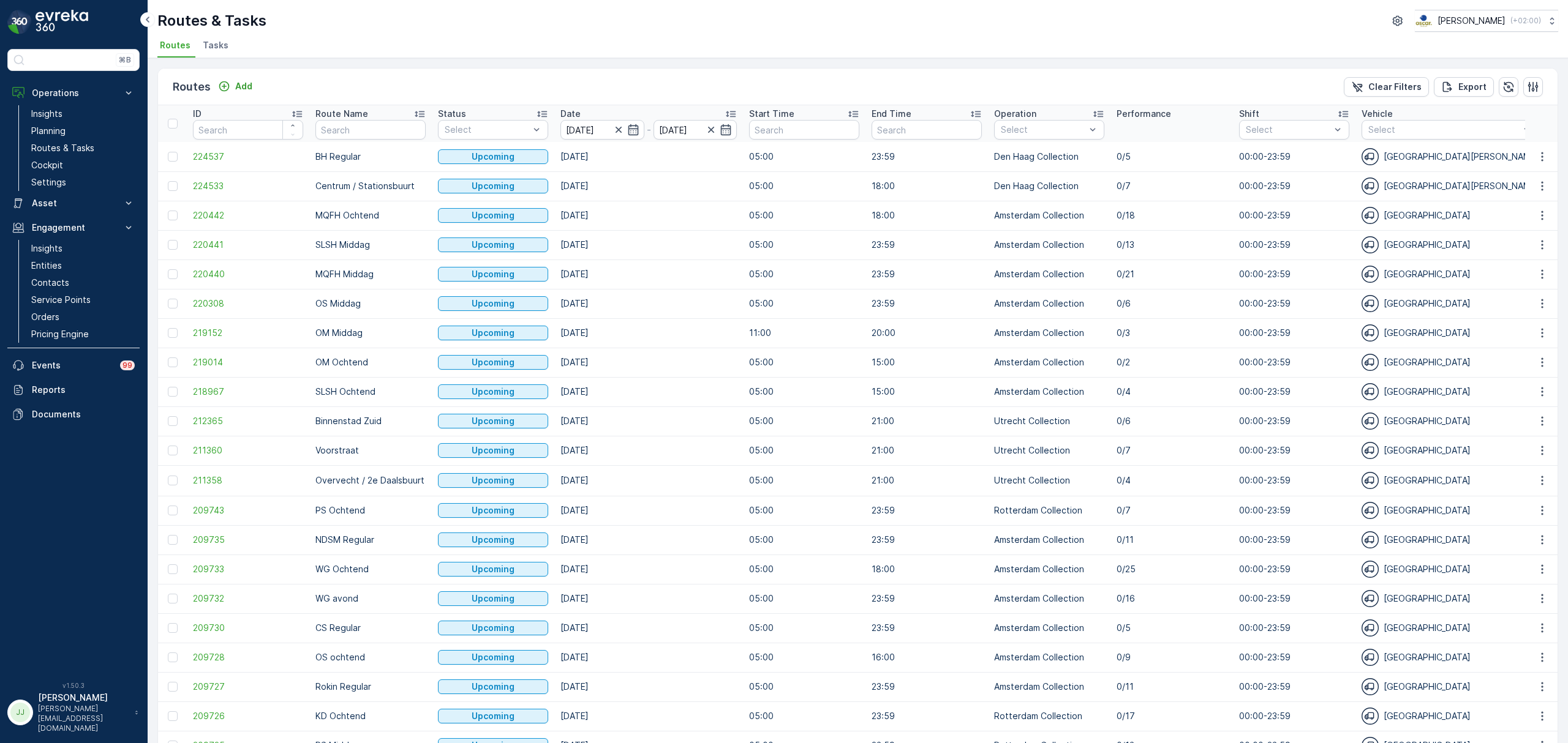
scroll to position [98, 0]
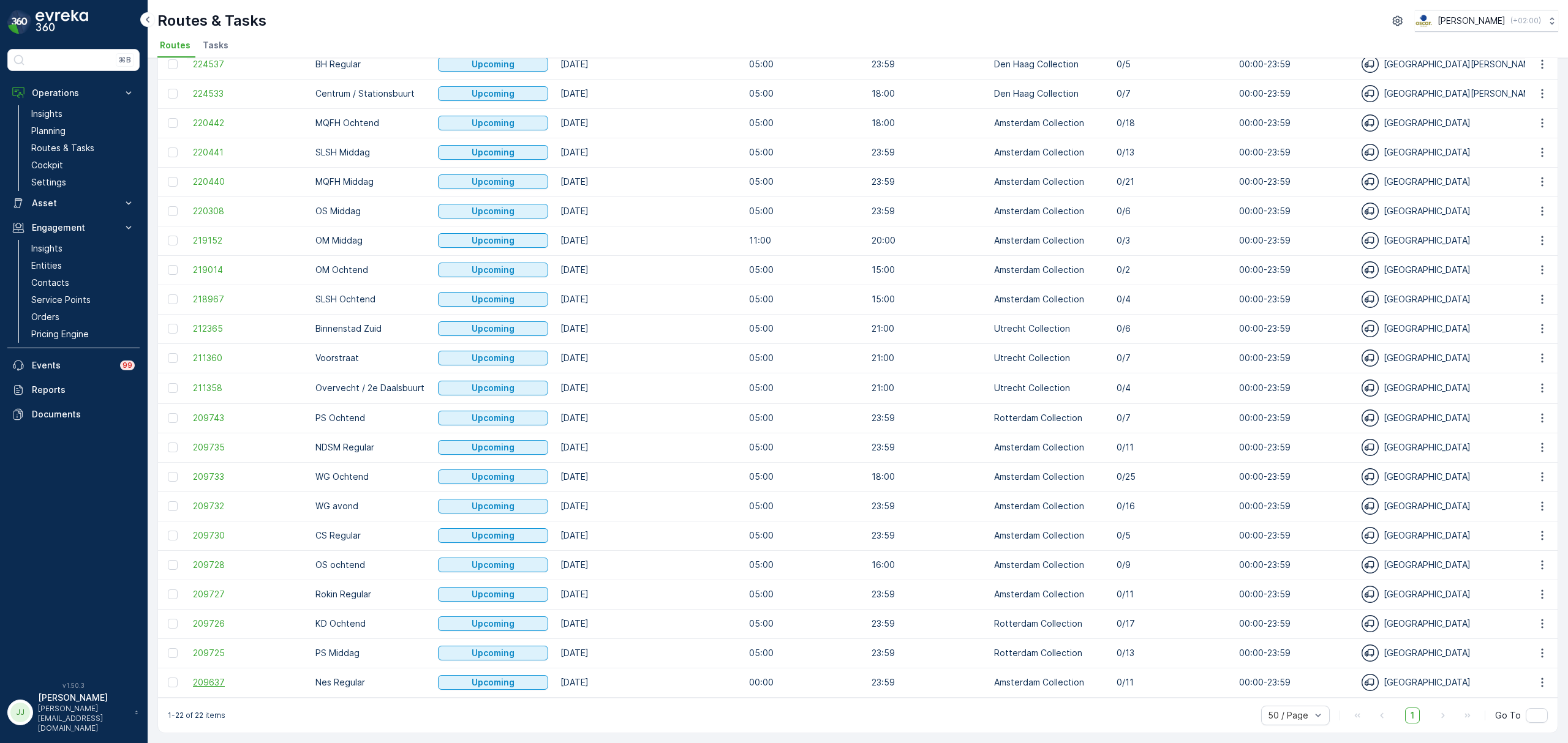
click at [211, 676] on span "209637" at bounding box center [248, 682] width 110 height 13
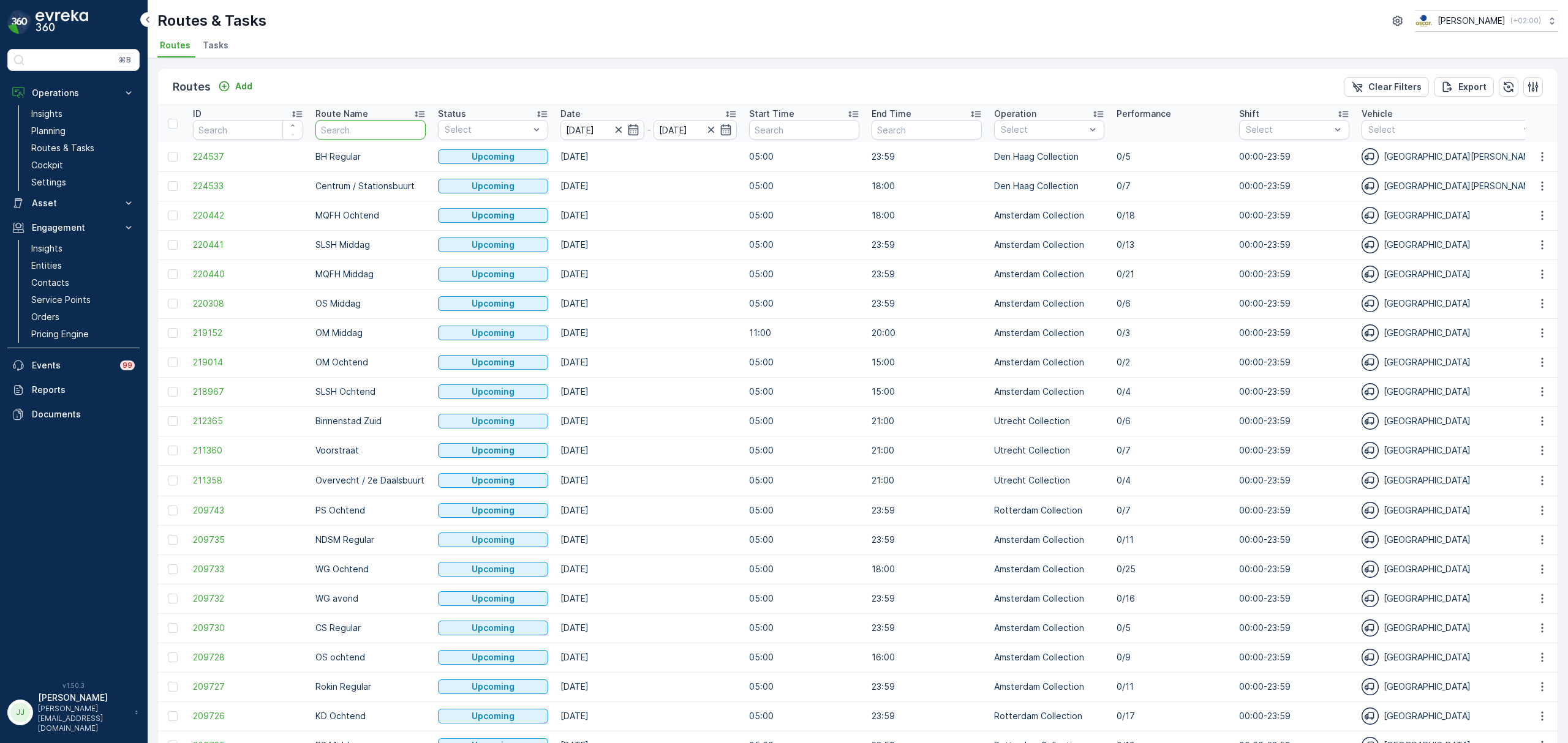
click at [353, 125] on input "text" at bounding box center [371, 129] width 110 height 20
type input "rokin"
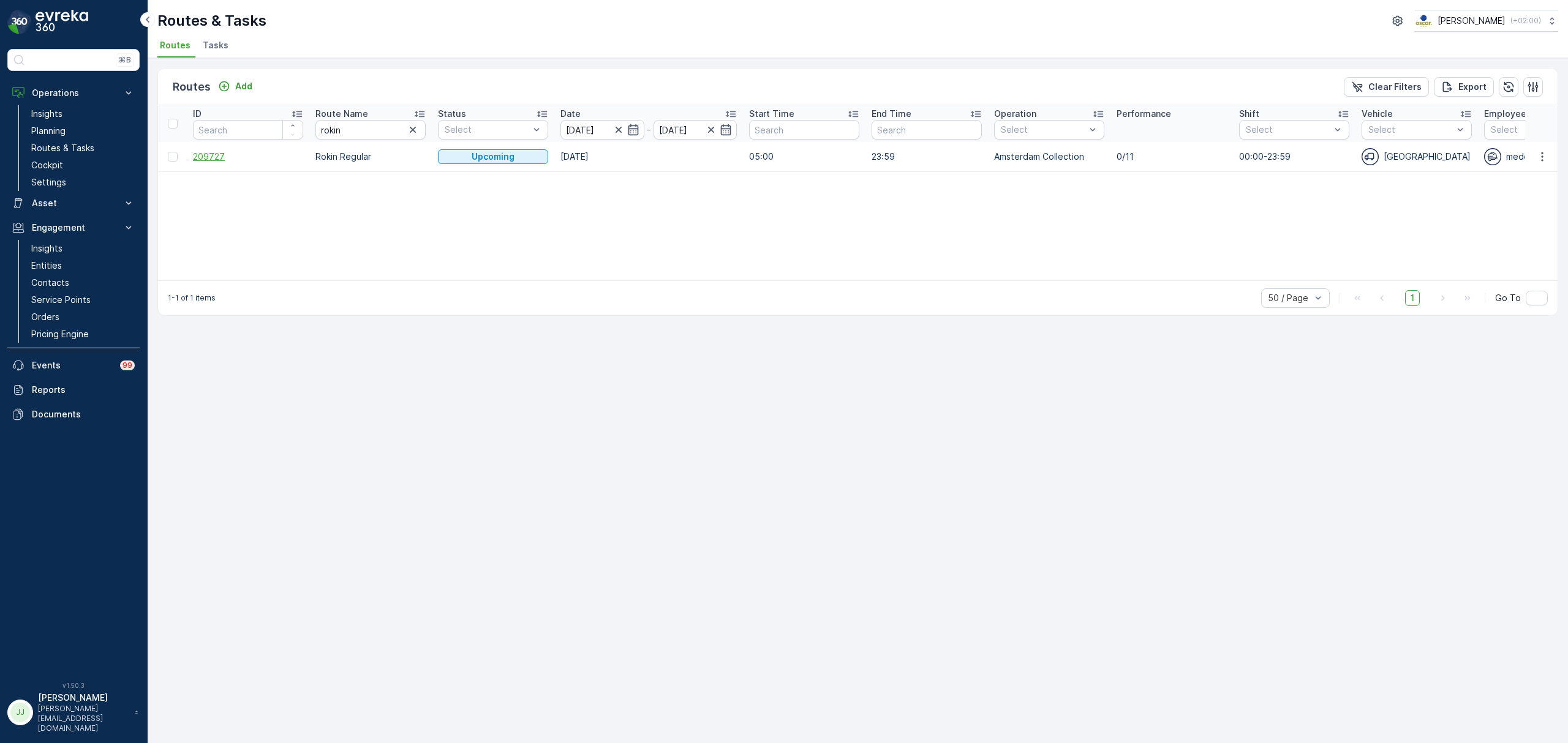
click at [211, 155] on span "209727" at bounding box center [248, 157] width 110 height 13
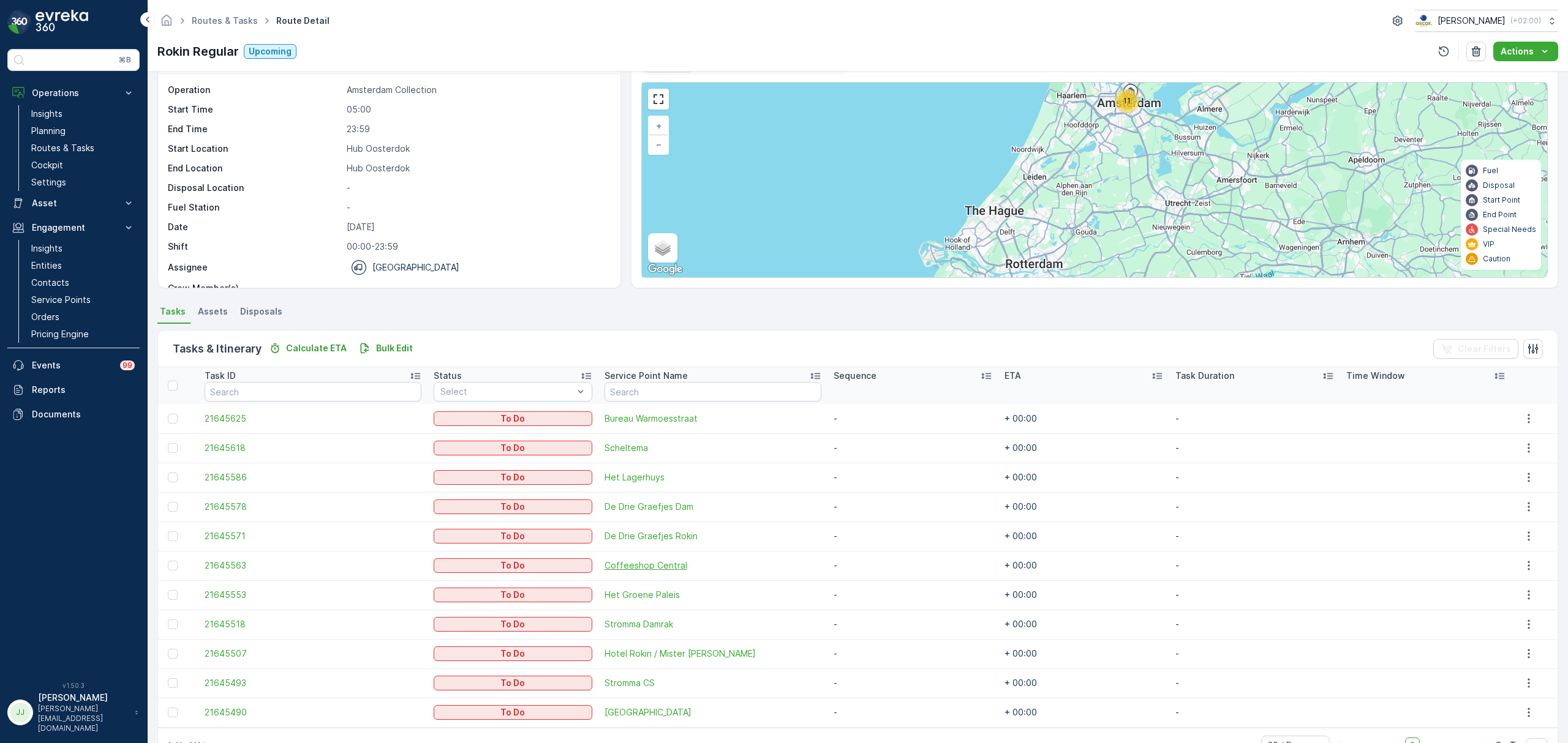
scroll to position [74, 0]
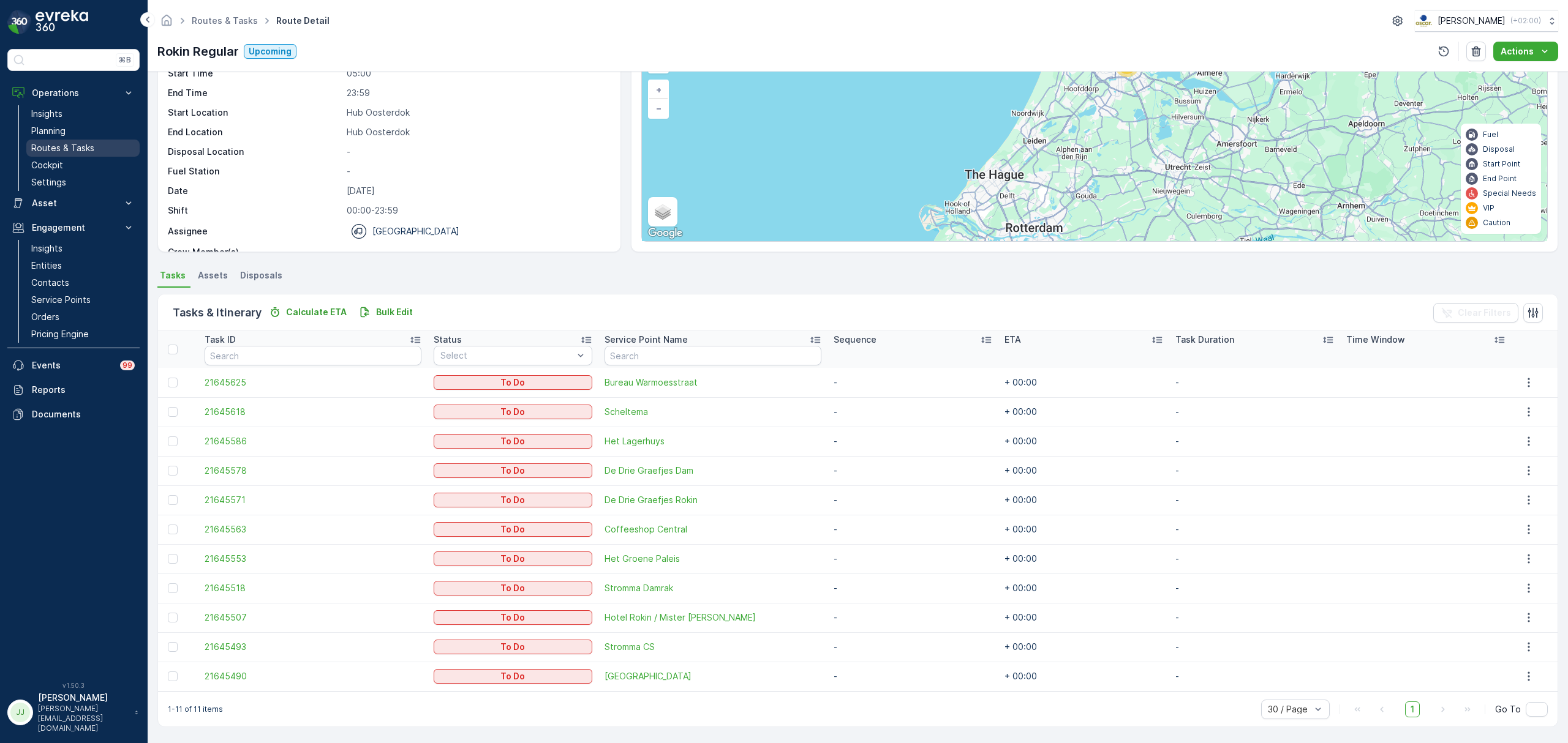
click at [46, 147] on p "Routes & Tasks" at bounding box center [63, 148] width 63 height 13
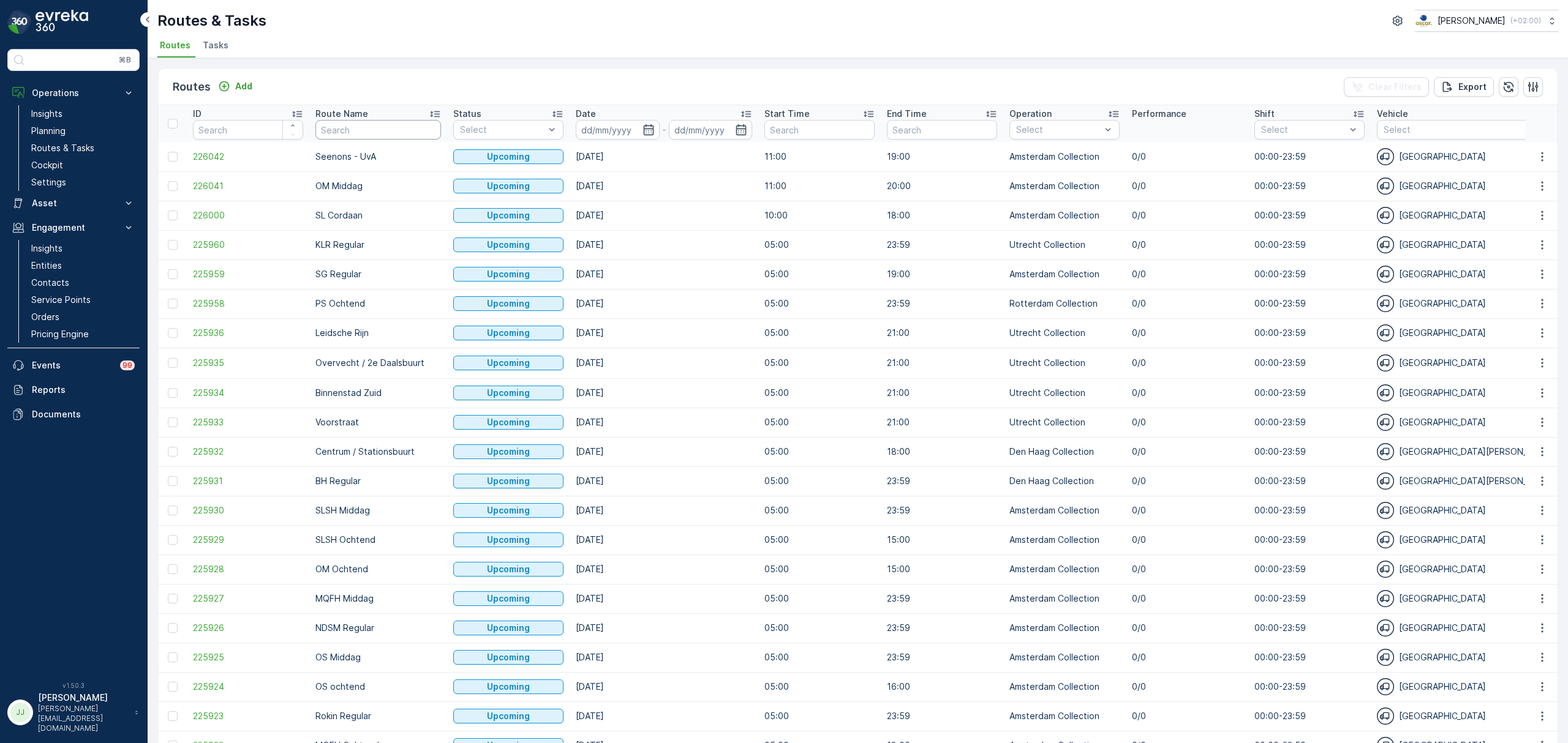
click at [349, 134] on input "text" at bounding box center [378, 129] width 125 height 20
type input "SLSH"
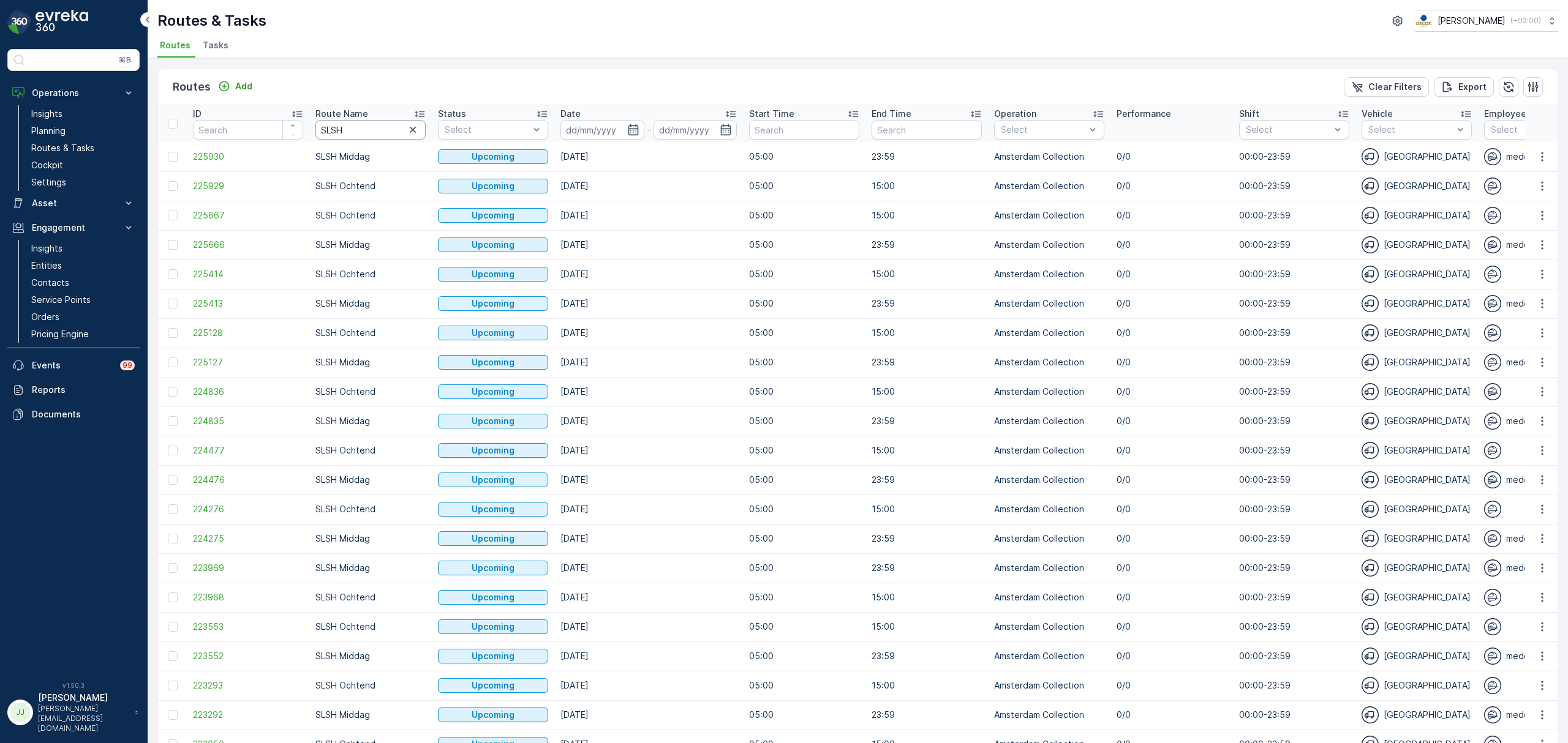
click at [381, 132] on input "SLSH" at bounding box center [371, 129] width 110 height 20
type input "SLSH ochtend"
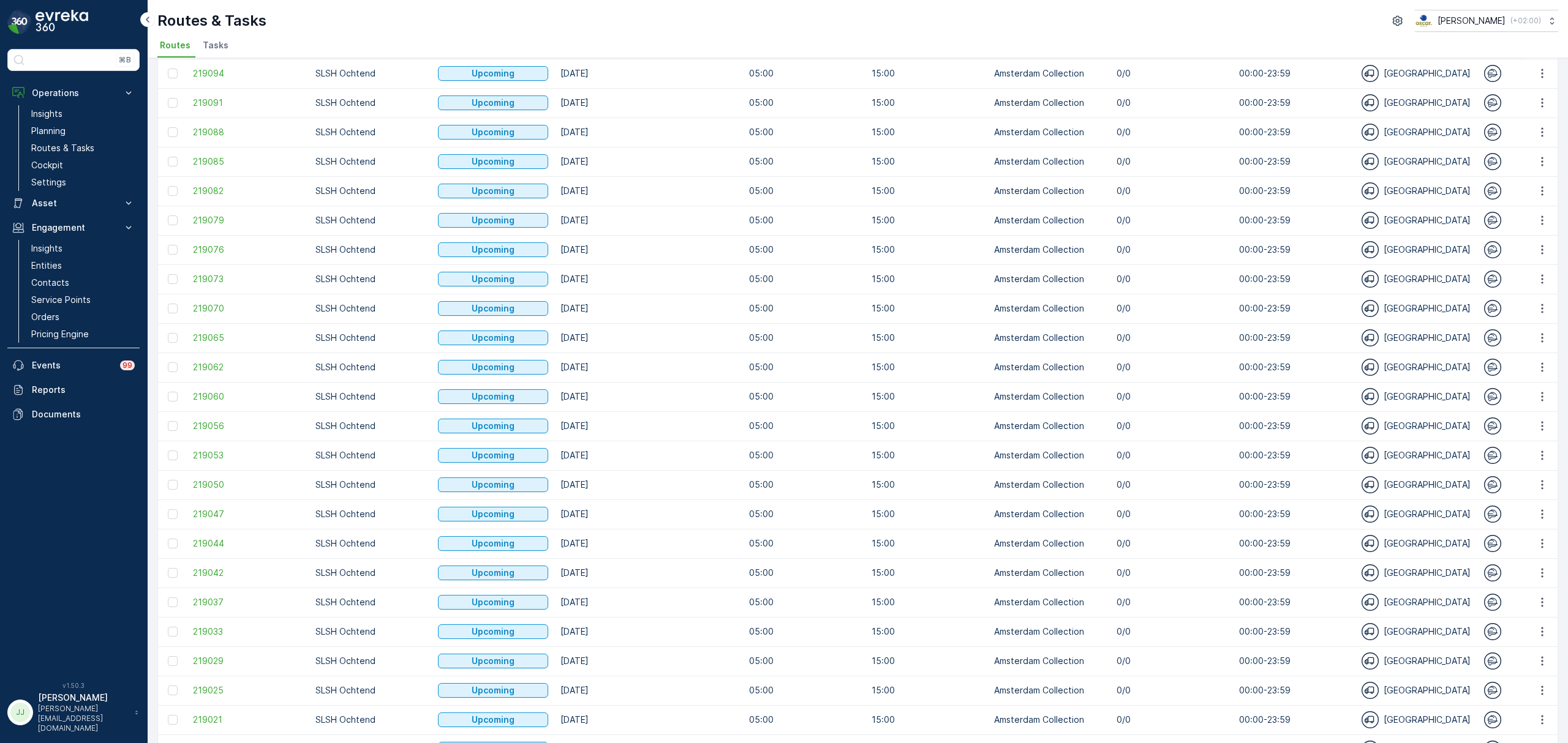
scroll to position [919, 0]
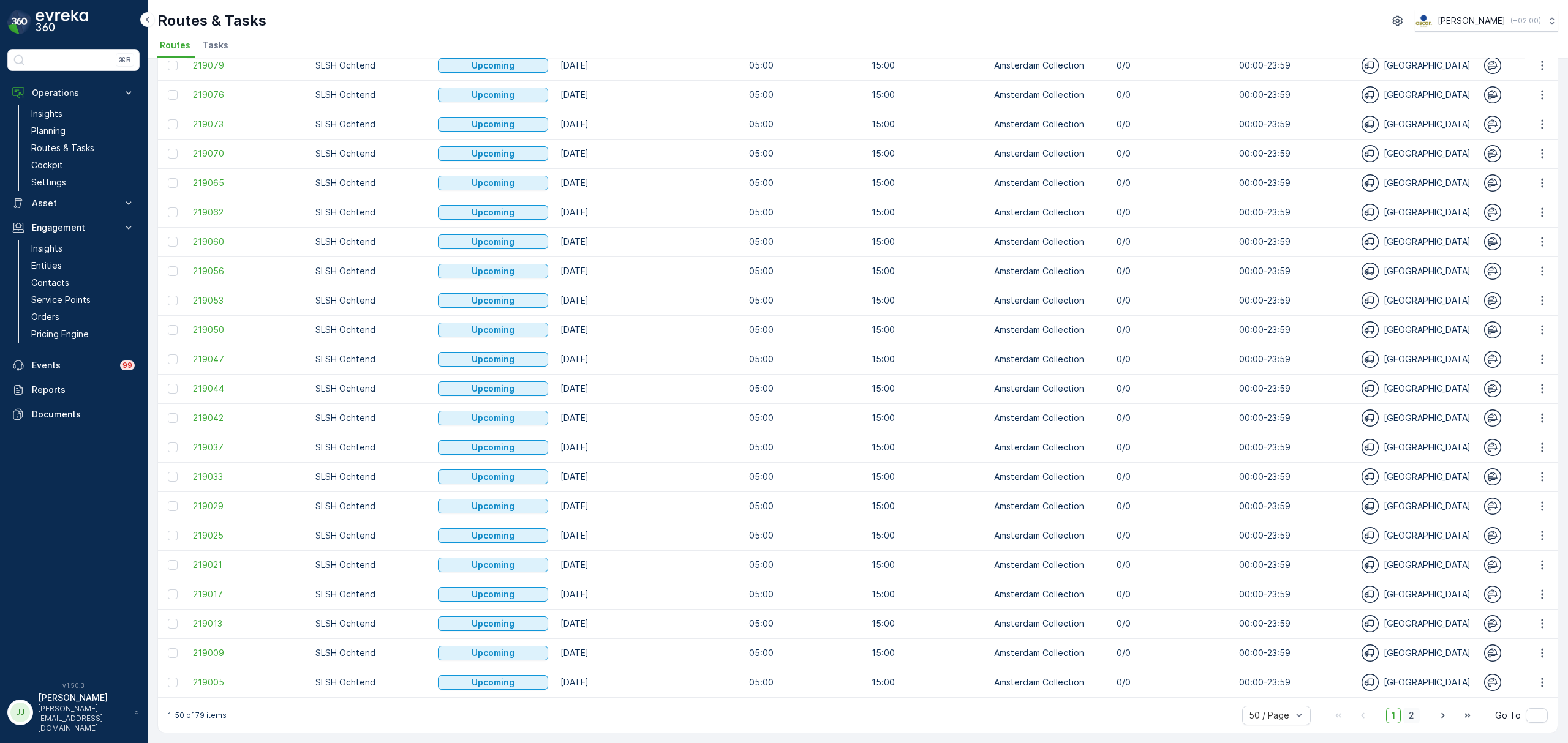
click at [1414, 715] on span "2" at bounding box center [1411, 715] width 17 height 16
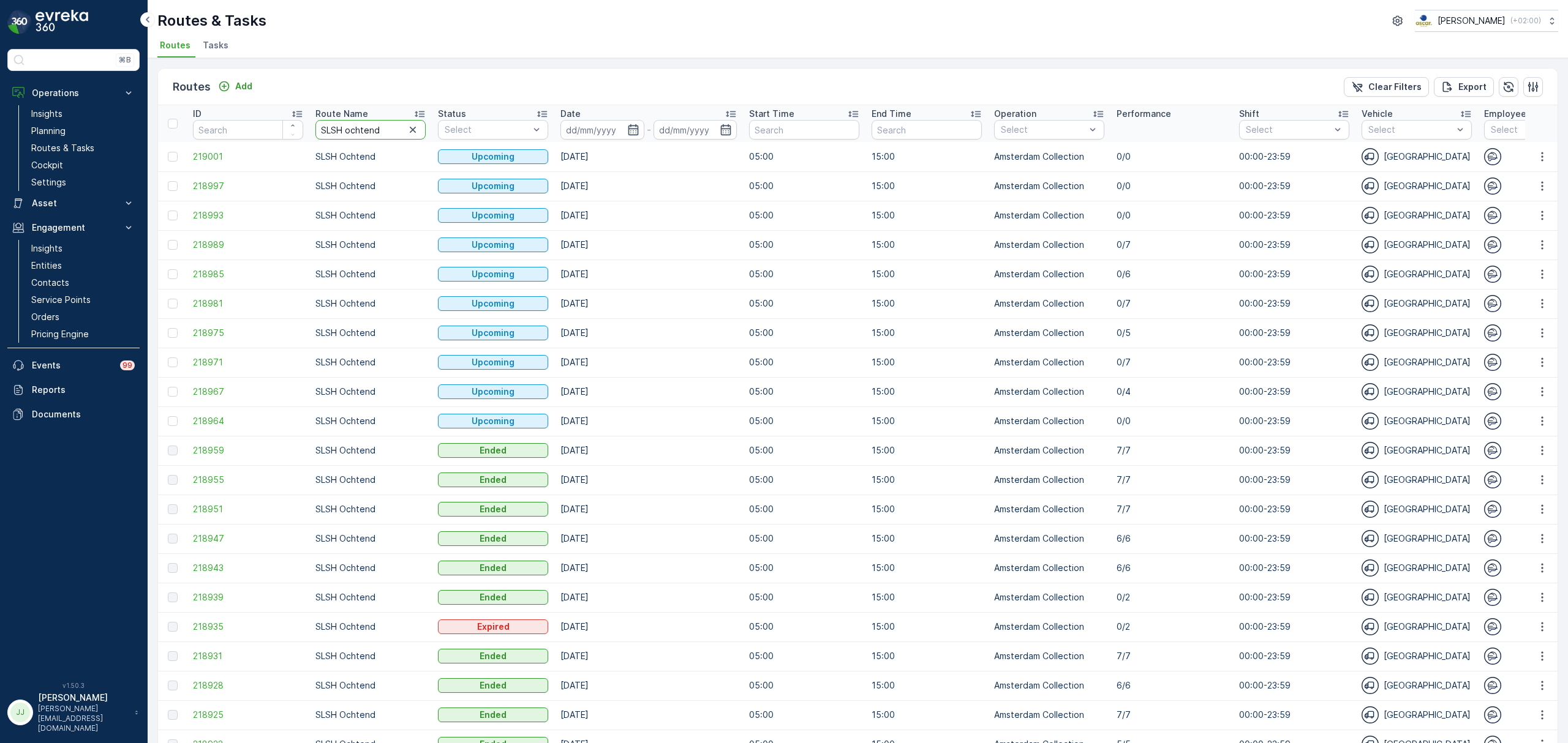
drag, startPoint x: 381, startPoint y: 125, endPoint x: 349, endPoint y: 125, distance: 32.0
click at [349, 125] on input "SLSH ochtend" at bounding box center [371, 129] width 110 height 20
type input "SLSH middag"
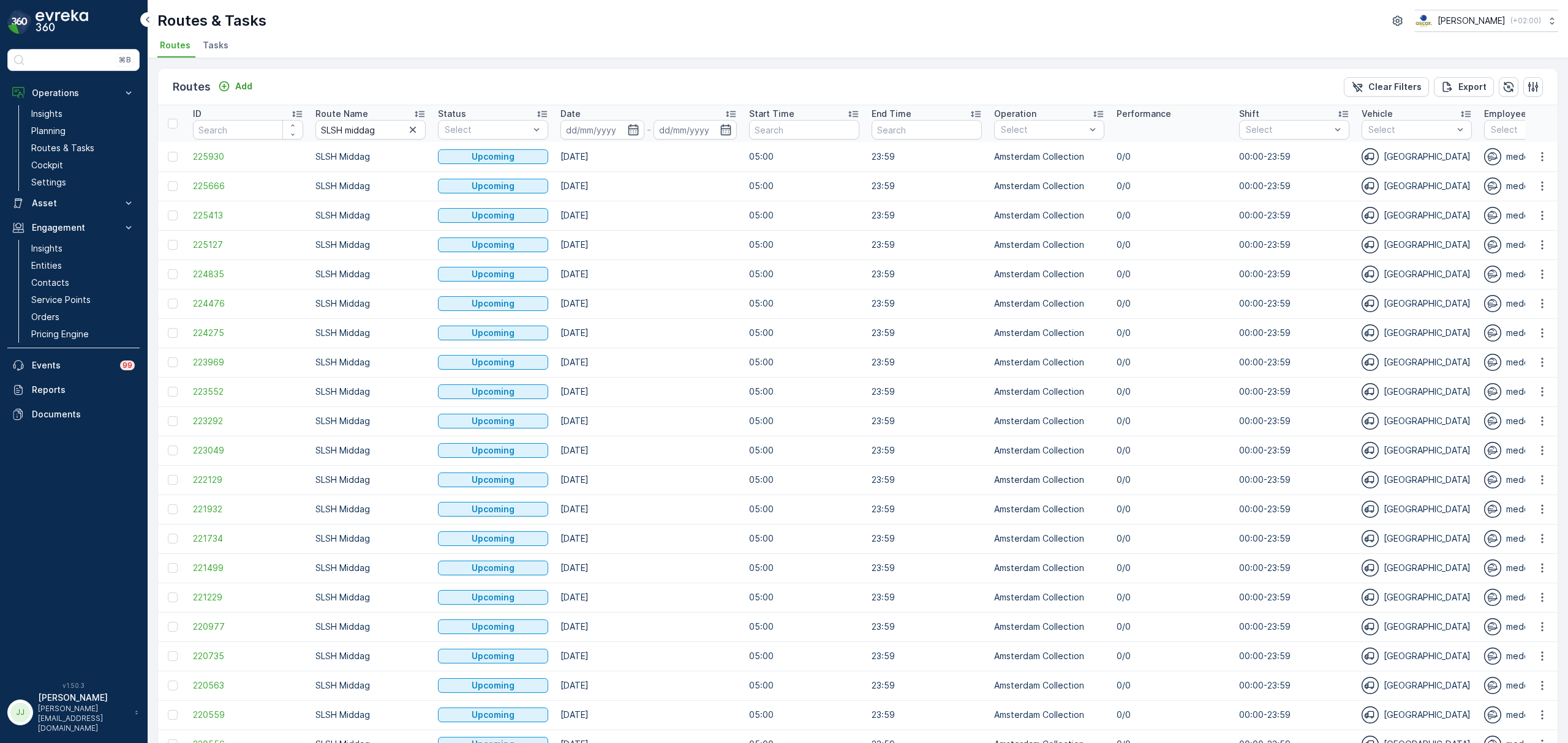
scroll to position [919, 0]
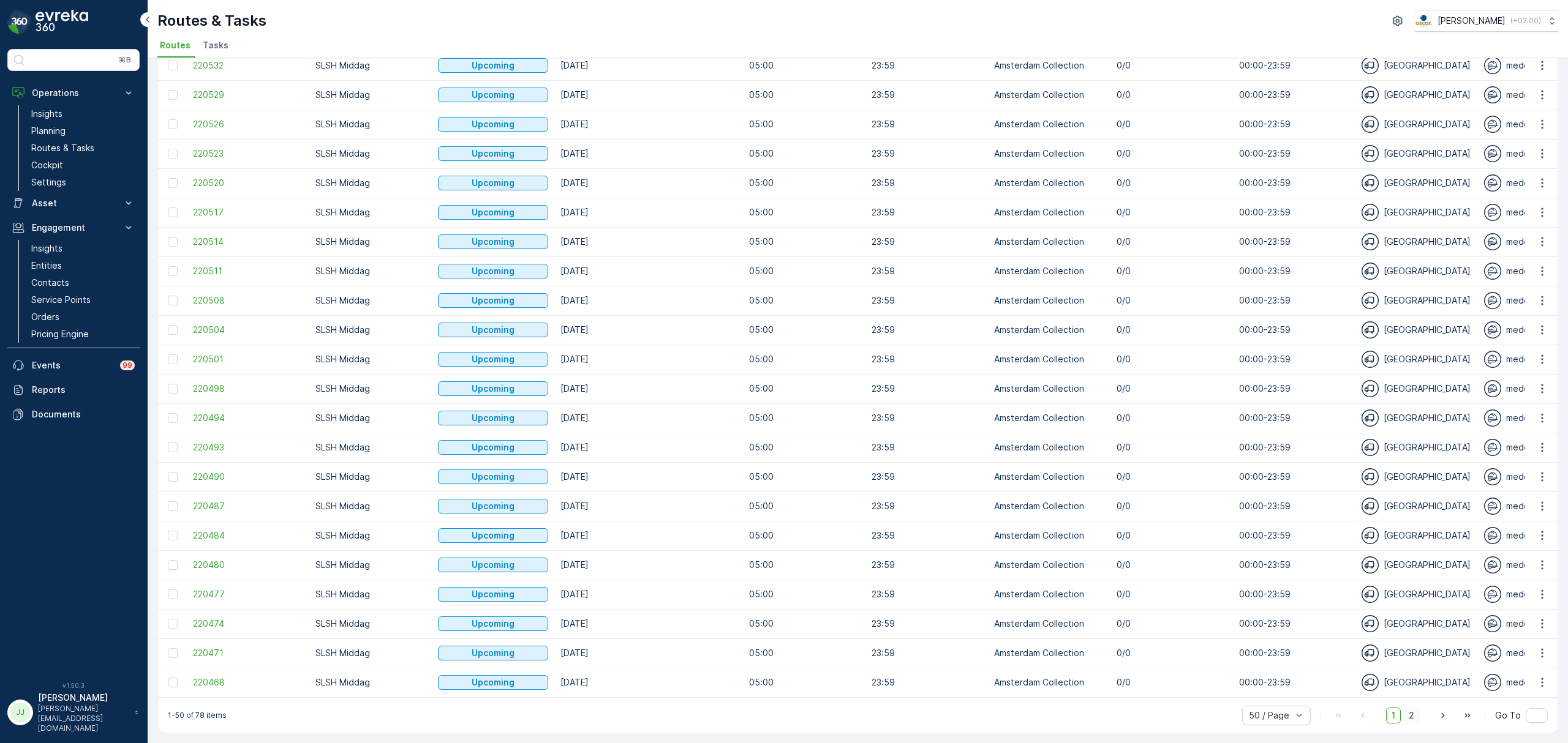
click at [1410, 715] on span "2" at bounding box center [1411, 715] width 17 height 16
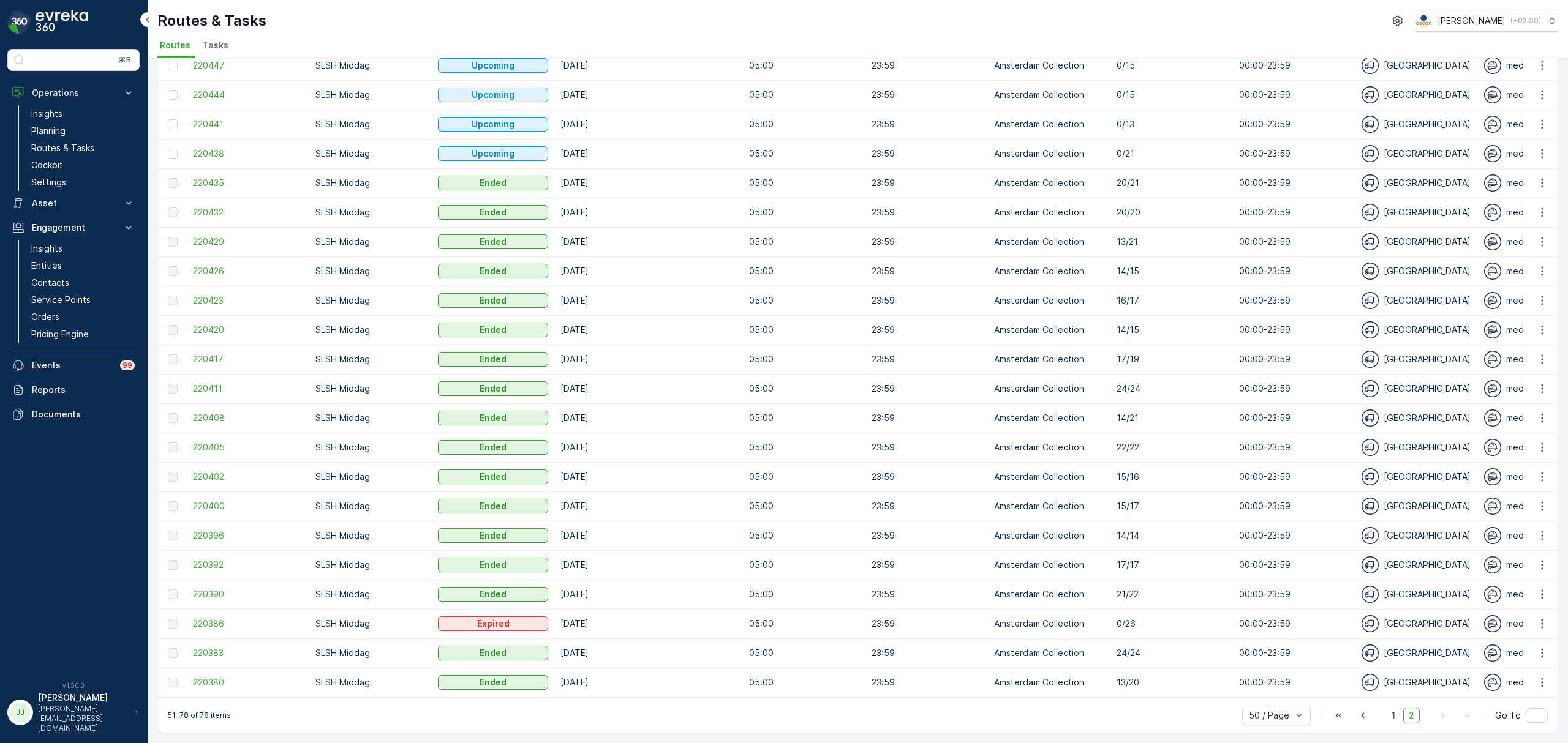
scroll to position [273, 0]
click at [219, 147] on span "220438" at bounding box center [248, 153] width 110 height 13
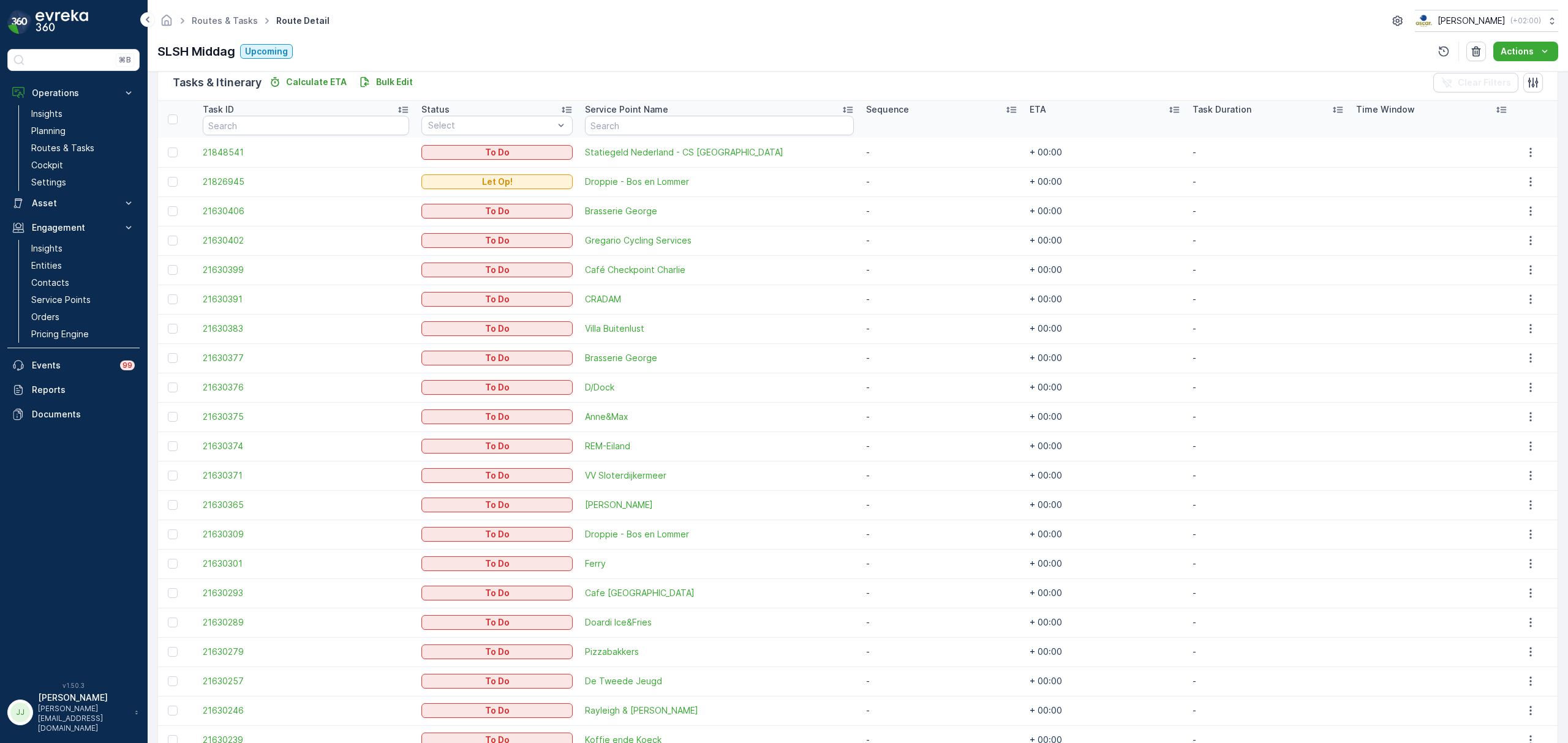
scroll to position [327, 0]
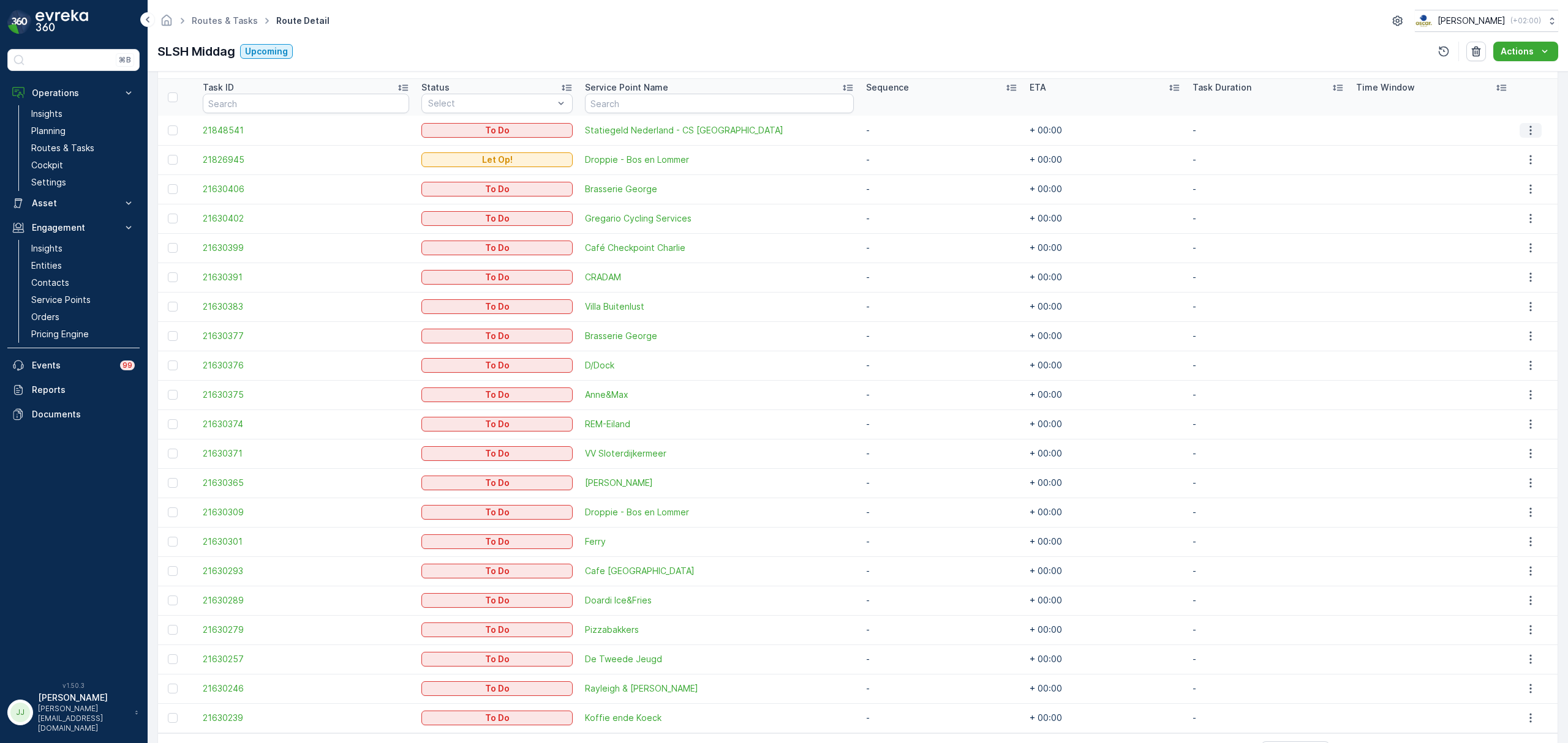
click at [1525, 124] on icon "button" at bounding box center [1531, 131] width 13 height 13
click at [1509, 218] on div "Delete" at bounding box center [1522, 222] width 92 height 17
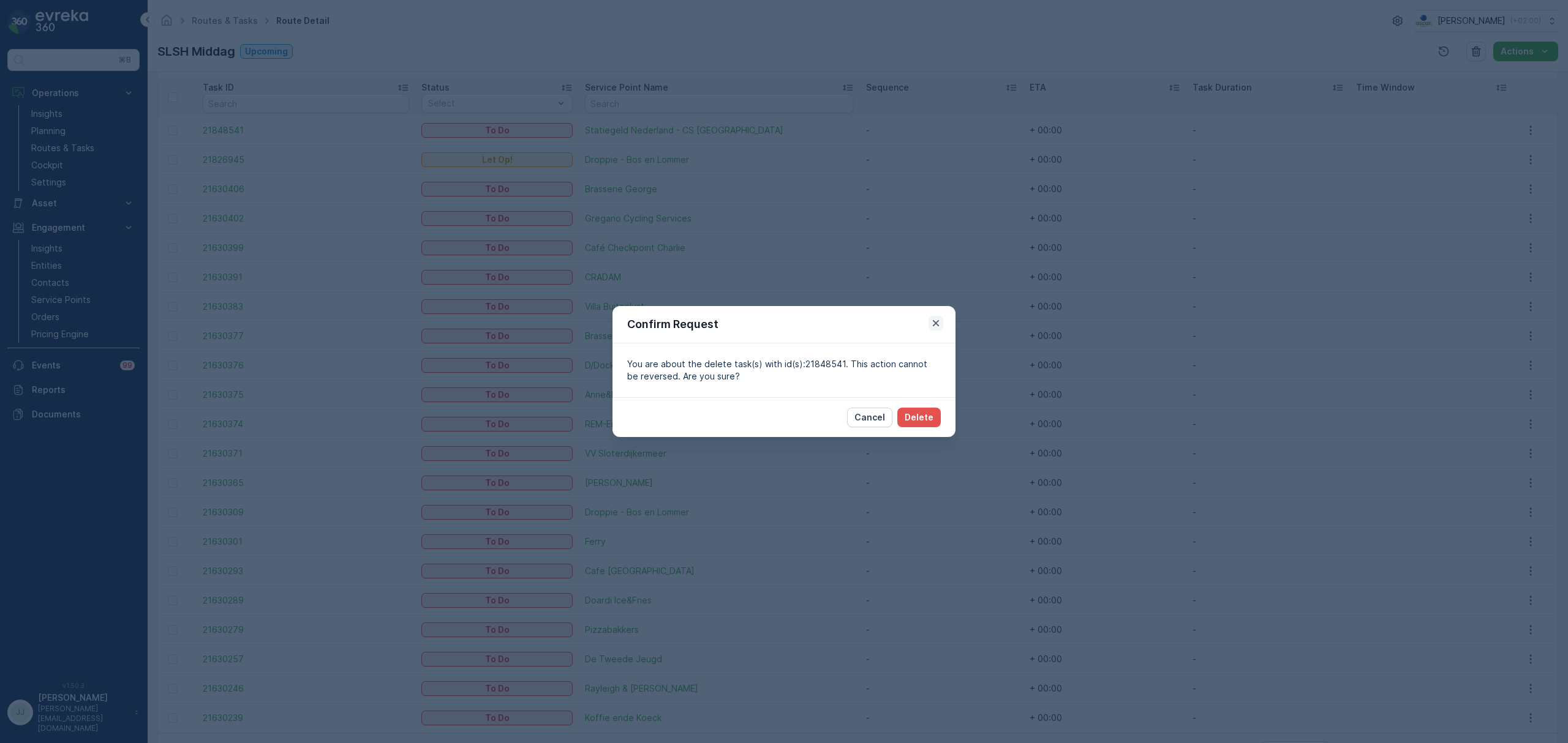
click at [940, 318] on icon "button" at bounding box center [936, 323] width 13 height 13
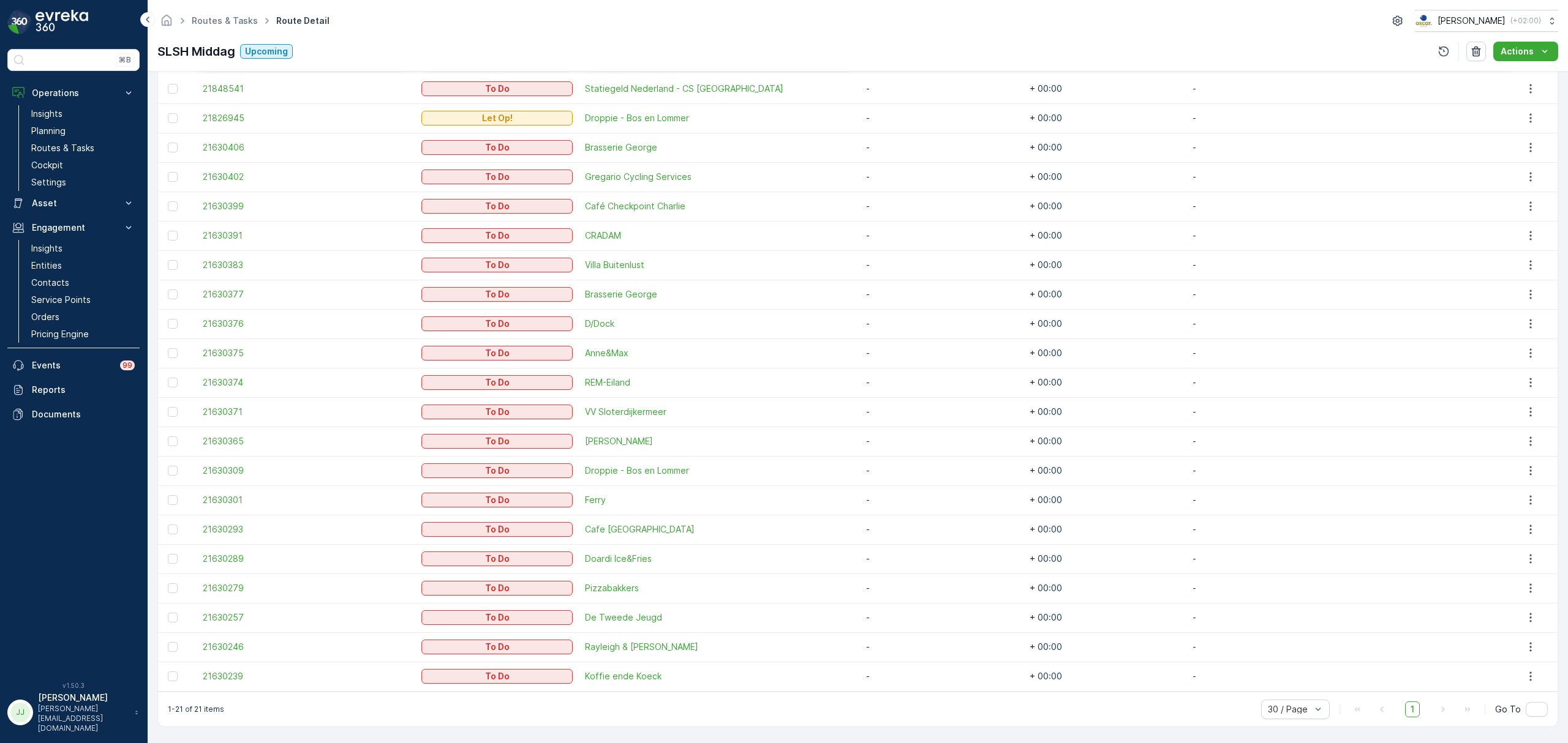
scroll to position [286, 0]
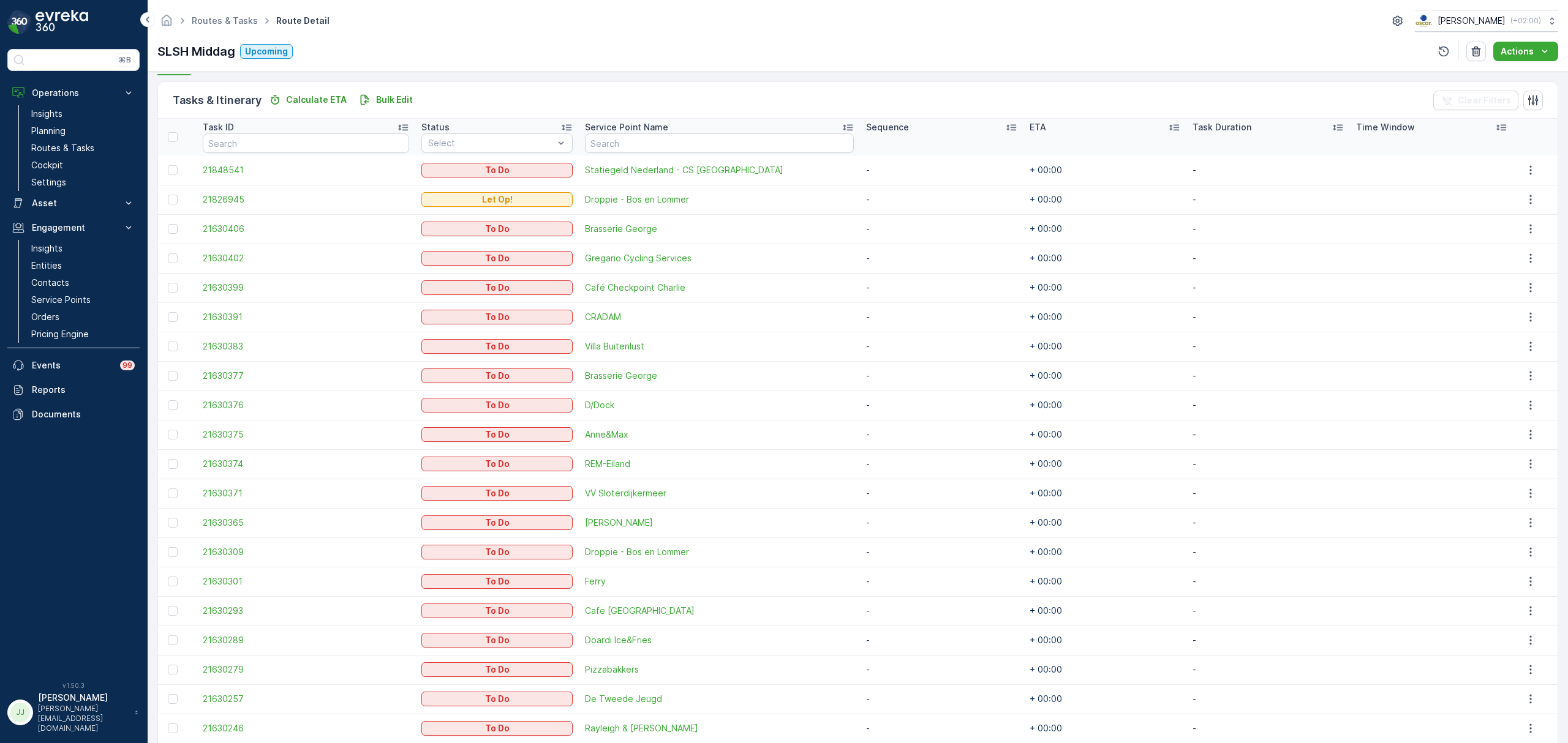
click at [1528, 236] on td at bounding box center [1536, 228] width 44 height 29
click at [1529, 233] on icon "button" at bounding box center [1530, 229] width 2 height 9
click at [226, 219] on td "21630406" at bounding box center [306, 228] width 219 height 29
click at [226, 226] on span "21630406" at bounding box center [306, 229] width 206 height 13
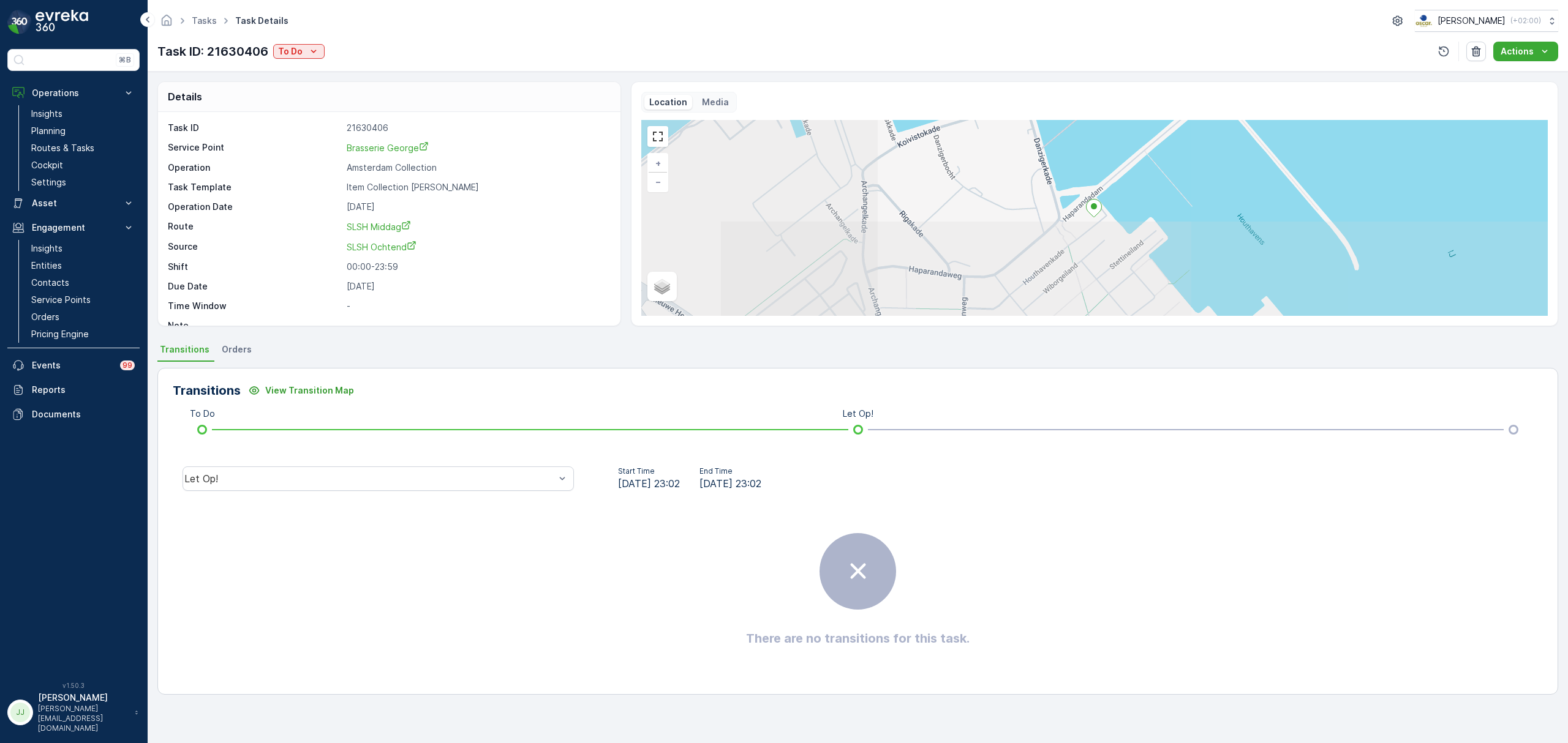
click at [296, 40] on div "Tasks Task Details Oscar Circulair ( +02:00 ) Task ID: 21630406 To Do Actions" at bounding box center [858, 35] width 1421 height 72
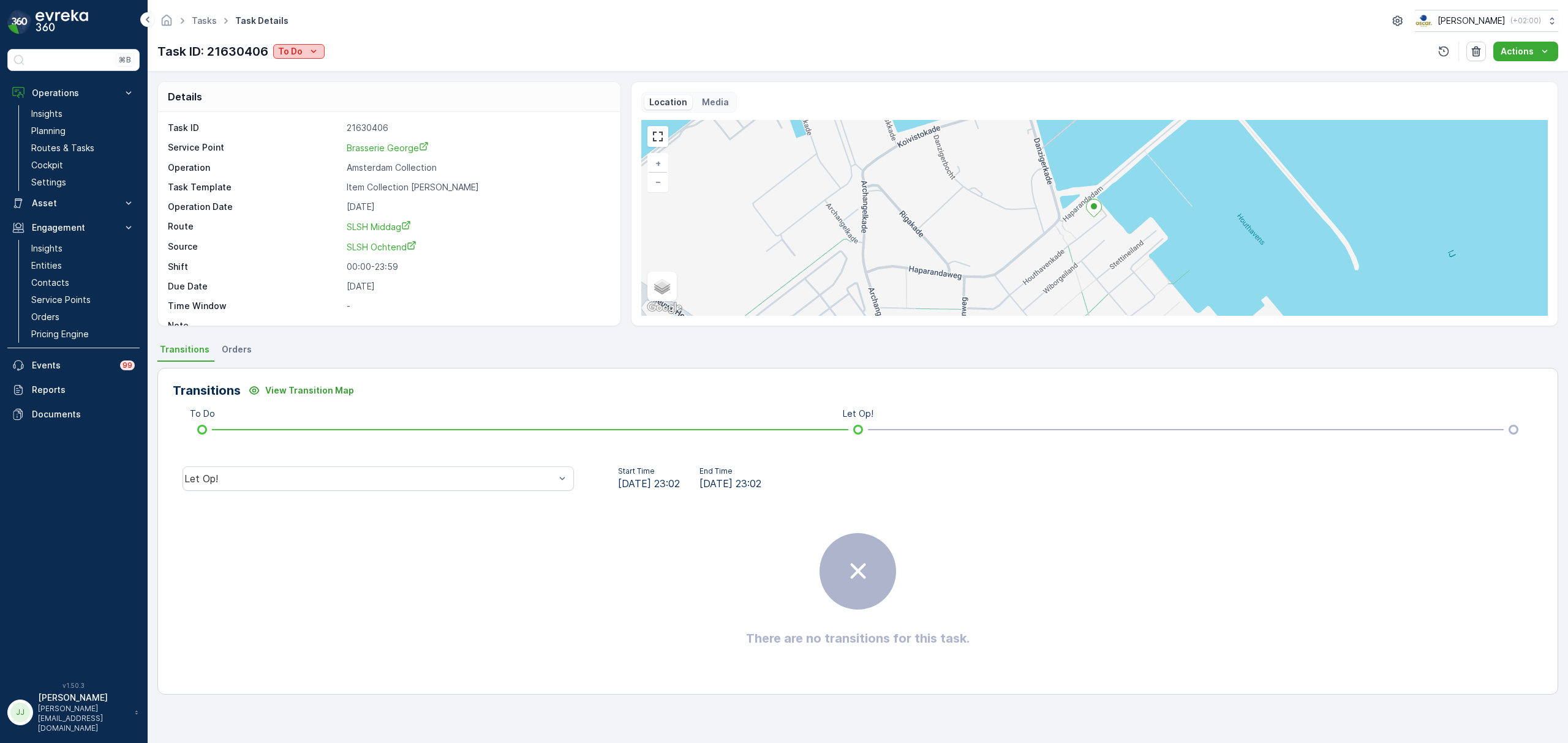
click at [296, 44] on button "To Do" at bounding box center [298, 51] width 51 height 15
click at [305, 123] on span "Cancelled" at bounding box center [302, 121] width 41 height 13
drag, startPoint x: 665, startPoint y: 428, endPoint x: 664, endPoint y: 423, distance: 5.1
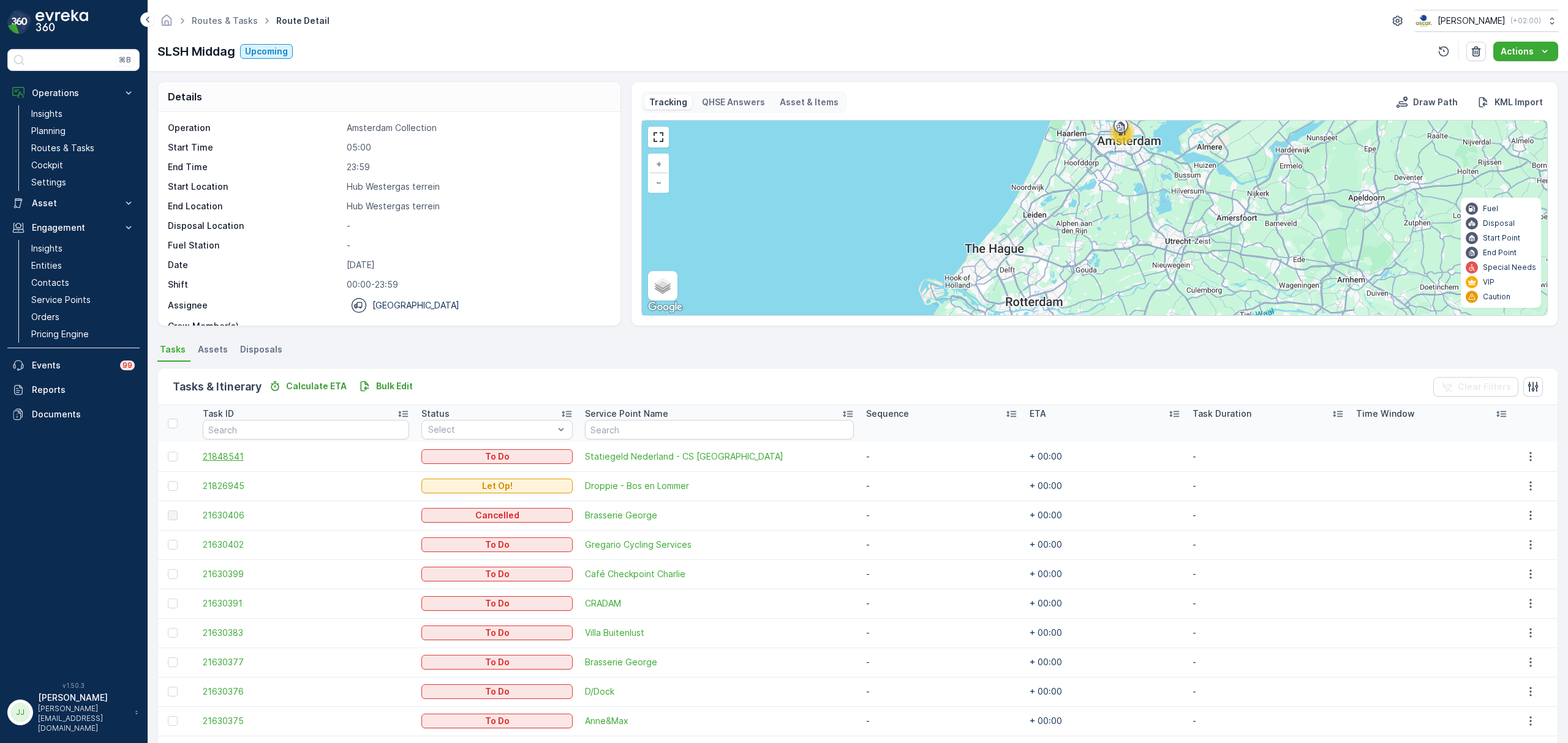
click at [219, 460] on span "21848541" at bounding box center [306, 457] width 206 height 13
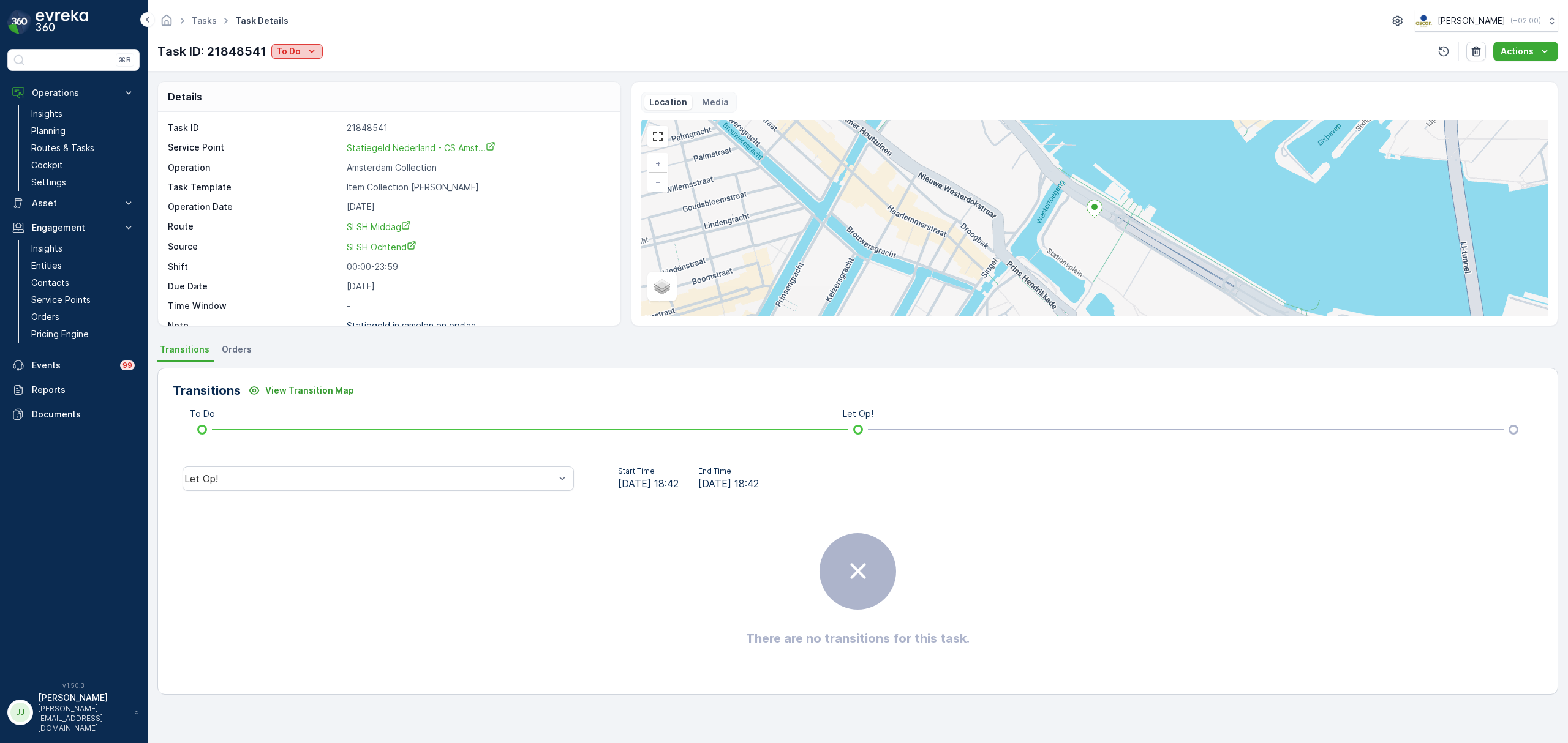
click at [302, 48] on div "To Do" at bounding box center [297, 52] width 42 height 13
click at [317, 116] on span "Cancelled" at bounding box center [299, 121] width 41 height 13
click at [57, 145] on p "Routes & Tasks" at bounding box center [63, 148] width 63 height 13
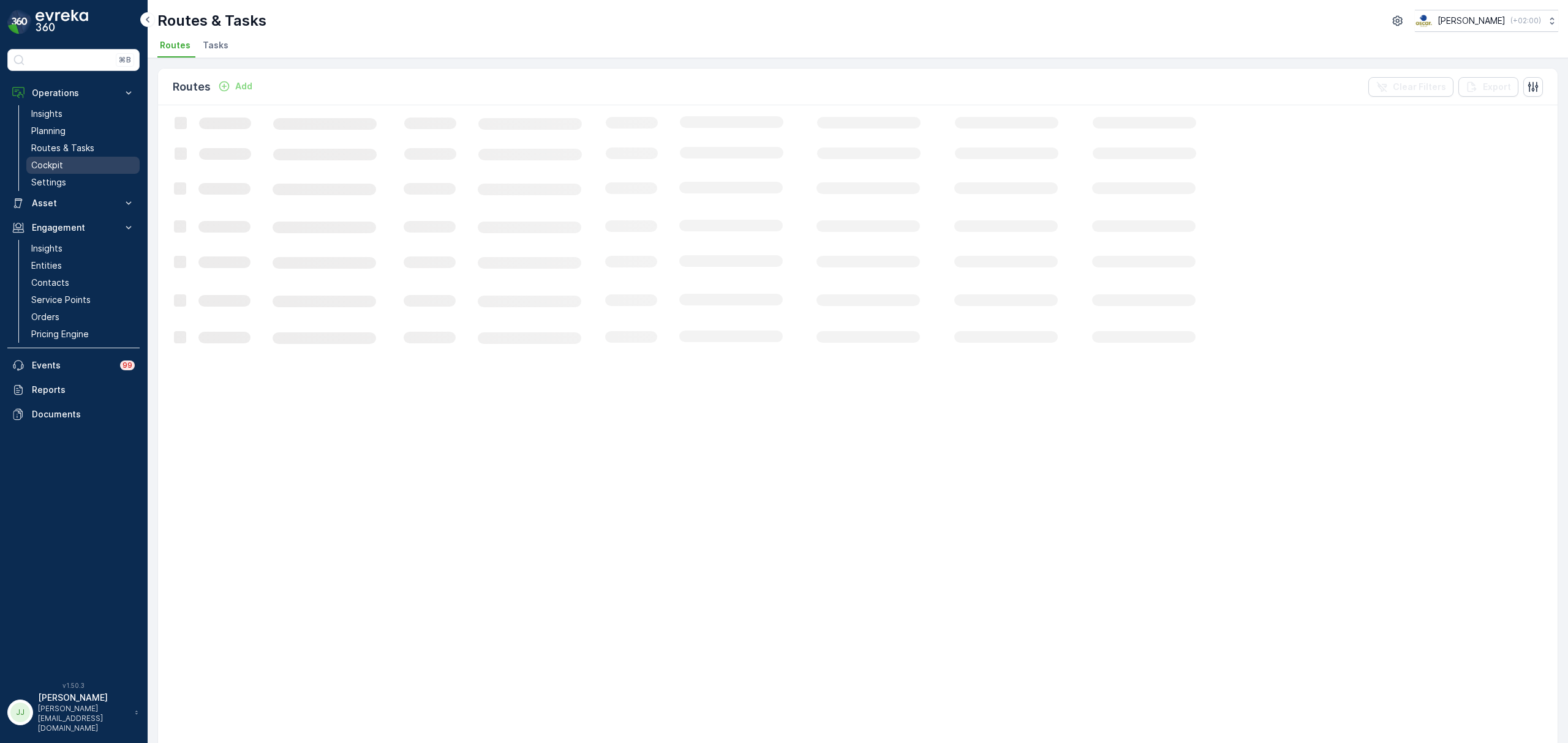
click at [59, 159] on link "Cockpit" at bounding box center [83, 165] width 113 height 17
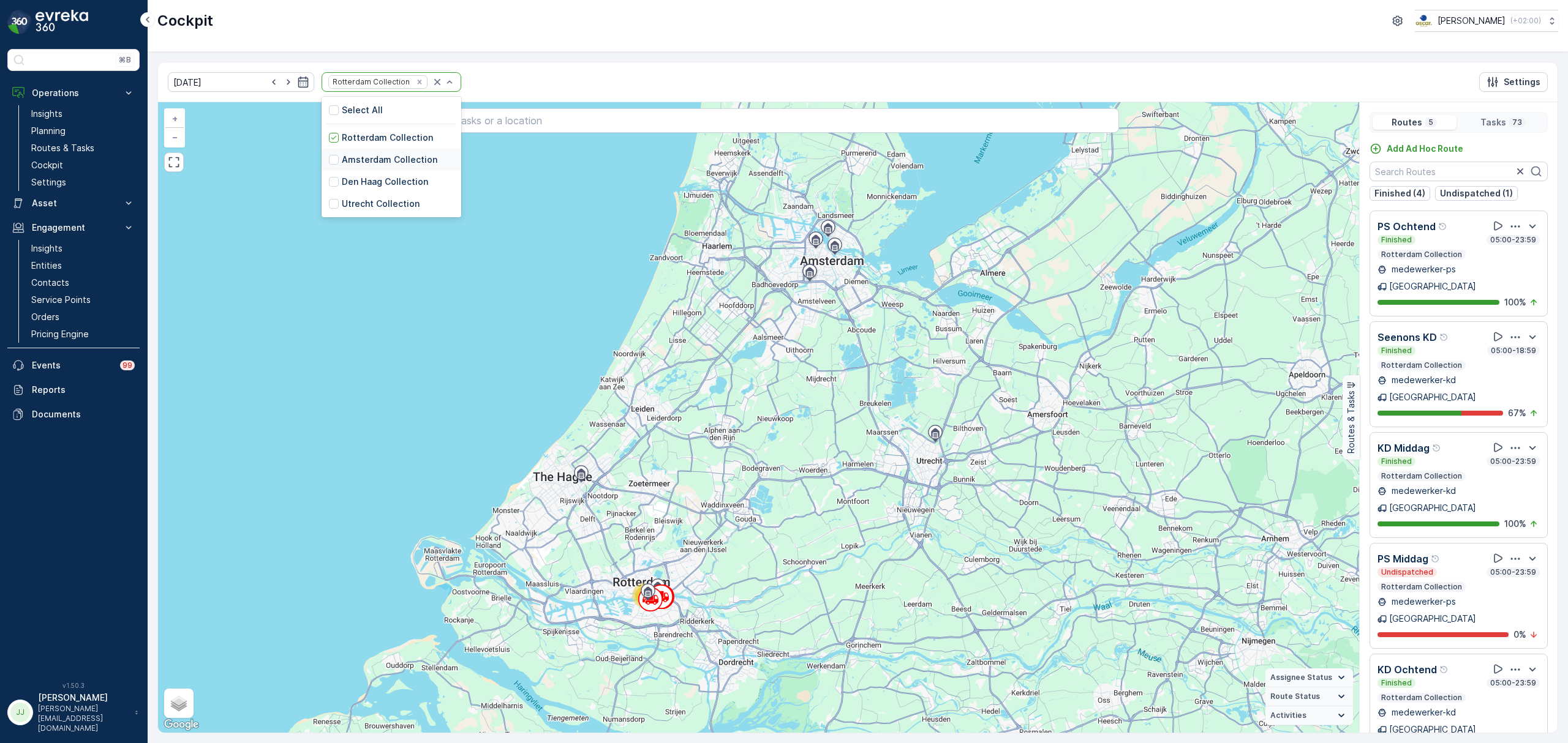
click at [359, 164] on p "Amsterdam Collection" at bounding box center [389, 160] width 95 height 13
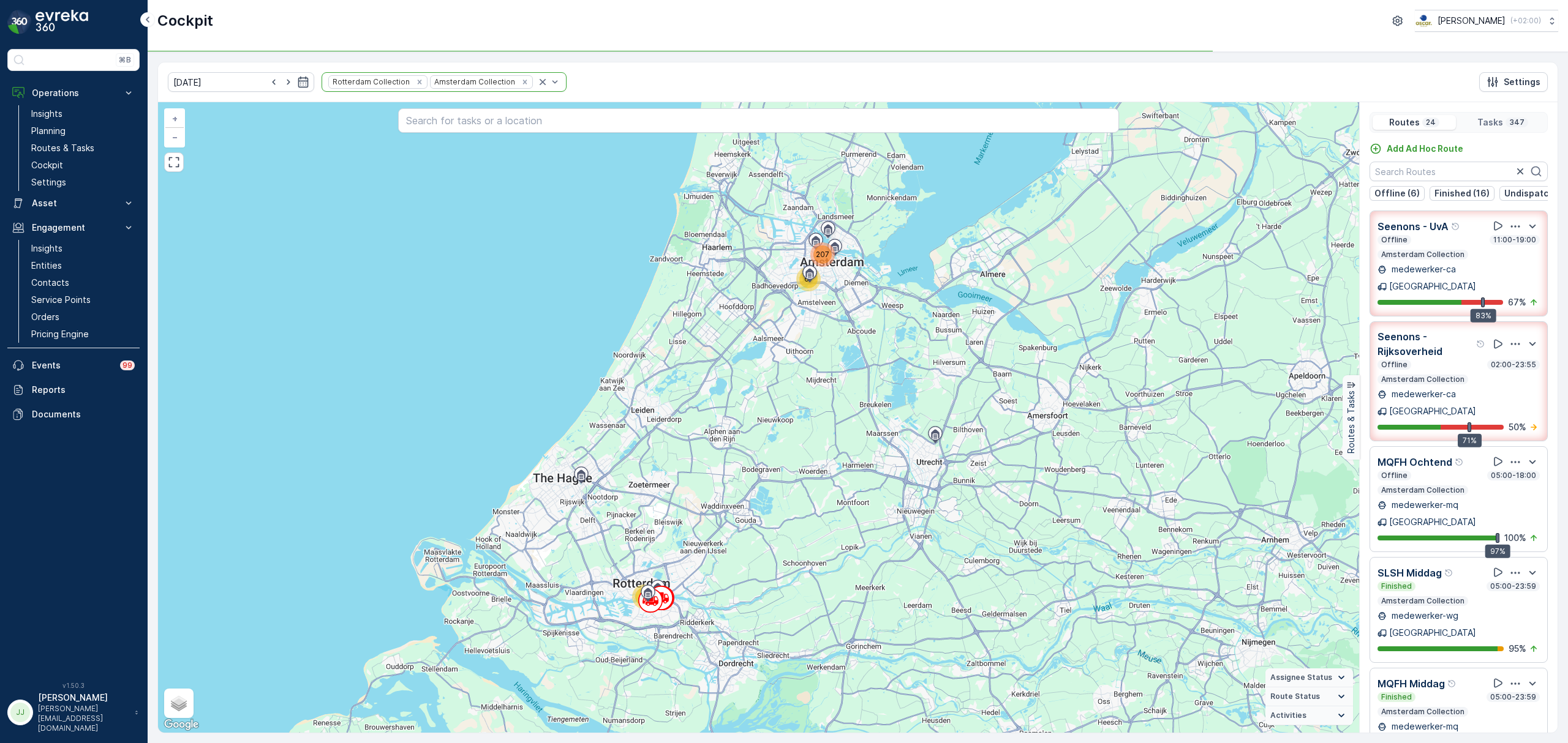
click at [415, 81] on icon "Remove Rotterdam Collection" at bounding box center [419, 82] width 9 height 9
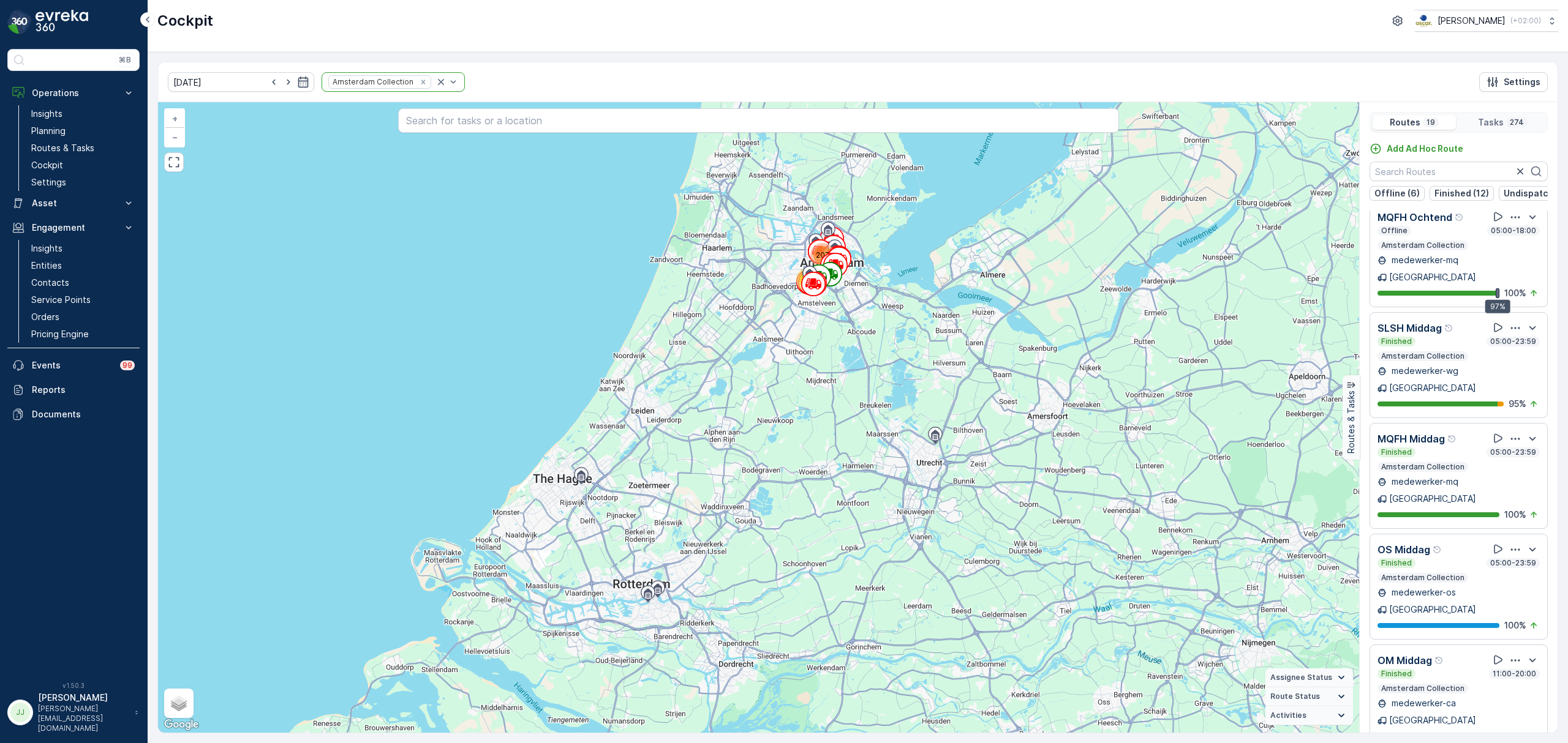
scroll to position [163, 0]
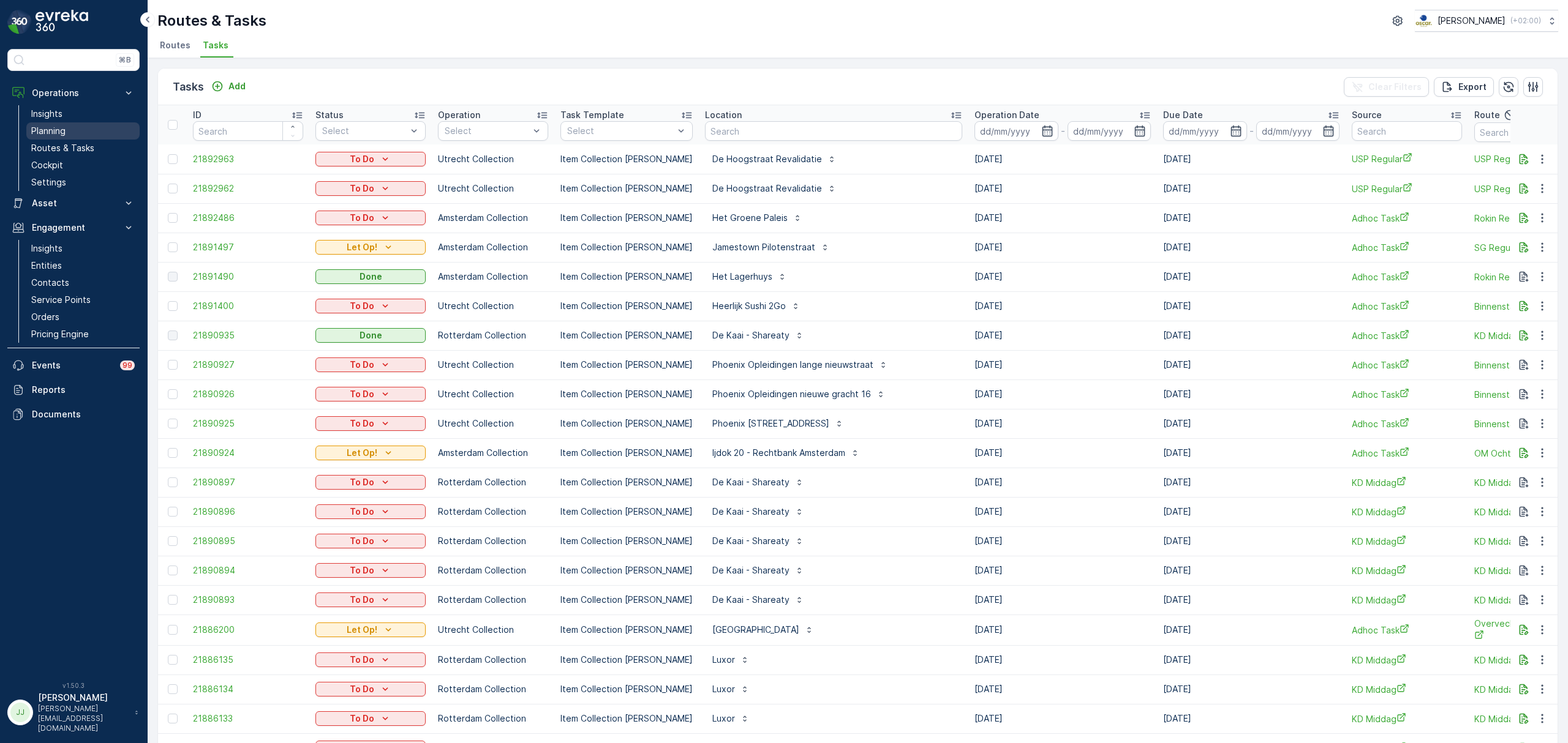
click at [62, 130] on p "Planning" at bounding box center [49, 131] width 35 height 13
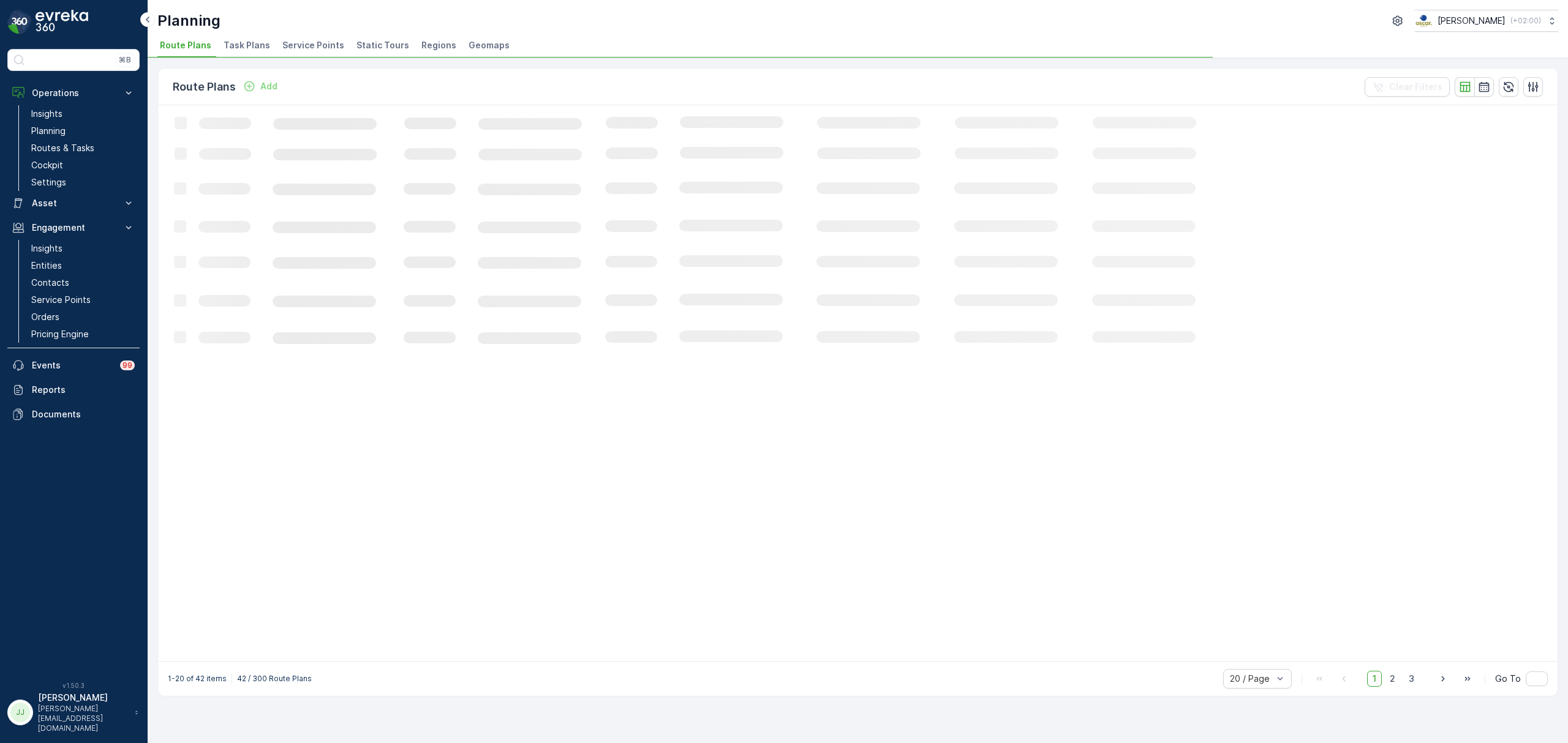
click at [224, 50] on span "Task Plans" at bounding box center [247, 46] width 46 height 13
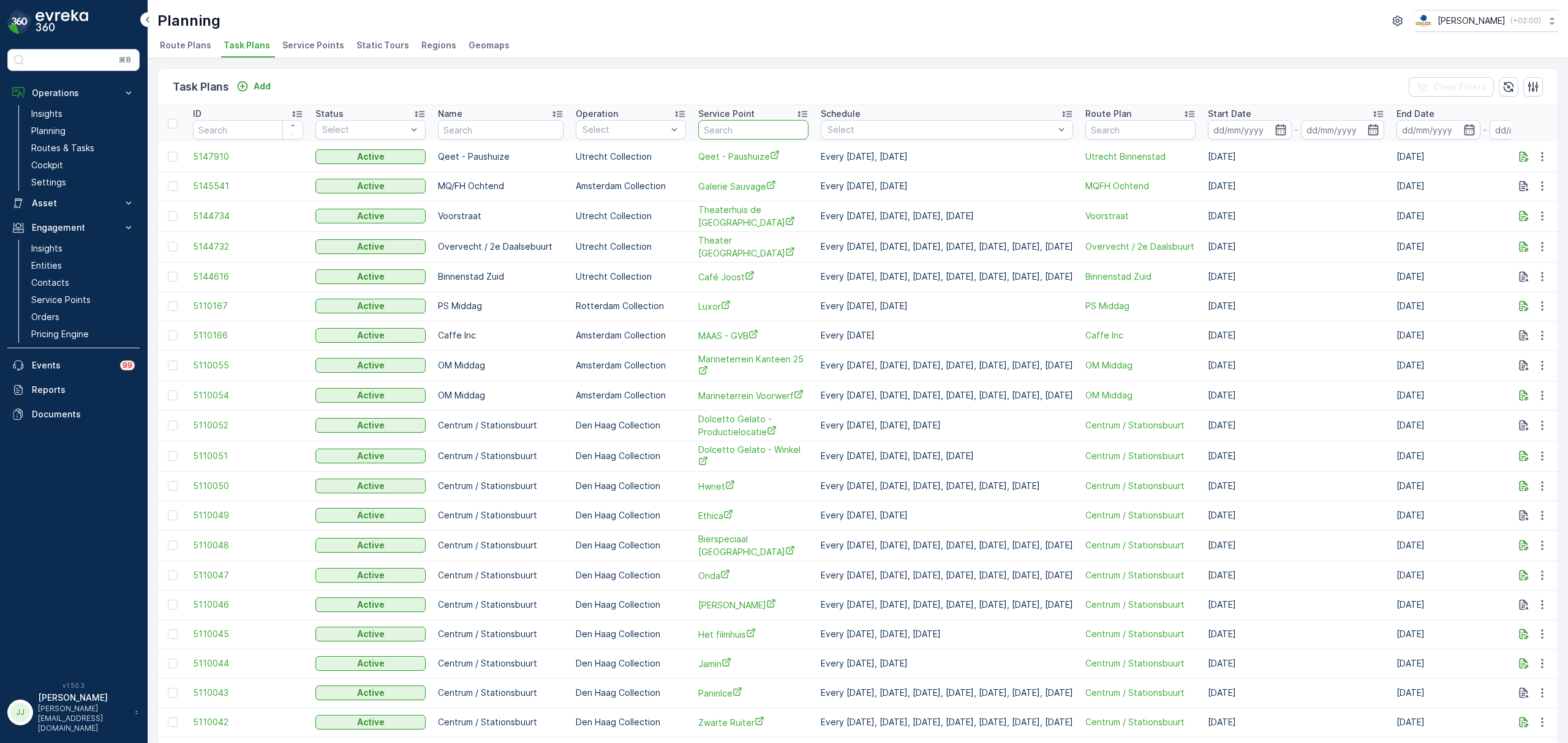
click at [699, 125] on input "text" at bounding box center [754, 129] width 110 height 20
type input "c"
click at [630, 131] on div at bounding box center [625, 130] width 87 height 9
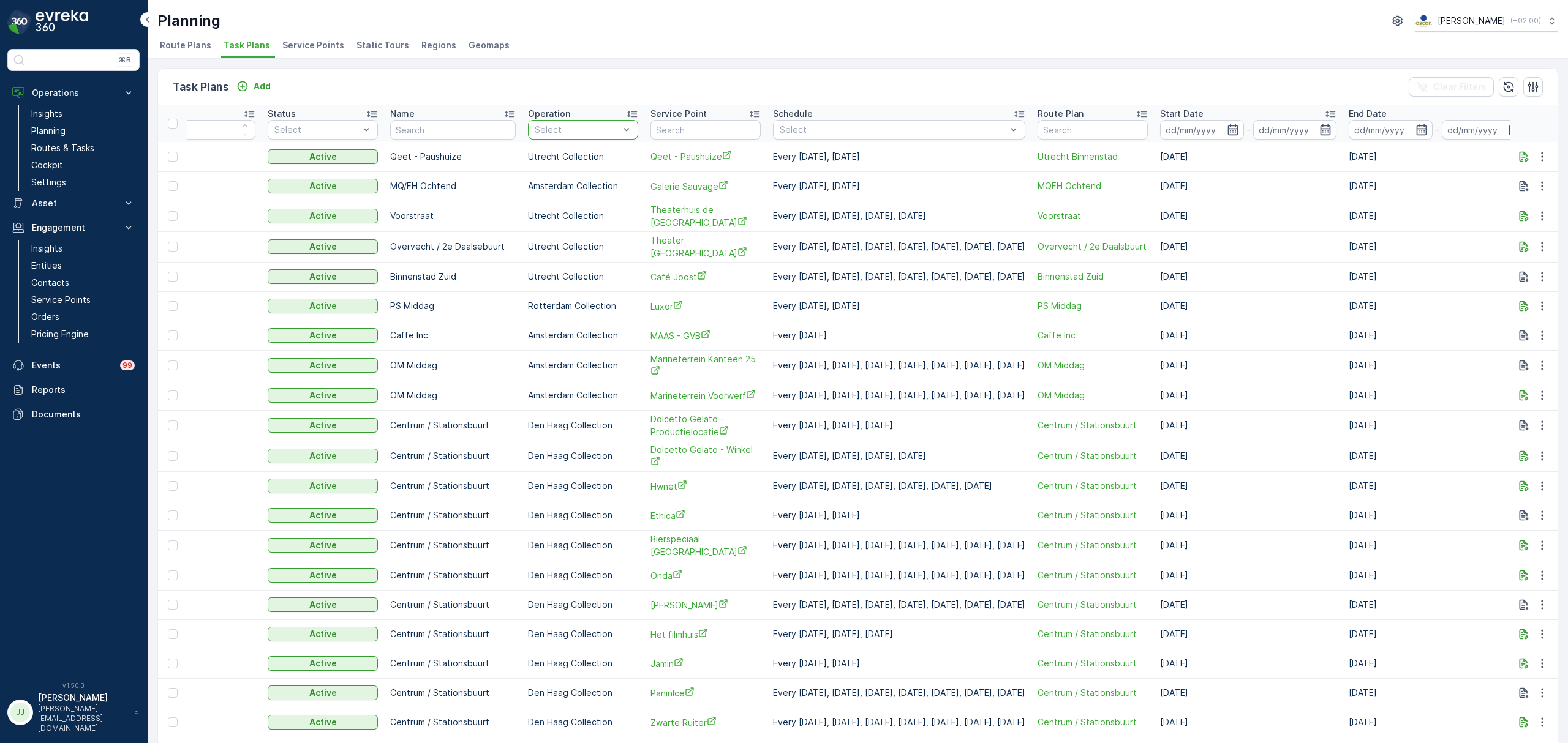
scroll to position [0, 101]
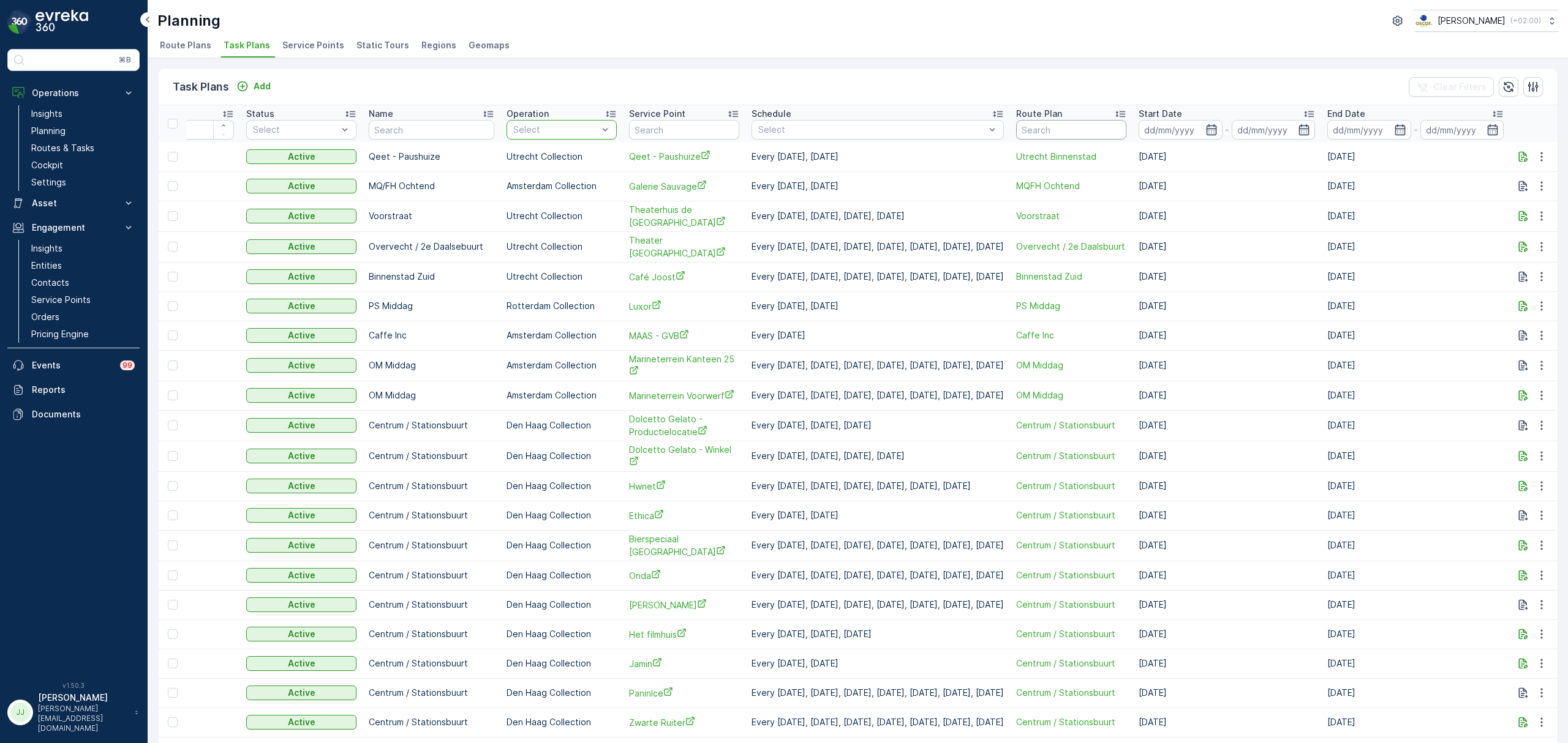
click at [1068, 134] on input "text" at bounding box center [1071, 129] width 110 height 20
type input "sg"
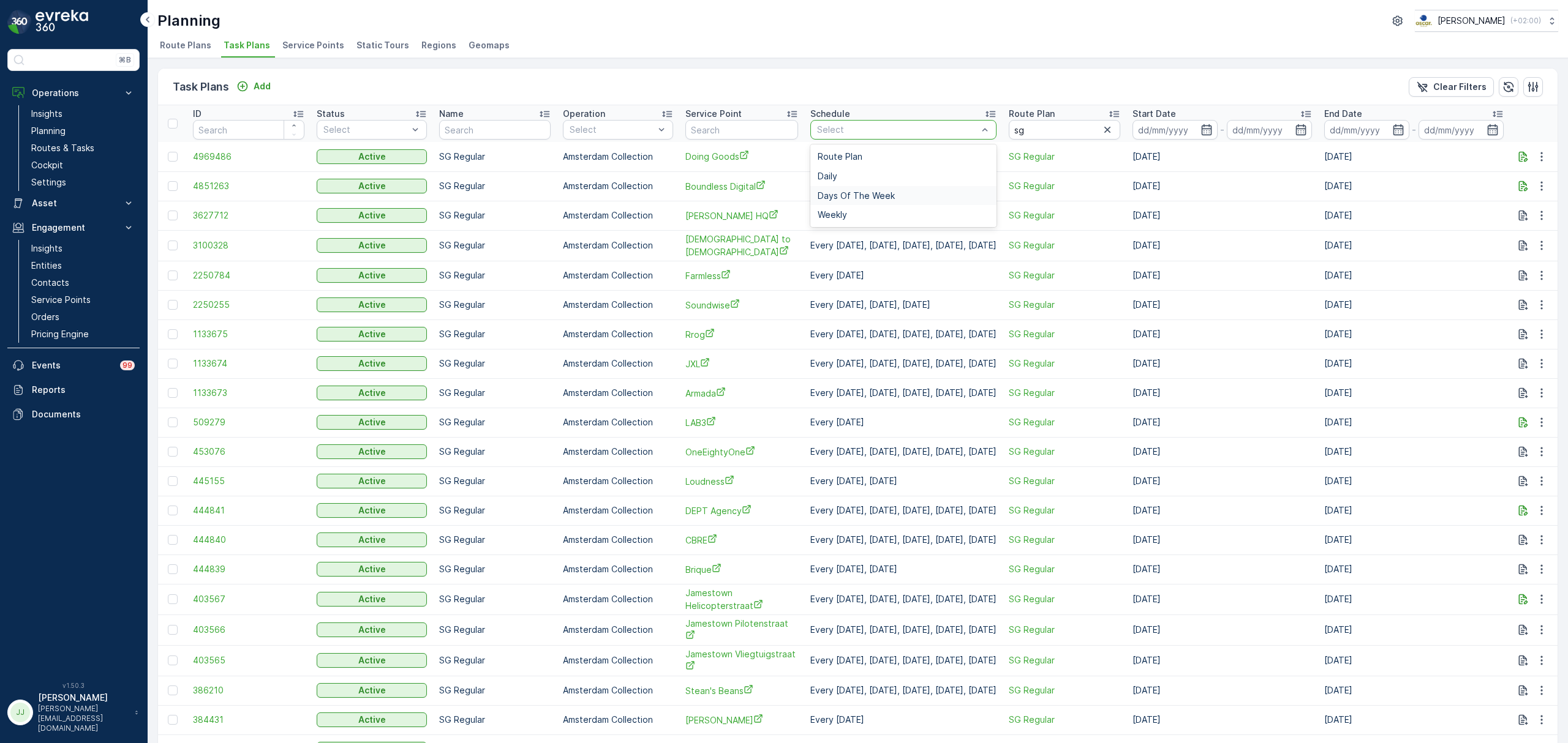
click at [873, 191] on span "Days Of The Week" at bounding box center [856, 196] width 77 height 9
click at [996, 114] on icon at bounding box center [991, 114] width 13 height 13
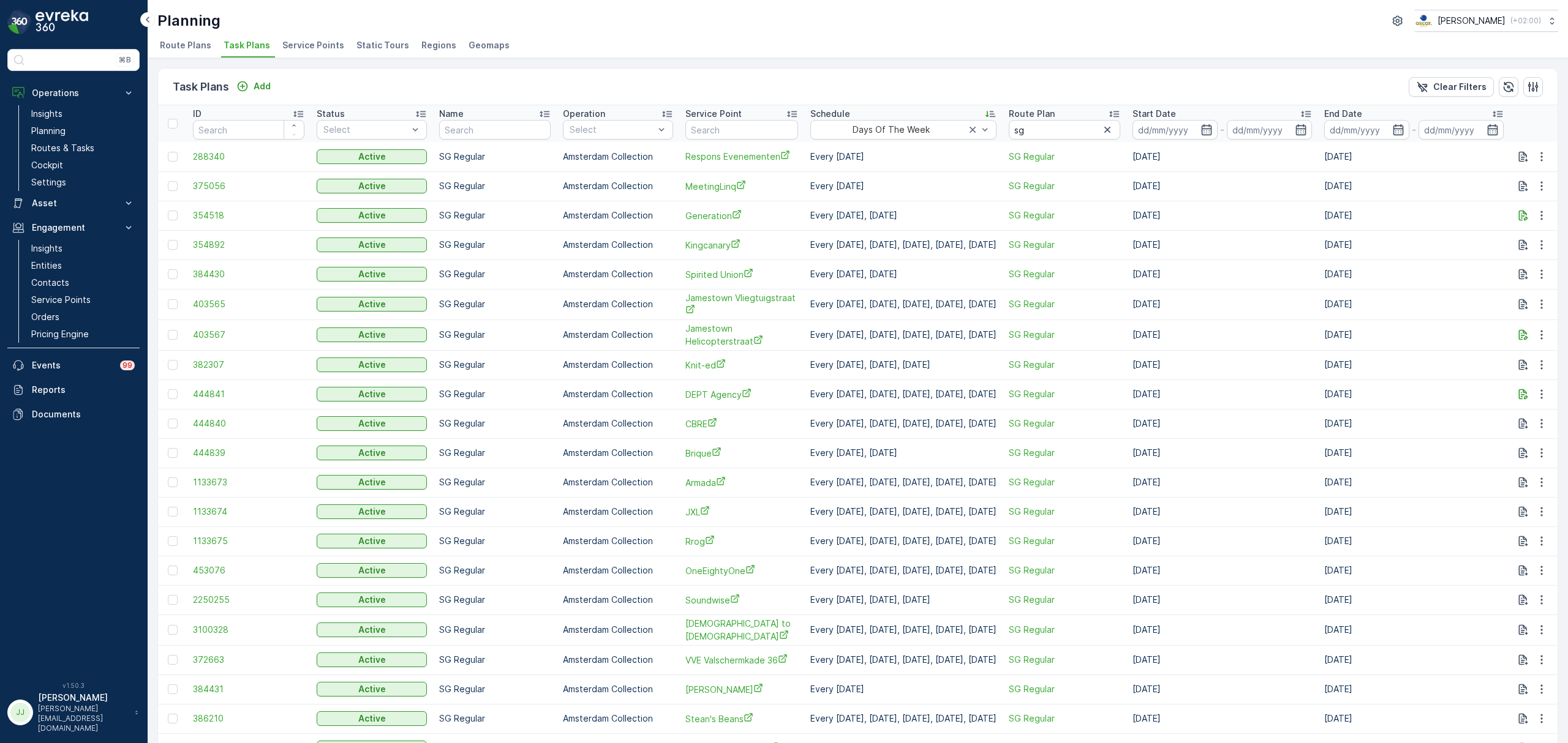
click at [996, 114] on icon at bounding box center [991, 114] width 13 height 13
click at [991, 123] on div at bounding box center [978, 129] width 24 height 18
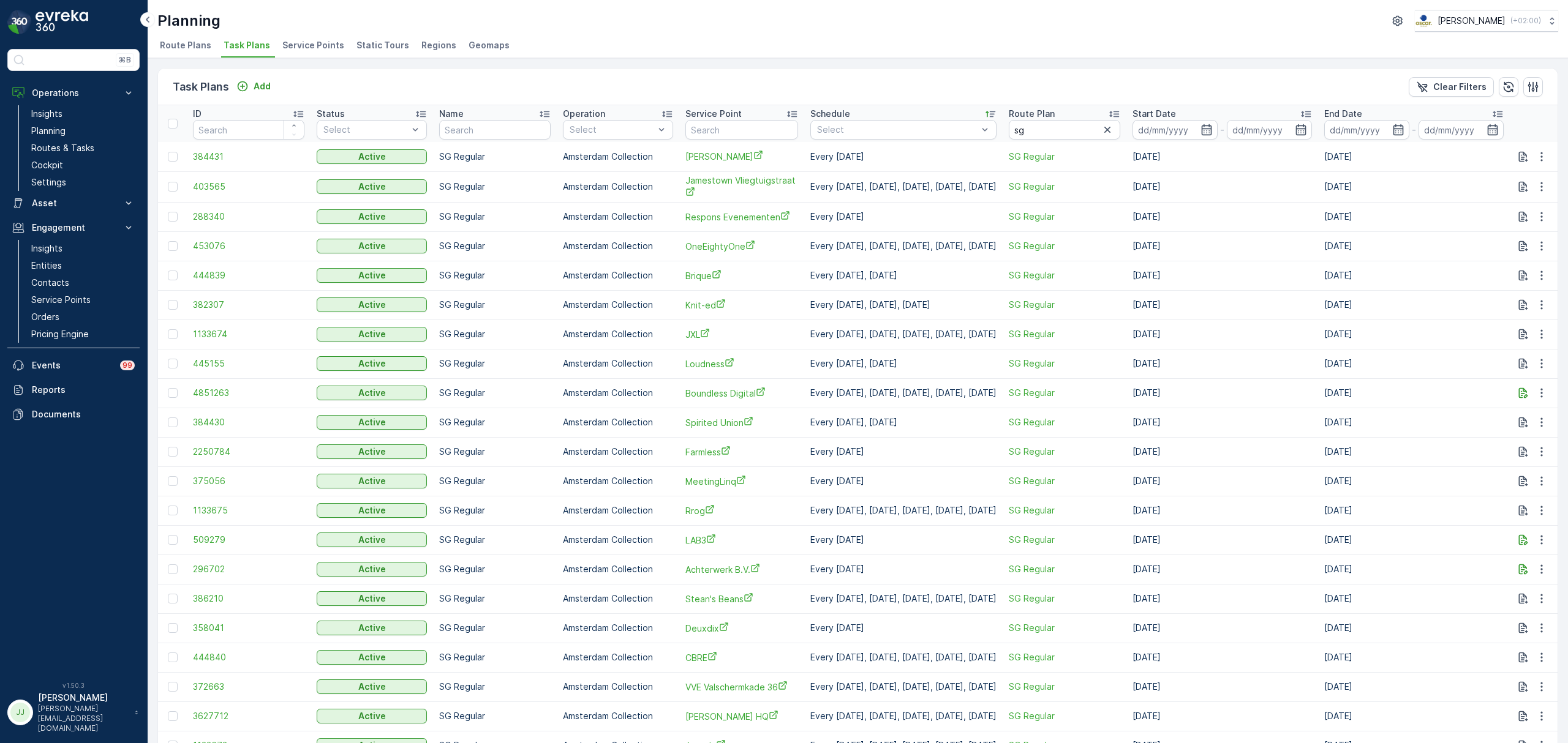
click at [996, 110] on icon at bounding box center [991, 114] width 13 height 13
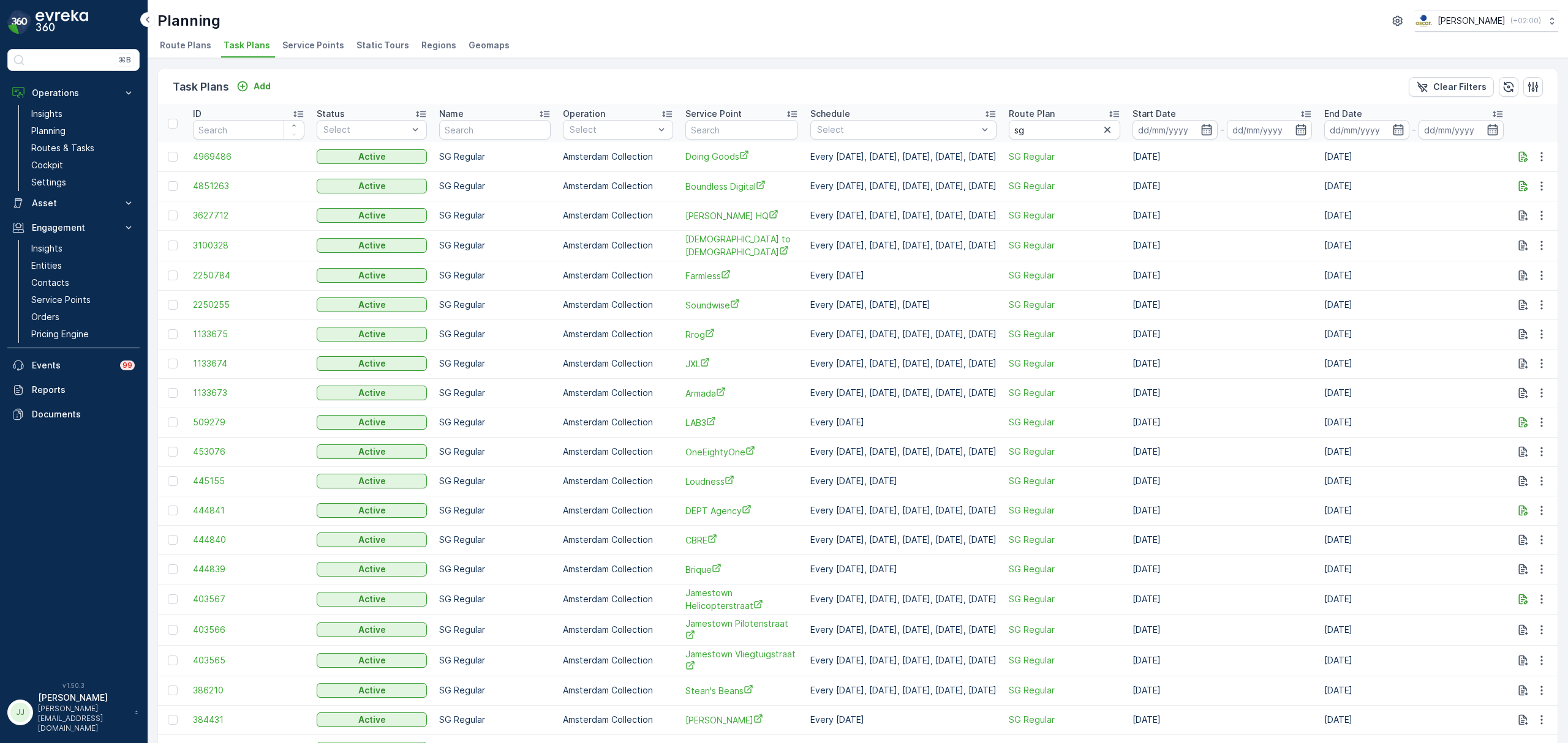
click at [995, 114] on icon at bounding box center [990, 115] width 9 height 6
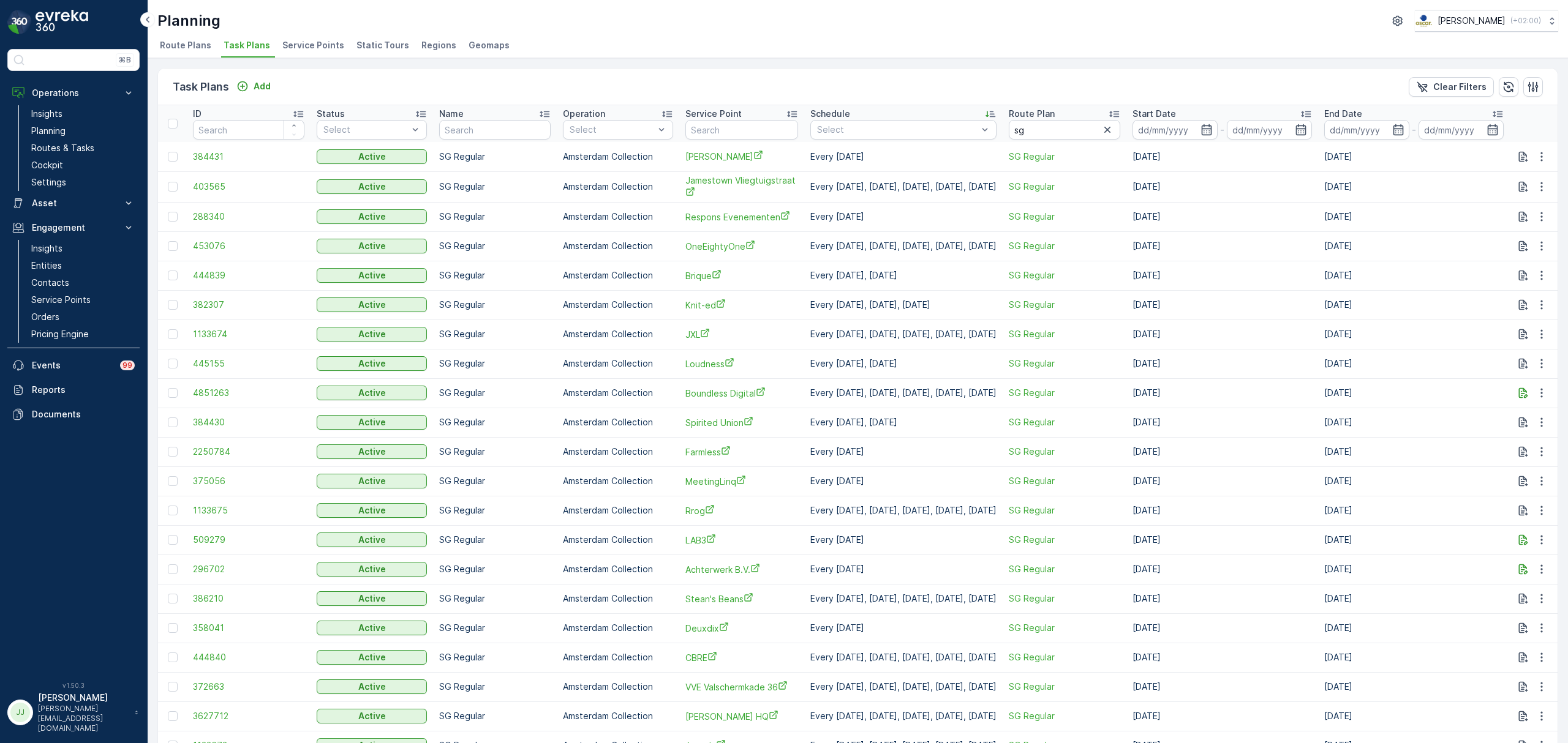
click at [995, 114] on icon at bounding box center [990, 115] width 9 height 6
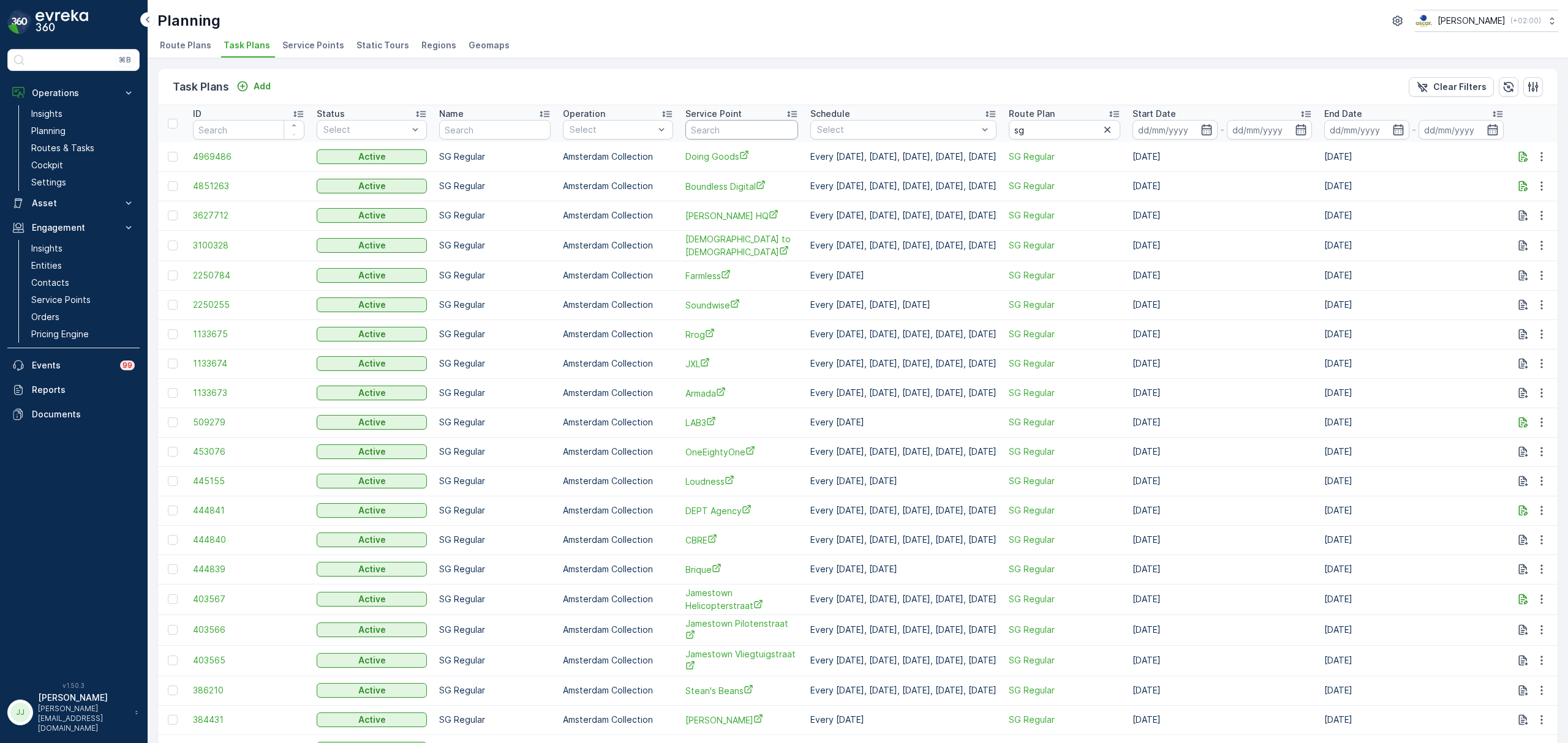
click at [721, 131] on input "text" at bounding box center [741, 129] width 113 height 20
type input "resp"
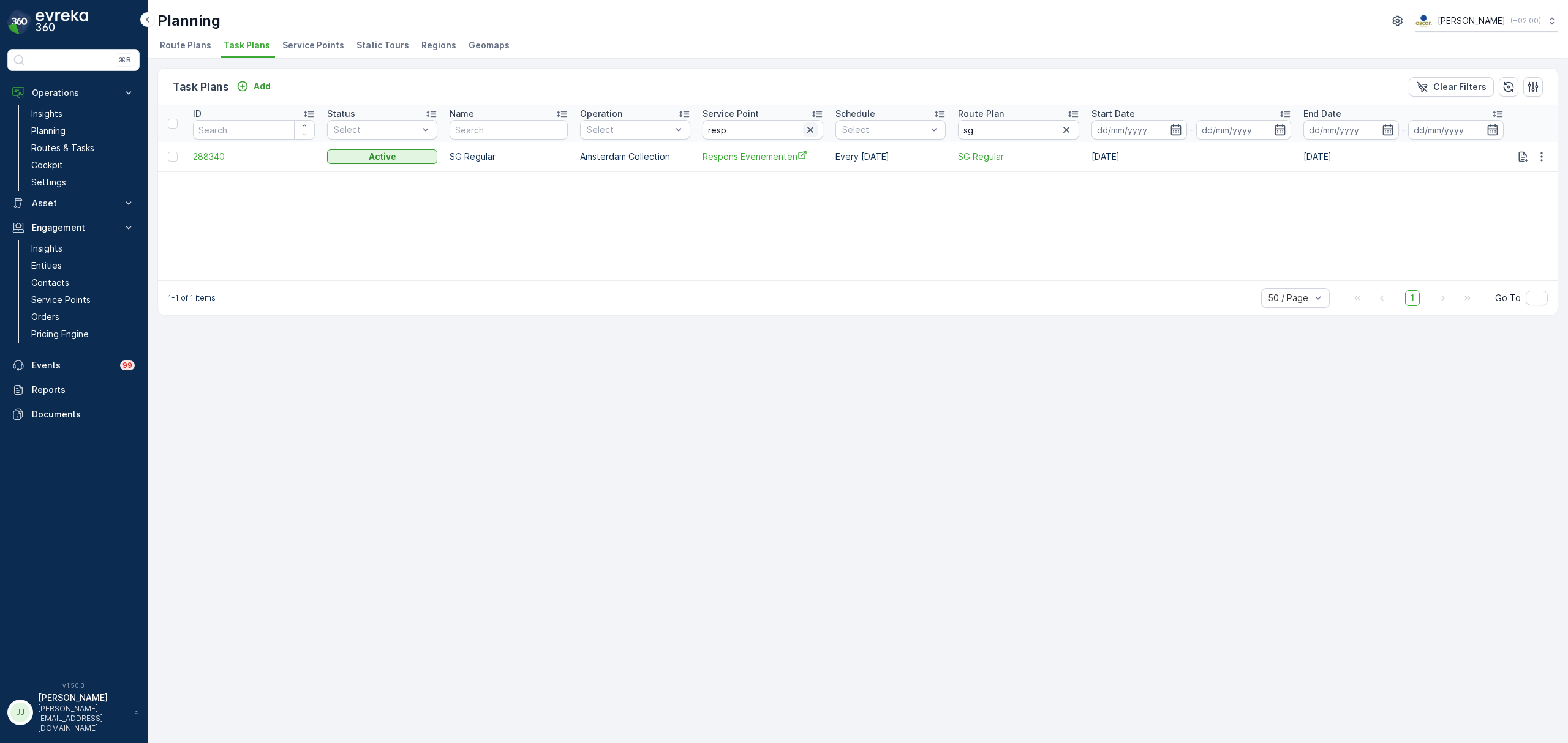
click at [804, 134] on icon "button" at bounding box center [810, 130] width 13 height 13
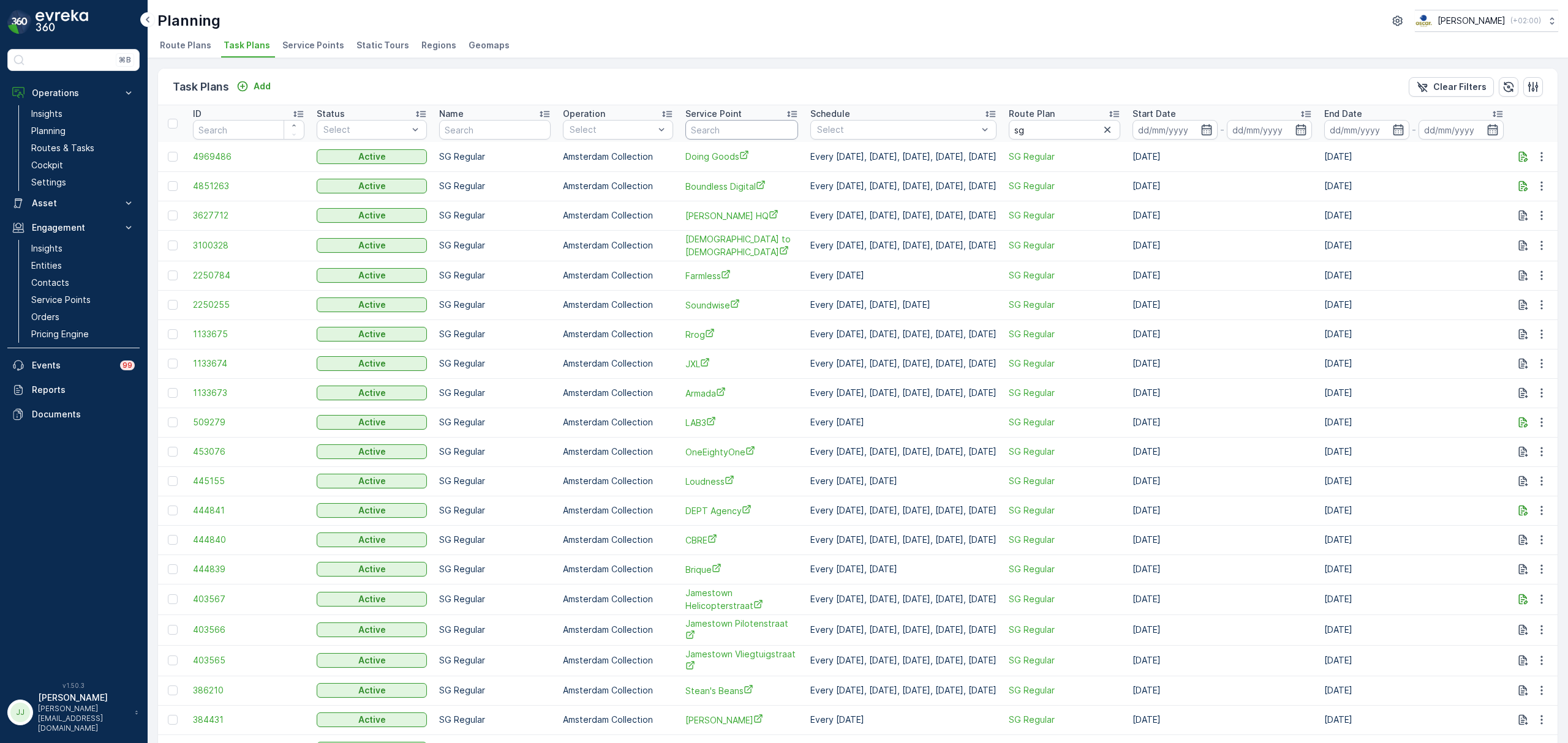
click at [772, 135] on input "text" at bounding box center [741, 129] width 113 height 20
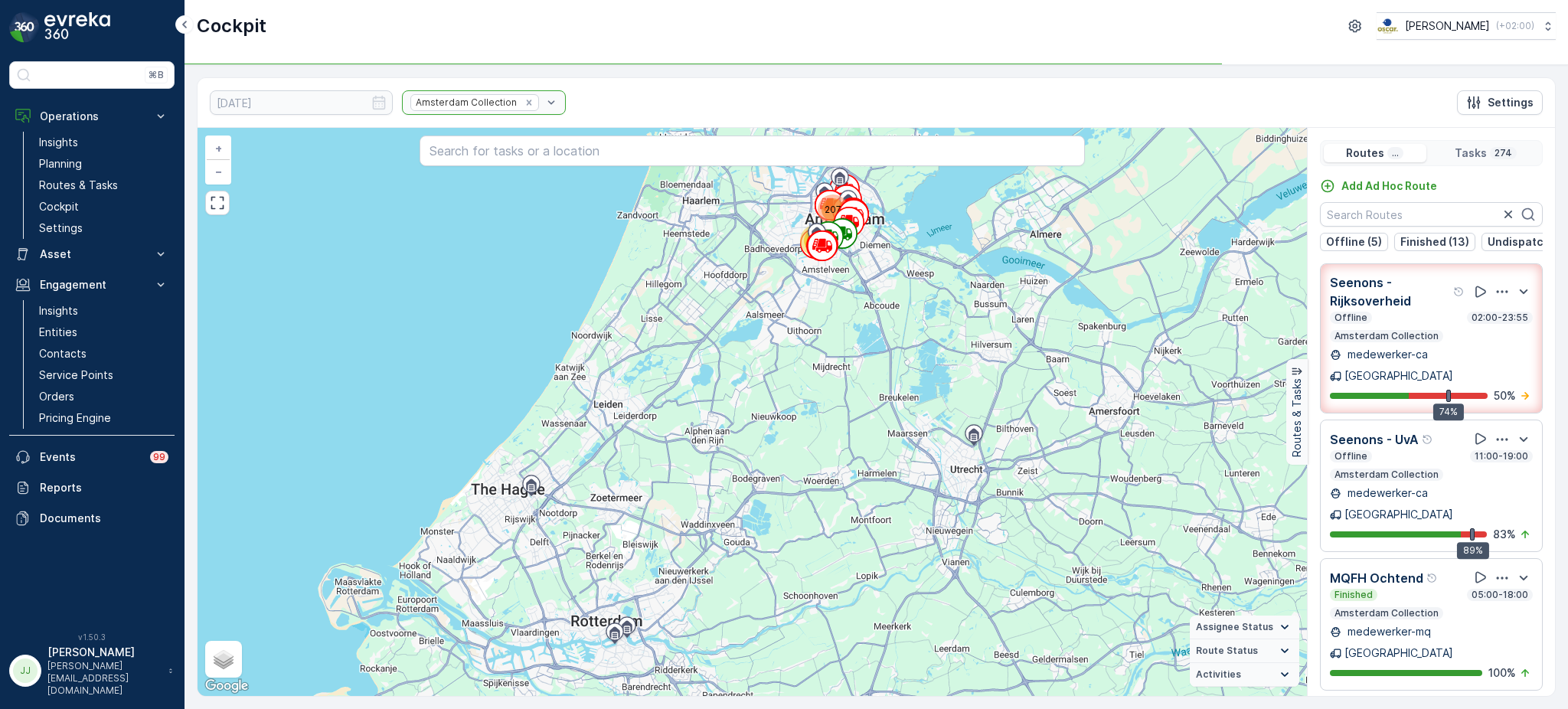
scroll to position [87, 0]
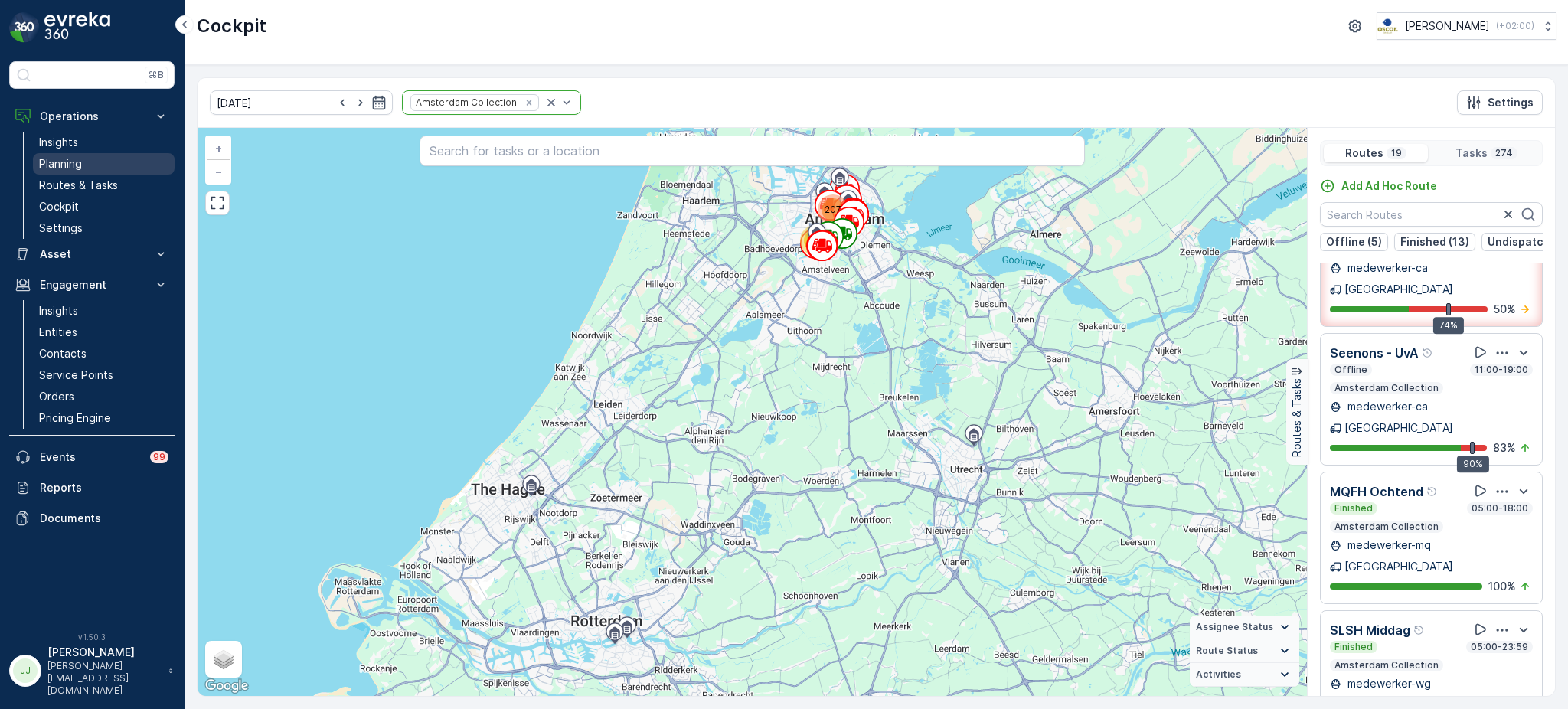
click at [103, 158] on link "Planning" at bounding box center [103, 164] width 142 height 22
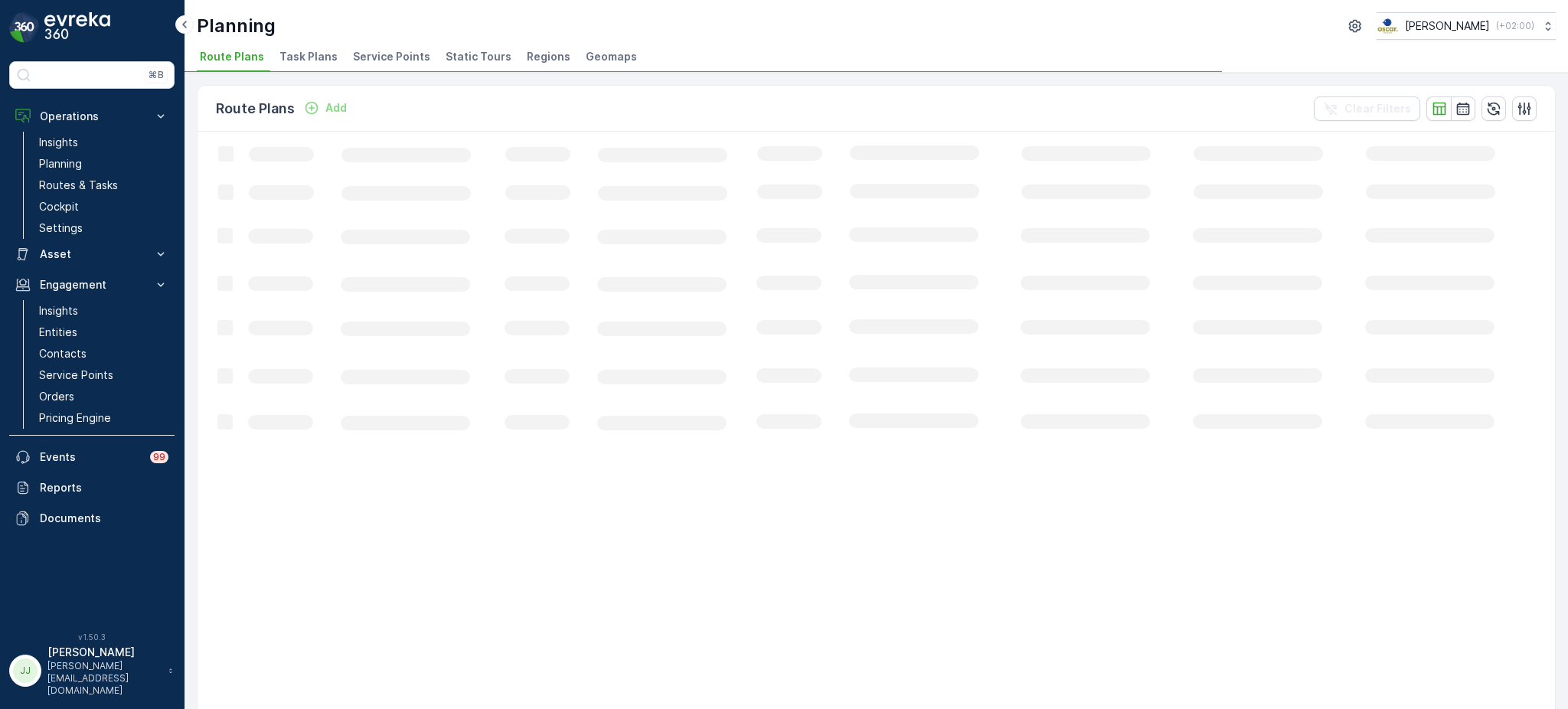
click at [323, 56] on span "Task Plans" at bounding box center [308, 57] width 58 height 16
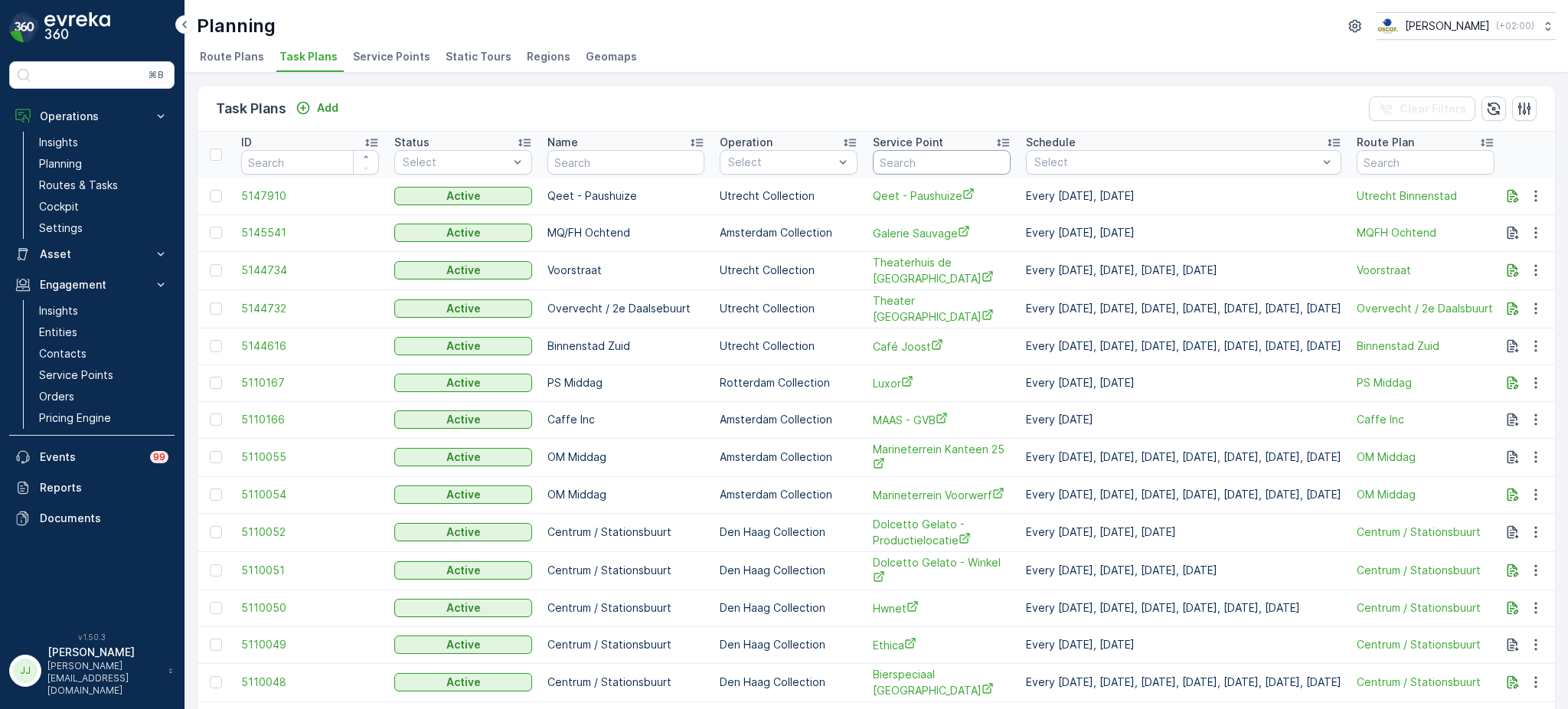
click at [898, 154] on input "text" at bounding box center [942, 161] width 138 height 25
type input "O"
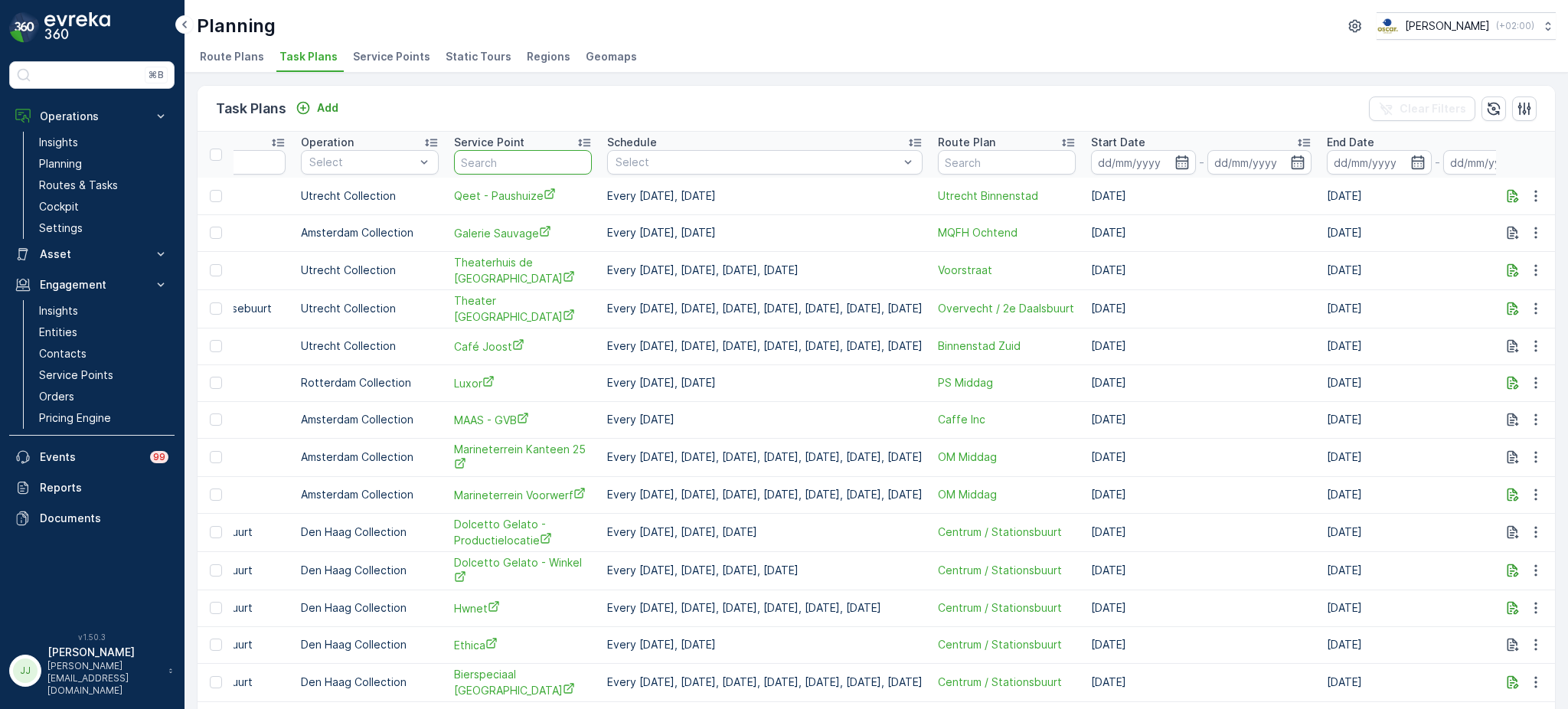
scroll to position [0, 449]
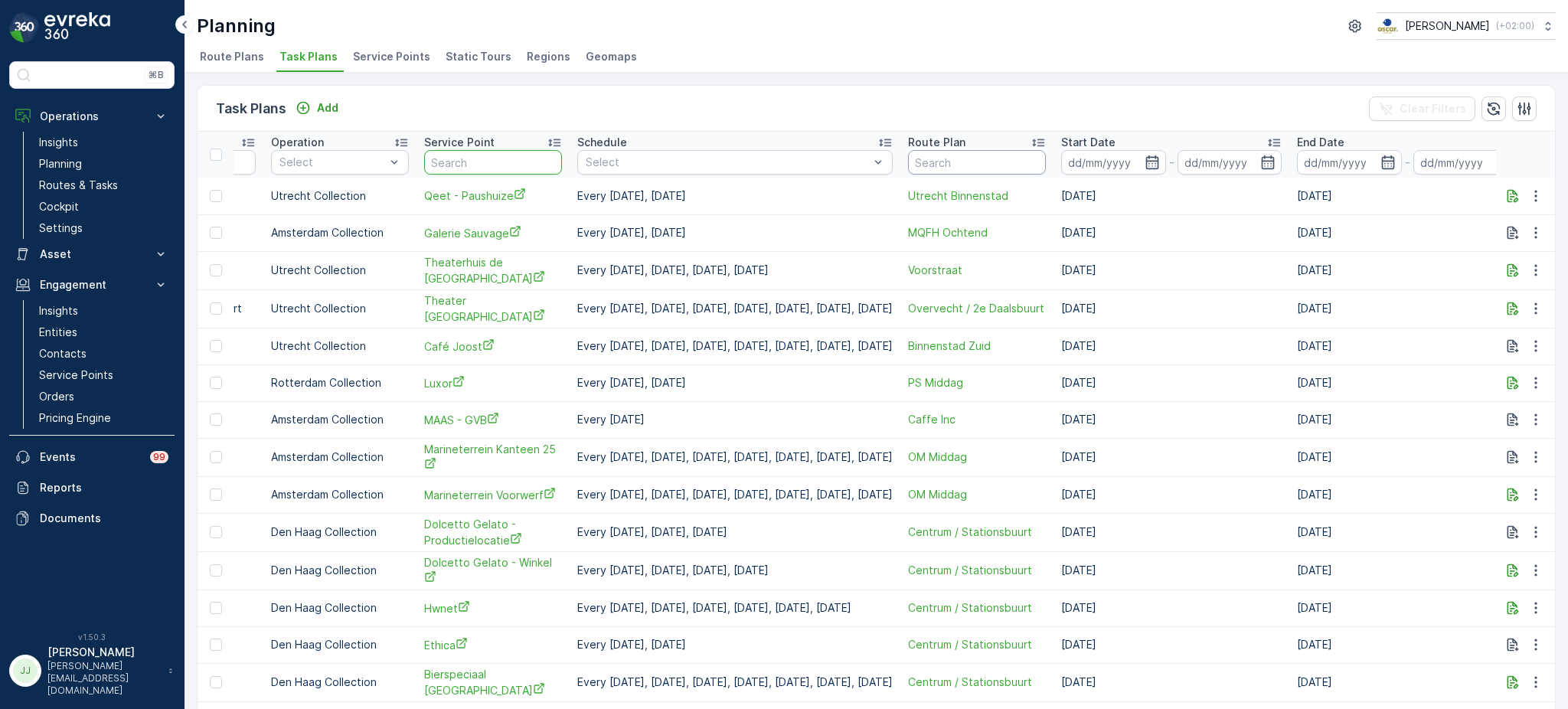
click at [976, 166] on input "text" at bounding box center [976, 161] width 138 height 25
type input "OS ochtend"
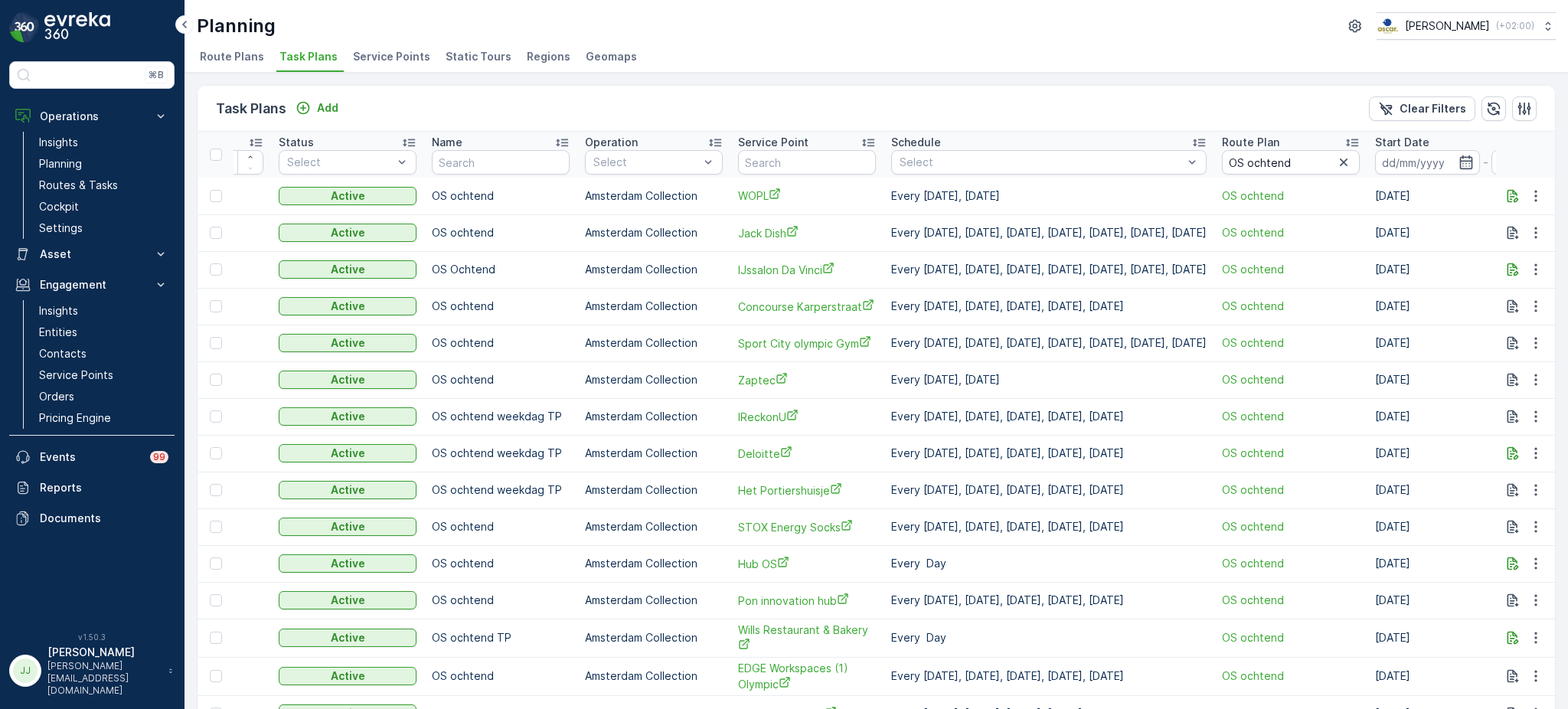
scroll to position [0, 131]
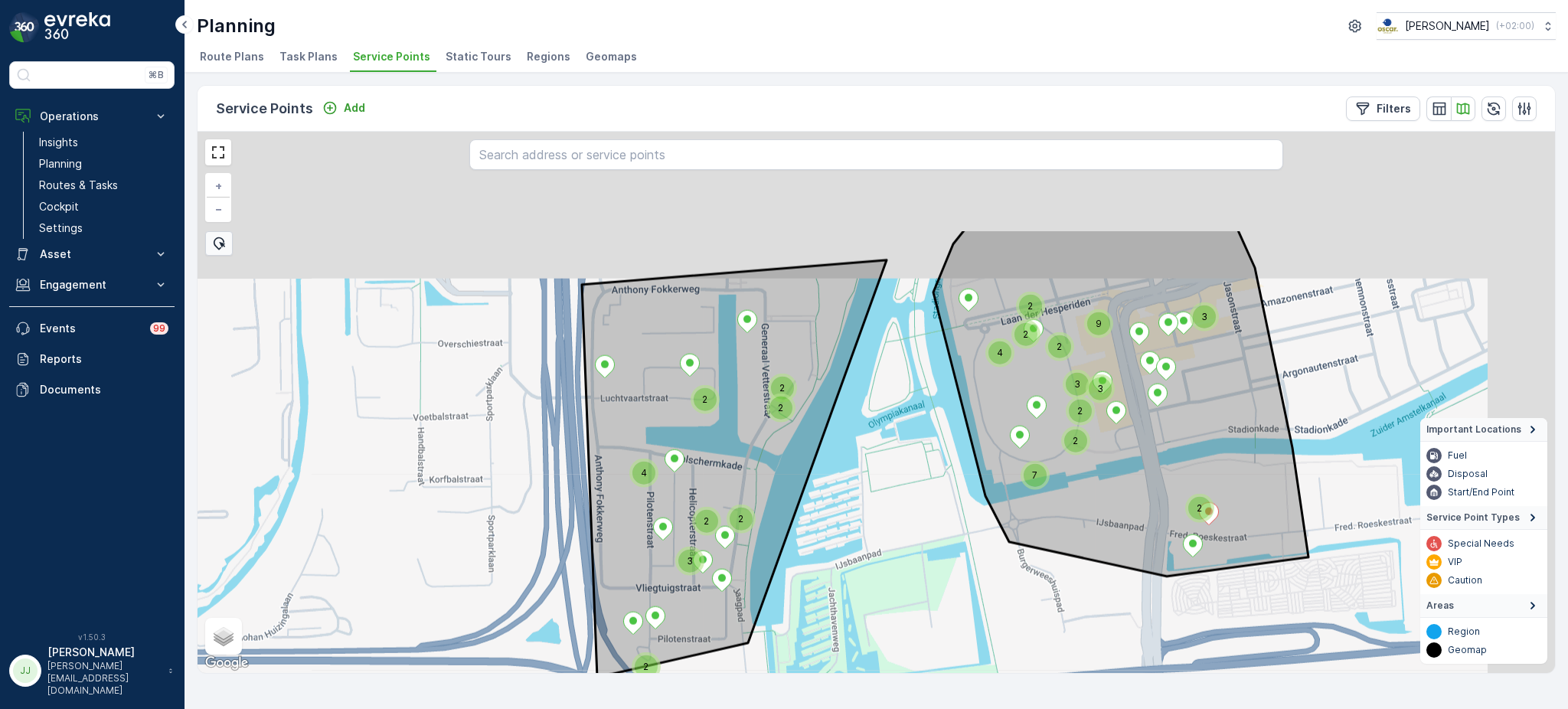
drag, startPoint x: 1086, startPoint y: 343, endPoint x: 831, endPoint y: 499, distance: 298.9
click at [831, 499] on div "7 2 2 4 4 3 2 3 2 2 2 2 2 2 3 9 2 2 2 3 + − Satellite Roadmap Terrain Hybrid Le…" at bounding box center [876, 403] width 1357 height 542
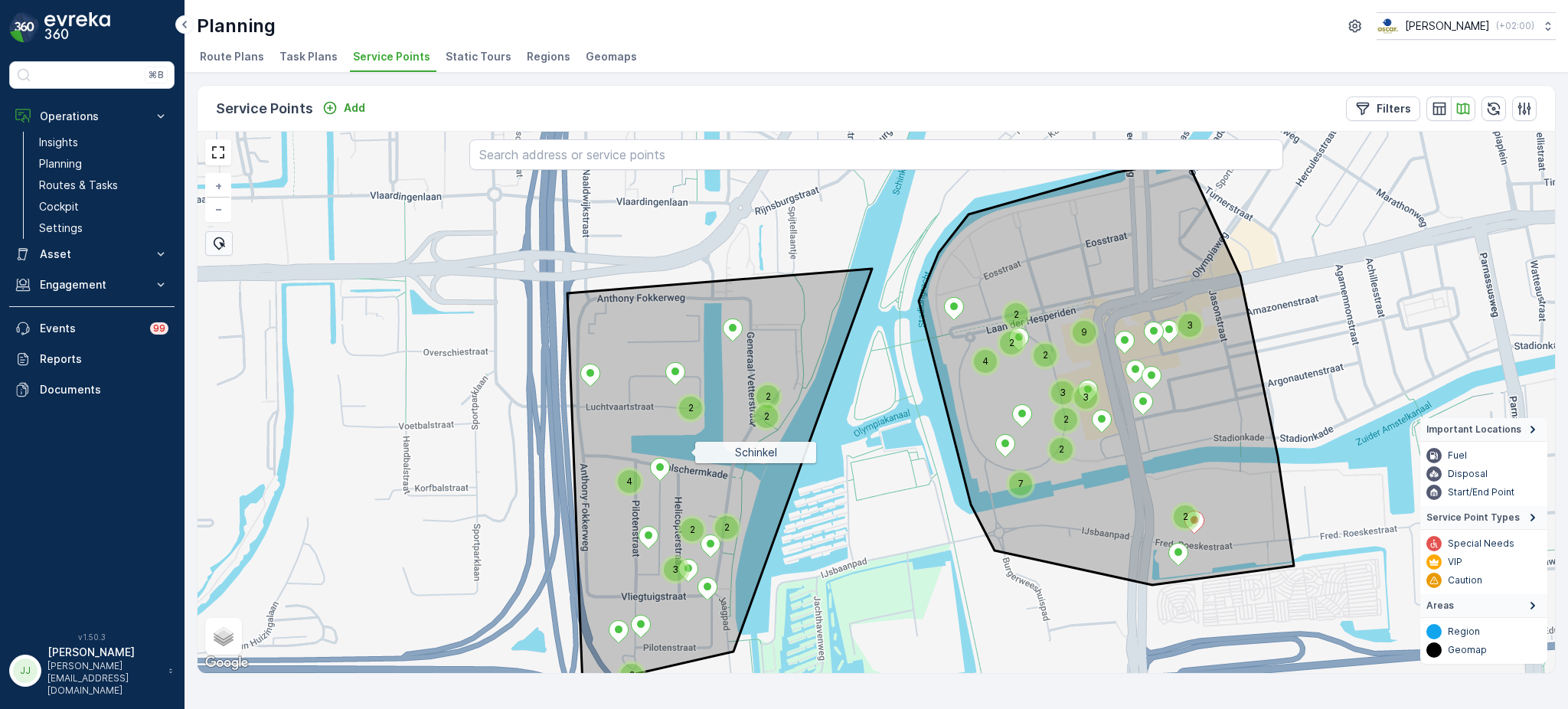
drag, startPoint x: 834, startPoint y: 367, endPoint x: 639, endPoint y: 486, distance: 228.4
click at [639, 486] on icon at bounding box center [720, 478] width 305 height 418
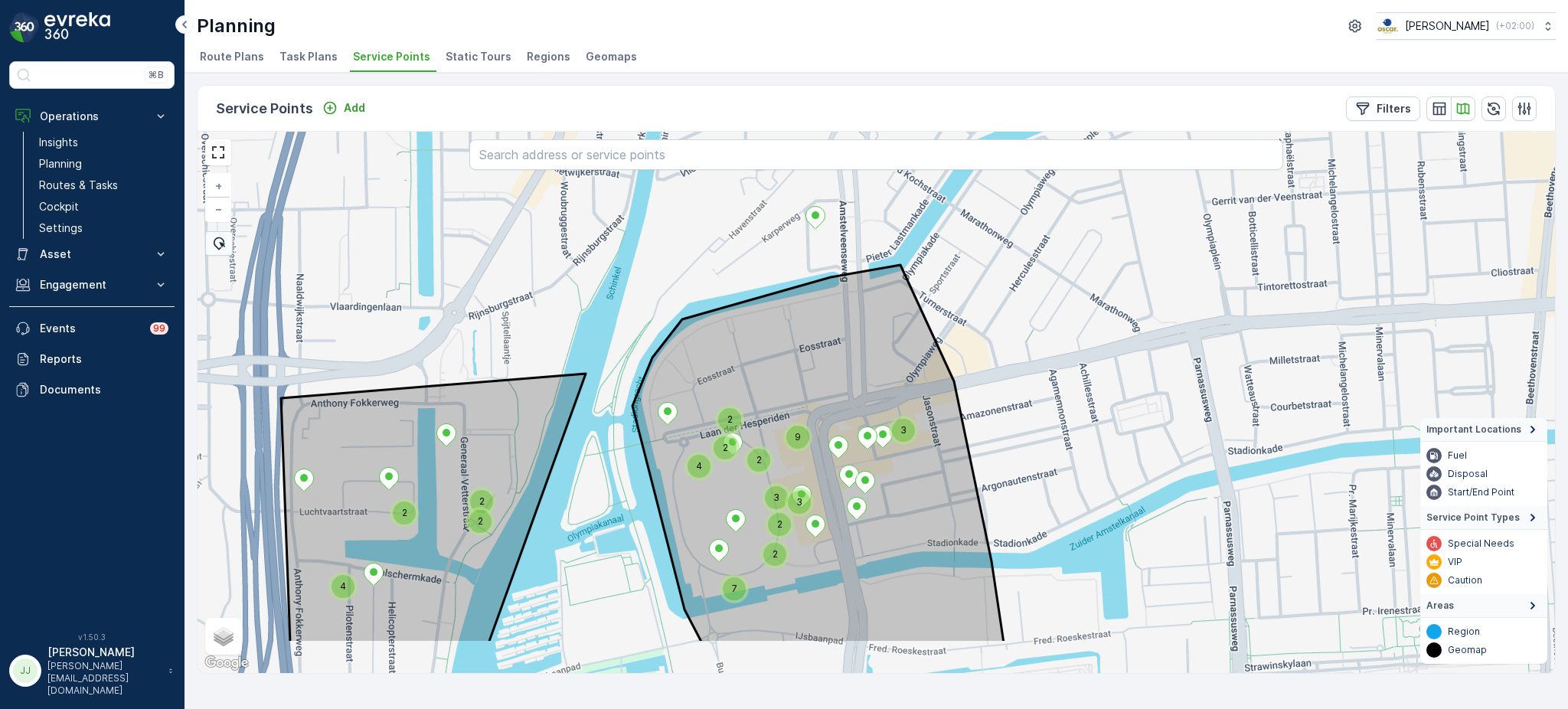
drag, startPoint x: 650, startPoint y: 340, endPoint x: 692, endPoint y: 212, distance: 134.7
click at [692, 212] on div "7 2 2 4 4 3 2 2 2 2 3 9 2 2 3 + − Satellite Roadmap Terrain Hybrid Leaflet Keyb…" at bounding box center [876, 403] width 1357 height 542
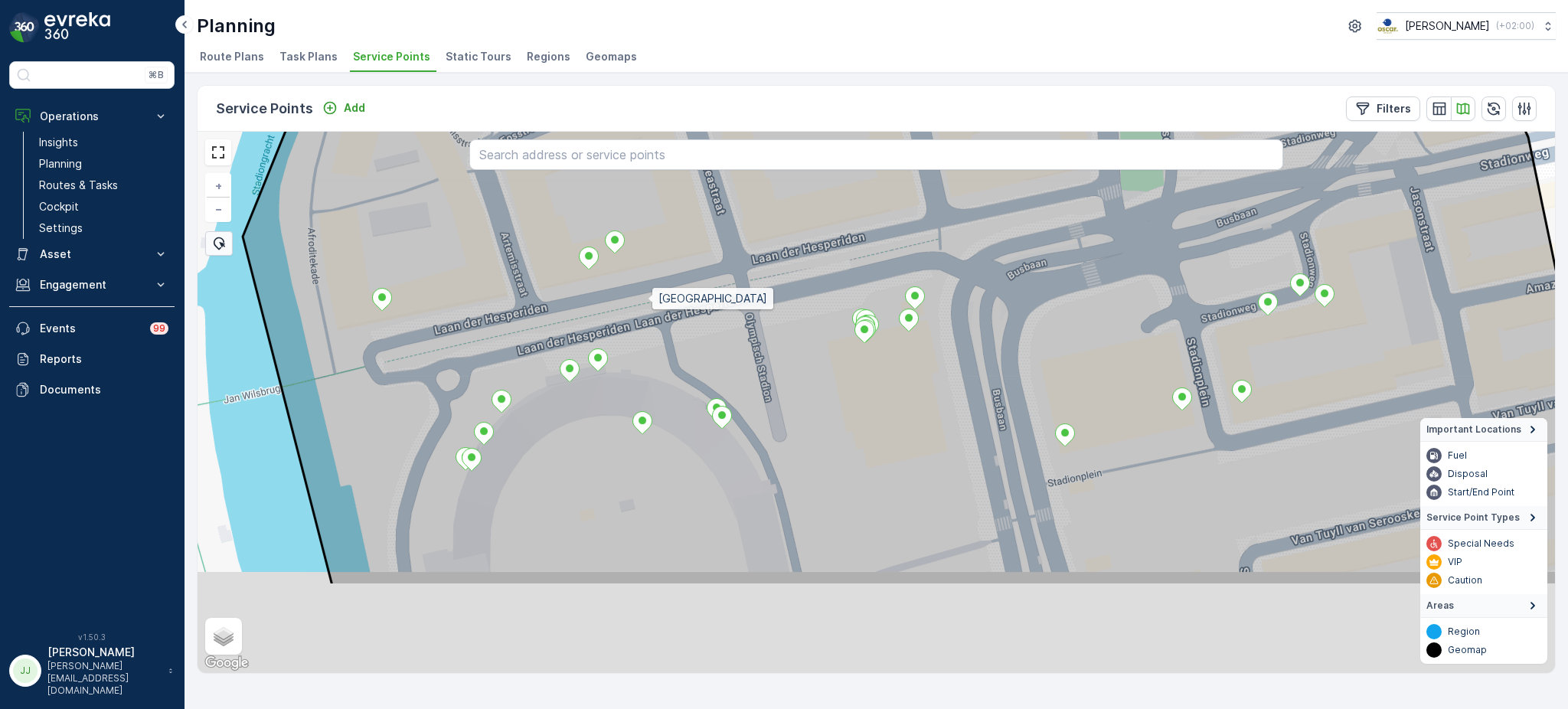
drag, startPoint x: 625, startPoint y: 461, endPoint x: 662, endPoint y: 267, distance: 197.5
click at [662, 267] on icon at bounding box center [932, 259] width 1379 height 654
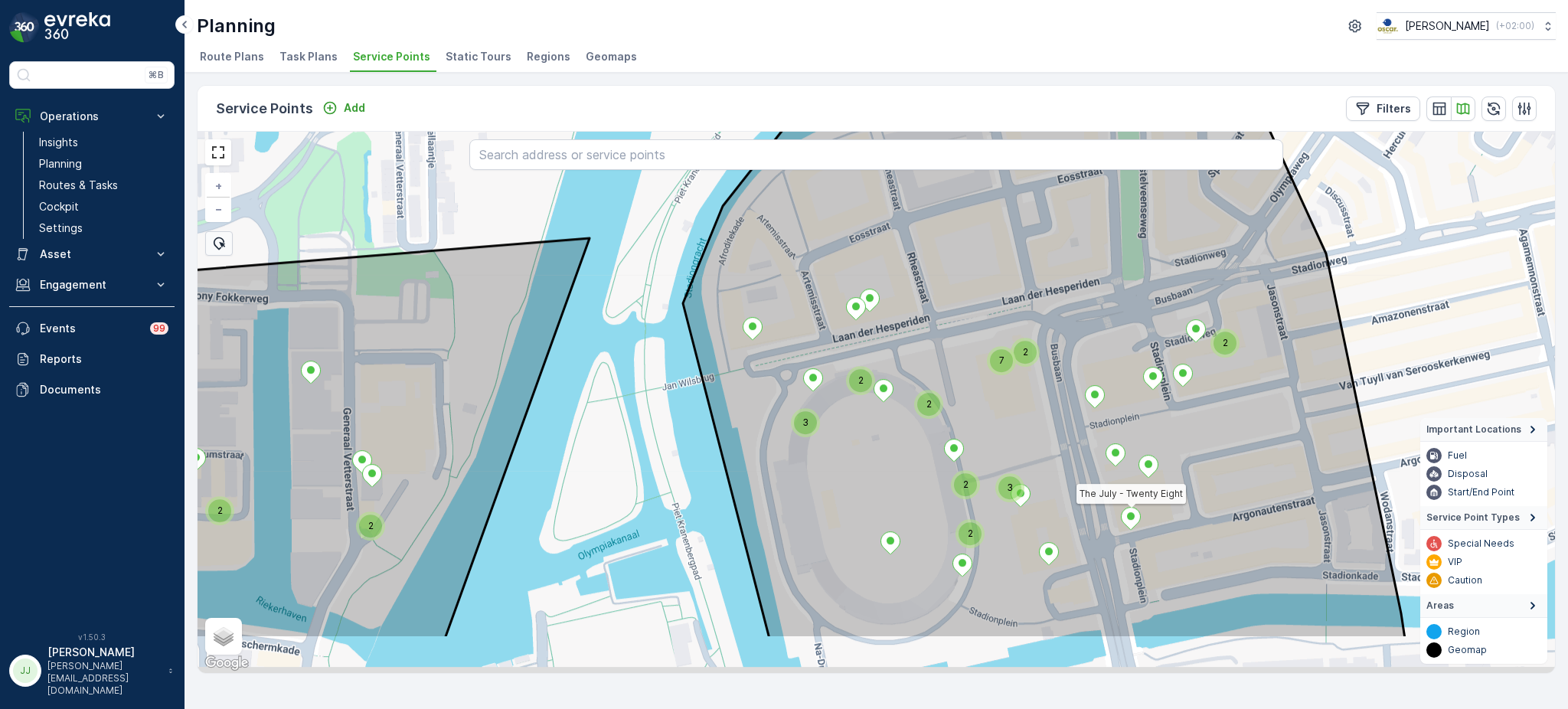
drag, startPoint x: 1192, startPoint y: 602, endPoint x: 1098, endPoint y: 420, distance: 204.8
click at [1098, 420] on icon at bounding box center [1043, 330] width 721 height 617
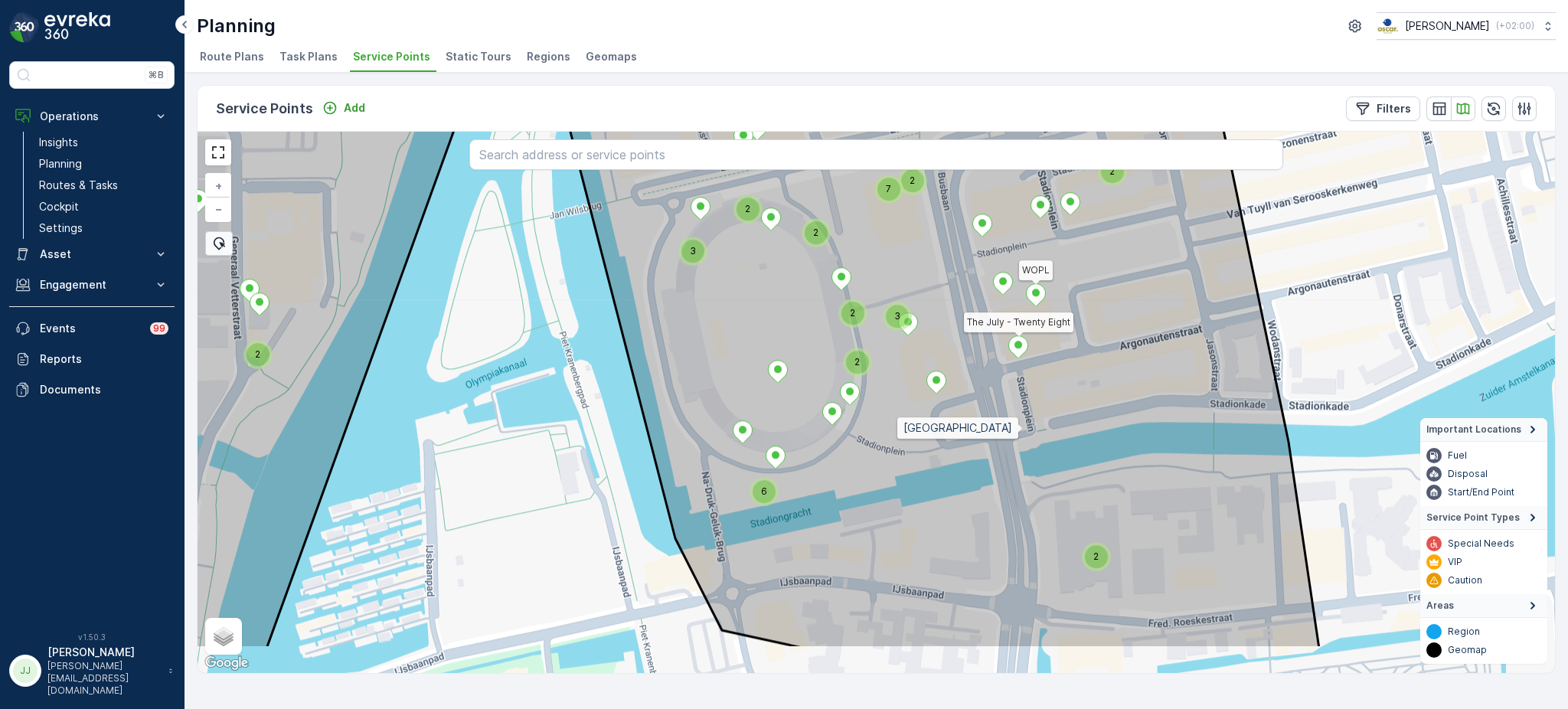
drag, startPoint x: 1094, startPoint y: 547, endPoint x: 976, endPoint y: 343, distance: 235.7
click at [976, 343] on icon at bounding box center [944, 322] width 749 height 654
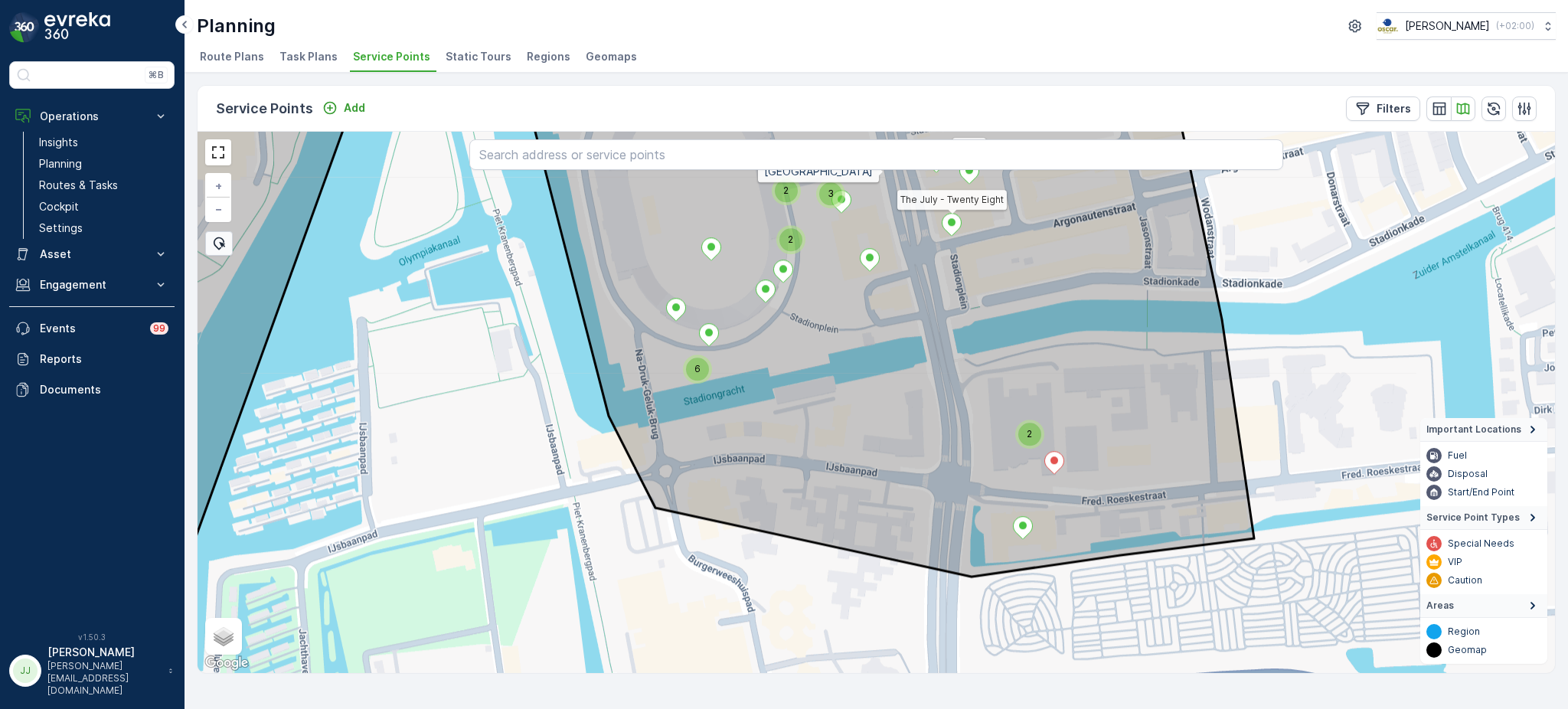
drag, startPoint x: 846, startPoint y: 428, endPoint x: 826, endPoint y: 584, distance: 157.3
click at [826, 577] on icon at bounding box center [887, 325] width 733 height 501
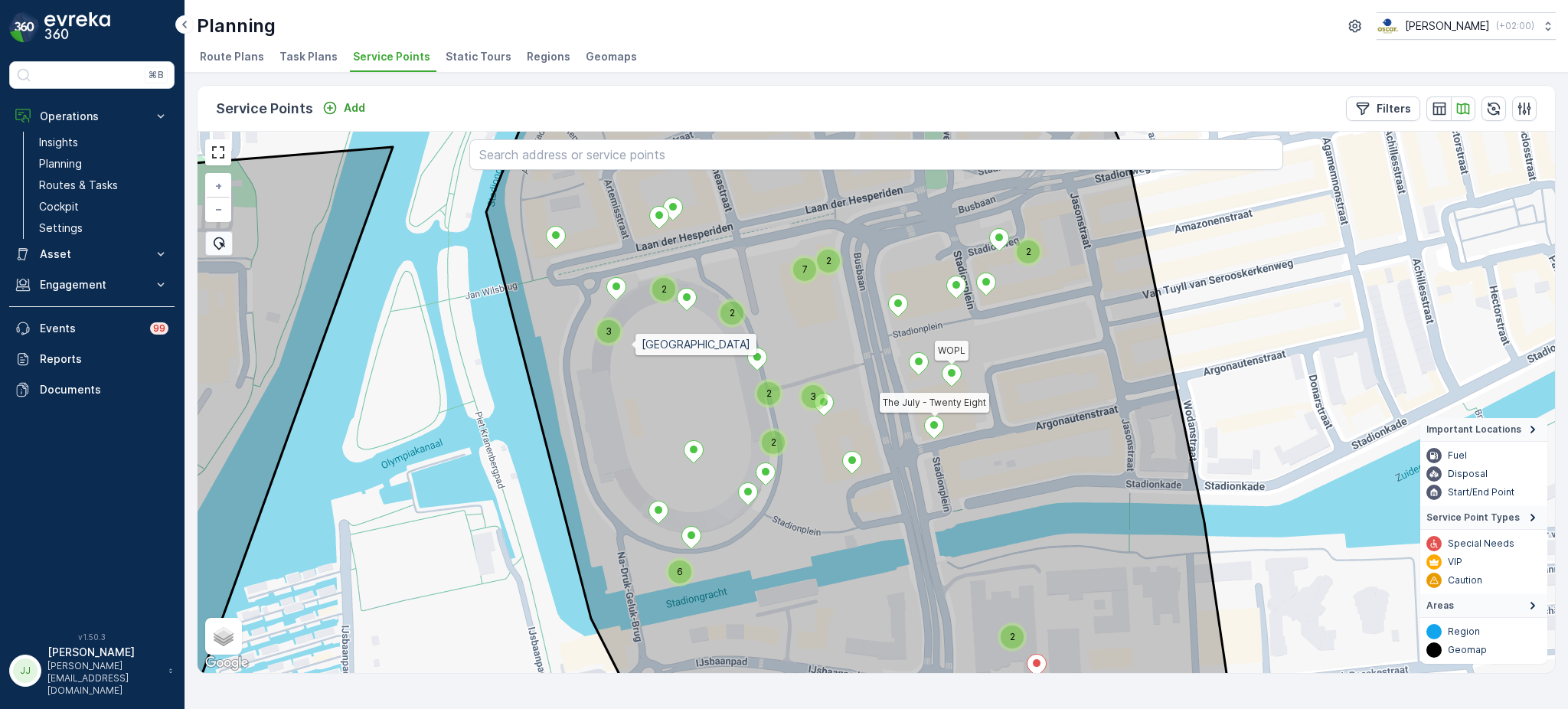
drag, startPoint x: 629, startPoint y: 281, endPoint x: 631, endPoint y: 412, distance: 131.0
click at [631, 412] on icon at bounding box center [861, 449] width 750 height 654
